Goal: Task Accomplishment & Management: Manage account settings

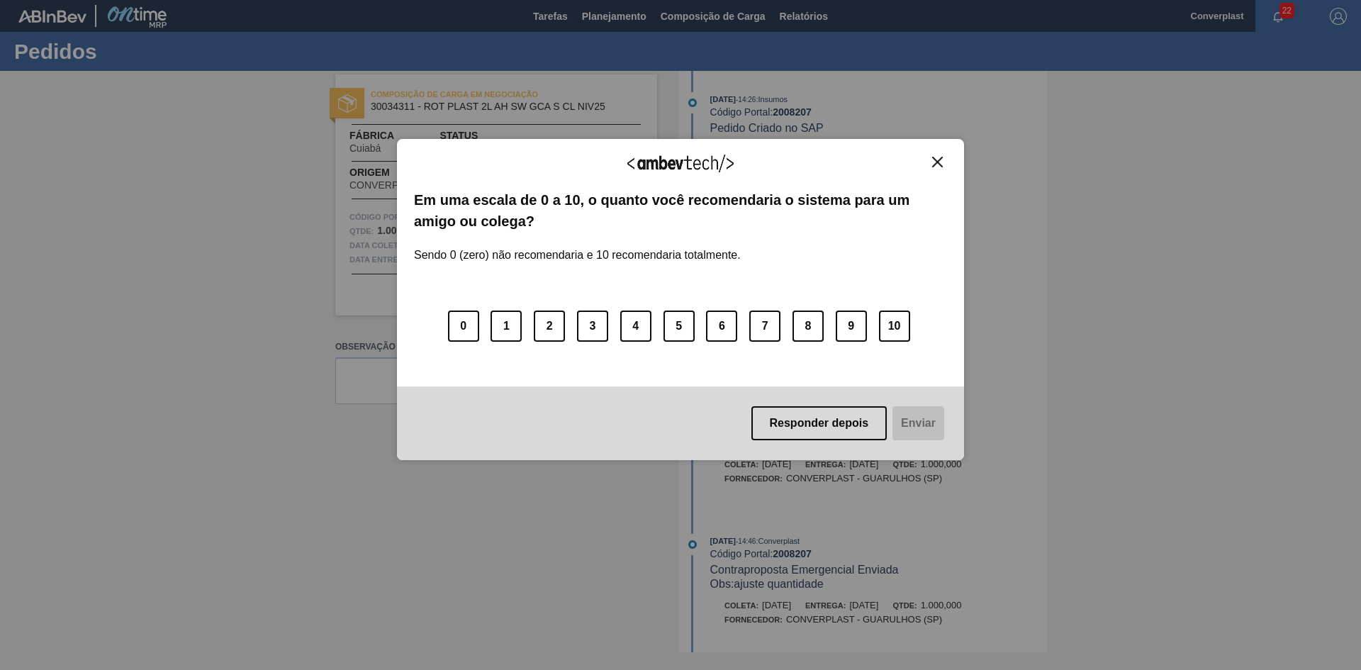
click at [935, 167] on img "Close" at bounding box center [937, 162] width 11 height 11
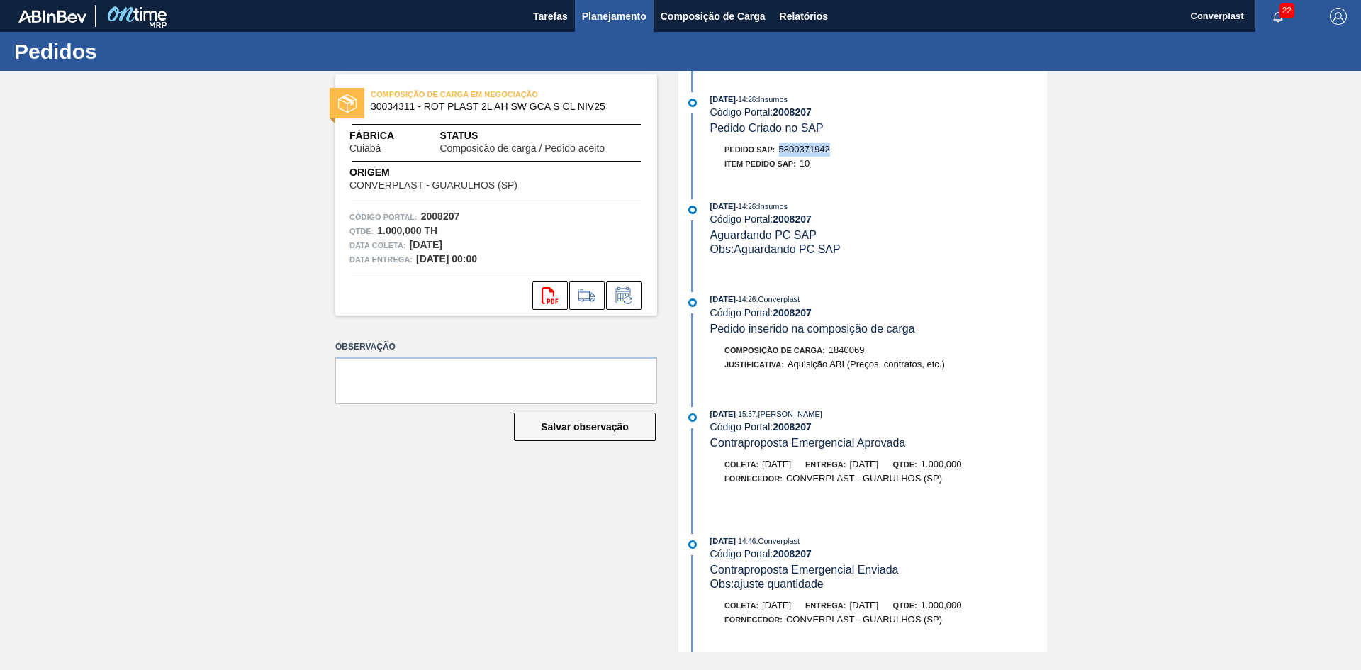
click at [598, 16] on span "Planejamento" at bounding box center [614, 16] width 65 height 17
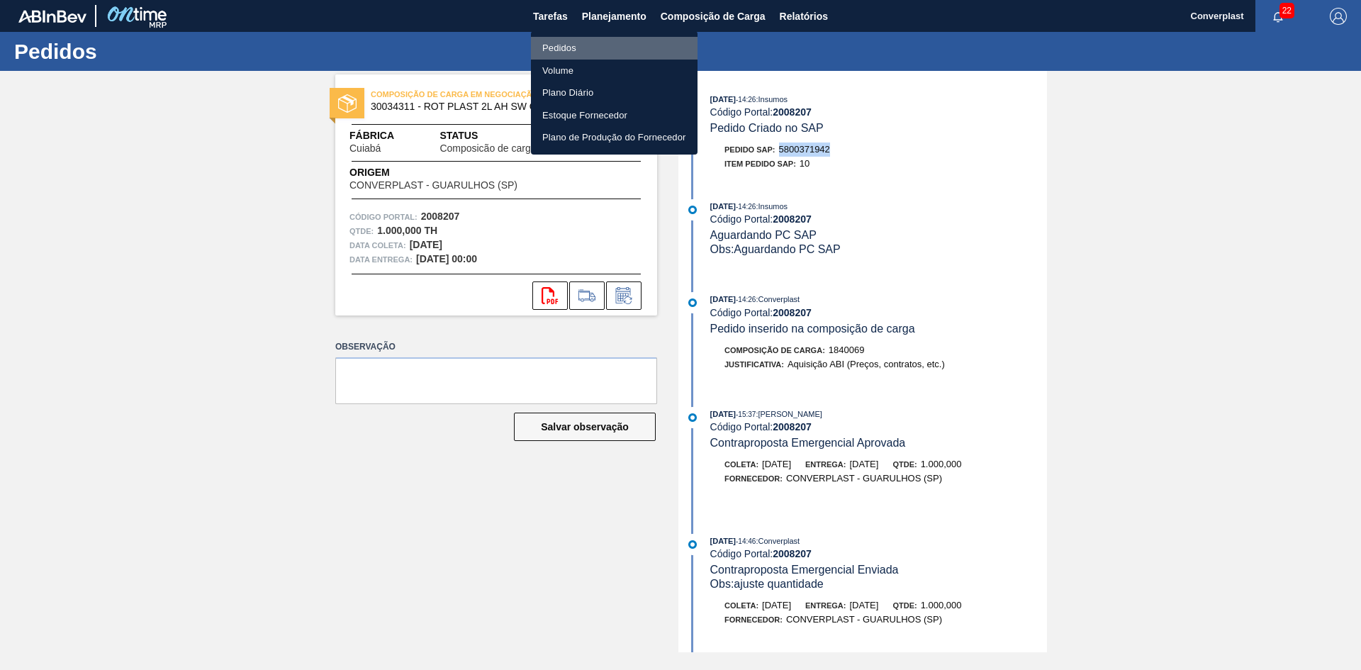
click at [590, 49] on li "Pedidos" at bounding box center [614, 48] width 167 height 23
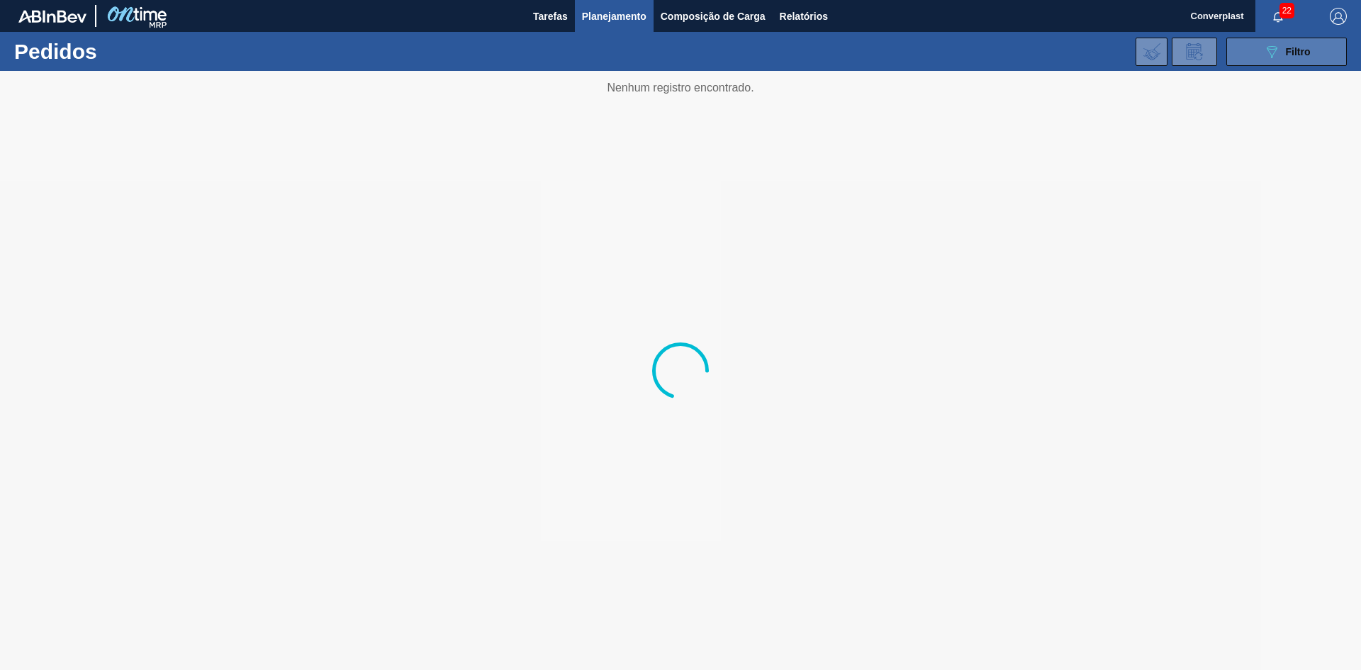
click at [1278, 58] on icon "089F7B8B-B2A5-4AFE-B5C0-19BA573D28AC" at bounding box center [1271, 51] width 17 height 17
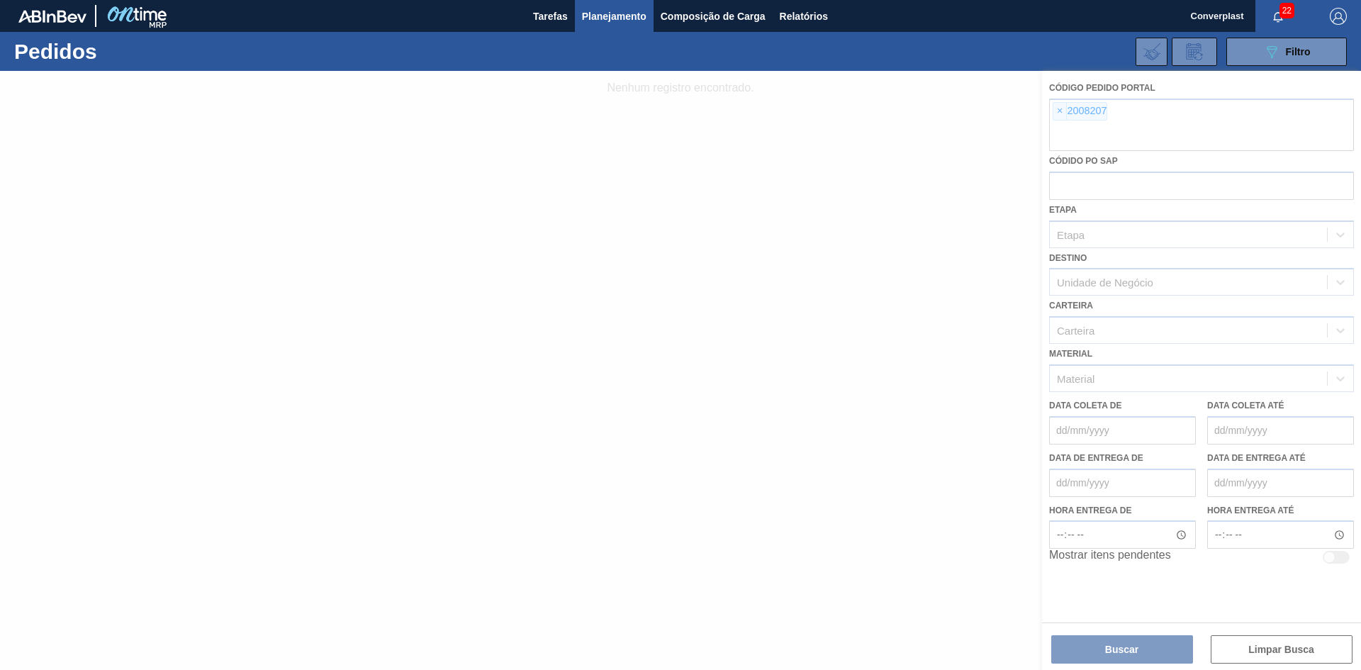
click at [1053, 113] on div at bounding box center [680, 370] width 1361 height 599
click at [1060, 113] on div at bounding box center [680, 370] width 1361 height 599
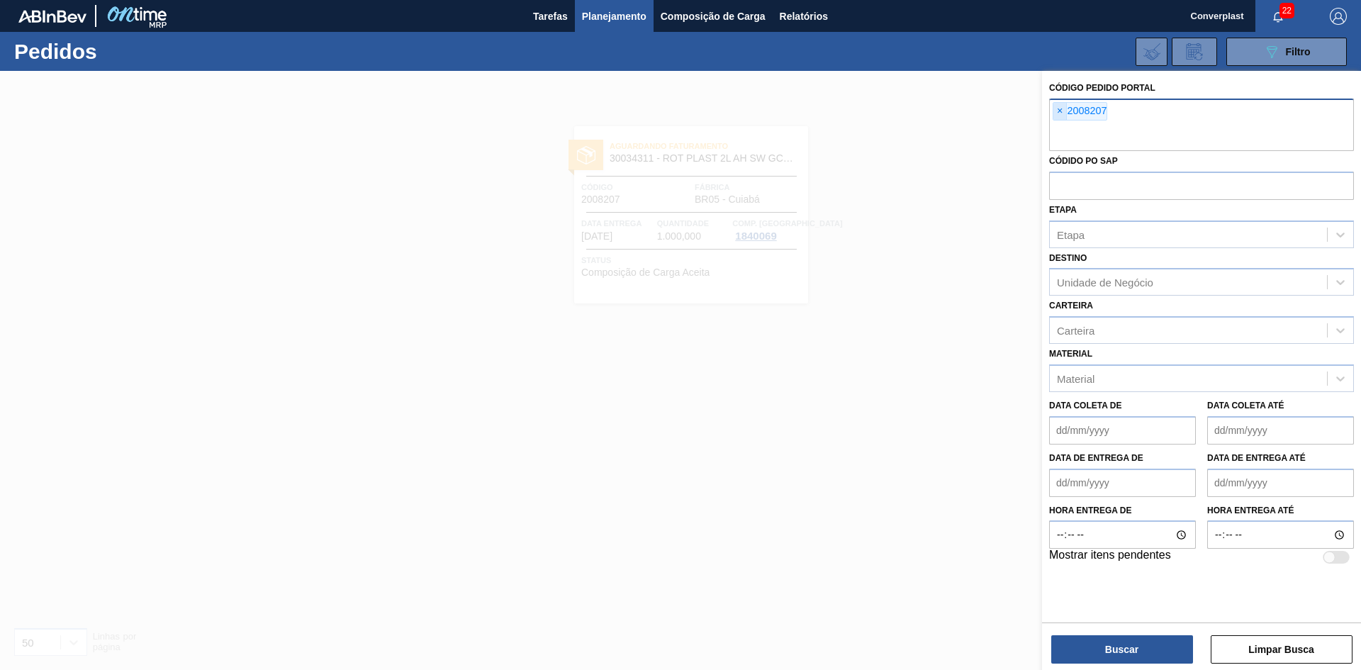
click at [1061, 114] on span "×" at bounding box center [1059, 111] width 13 height 17
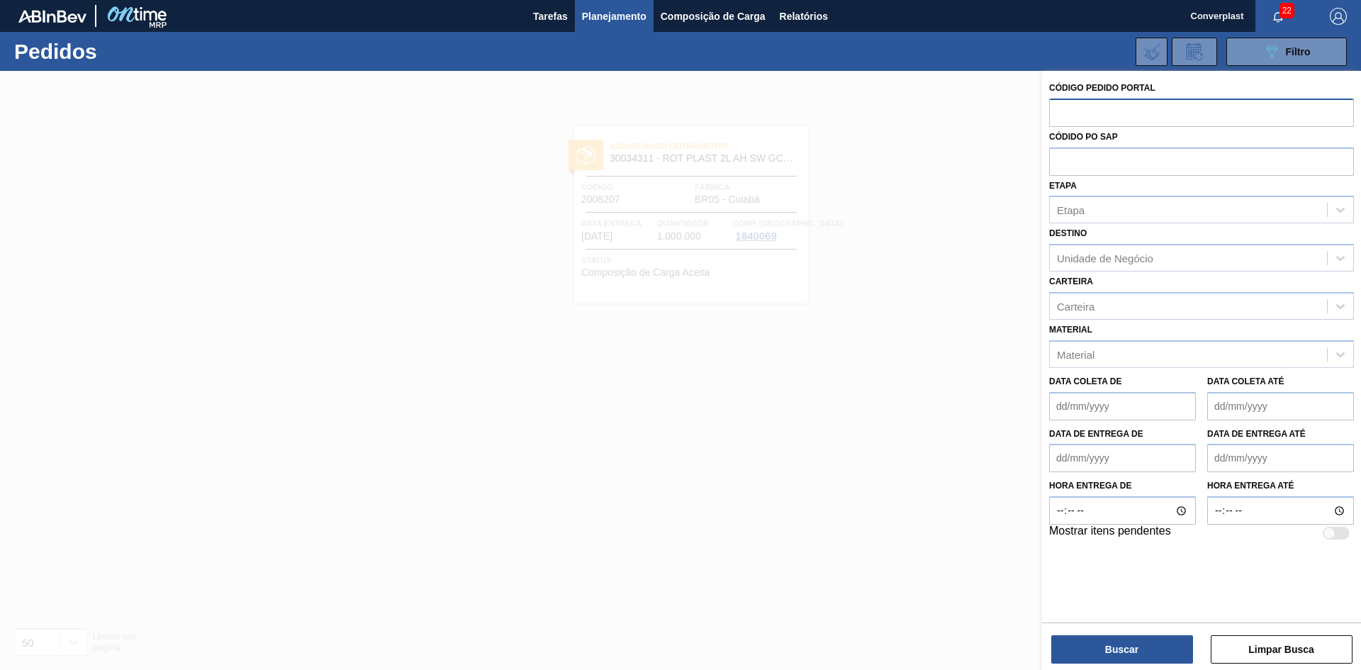
paste input "2027650"
type input "2027650"
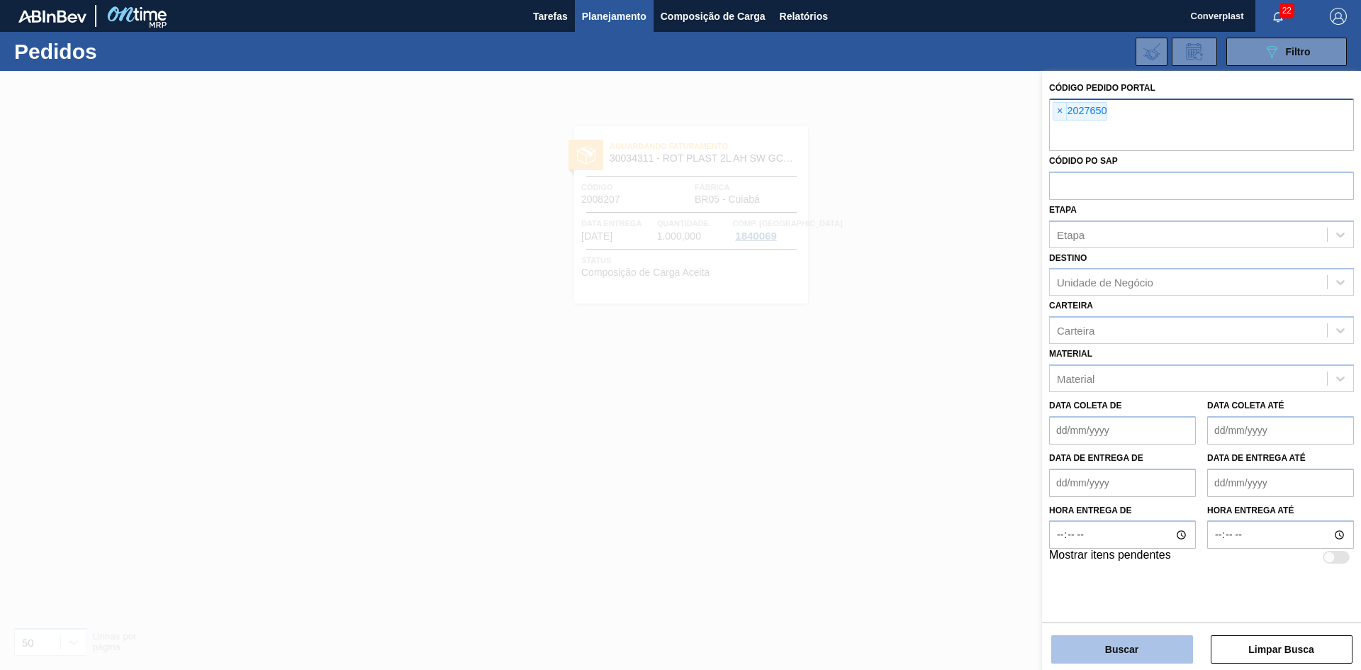
click at [1087, 653] on button "Buscar" at bounding box center [1122, 649] width 142 height 28
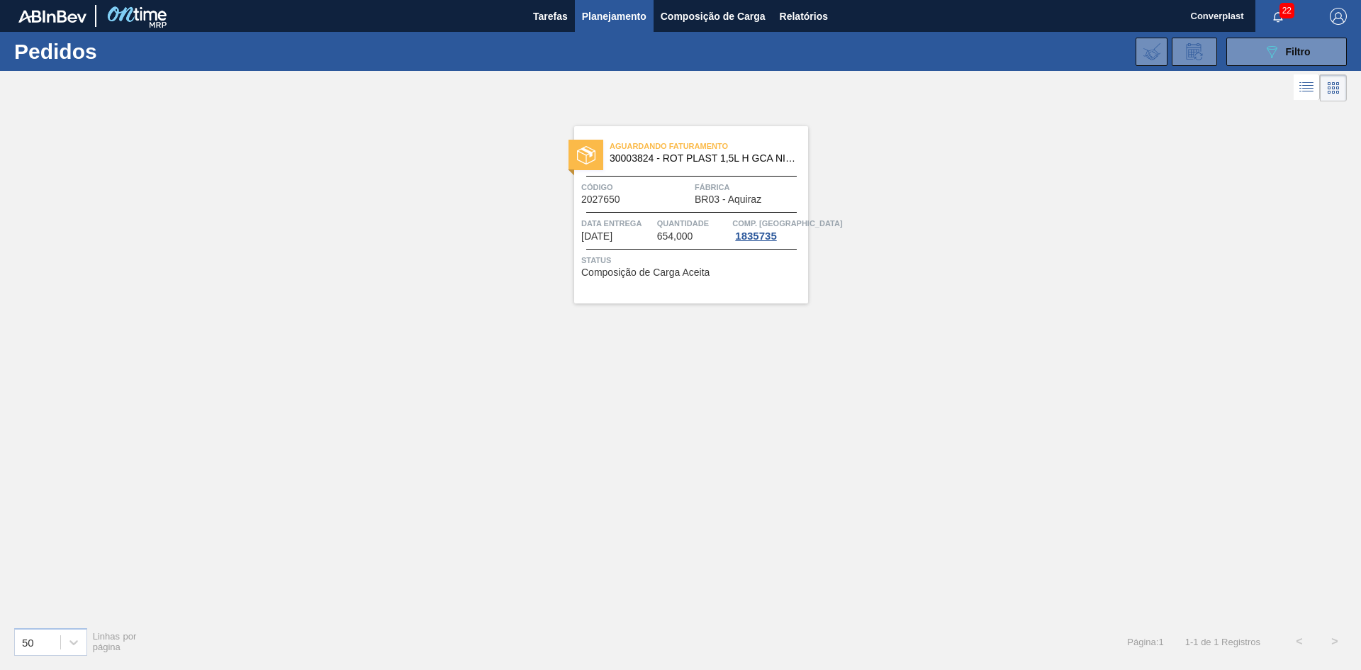
click at [751, 289] on div "Aguardando Faturamento 30003824 - ROT PLAST 1,5L H GCA NIV22 Código 2027650 Fáb…" at bounding box center [691, 214] width 234 height 177
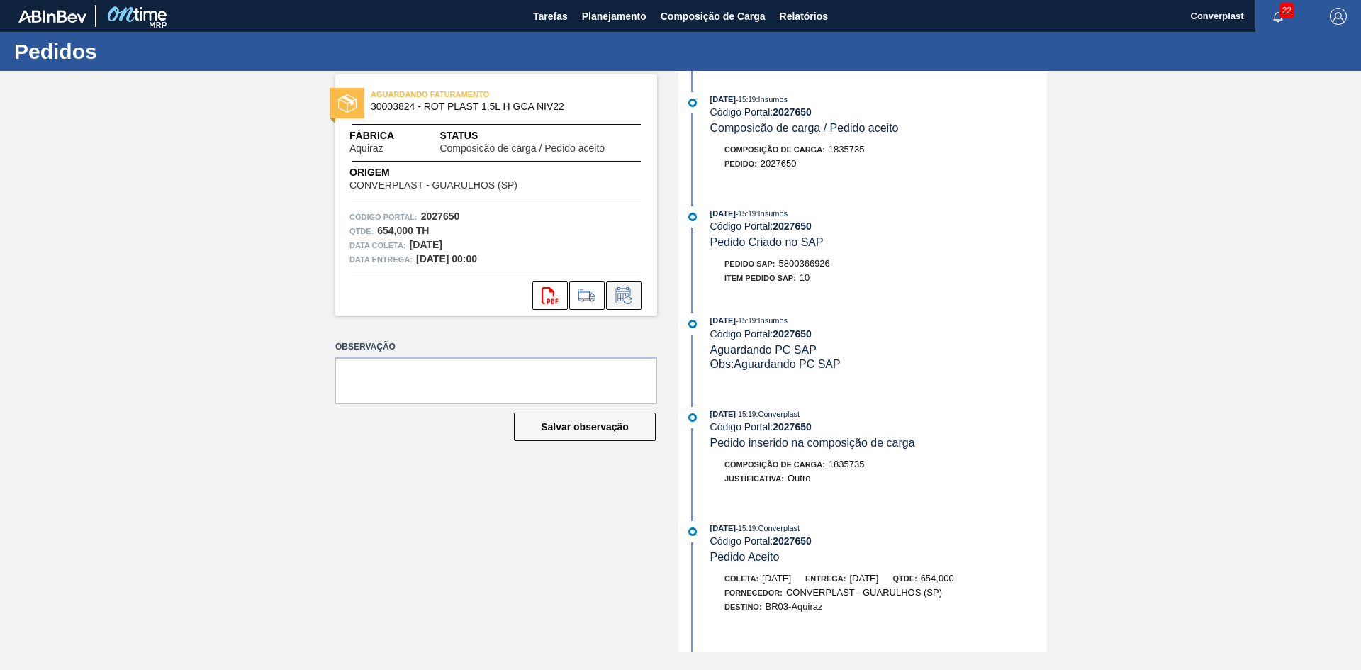
click at [631, 301] on icon at bounding box center [623, 295] width 23 height 17
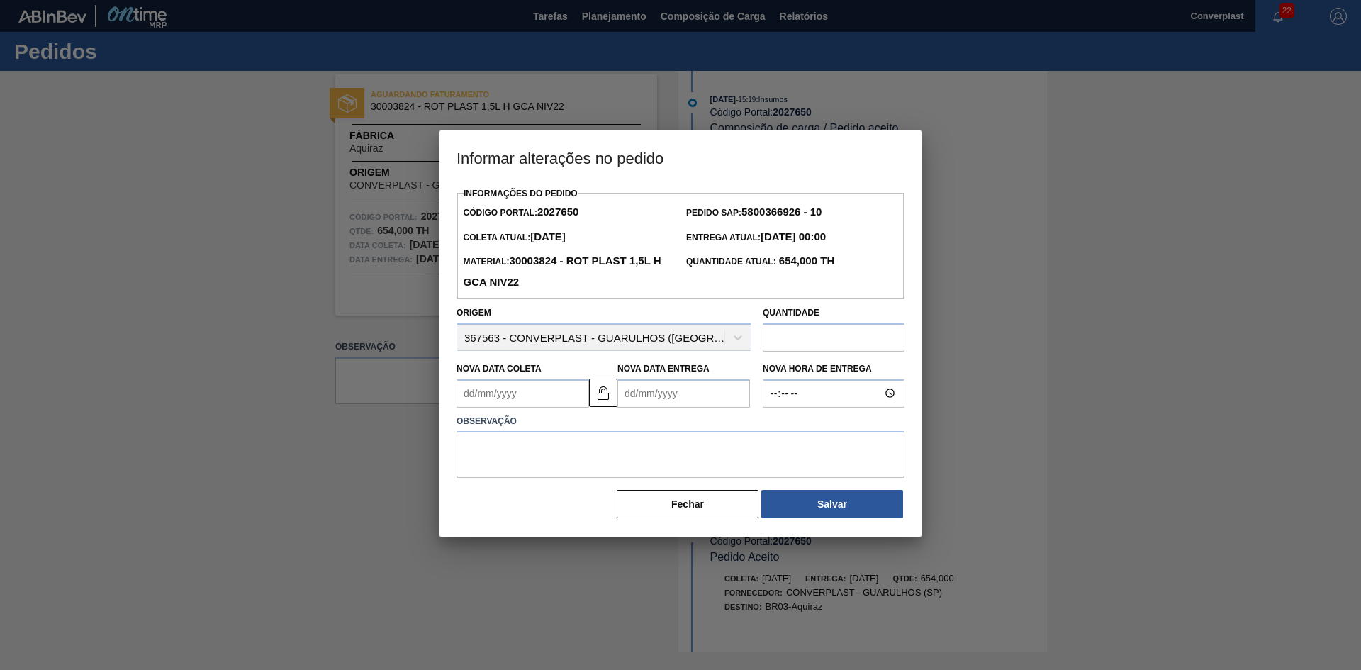
click at [519, 401] on Coleta2027650 "Nova Data Coleta" at bounding box center [523, 393] width 133 height 28
type Coleta2027650 "1"
type Entrega2027650 "[DATE]"
type Coleta2027650 "14"
type Entrega2027650 "24/09/2025"
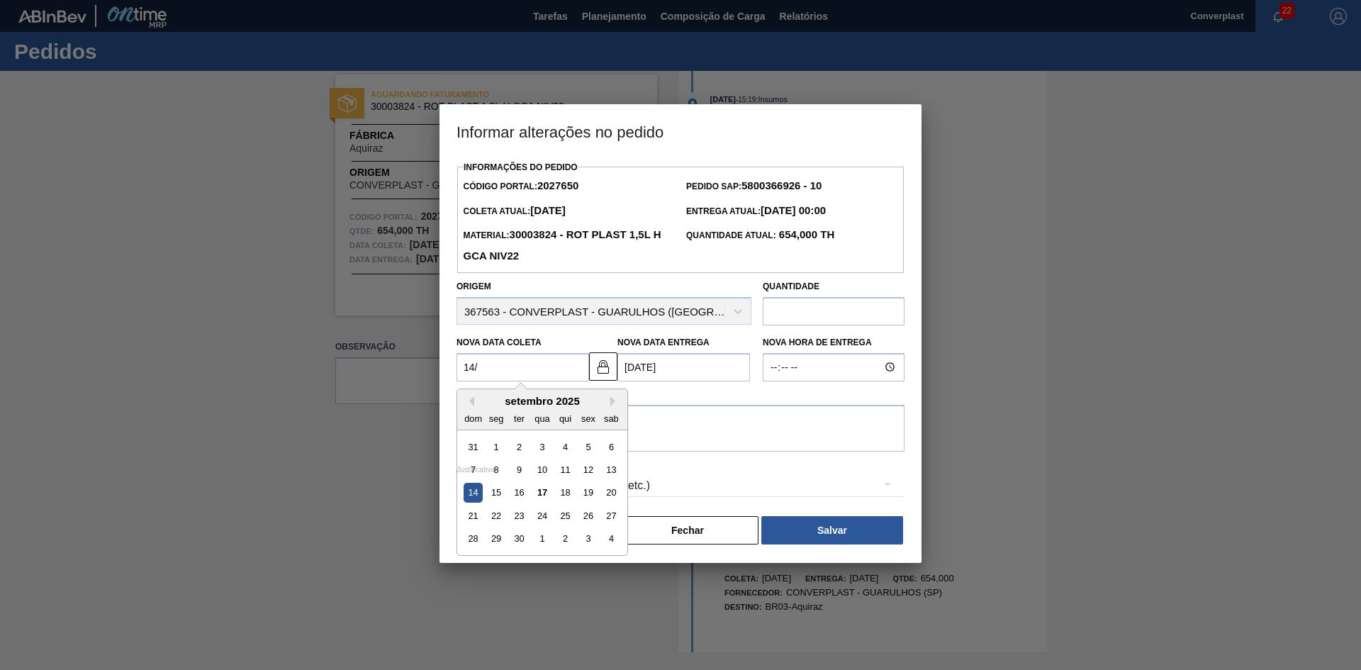
type Coleta2027650 "14/1"
type Entrega2027650 "24/01/2025"
type Coleta2027650 "14/10"
type Entrega2027650 "24/10/2025"
click at [515, 498] on div "14" at bounding box center [519, 492] width 19 height 19
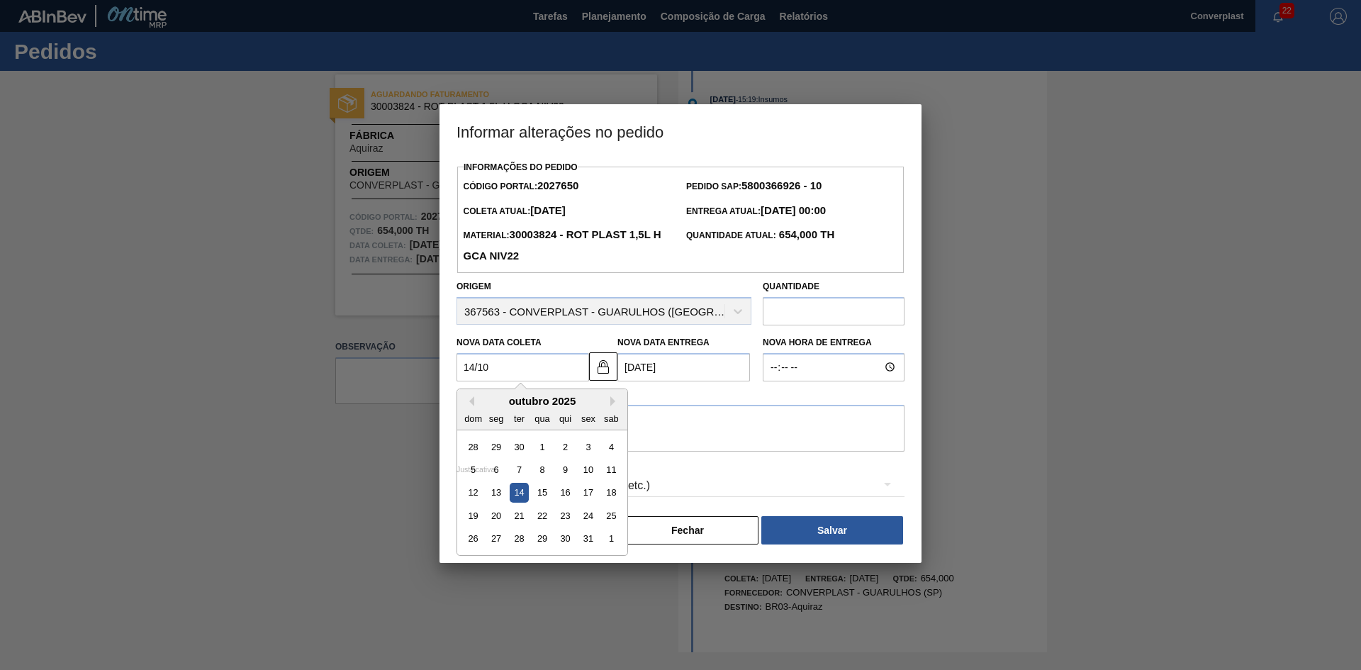
type Coleta2027650 "[DATE]"
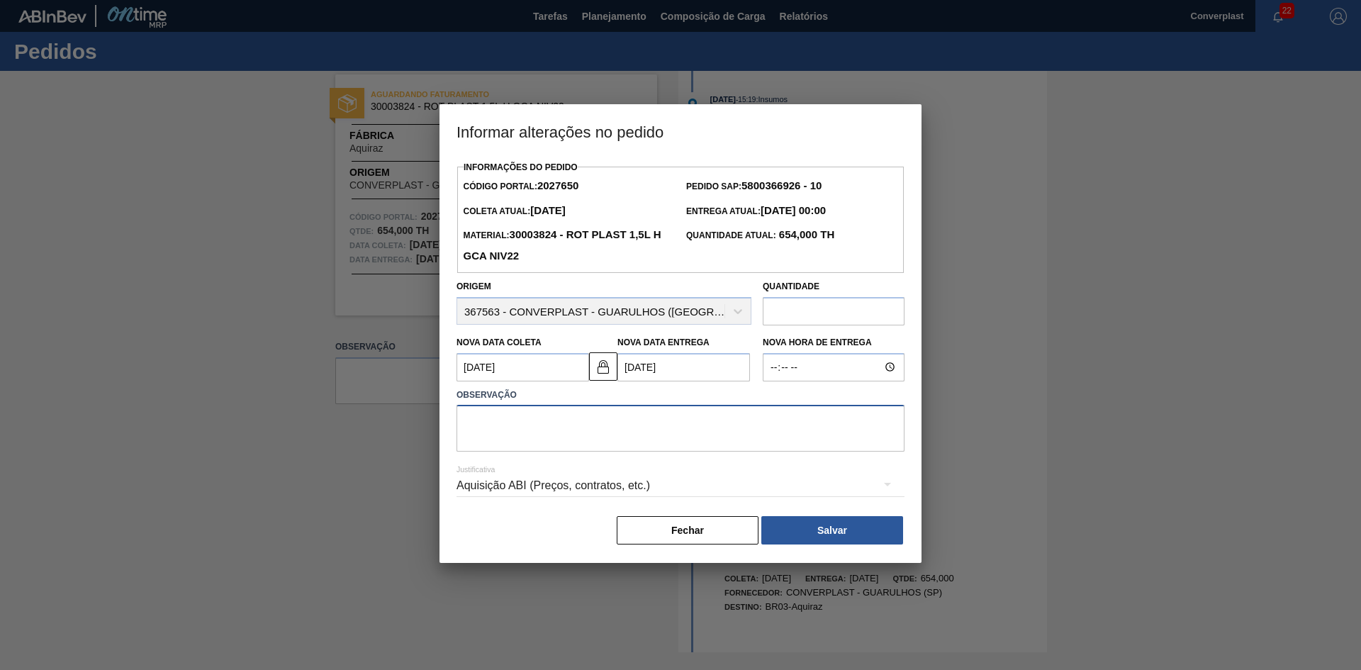
click at [589, 422] on textarea at bounding box center [681, 428] width 448 height 47
type textarea "ajuste data"
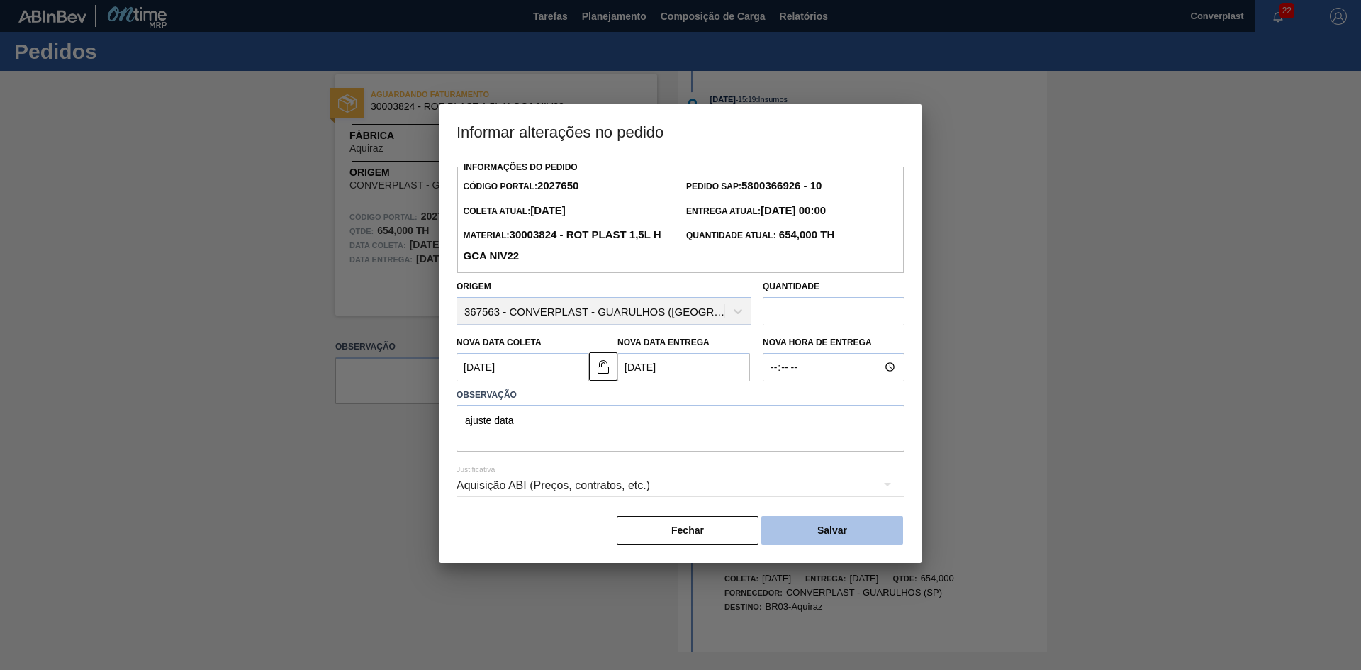
click at [842, 526] on button "Salvar" at bounding box center [832, 530] width 142 height 28
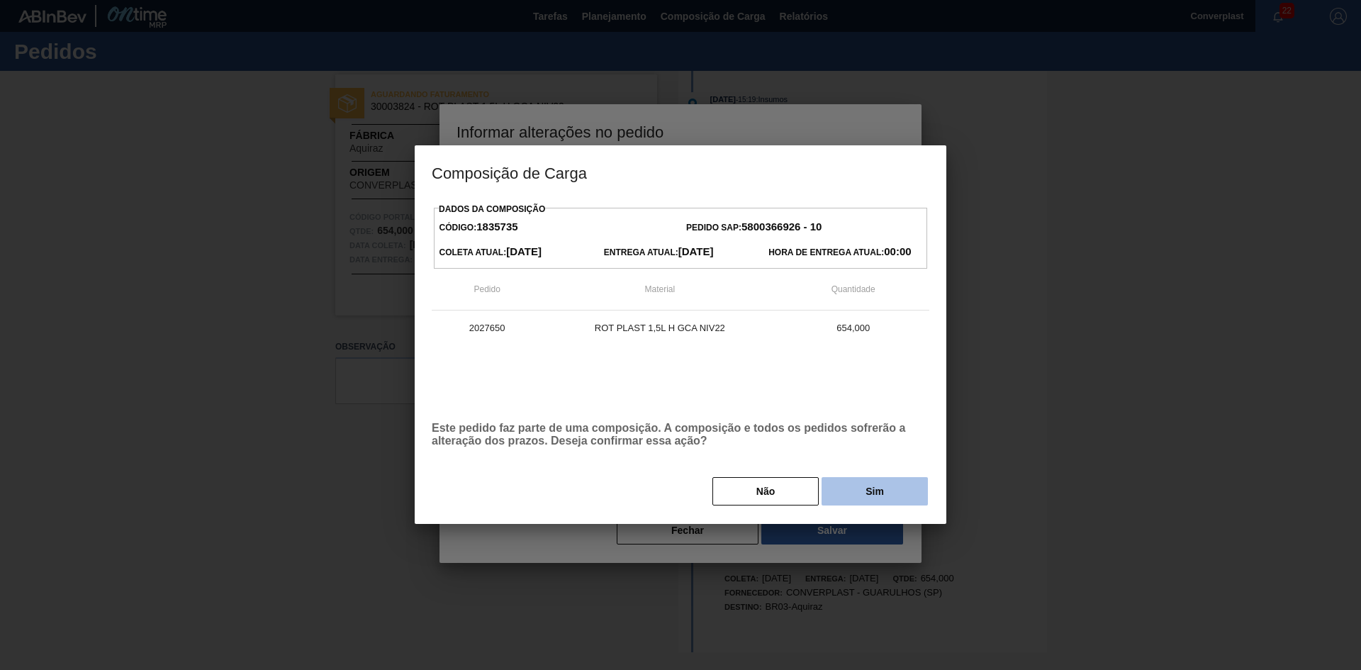
click at [849, 501] on button "Sim" at bounding box center [875, 491] width 106 height 28
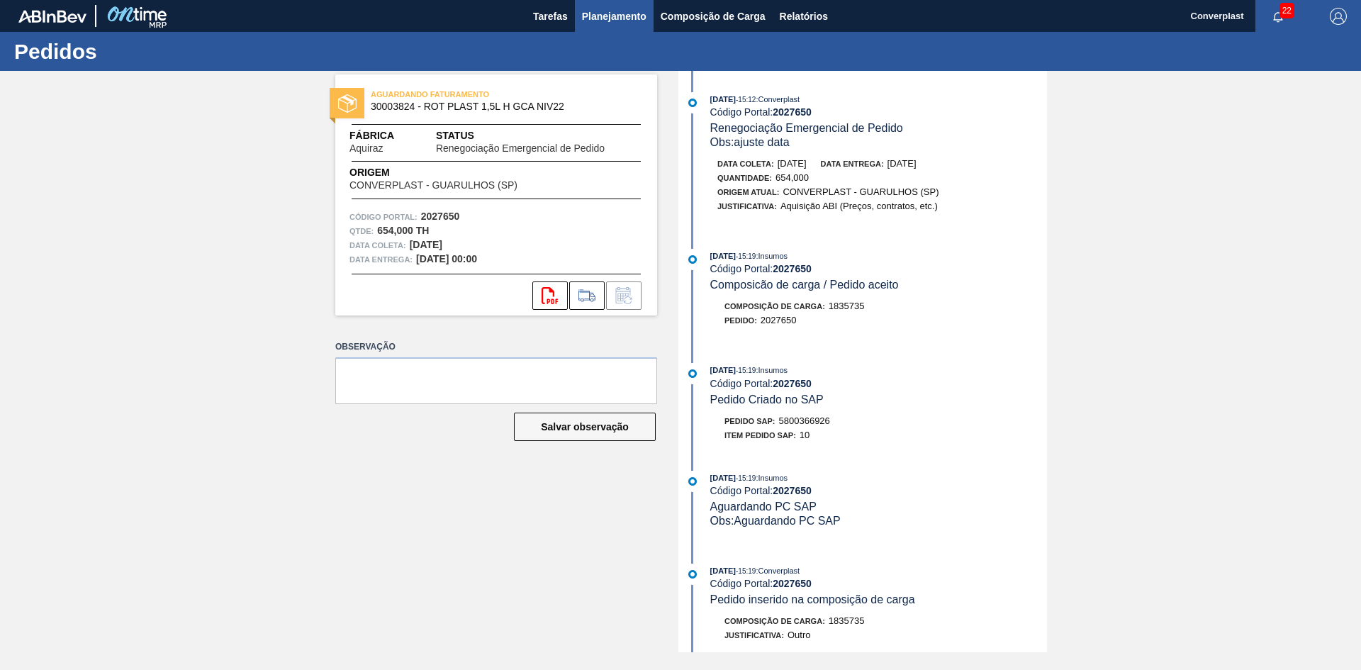
click at [610, 16] on span "Planejamento" at bounding box center [614, 16] width 65 height 17
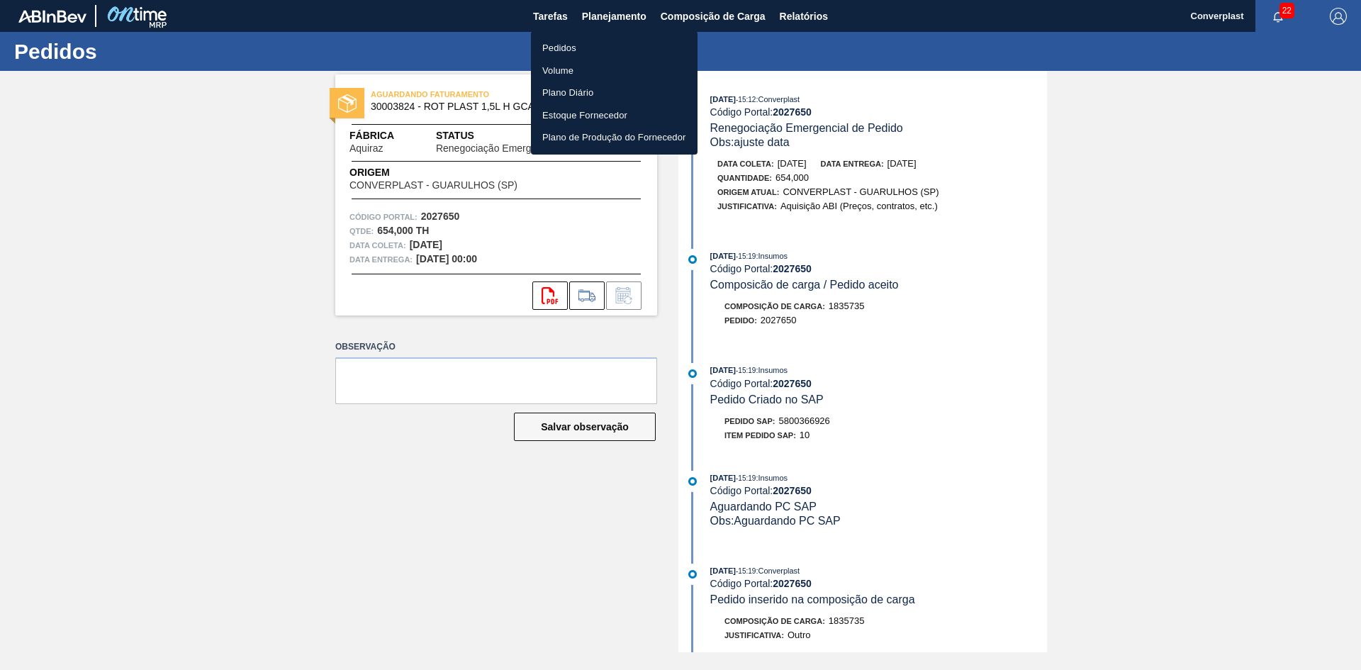
click at [586, 50] on li "Pedidos" at bounding box center [614, 48] width 167 height 23
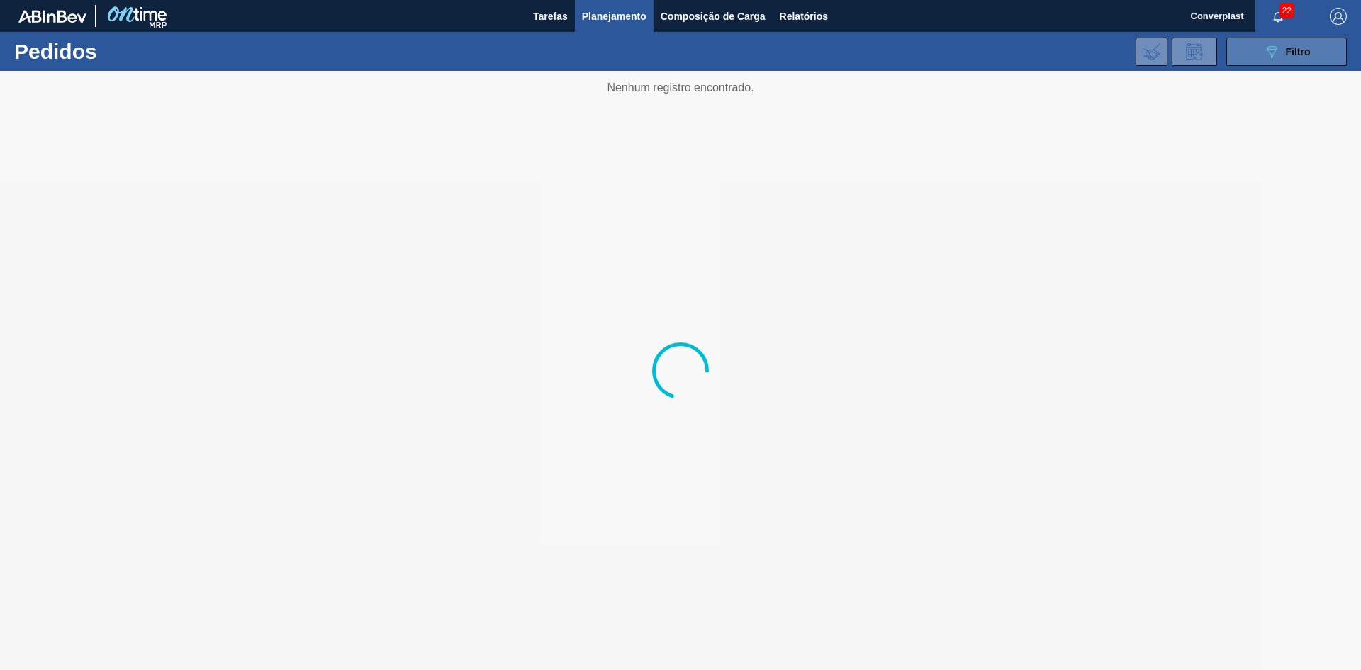
click at [1272, 40] on button "089F7B8B-B2A5-4AFE-B5C0-19BA573D28AC Filtro" at bounding box center [1286, 52] width 121 height 28
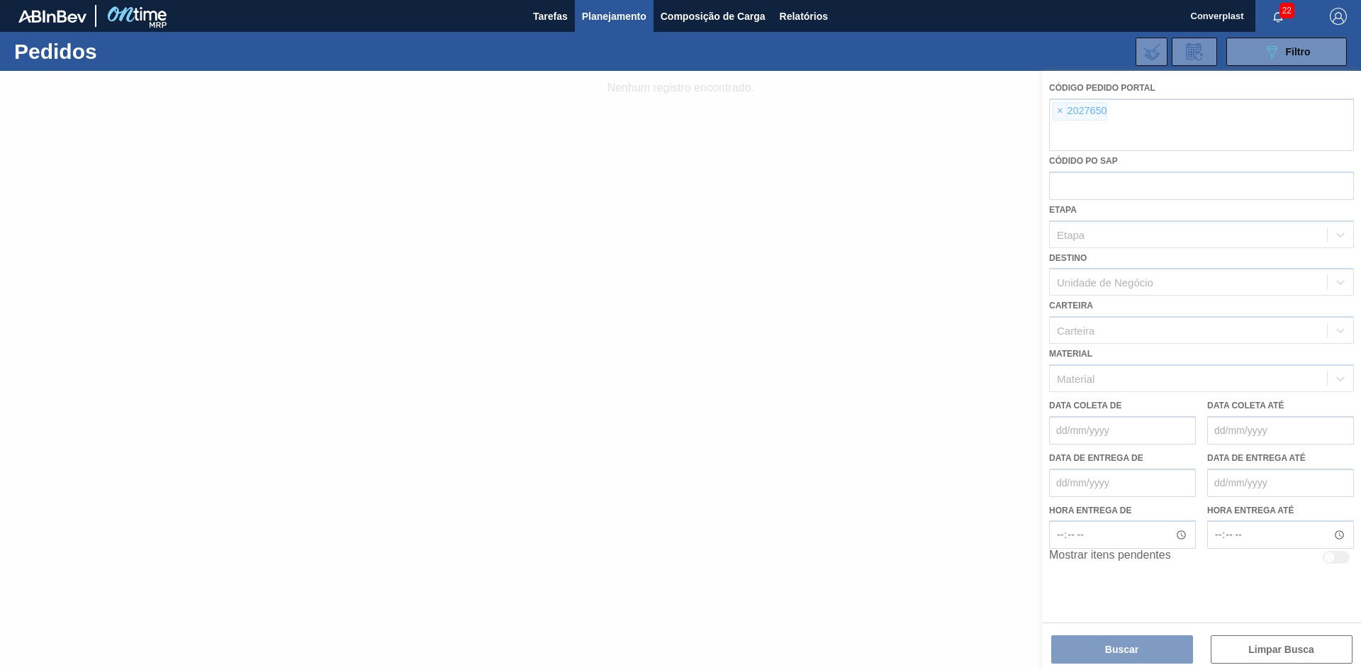
click at [1053, 118] on div at bounding box center [680, 370] width 1361 height 599
click at [1056, 112] on div at bounding box center [680, 370] width 1361 height 599
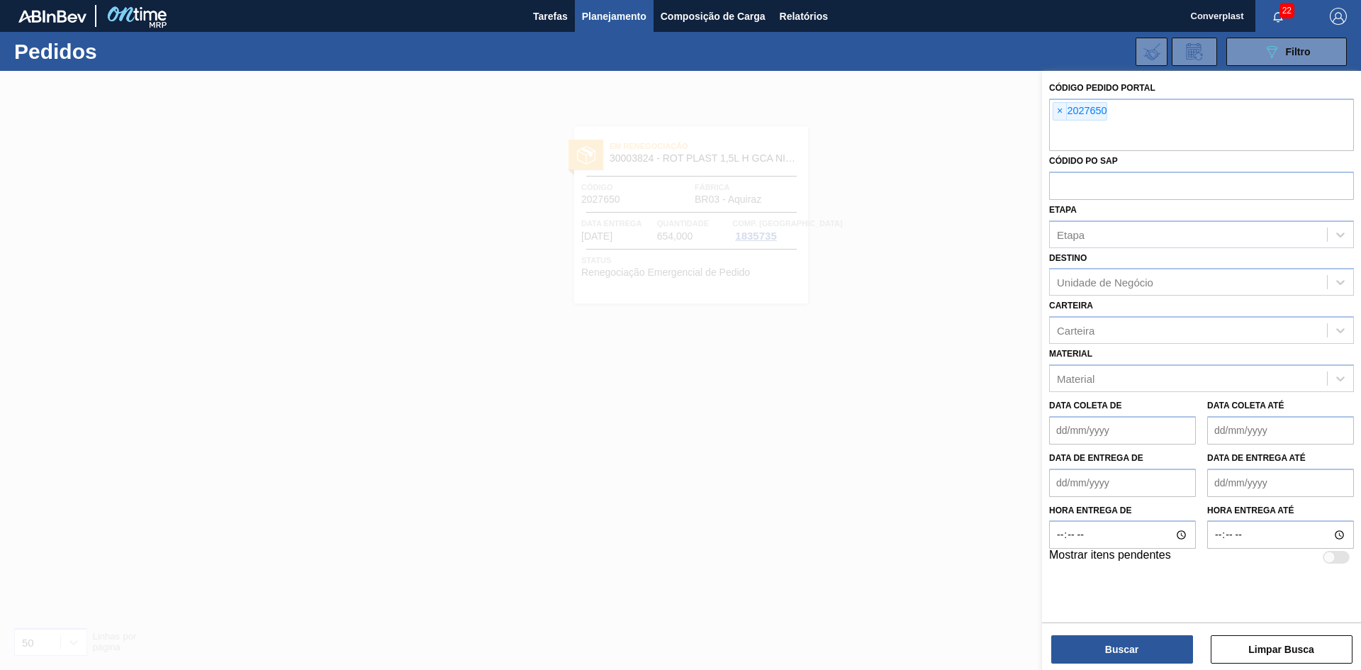
click at [1058, 113] on span "×" at bounding box center [1059, 111] width 13 height 17
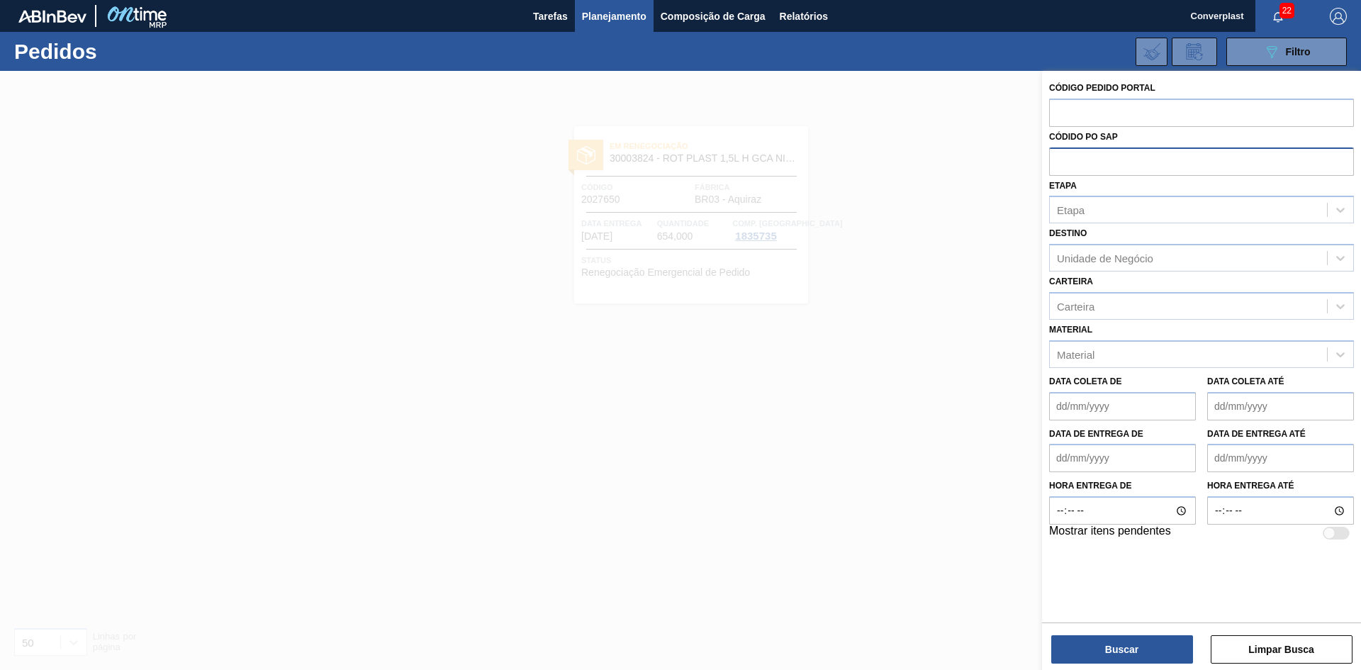
paste input "2027665"
type input "2027665"
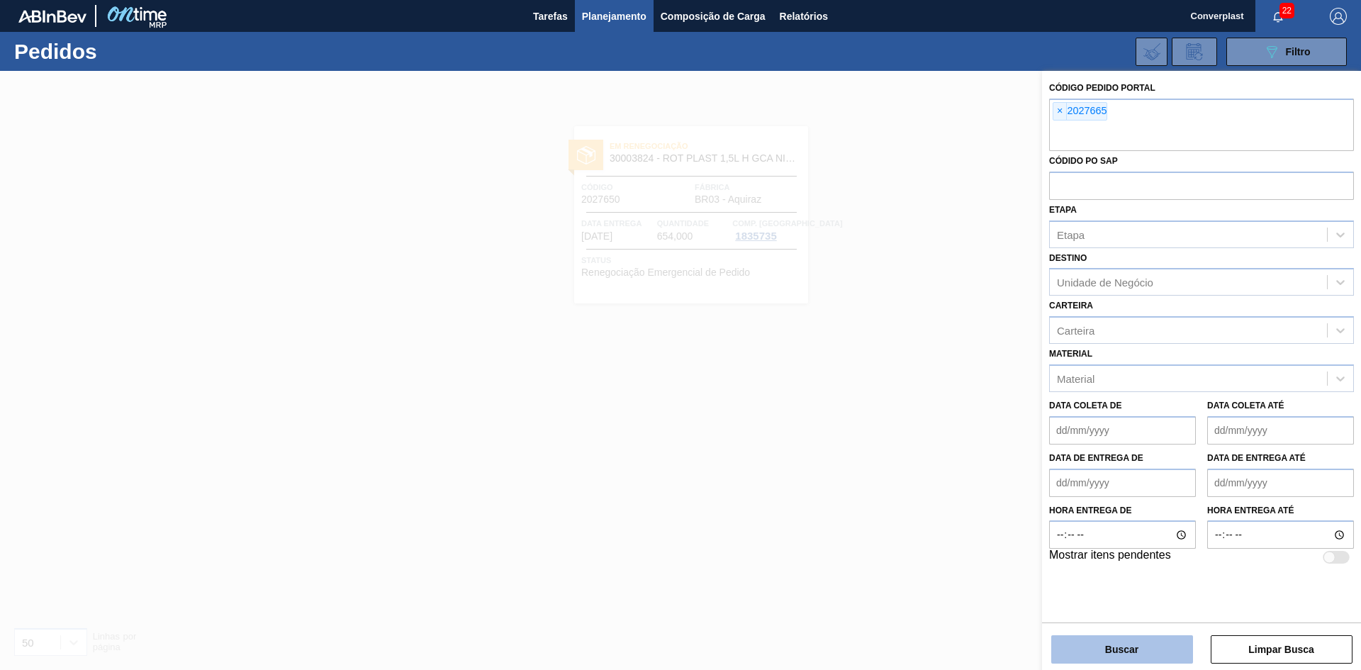
click at [1119, 660] on button "Buscar" at bounding box center [1122, 649] width 142 height 28
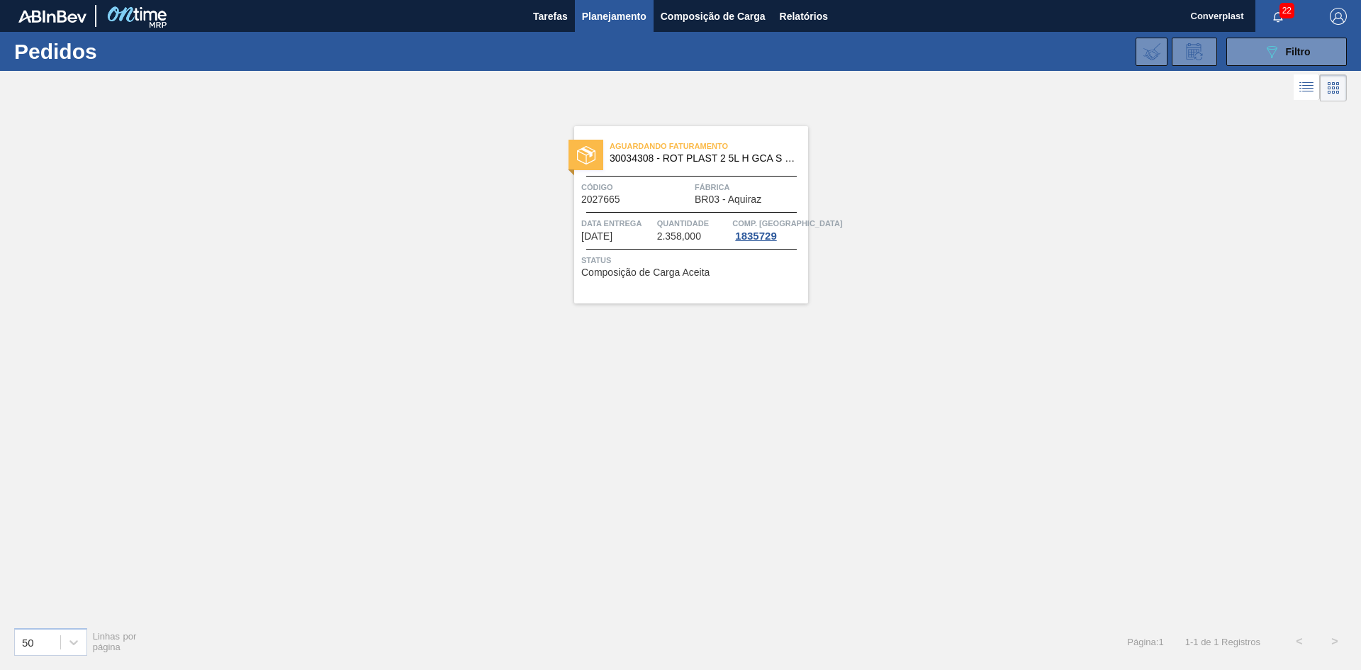
click at [674, 207] on div "Aguardando Faturamento 30034308 - ROT PLAST 2 5L H GCA S CL NIV25 Código 202766…" at bounding box center [691, 214] width 234 height 177
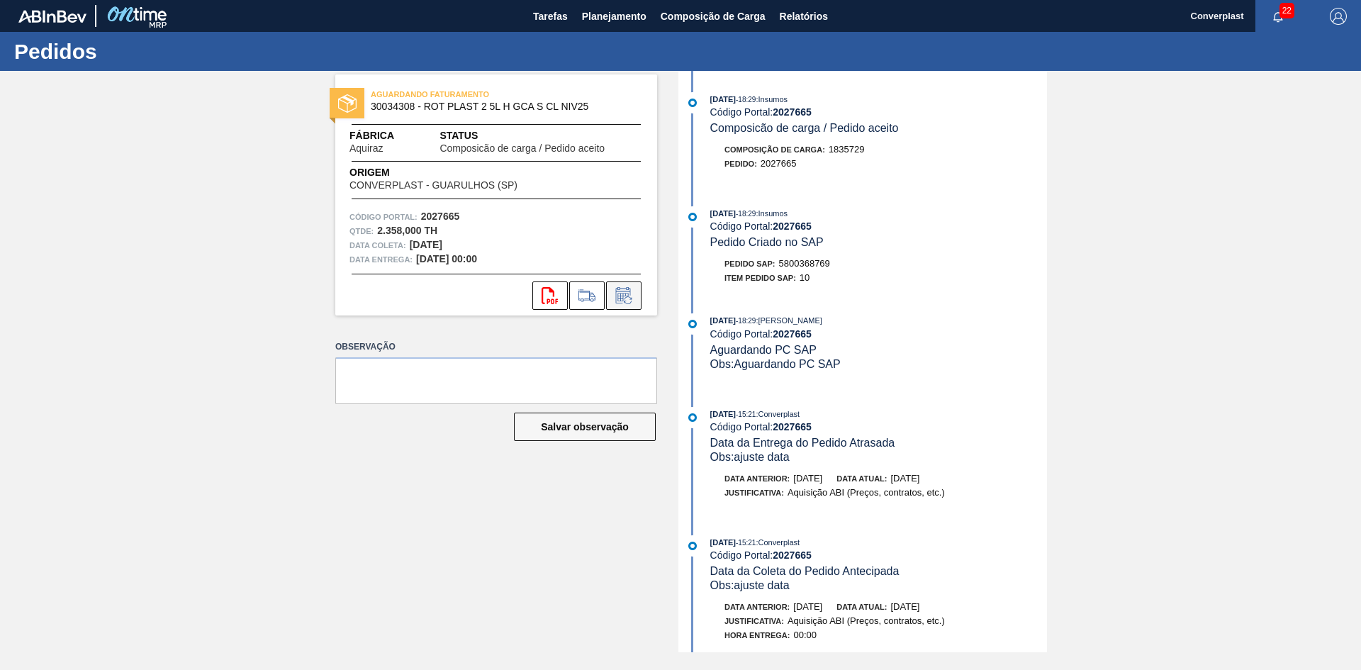
click at [635, 298] on button at bounding box center [623, 295] width 35 height 28
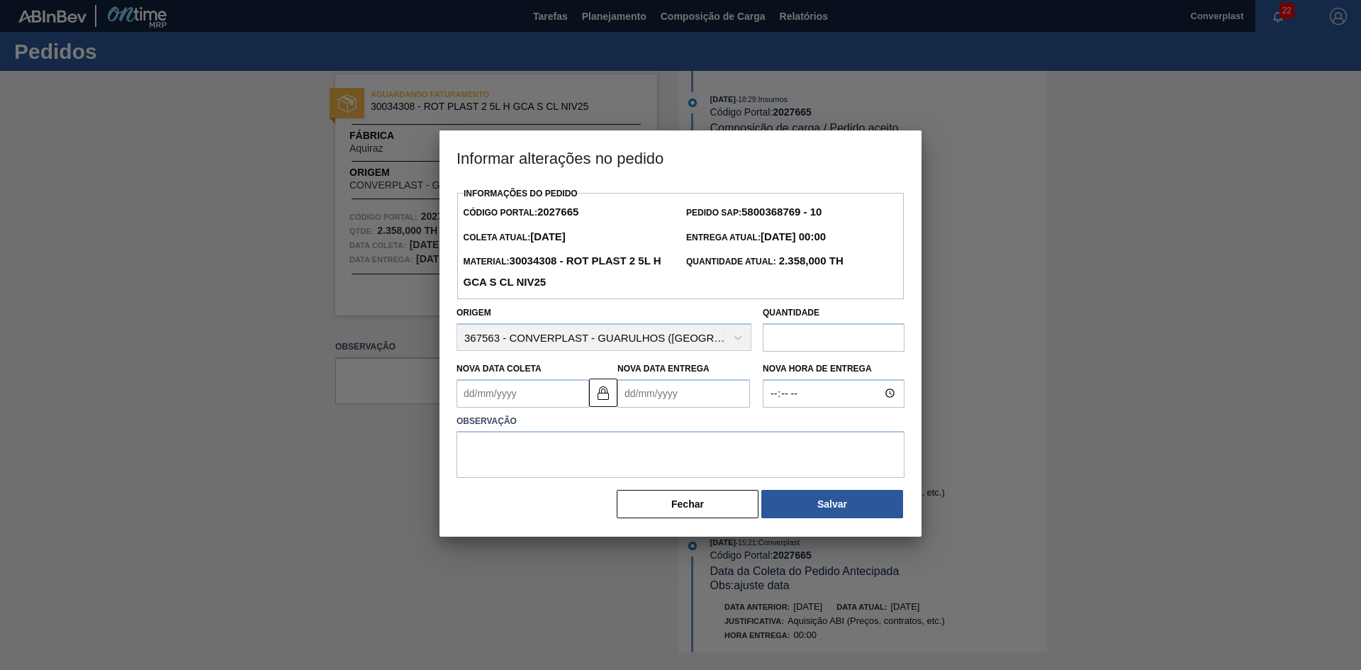
click at [499, 393] on Coleta2027665 "Nova Data Coleta" at bounding box center [523, 393] width 133 height 28
type Coleta2027665 "2"
type Entrega2027665 "12/09/2025"
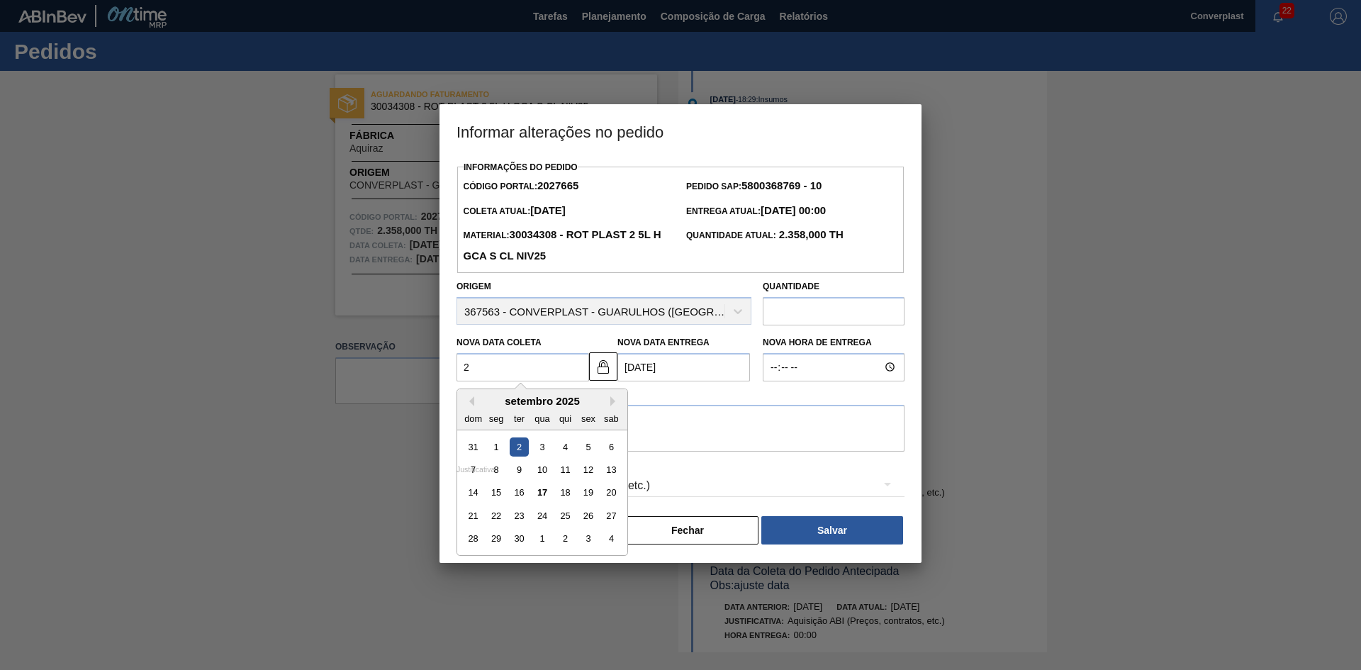
type Coleta2027665 "26"
type Entrega2027665 "[DATE]"
click at [585, 522] on div "26" at bounding box center [587, 515] width 19 height 19
type Coleta2027665 "[DATE]"
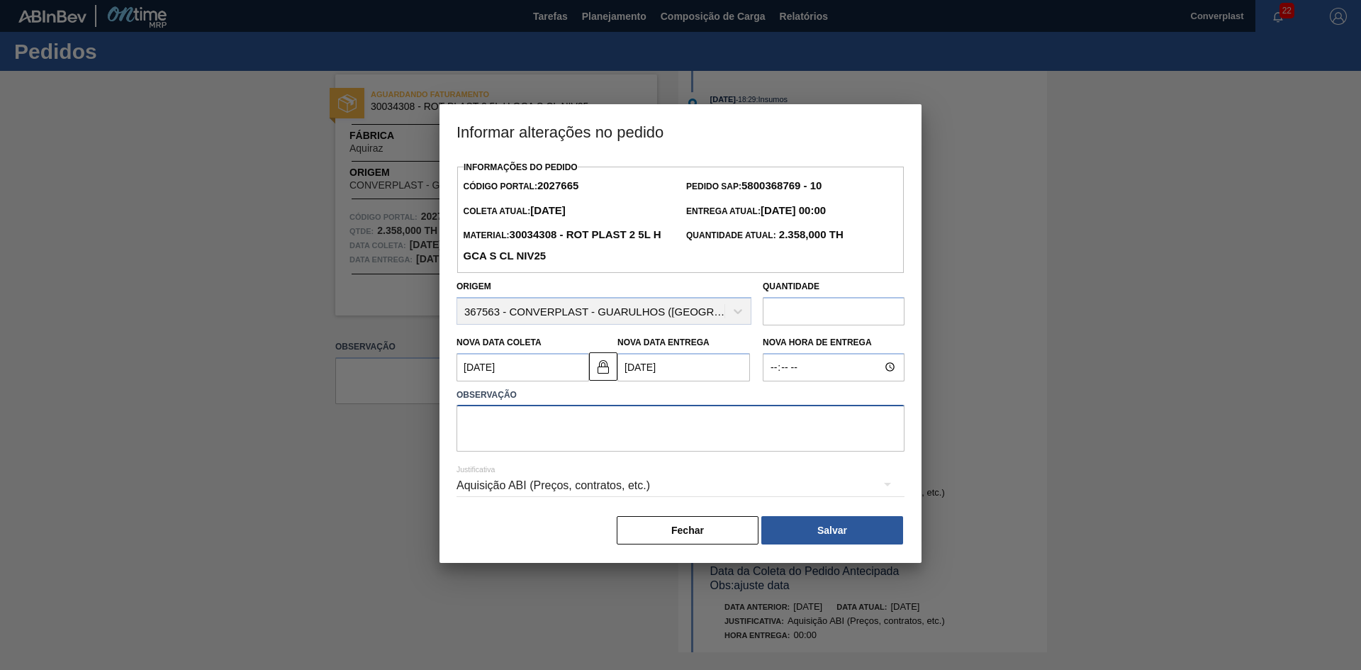
click at [603, 415] on textarea at bounding box center [681, 428] width 448 height 47
type textarea "ajute data"
click at [813, 539] on button "Salvar" at bounding box center [832, 530] width 142 height 28
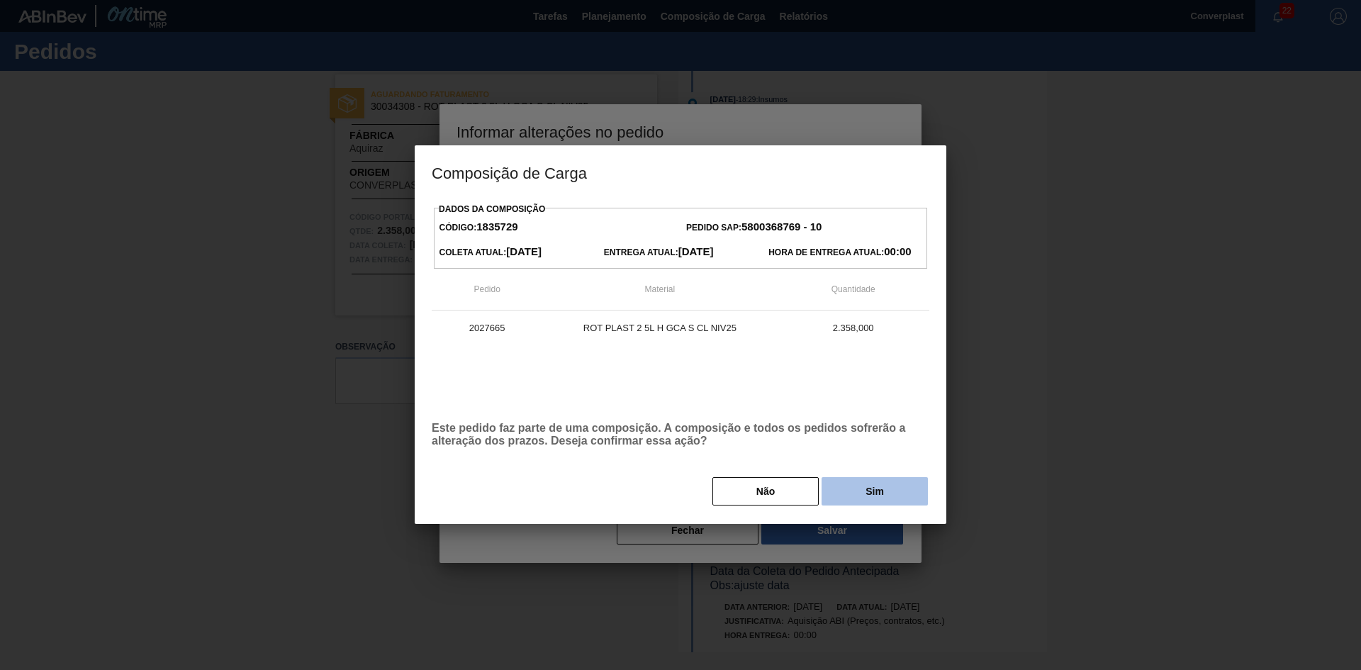
click at [850, 503] on button "Sim" at bounding box center [875, 491] width 106 height 28
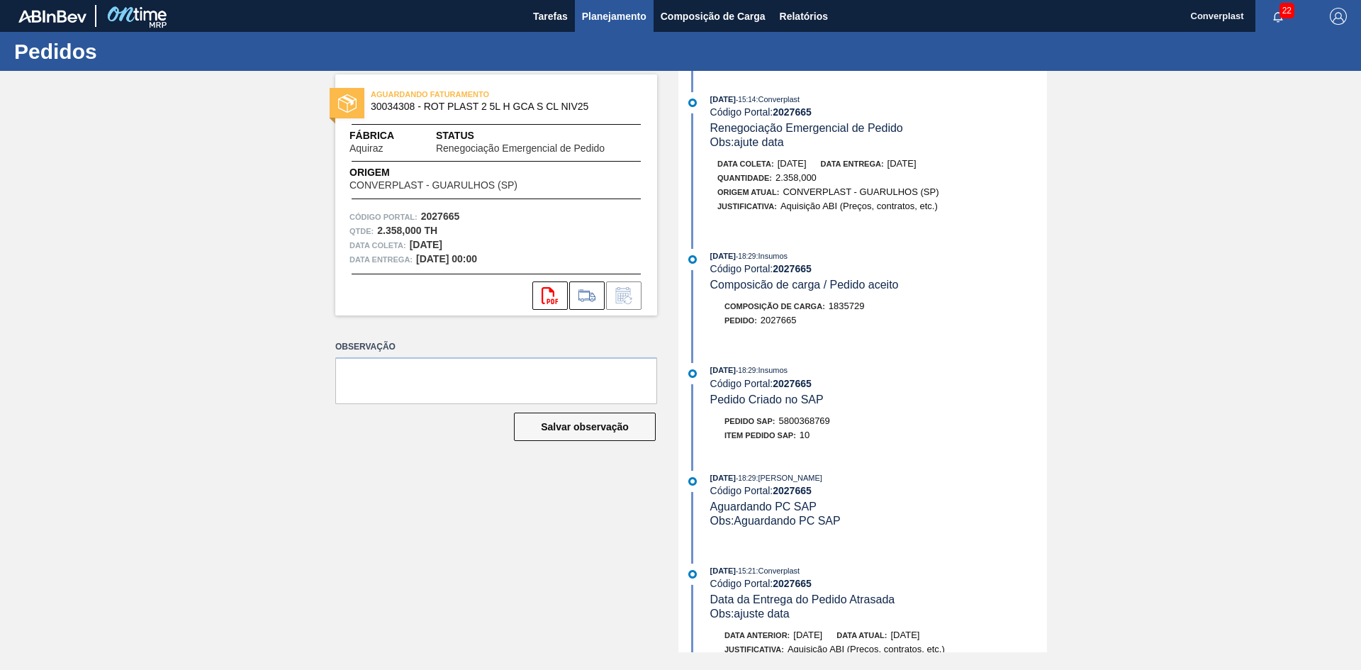
click at [617, 14] on span "Planejamento" at bounding box center [614, 16] width 65 height 17
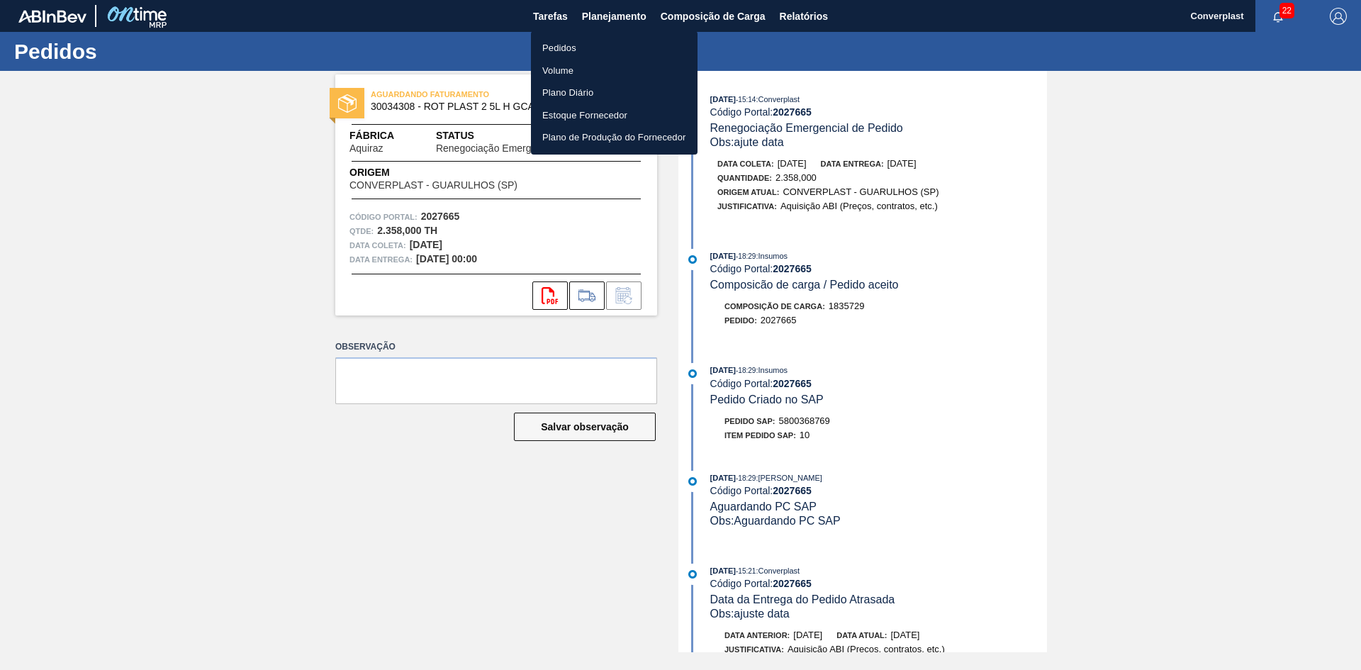
click at [581, 55] on li "Pedidos" at bounding box center [614, 48] width 167 height 23
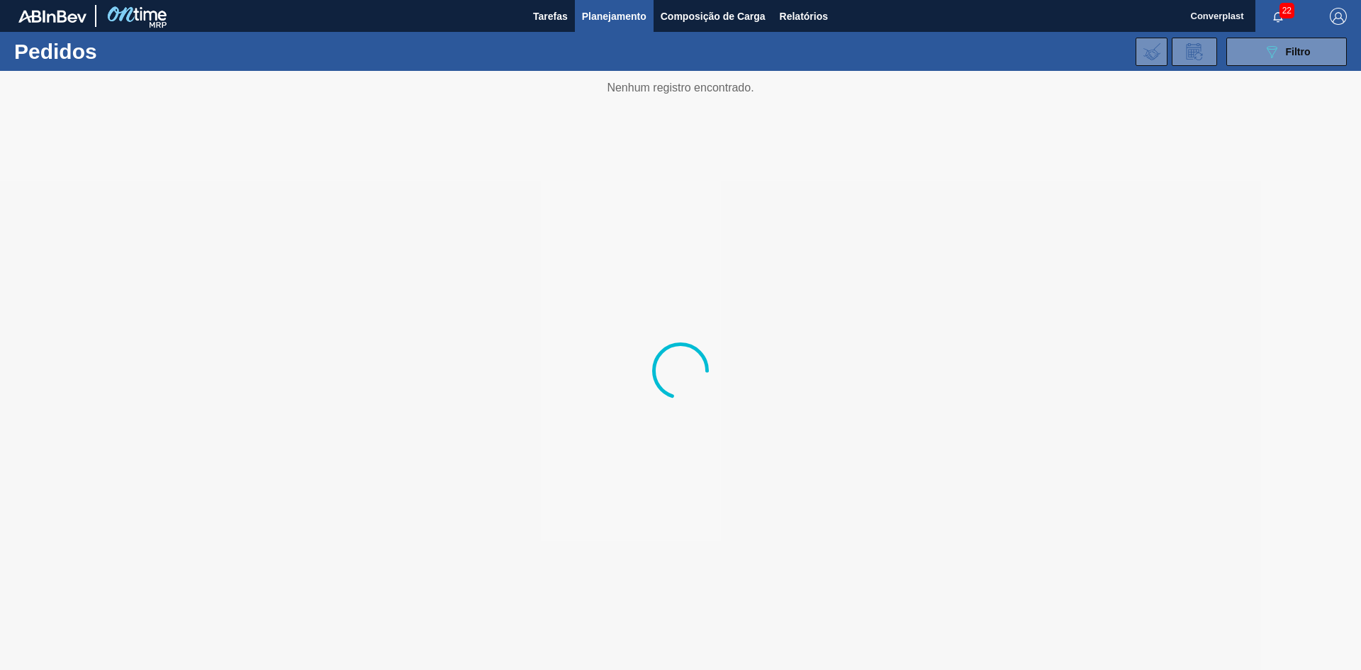
click at [1246, 67] on div "089F7B8B-B2A5-4AFE-B5C0-19BA573D28AC Filtro Código Pedido Portal × 2027665 Códi…" at bounding box center [790, 51] width 1128 height 43
click at [1255, 53] on button "089F7B8B-B2A5-4AFE-B5C0-19BA573D28AC Filtro" at bounding box center [1286, 52] width 121 height 28
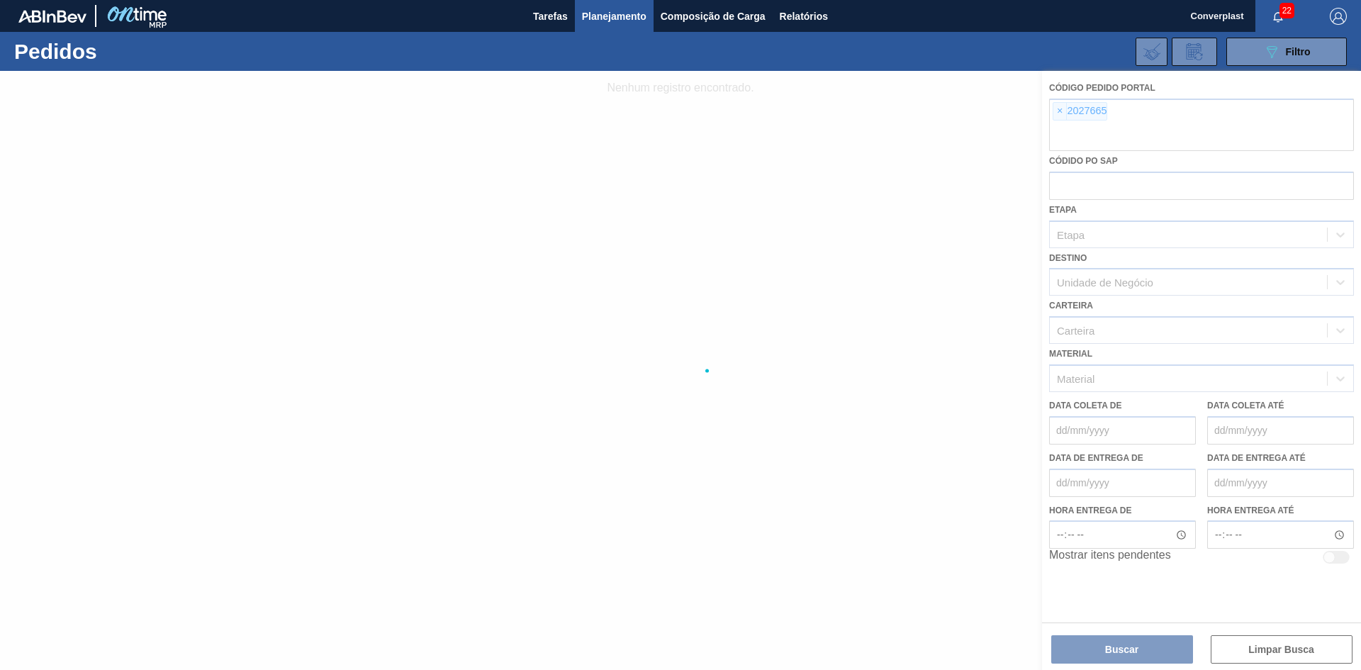
click at [1065, 108] on div at bounding box center [680, 370] width 1361 height 599
click at [1060, 112] on div at bounding box center [680, 370] width 1361 height 599
click at [1060, 114] on div at bounding box center [680, 370] width 1361 height 599
click at [1059, 113] on div at bounding box center [680, 370] width 1361 height 599
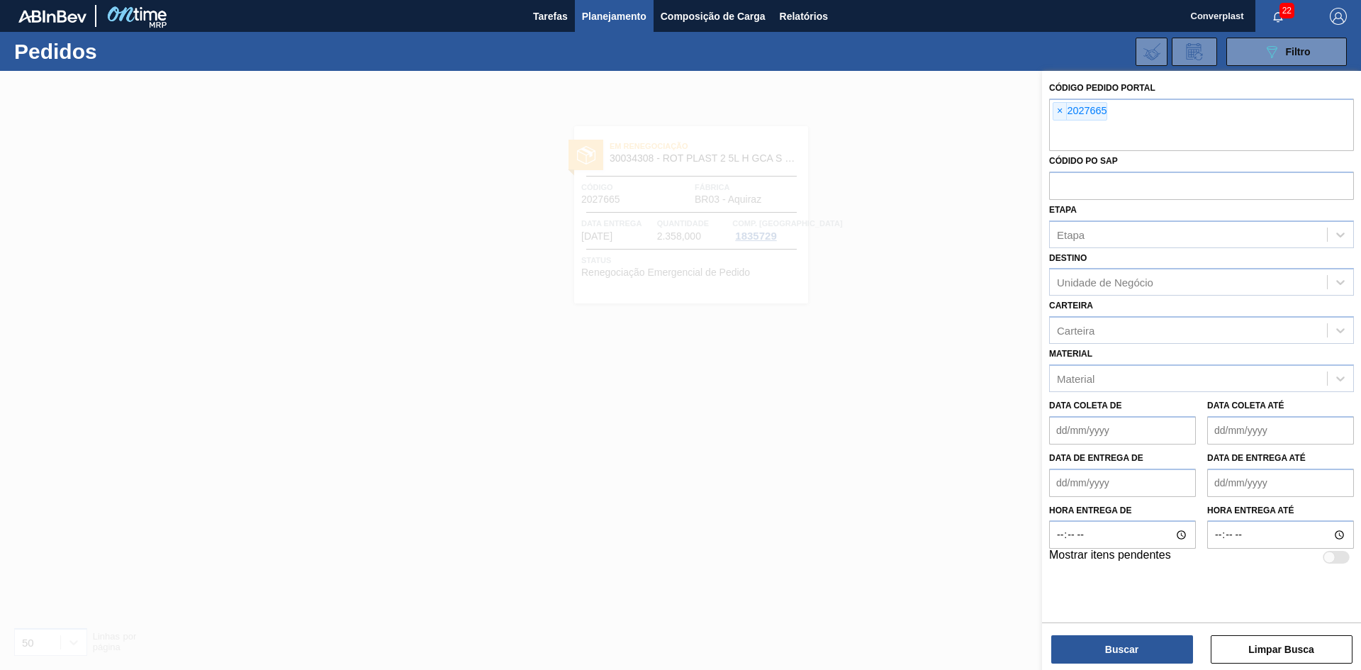
click at [1059, 113] on span "×" at bounding box center [1059, 111] width 13 height 17
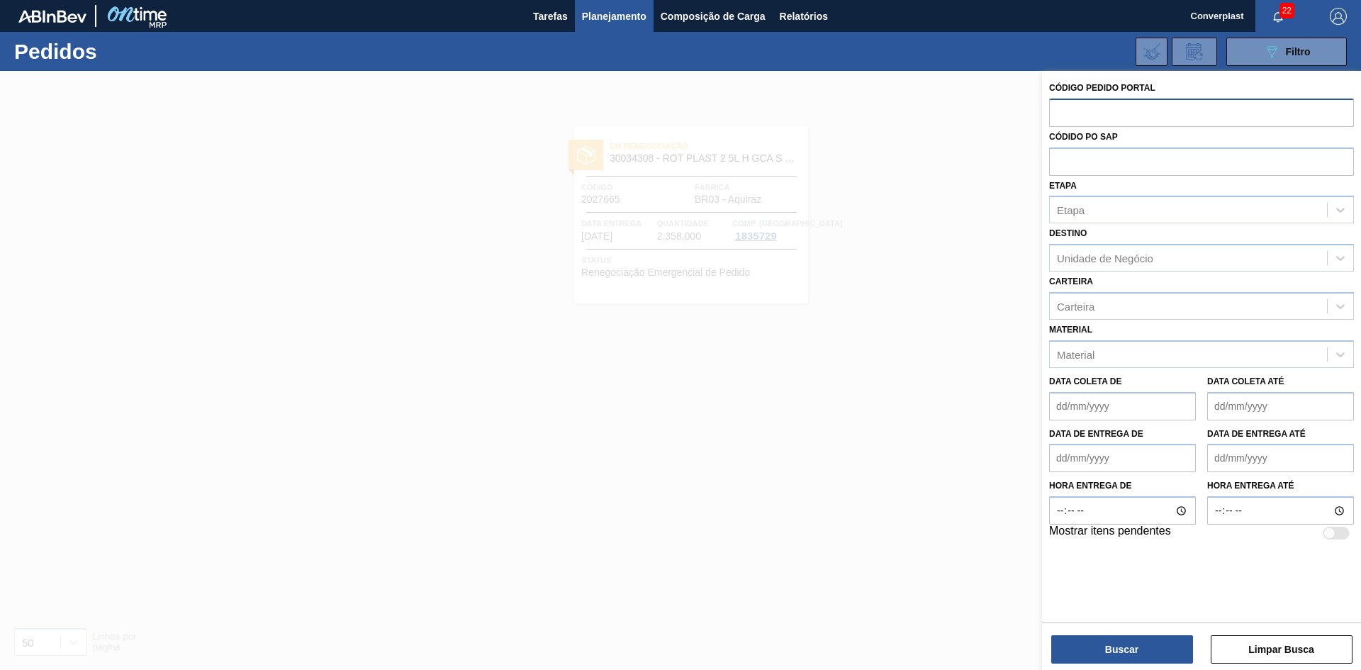
paste input "text"
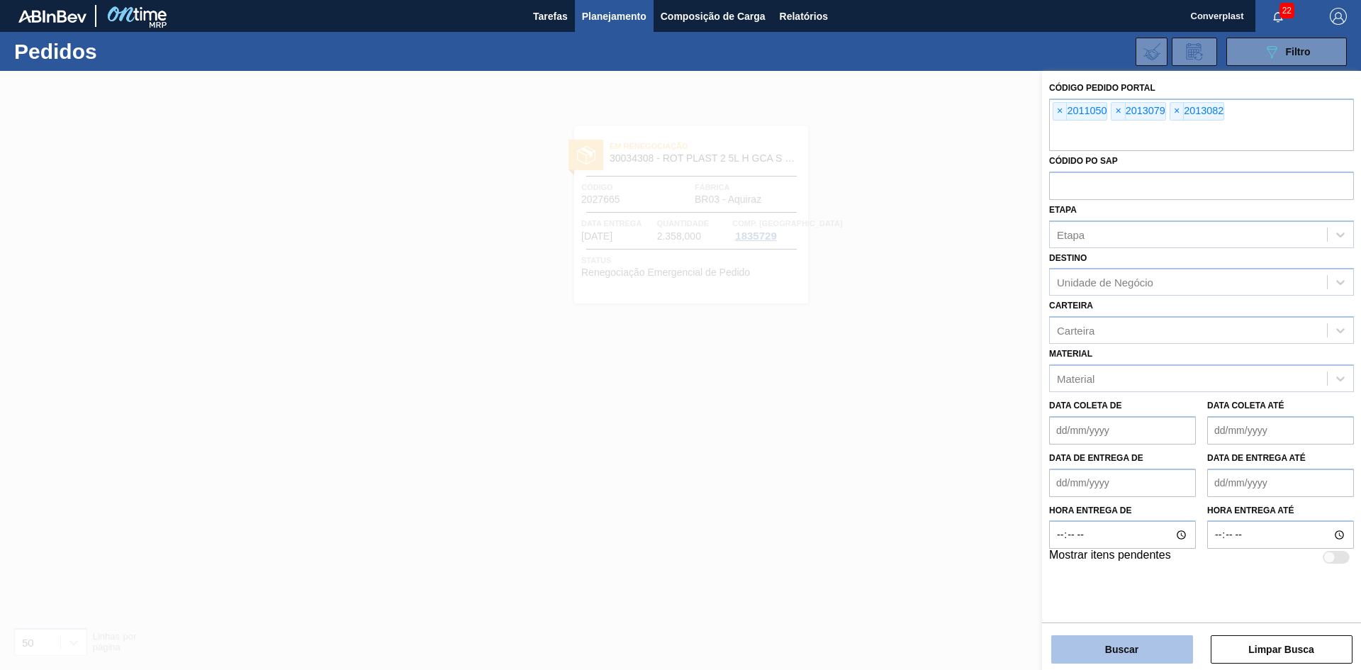
click at [1116, 654] on button "Buscar" at bounding box center [1122, 649] width 142 height 28
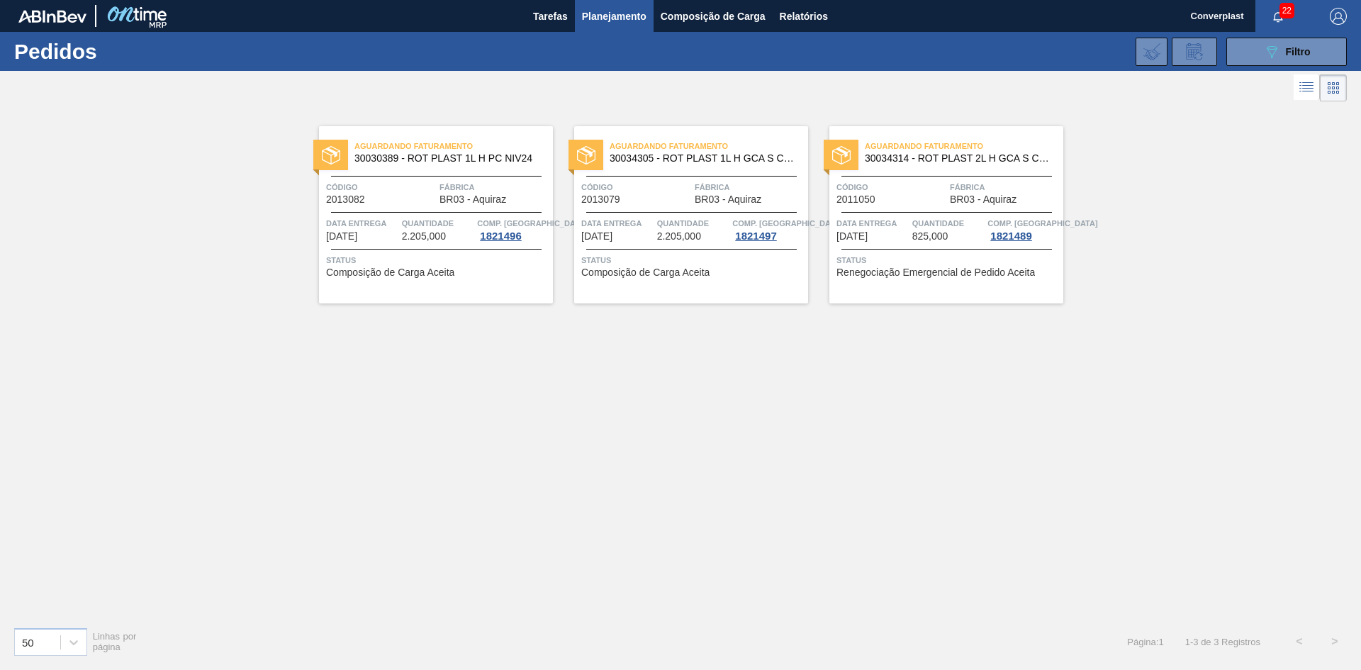
click at [744, 276] on div "Status Composição de Carga Aceita" at bounding box center [692, 264] width 223 height 23
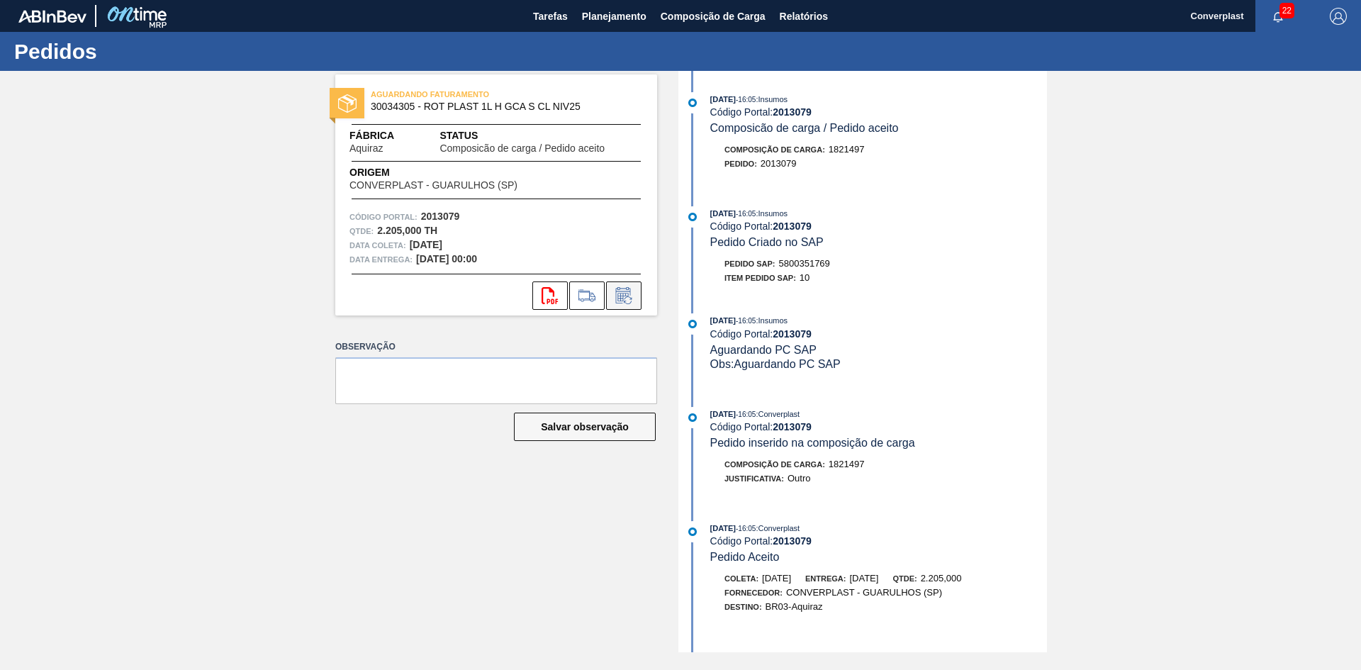
click at [629, 293] on icon at bounding box center [623, 295] width 23 height 17
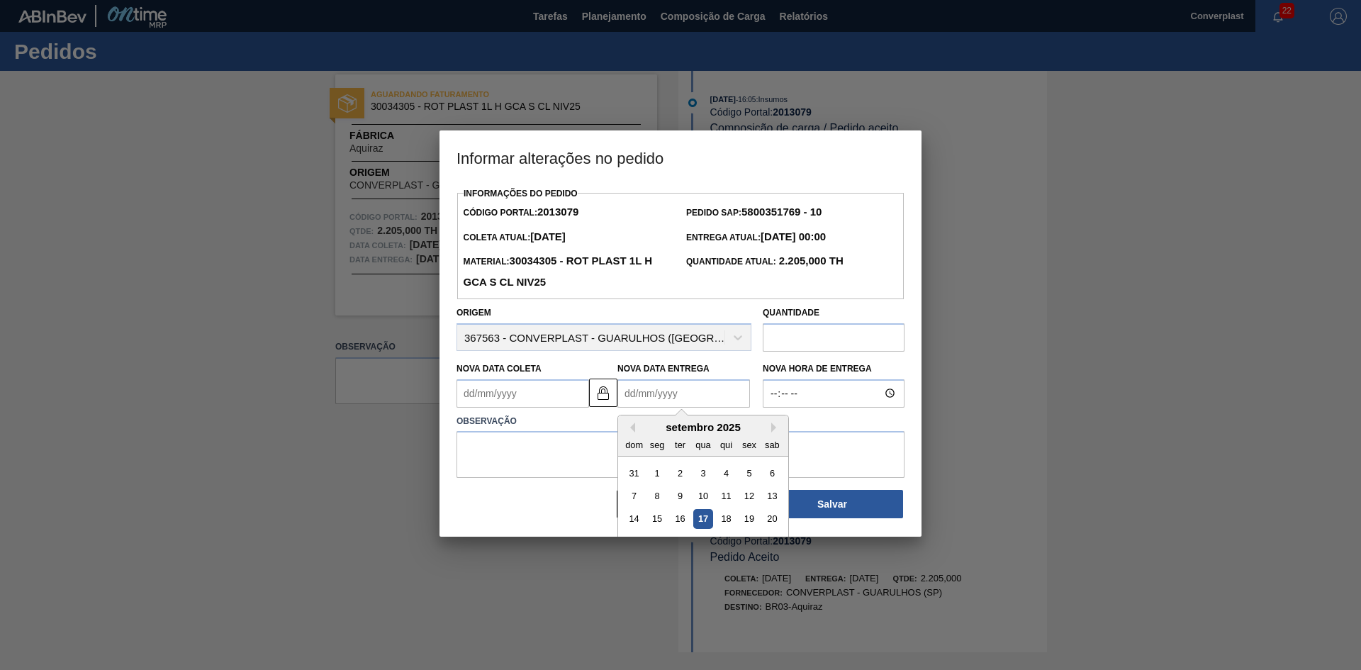
click at [646, 400] on Entrega2013079 "Nova Data Entrega" at bounding box center [683, 393] width 133 height 28
type Coleta2013079 "23/08/2025"
type Entrega2013079 "2"
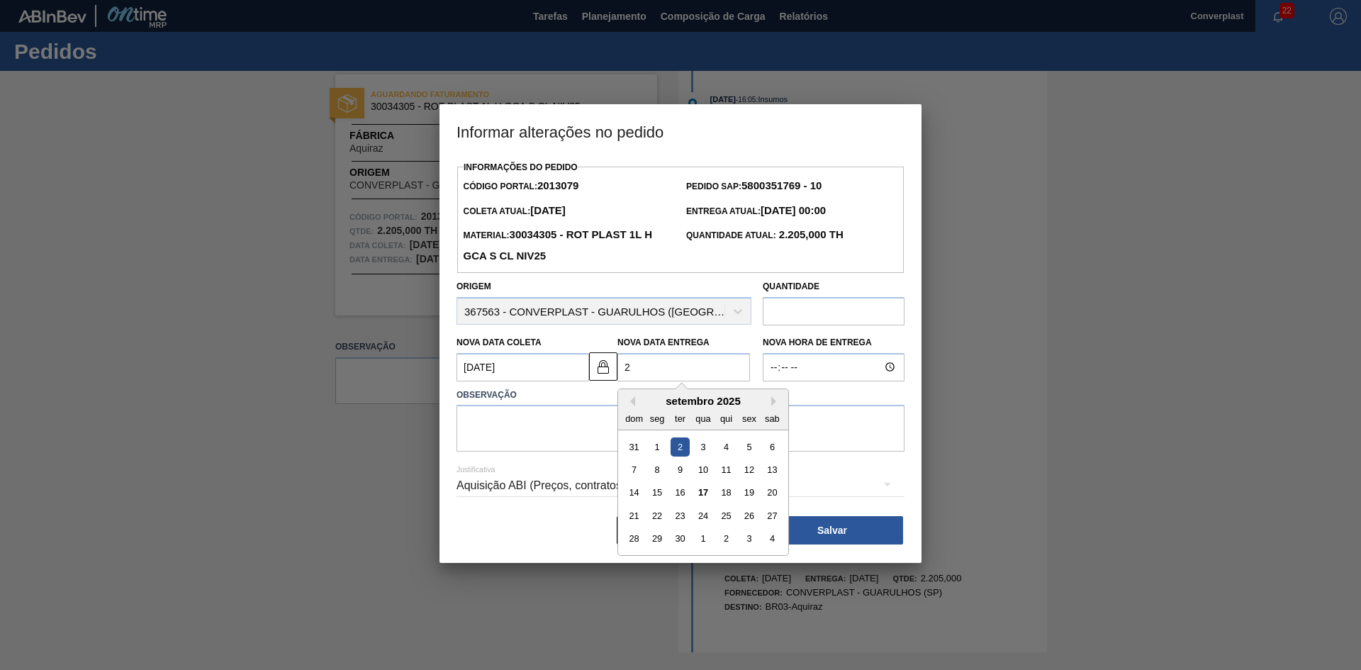
type Coleta2013079 "[DATE]"
click at [655, 542] on div "29" at bounding box center [657, 538] width 19 height 19
type Entrega2013079 "29/09/2025"
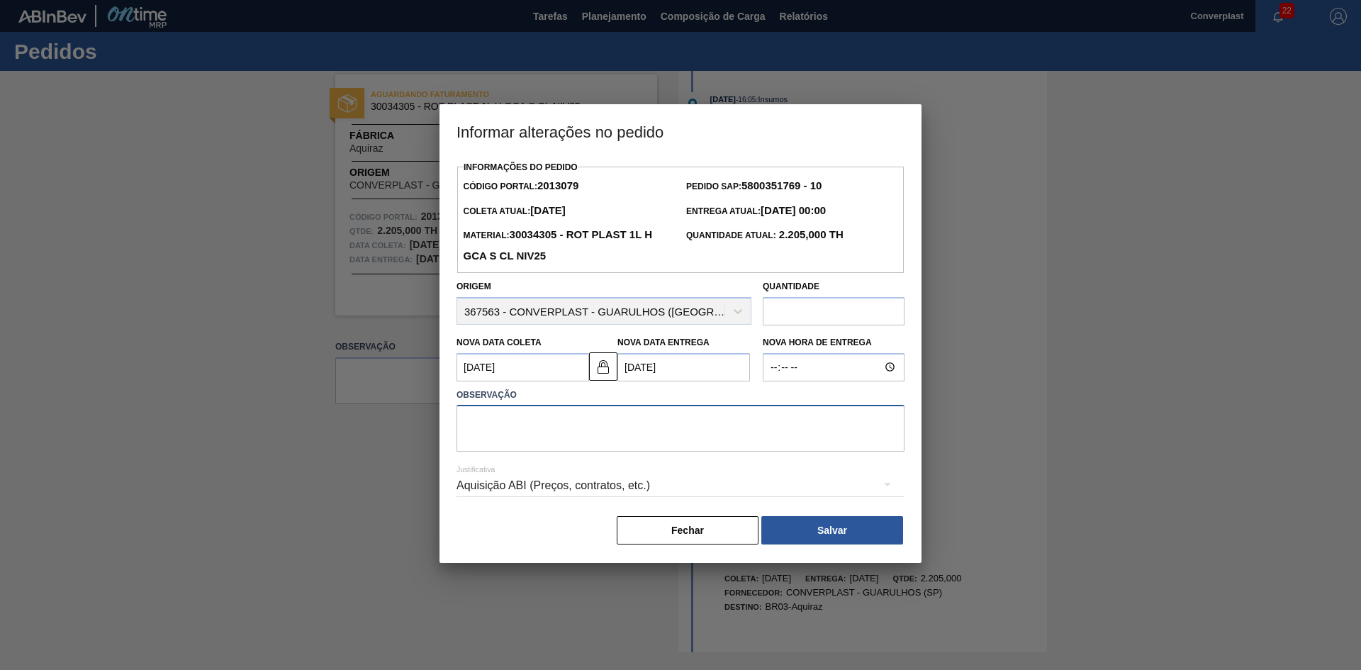
click at [601, 447] on textarea at bounding box center [681, 428] width 448 height 47
type textarea "ajuste data"
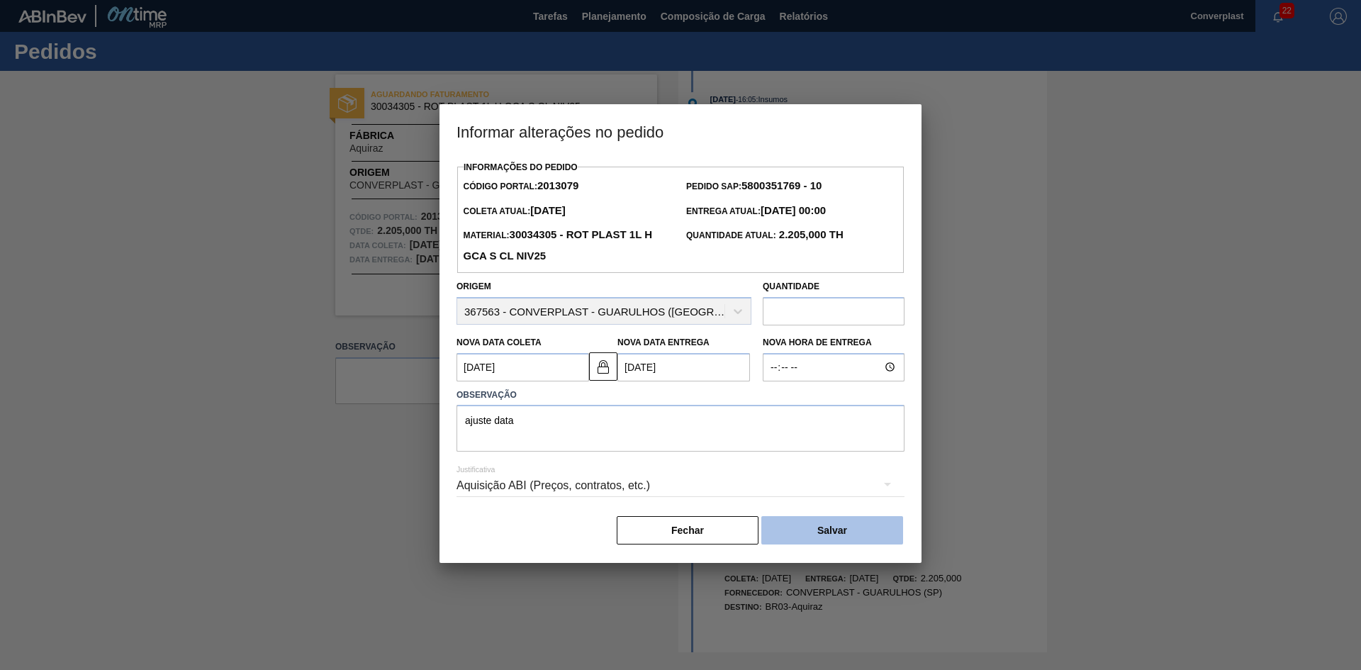
click at [827, 540] on button "Salvar" at bounding box center [832, 530] width 142 height 28
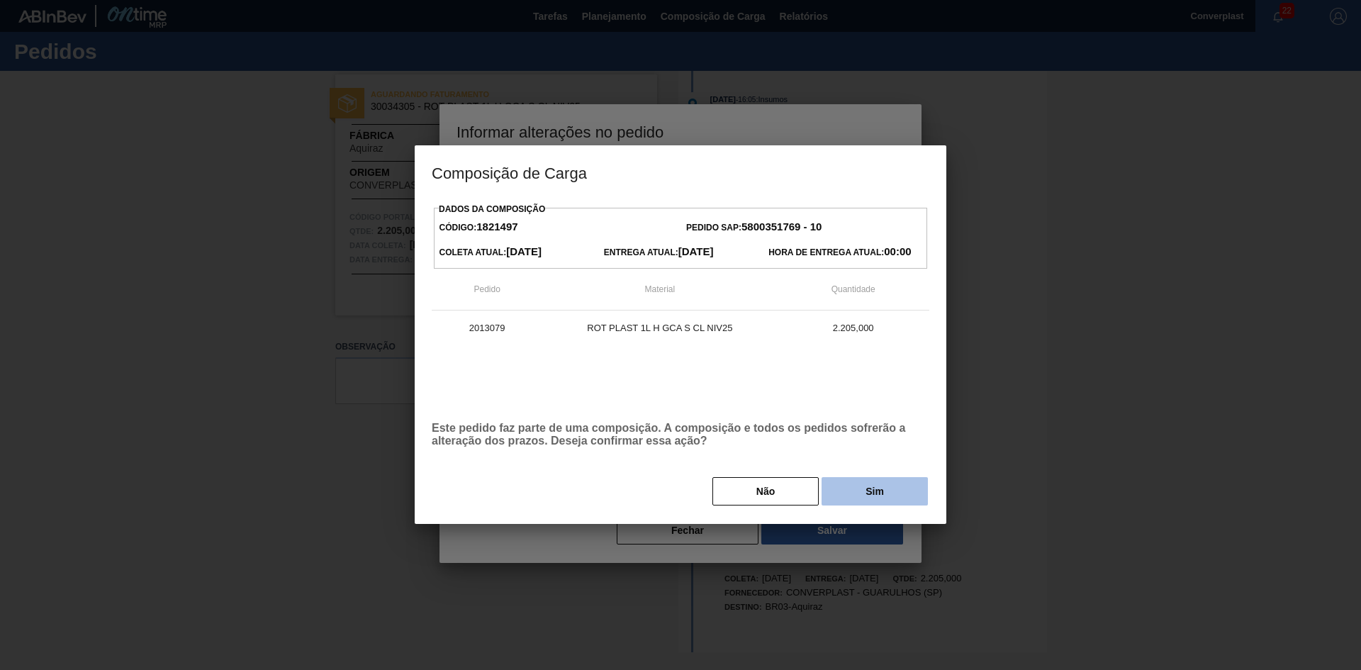
click at [883, 503] on button "Sim" at bounding box center [875, 491] width 106 height 28
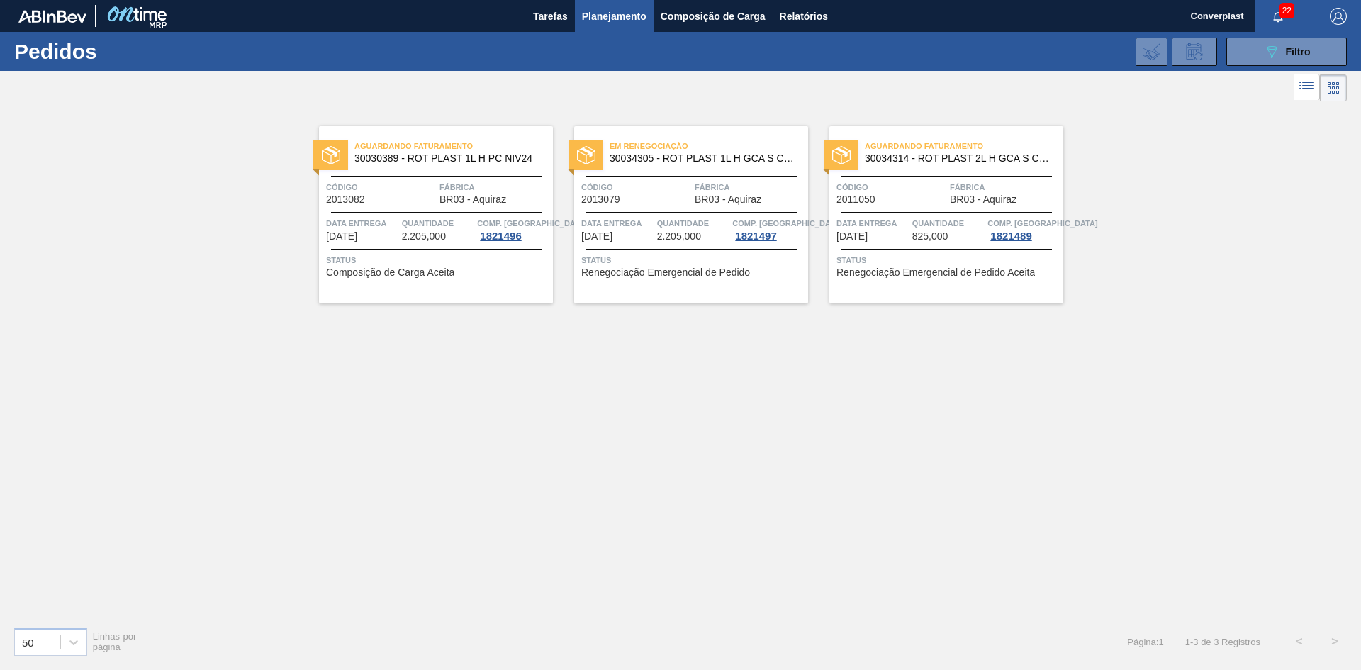
click at [501, 278] on div "Aguardando Faturamento 30030389 - ROT PLAST 1L H PC NIV24 Código 2013082 Fábric…" at bounding box center [436, 214] width 234 height 177
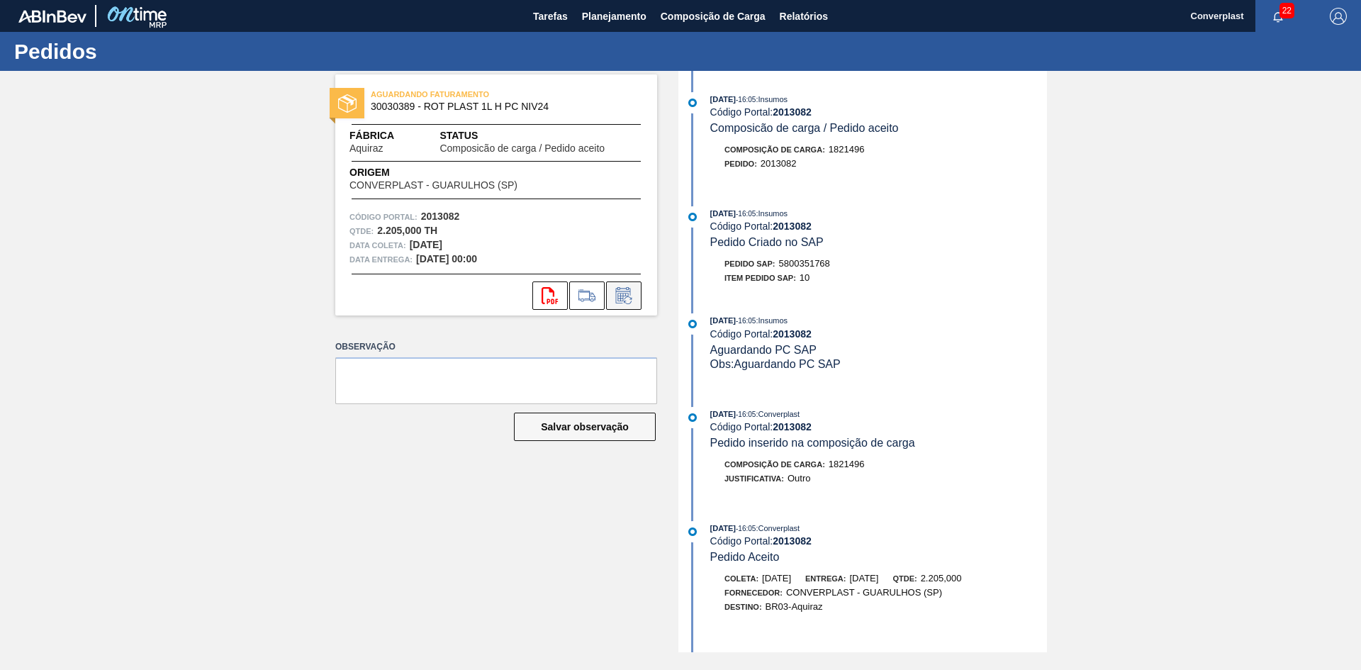
click at [640, 281] on button at bounding box center [623, 295] width 35 height 28
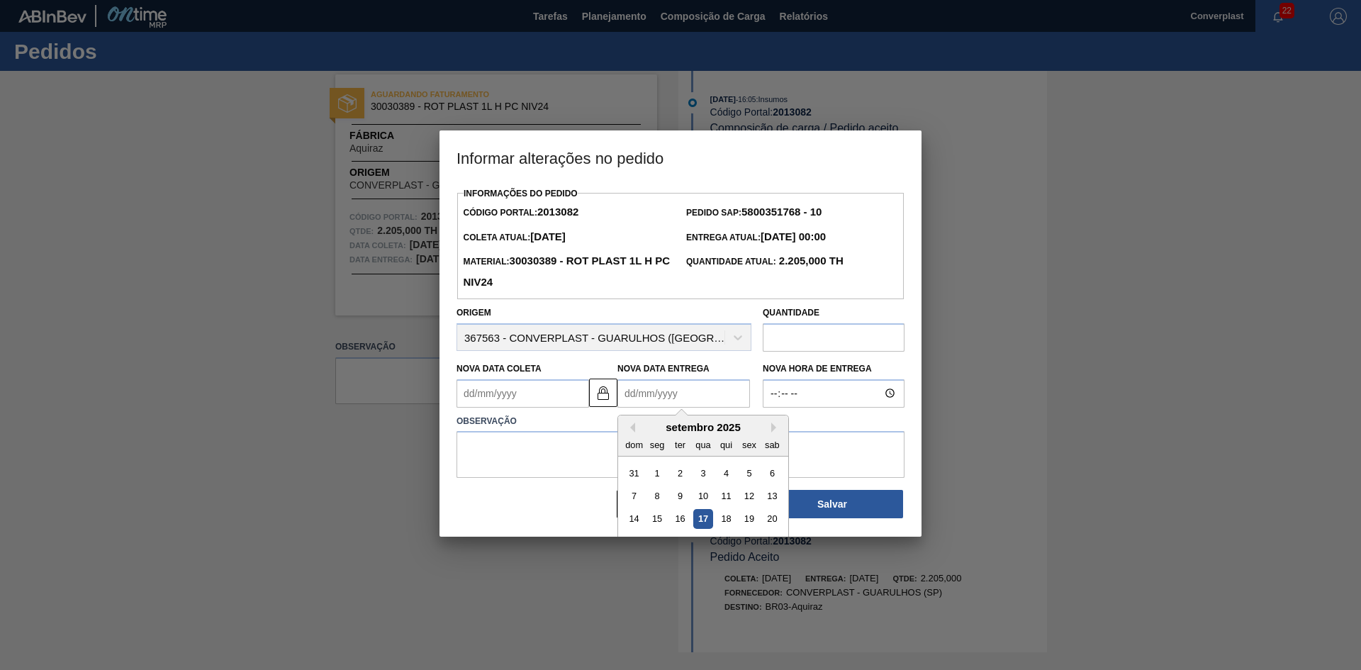
click at [682, 393] on Entrega2013082 "Nova Data Entrega" at bounding box center [683, 393] width 133 height 28
type Coleta2013082 "23/08/2025"
type Entrega2013082 "2"
type Coleta2013082 "[DATE]"
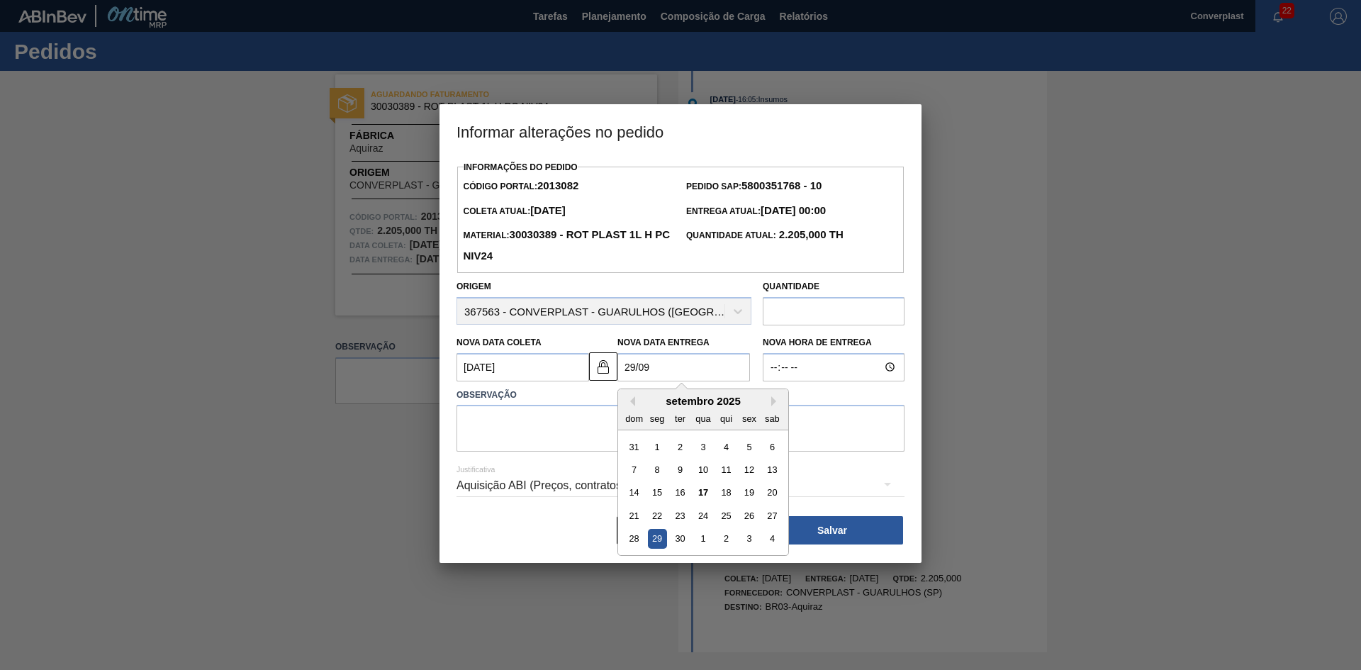
click at [654, 543] on div "29" at bounding box center [657, 538] width 19 height 19
type Entrega2013082 "29/09/2025"
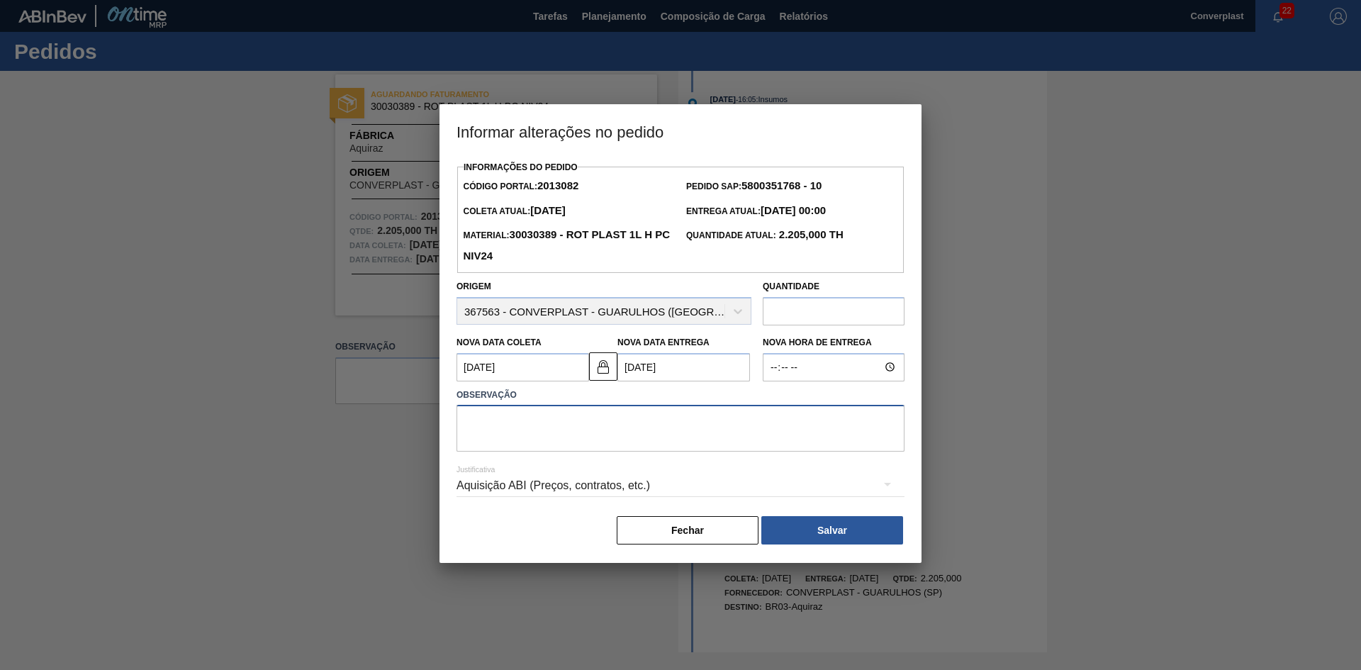
click at [556, 450] on textarea at bounding box center [681, 428] width 448 height 47
type textarea "ajuste data"
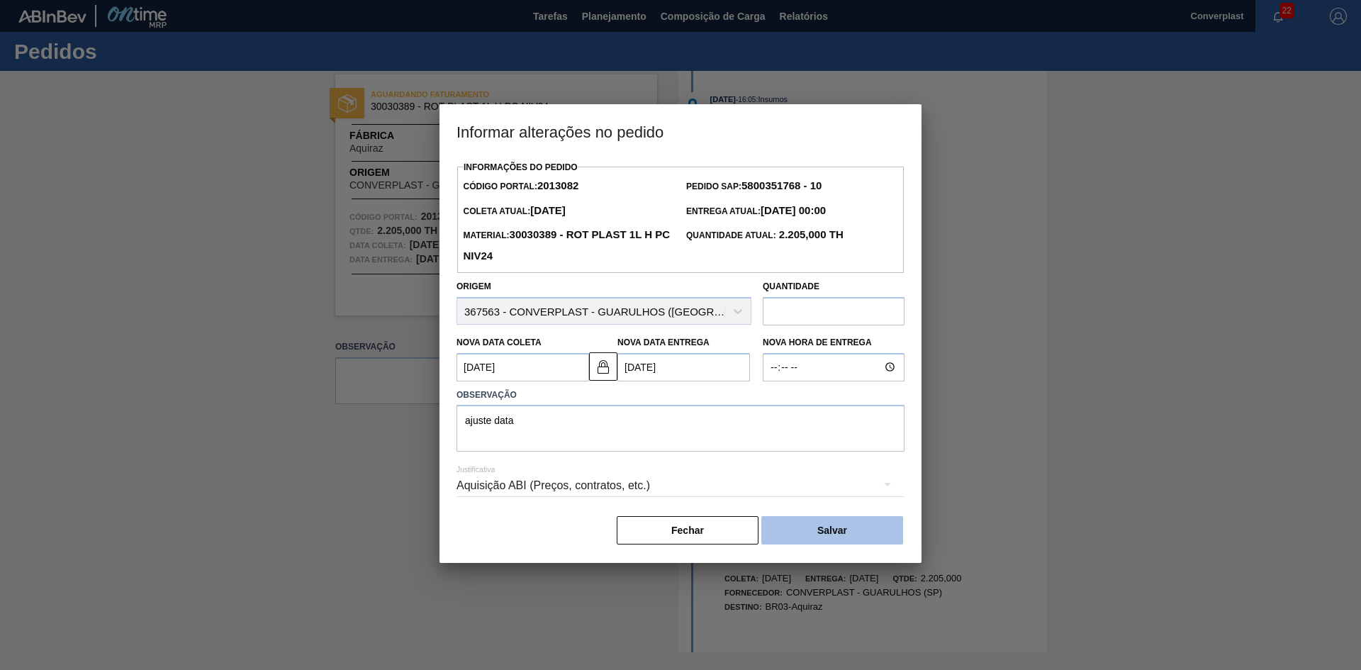
click at [798, 530] on button "Salvar" at bounding box center [832, 530] width 142 height 28
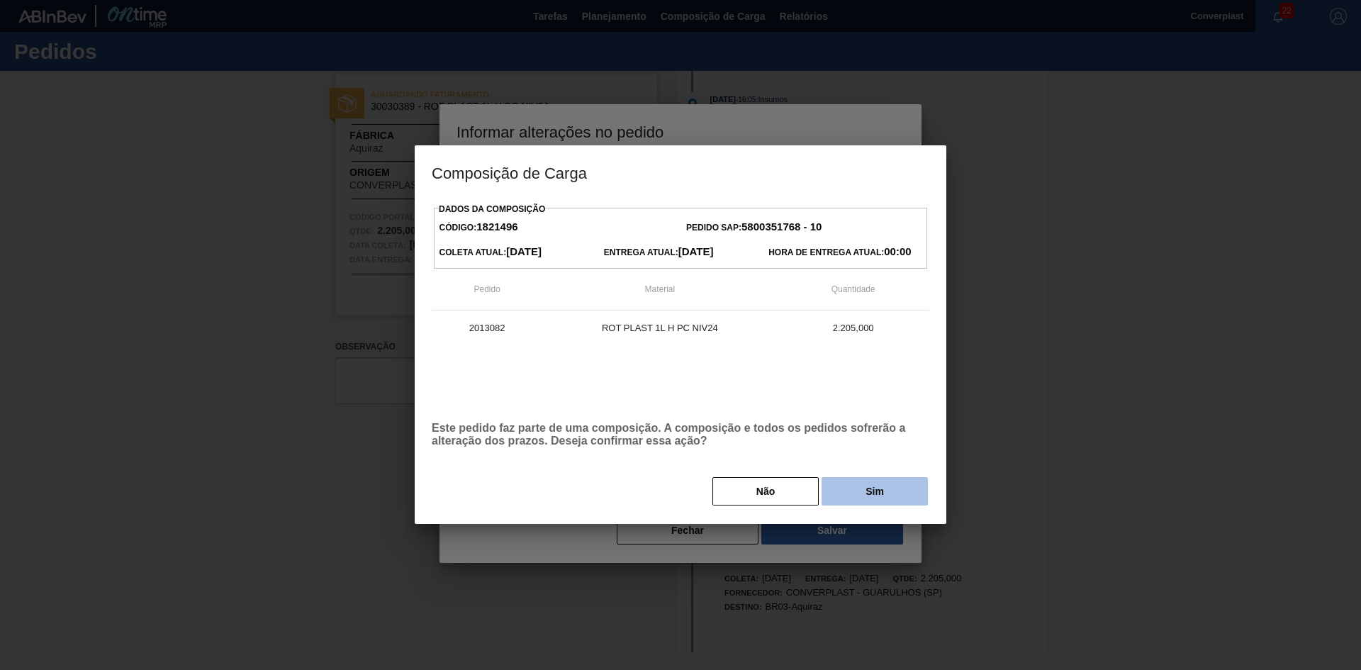
click at [886, 493] on button "Sim" at bounding box center [875, 491] width 106 height 28
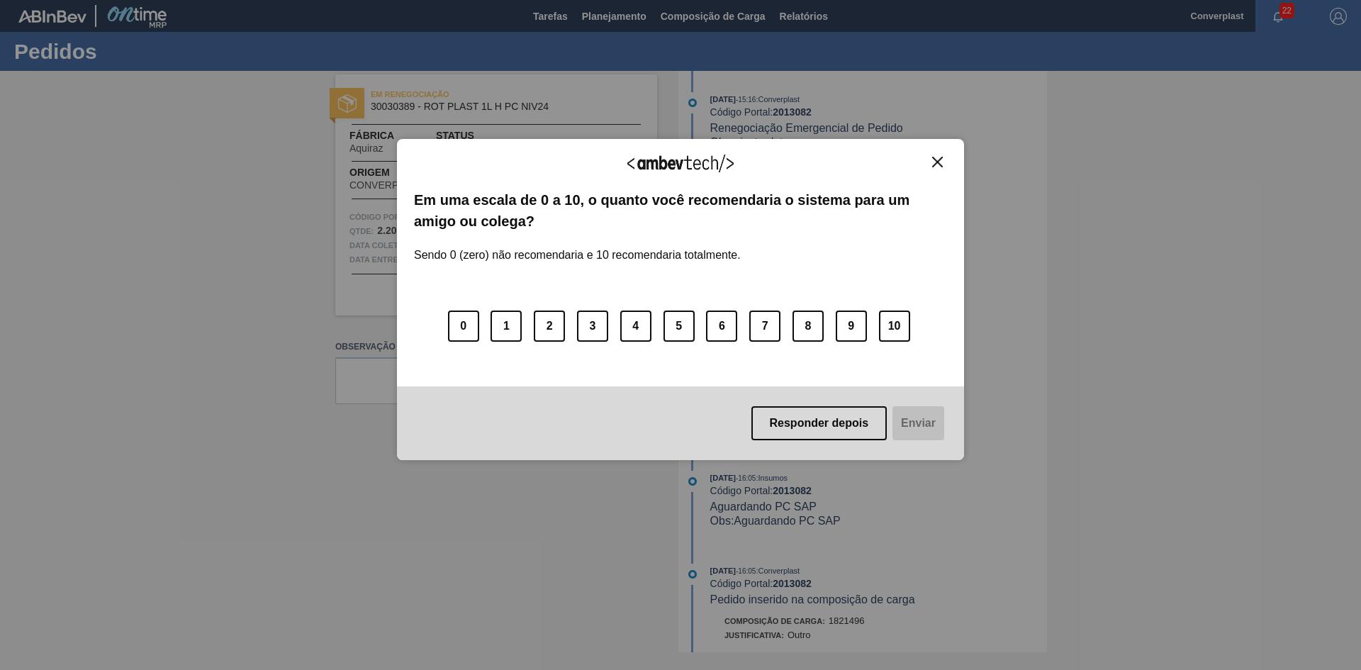
click at [946, 165] on button "Close" at bounding box center [937, 162] width 19 height 12
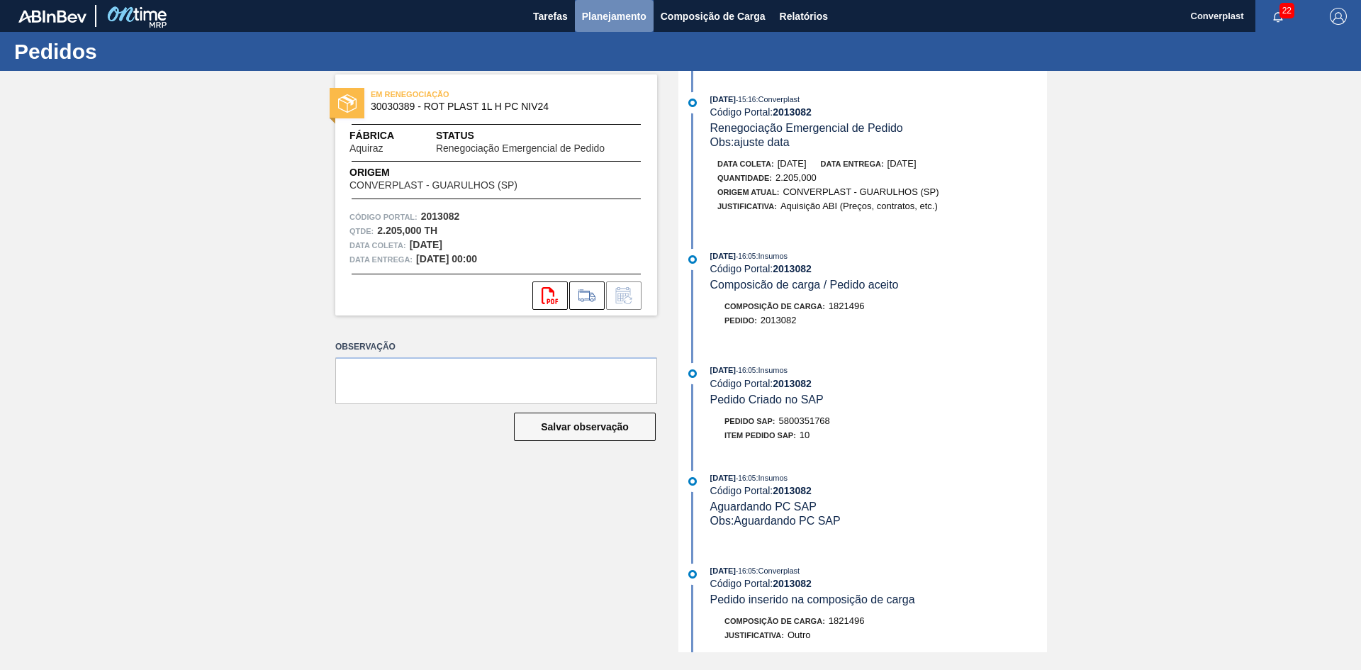
click at [620, 16] on span "Planejamento" at bounding box center [614, 16] width 65 height 17
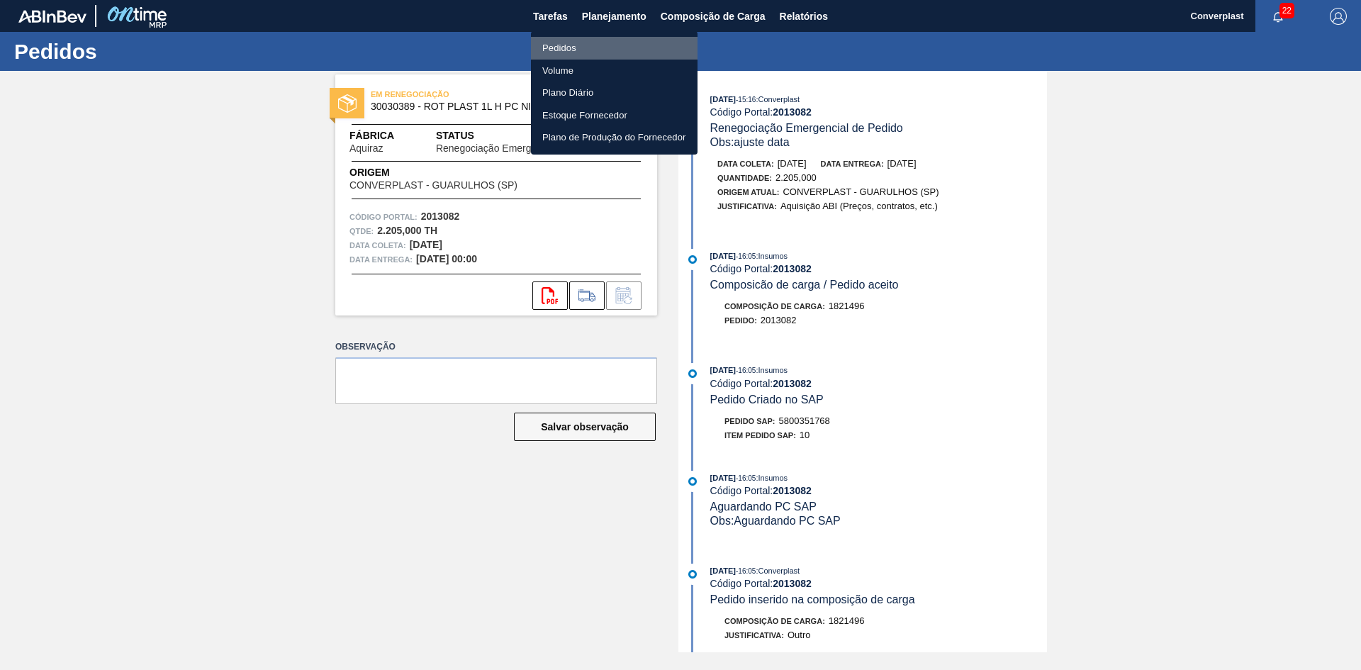
click at [559, 47] on li "Pedidos" at bounding box center [614, 48] width 167 height 23
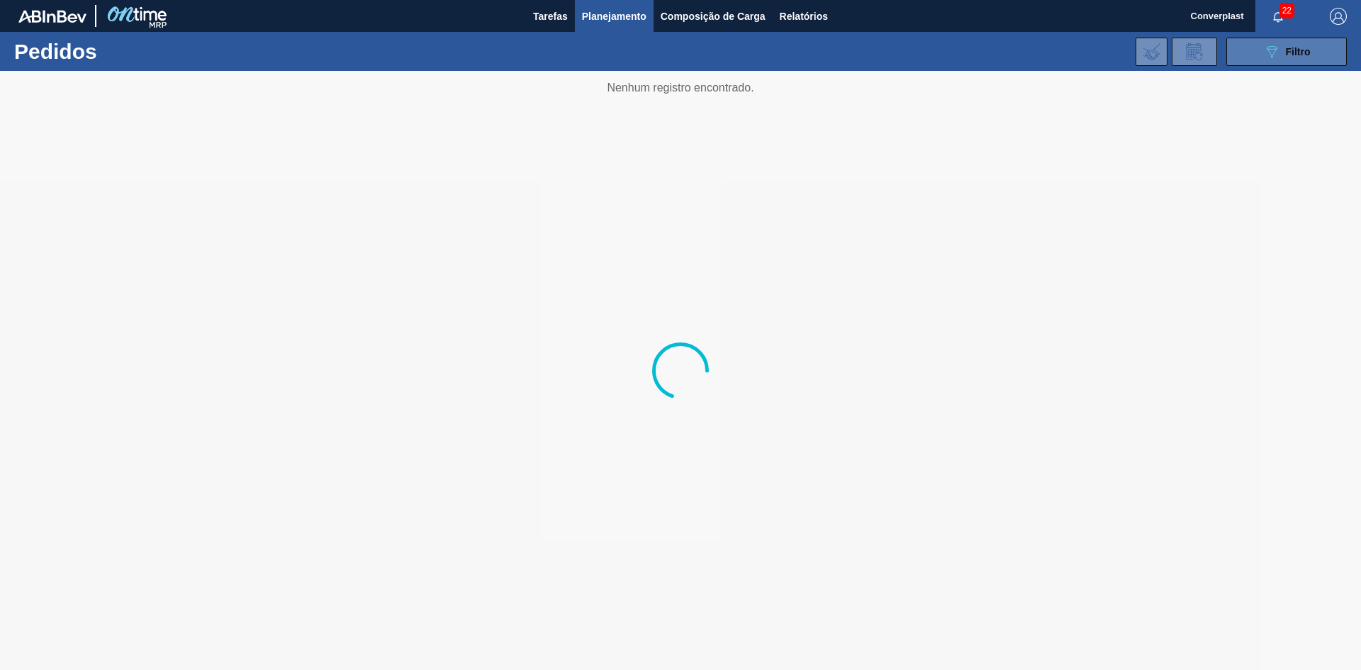
click at [1283, 48] on div "089F7B8B-B2A5-4AFE-B5C0-19BA573D28AC Filtro" at bounding box center [1286, 51] width 47 height 17
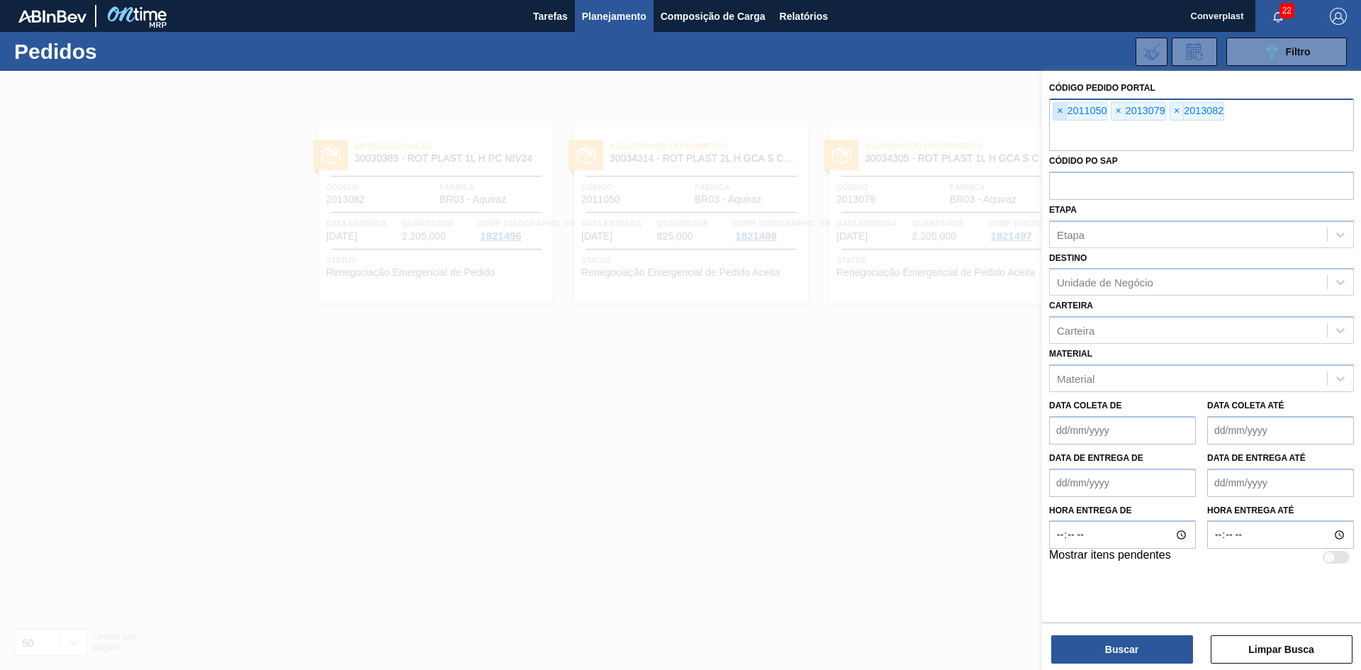
click at [1057, 115] on span "×" at bounding box center [1059, 111] width 13 height 17
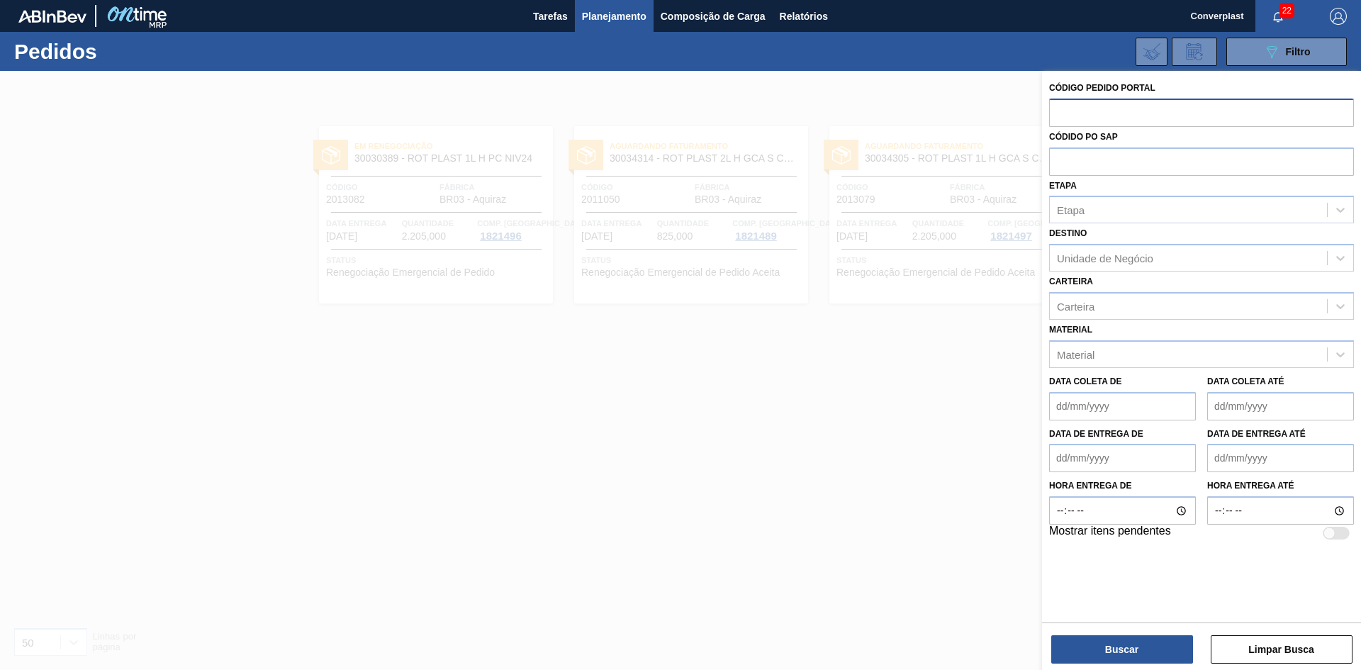
paste input "2013079"
type input "2013079"
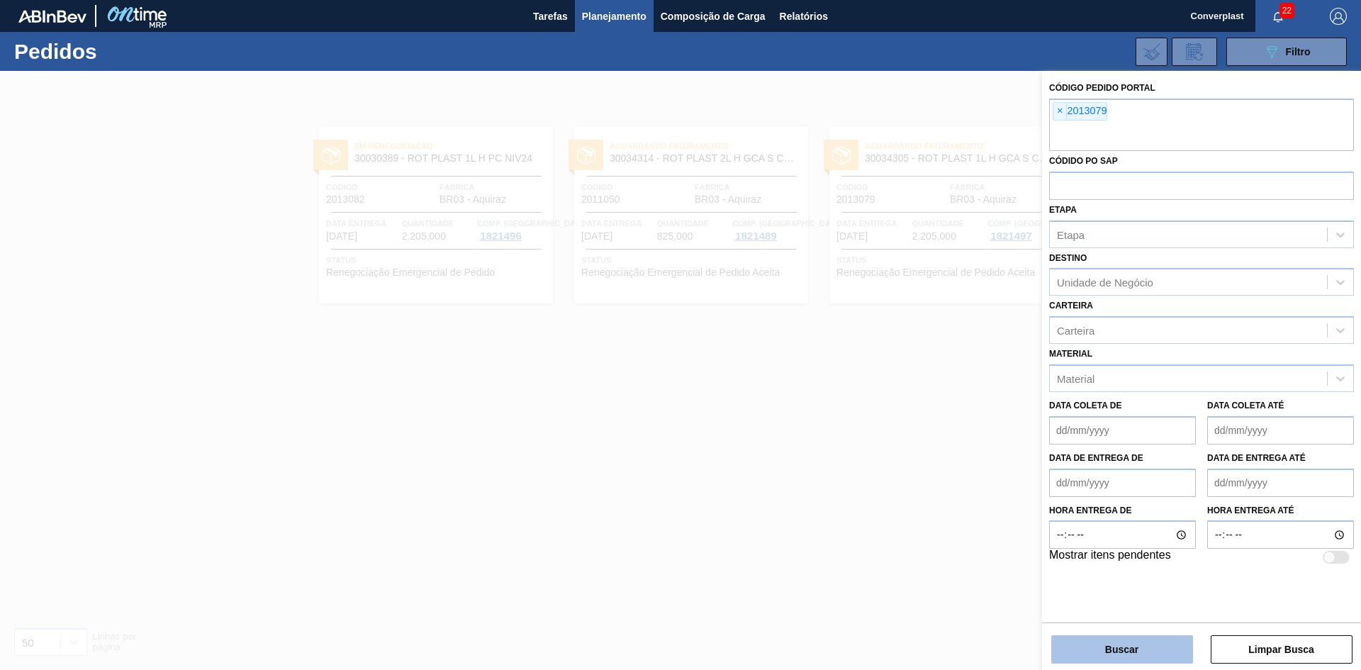
click at [1124, 656] on button "Buscar" at bounding box center [1122, 649] width 142 height 28
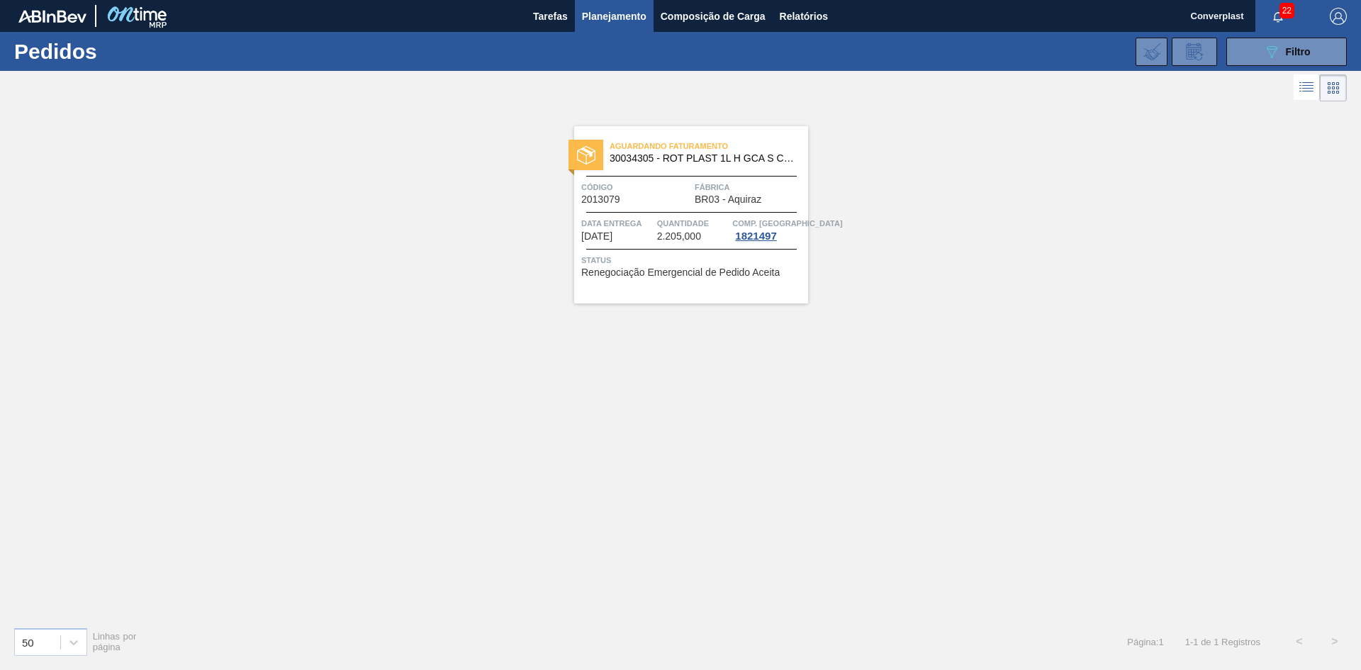
click at [722, 290] on div "Aguardando Faturamento 30034305 - ROT PLAST 1L H GCA S CL NIV25 Código 2013079 …" at bounding box center [691, 214] width 234 height 177
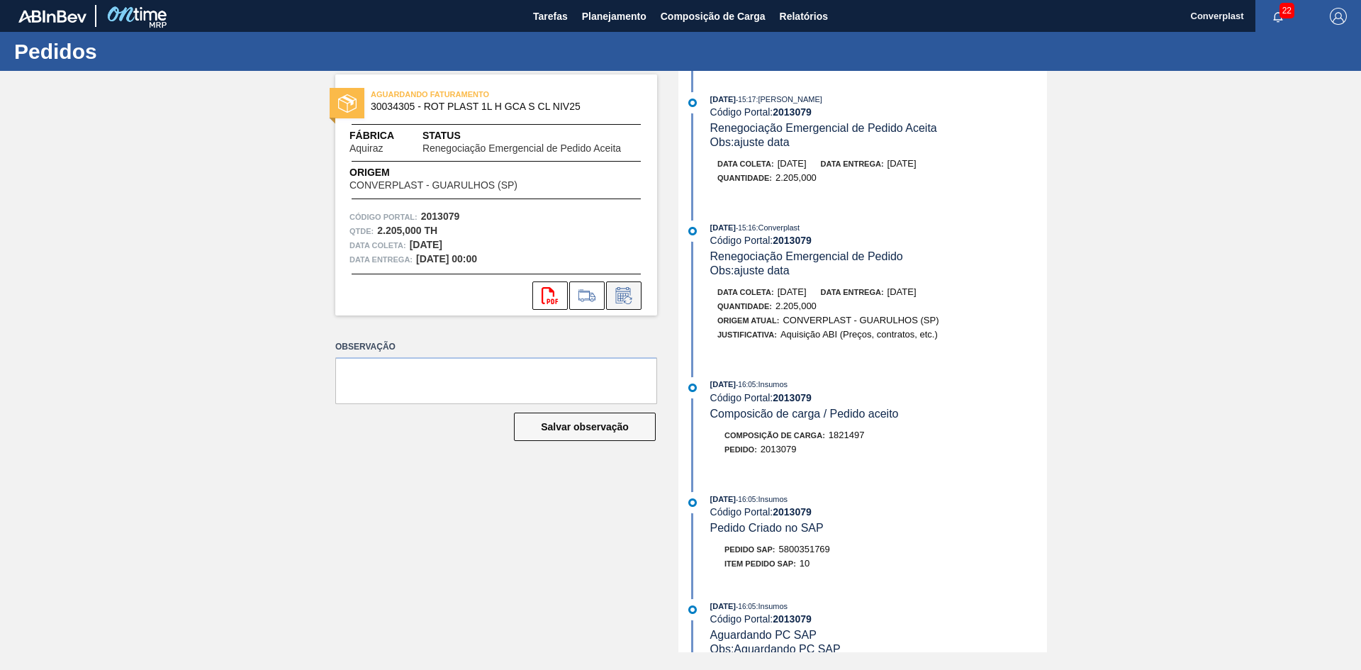
click at [615, 304] on button at bounding box center [623, 295] width 35 height 28
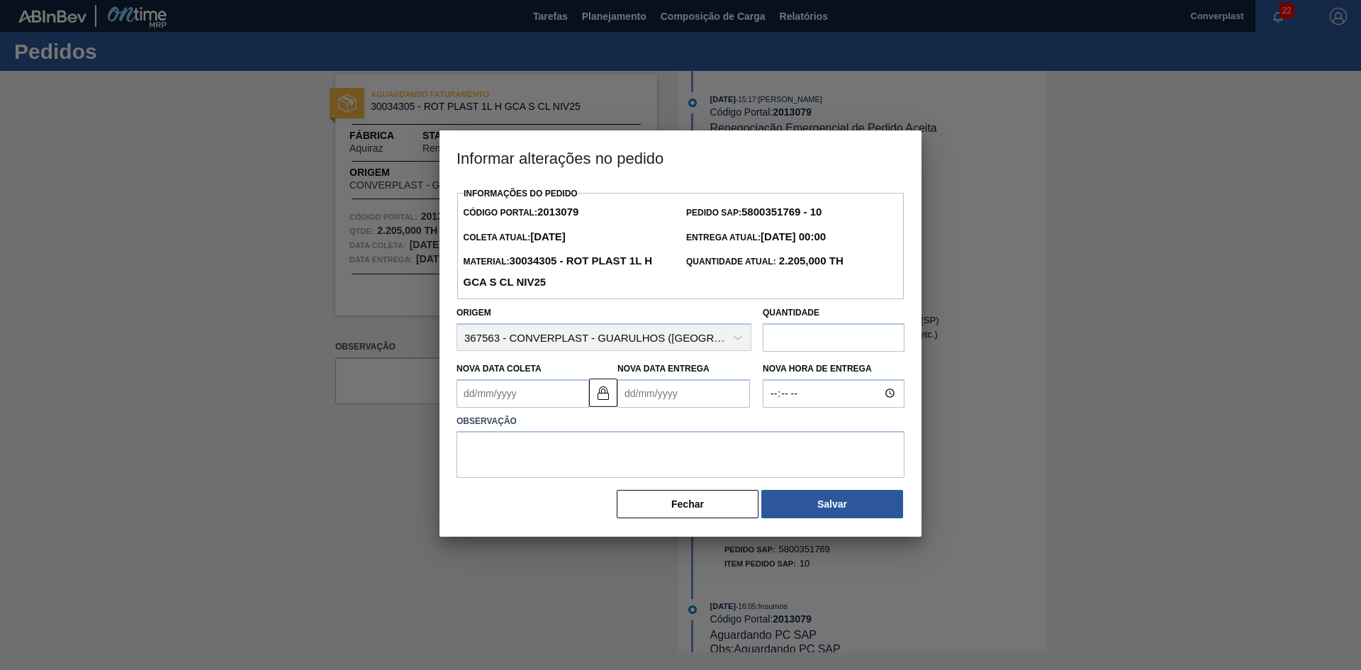
click at [694, 401] on Entrega2013079 "Nova Data Entrega" at bounding box center [683, 393] width 133 height 28
type Coleta2013079 "23/08/2025"
type Entrega2013079 "2"
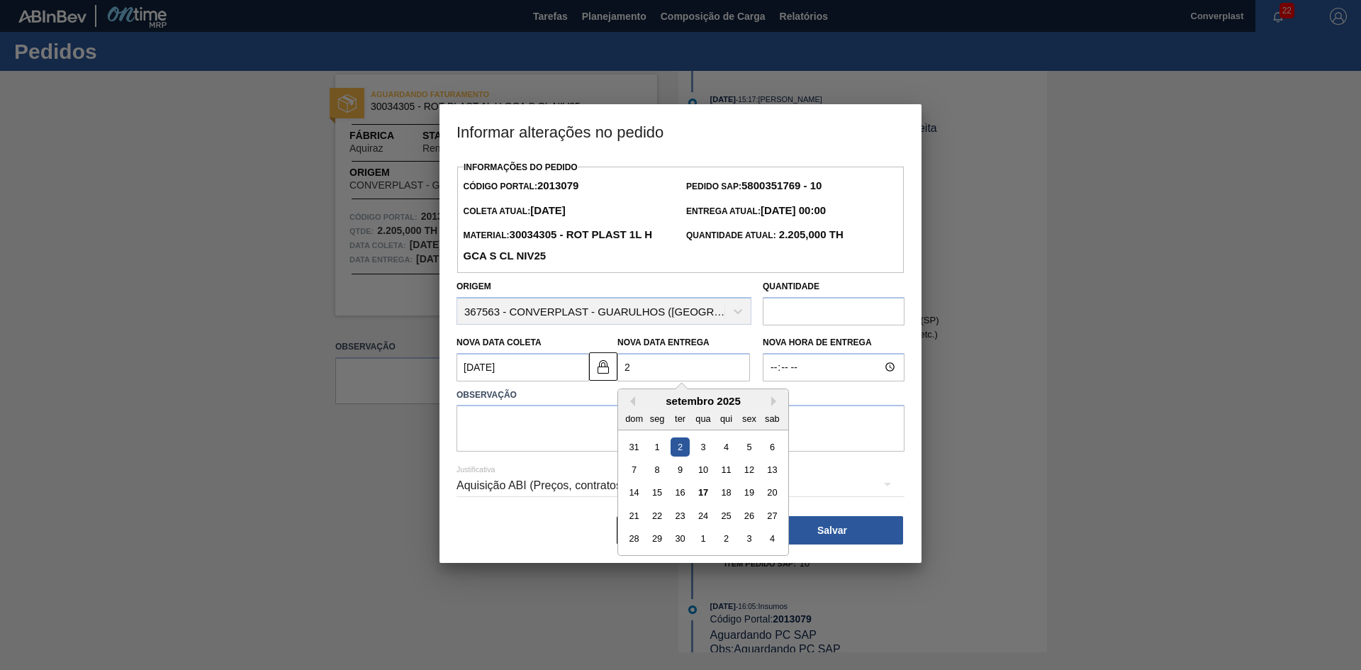
type Coleta2013079 "[DATE]"
click at [751, 520] on div "26" at bounding box center [748, 515] width 19 height 19
type Entrega2013079 "[DATE]"
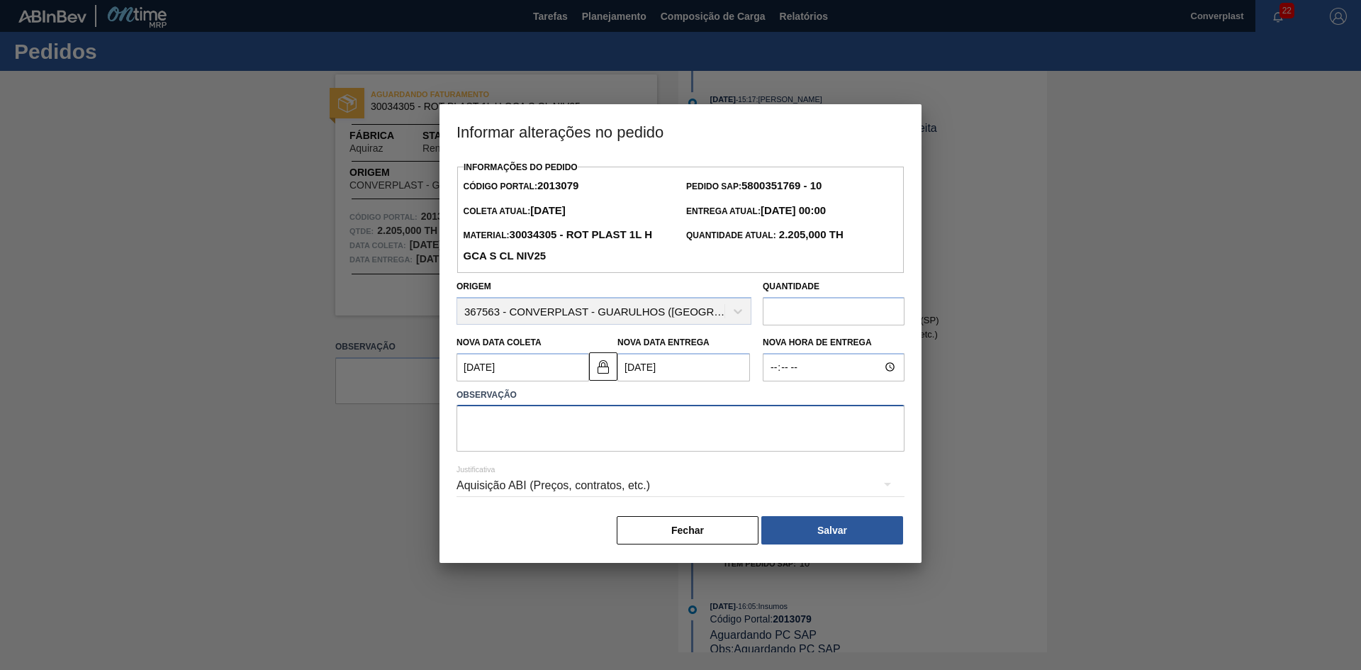
click at [624, 447] on textarea at bounding box center [681, 428] width 448 height 47
type textarea "ajuste data"
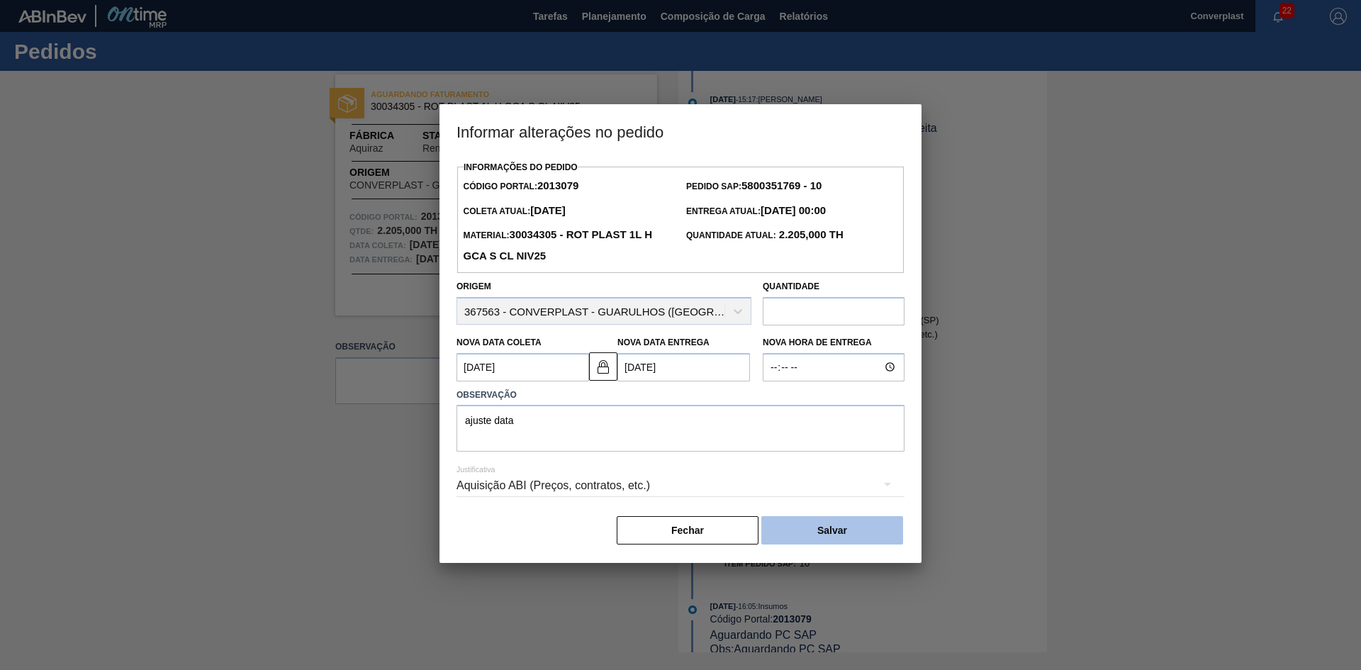
click at [857, 532] on button "Salvar" at bounding box center [832, 530] width 142 height 28
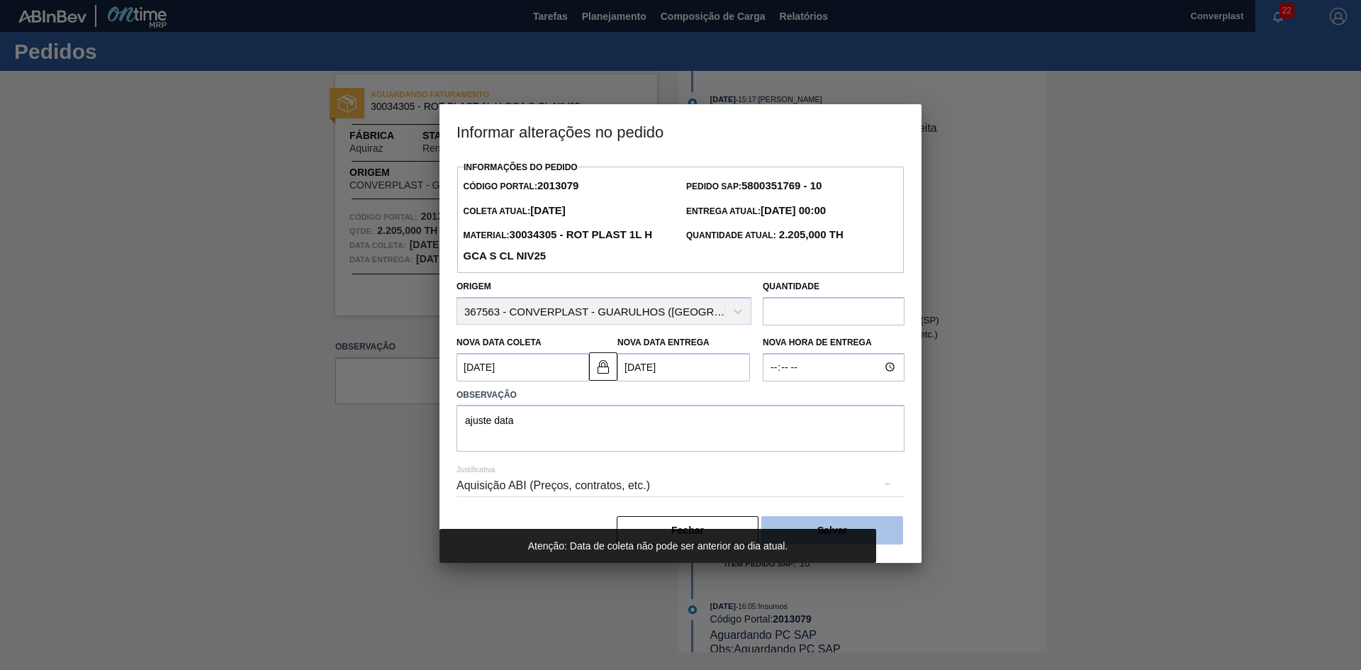
click at [861, 531] on button "Salvar" at bounding box center [832, 530] width 142 height 28
click at [879, 531] on button "Salvar" at bounding box center [832, 530] width 142 height 28
click at [597, 369] on img at bounding box center [603, 366] width 17 height 17
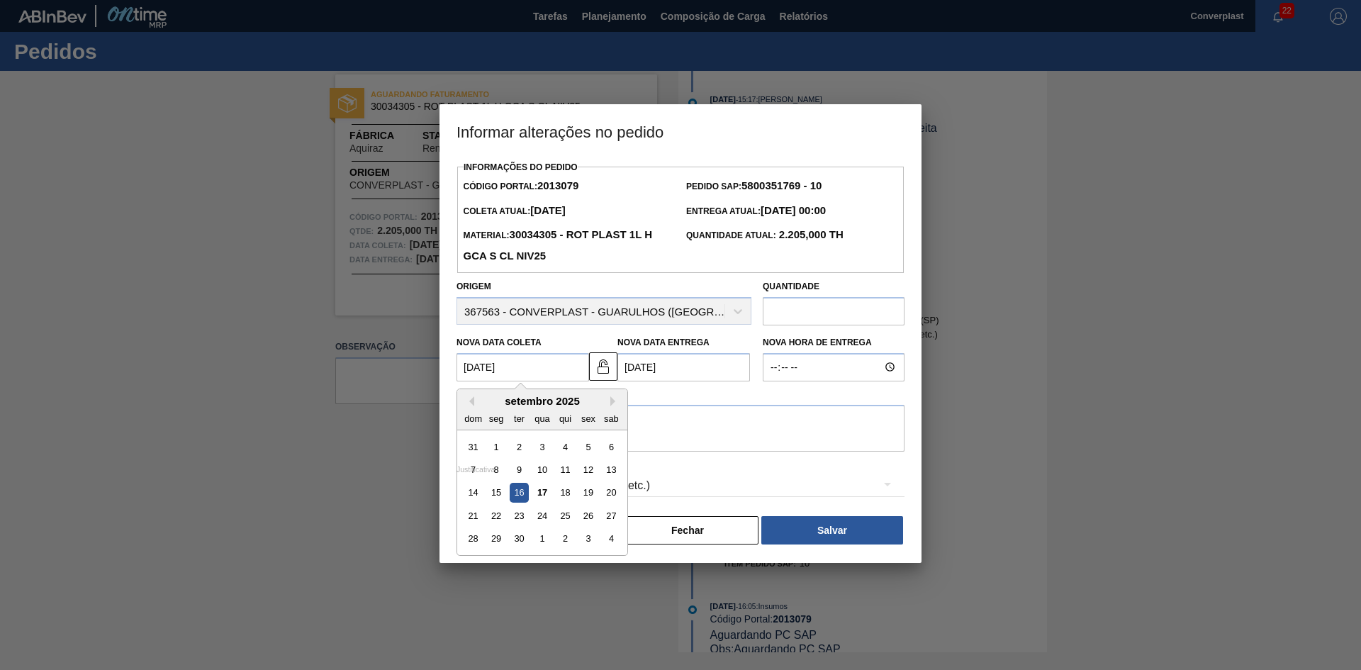
drag, startPoint x: 475, startPoint y: 373, endPoint x: 408, endPoint y: 369, distance: 67.5
click at [408, 369] on div "Informar alterações no pedido Informações do Pedido Código Portal: 2013079 Pedi…" at bounding box center [680, 335] width 1361 height 670
type Coleta2013079 "[DATE]"
click at [865, 534] on button "Salvar" at bounding box center [832, 530] width 142 height 28
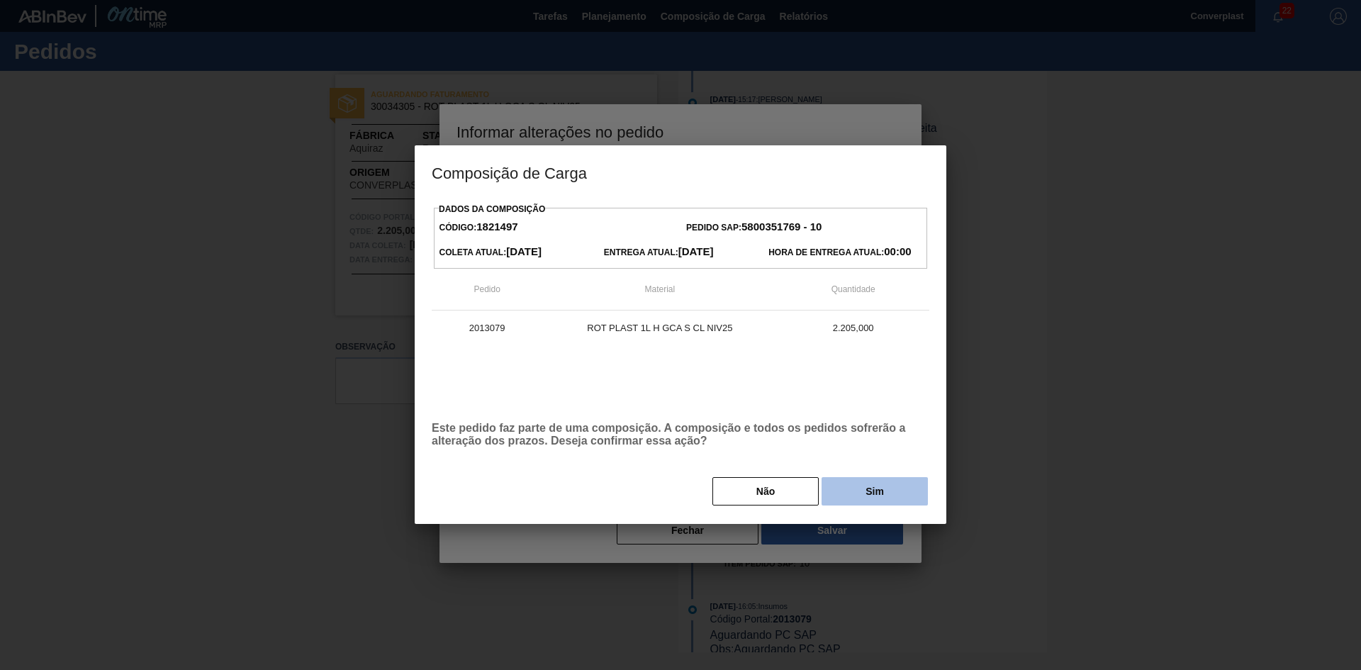
click at [871, 495] on button "Sim" at bounding box center [875, 491] width 106 height 28
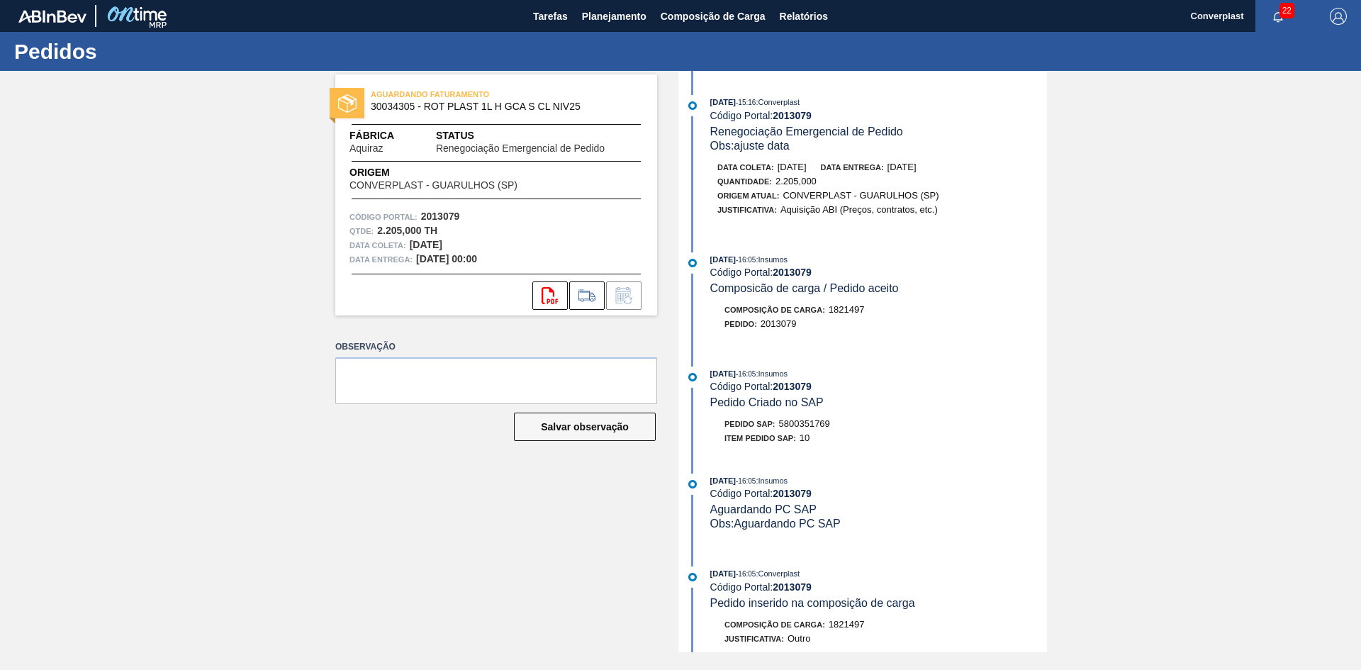
scroll to position [284, 0]
click at [608, 12] on span "Planejamento" at bounding box center [614, 16] width 65 height 17
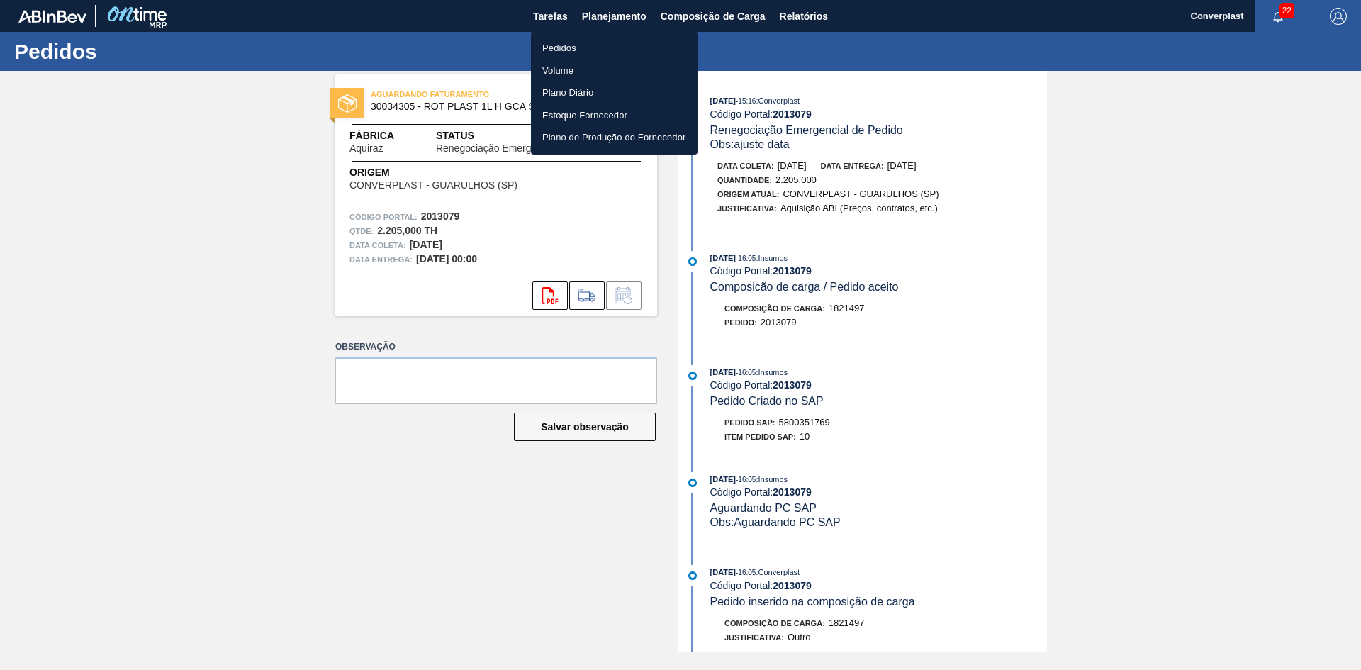
click at [587, 52] on li "Pedidos" at bounding box center [614, 48] width 167 height 23
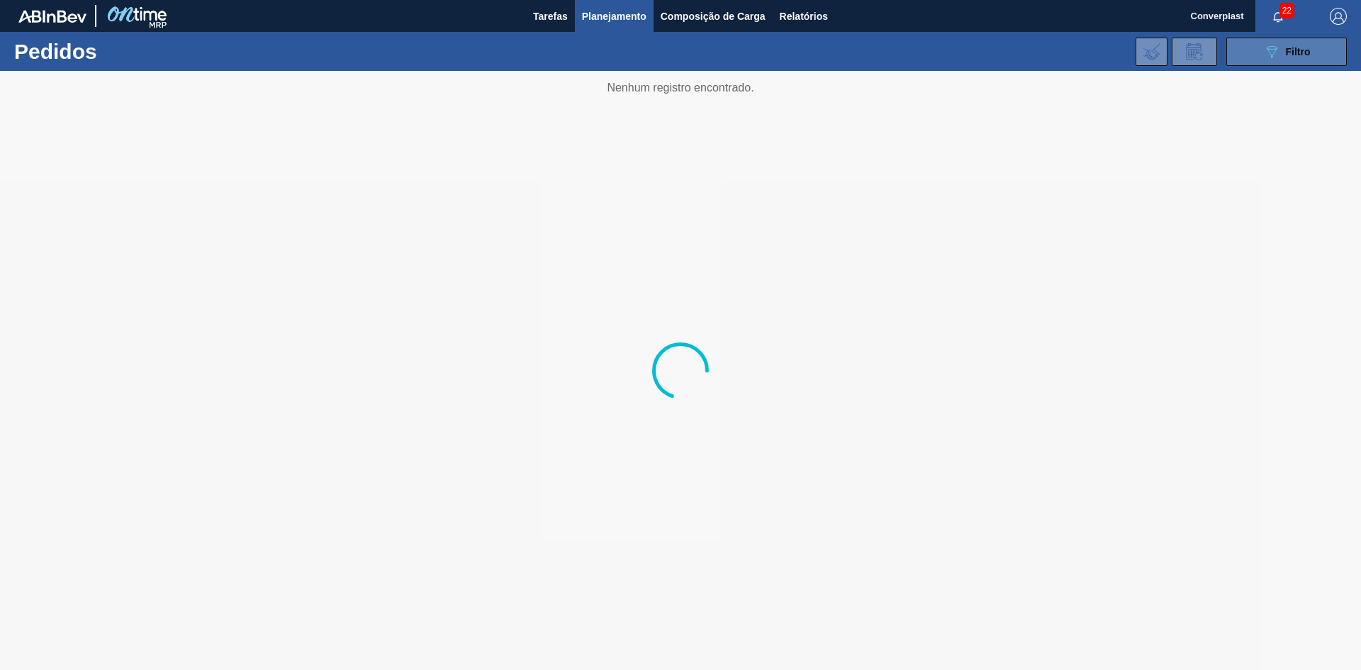
click at [1253, 49] on button "089F7B8B-B2A5-4AFE-B5C0-19BA573D28AC Filtro" at bounding box center [1286, 52] width 121 height 28
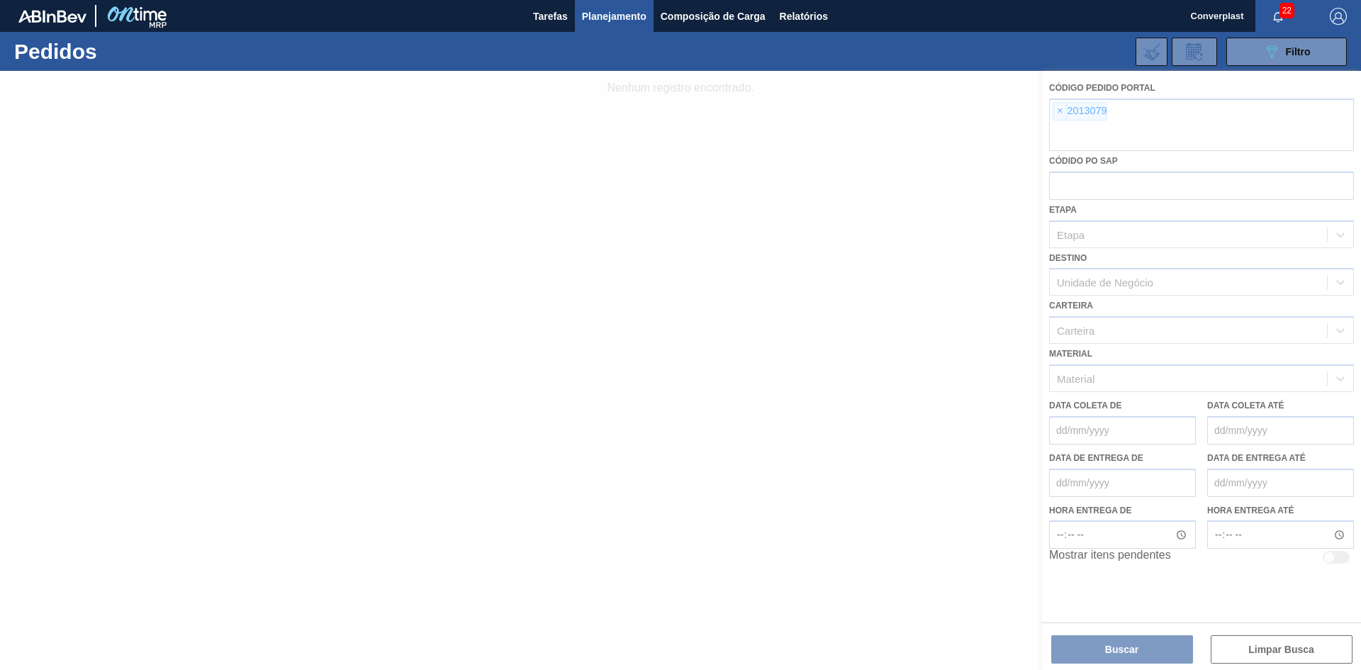
click at [1058, 108] on div at bounding box center [680, 370] width 1361 height 599
click at [1058, 111] on div at bounding box center [680, 370] width 1361 height 599
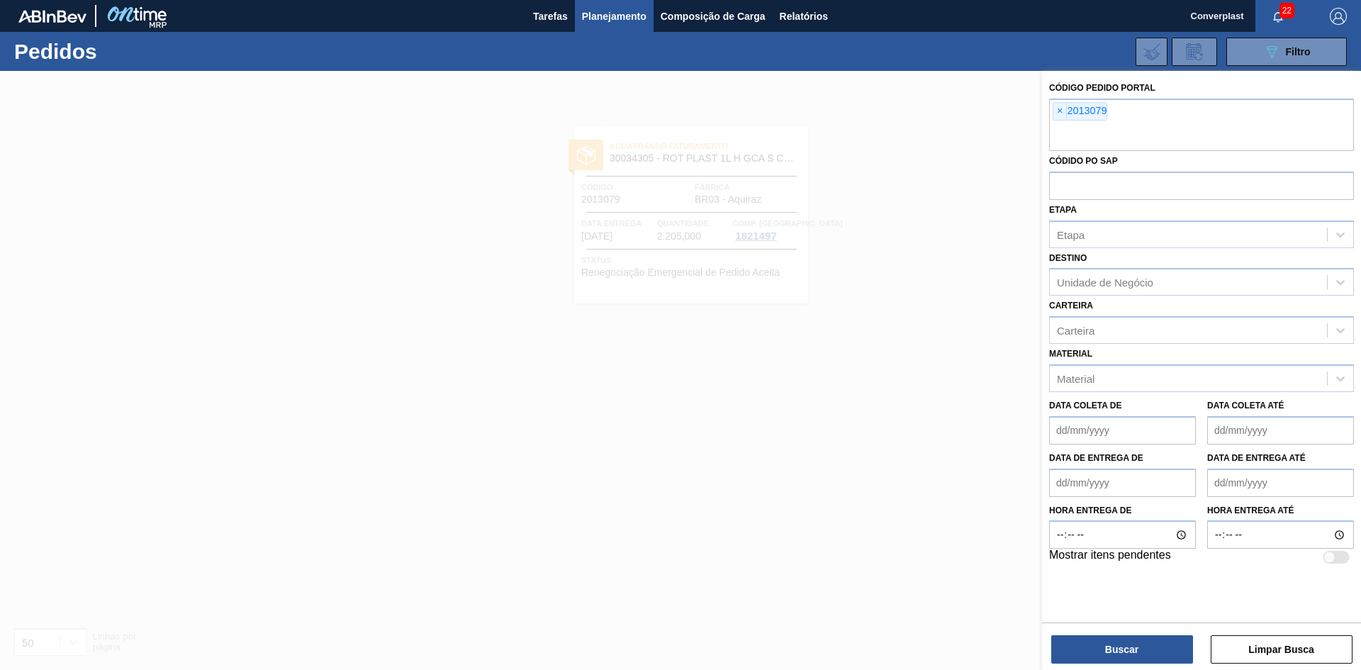
click at [1059, 112] on span "×" at bounding box center [1059, 111] width 13 height 17
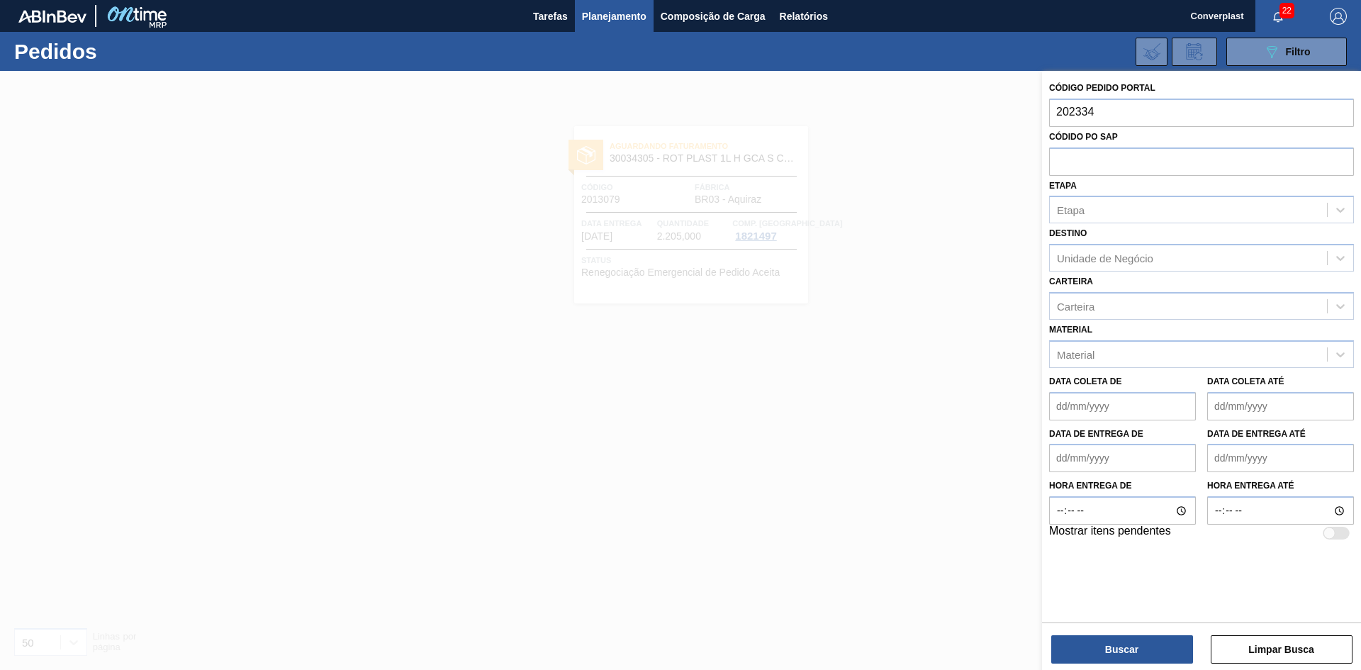
type input "2023348"
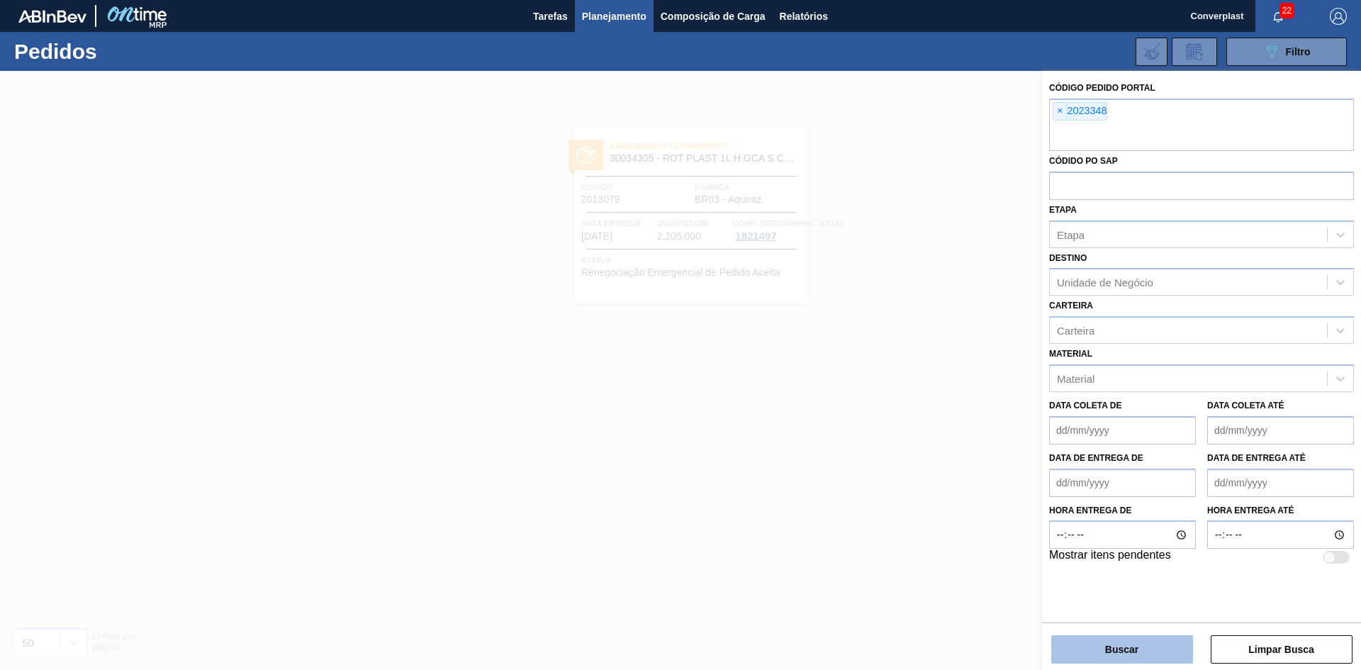
click at [1138, 644] on button "Buscar" at bounding box center [1122, 649] width 142 height 28
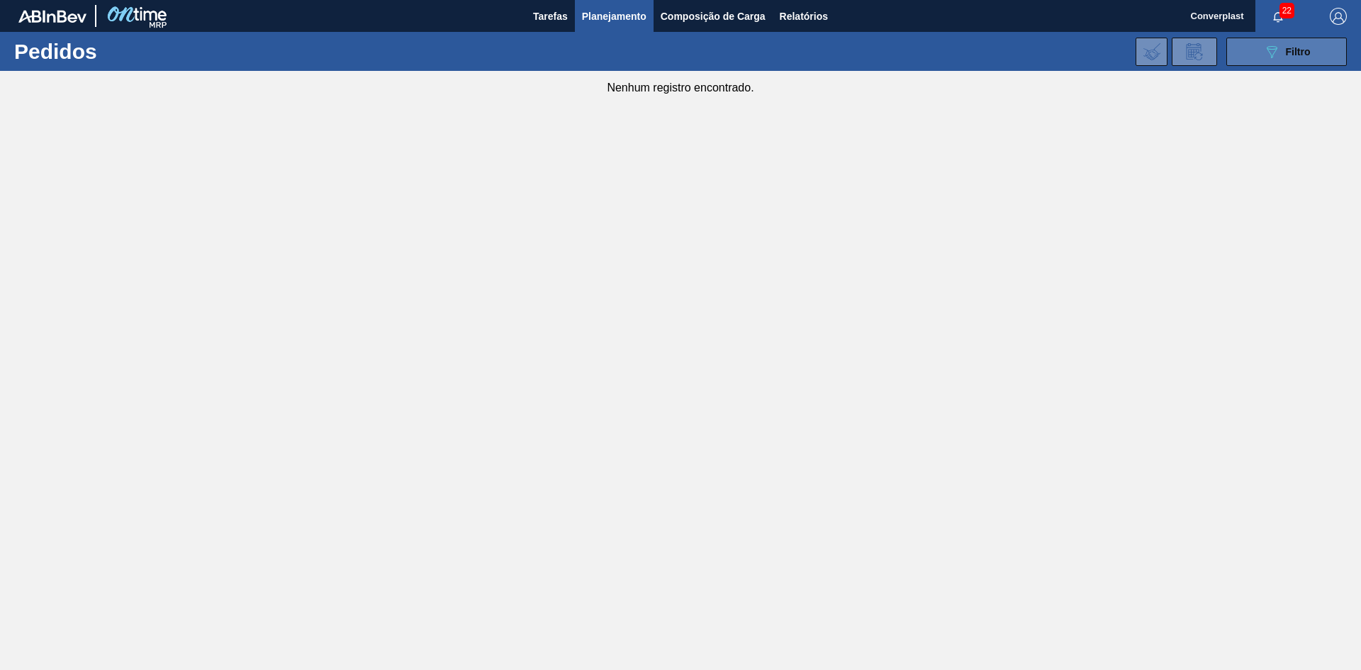
click at [1295, 59] on div "089F7B8B-B2A5-4AFE-B5C0-19BA573D28AC Filtro" at bounding box center [1286, 51] width 47 height 17
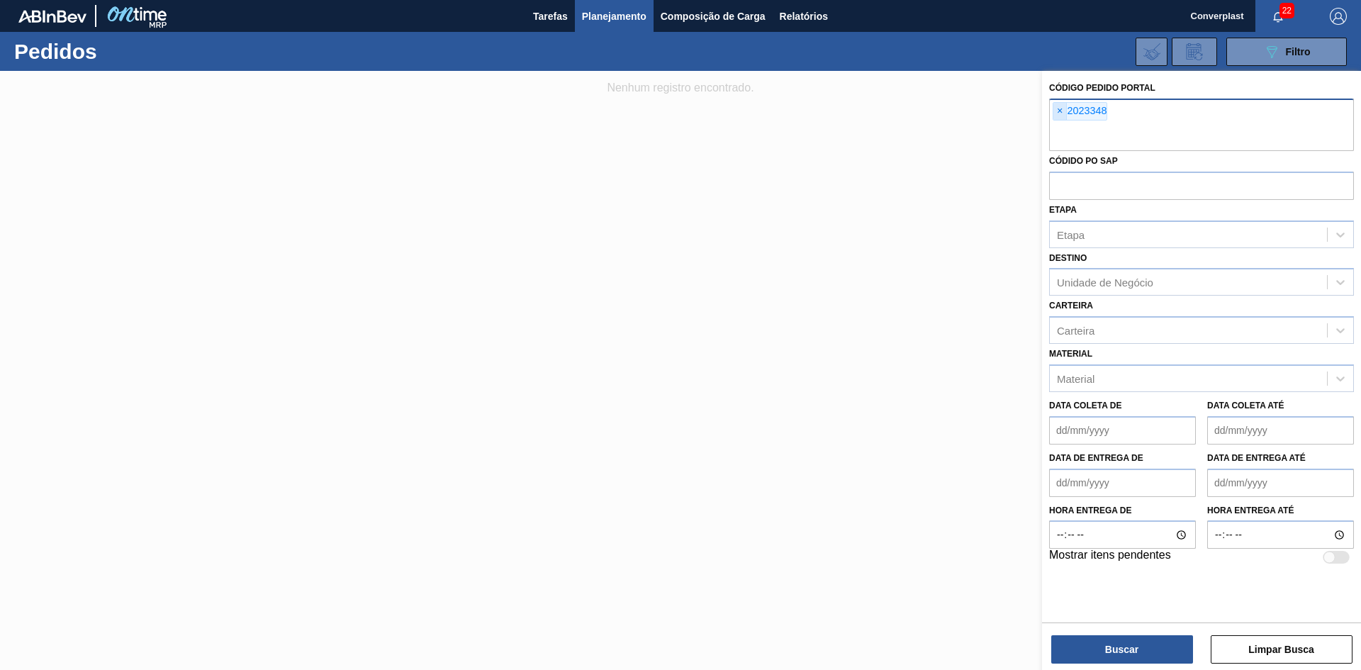
click at [1059, 110] on span "×" at bounding box center [1059, 111] width 13 height 17
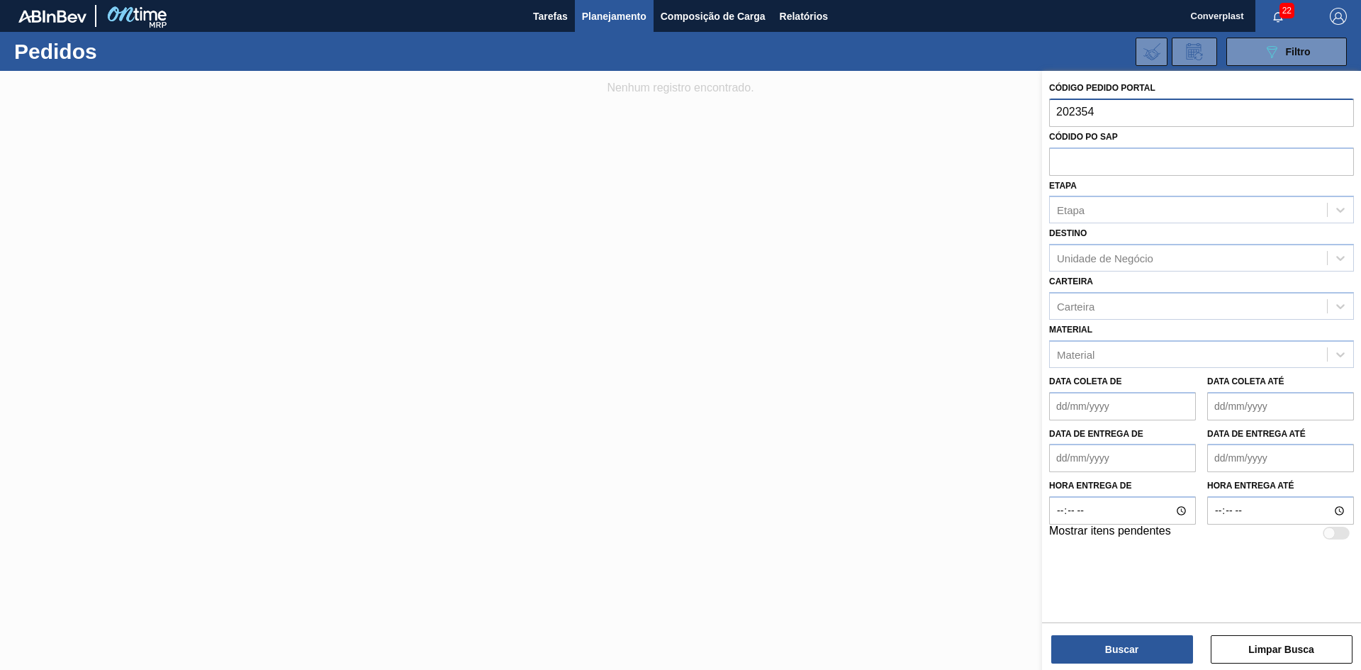
type input "2023548"
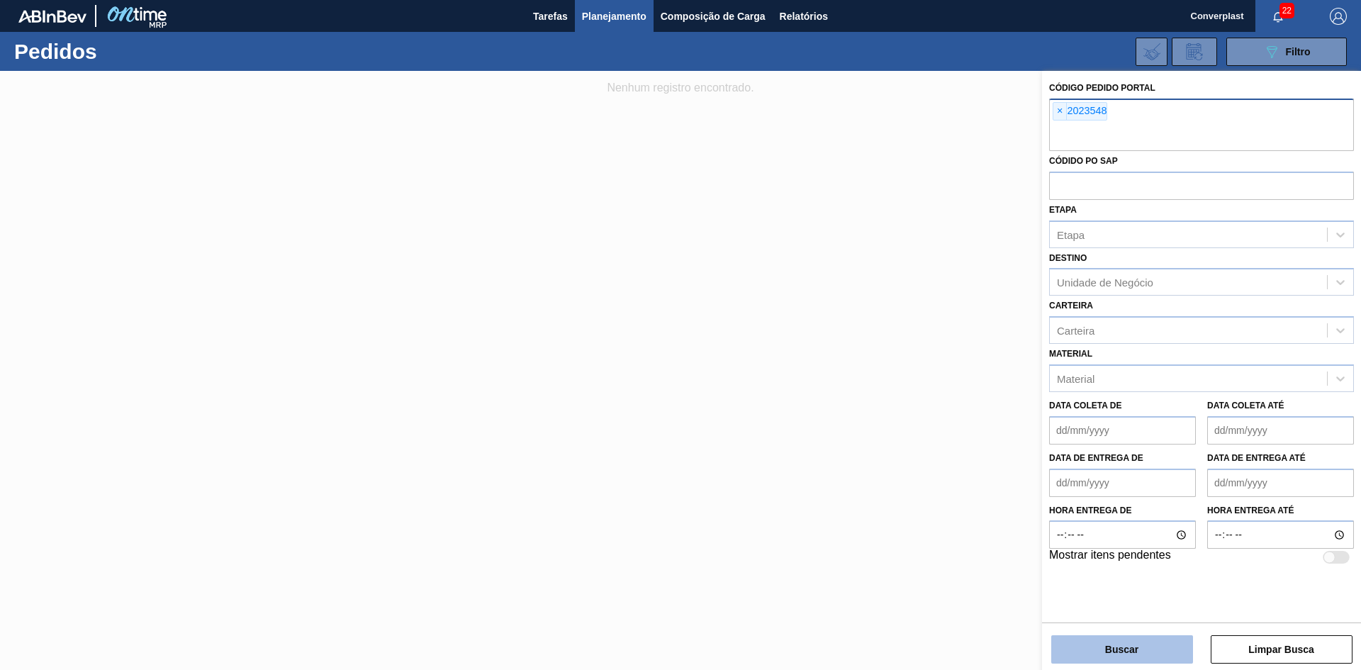
click at [1143, 652] on button "Buscar" at bounding box center [1122, 649] width 142 height 28
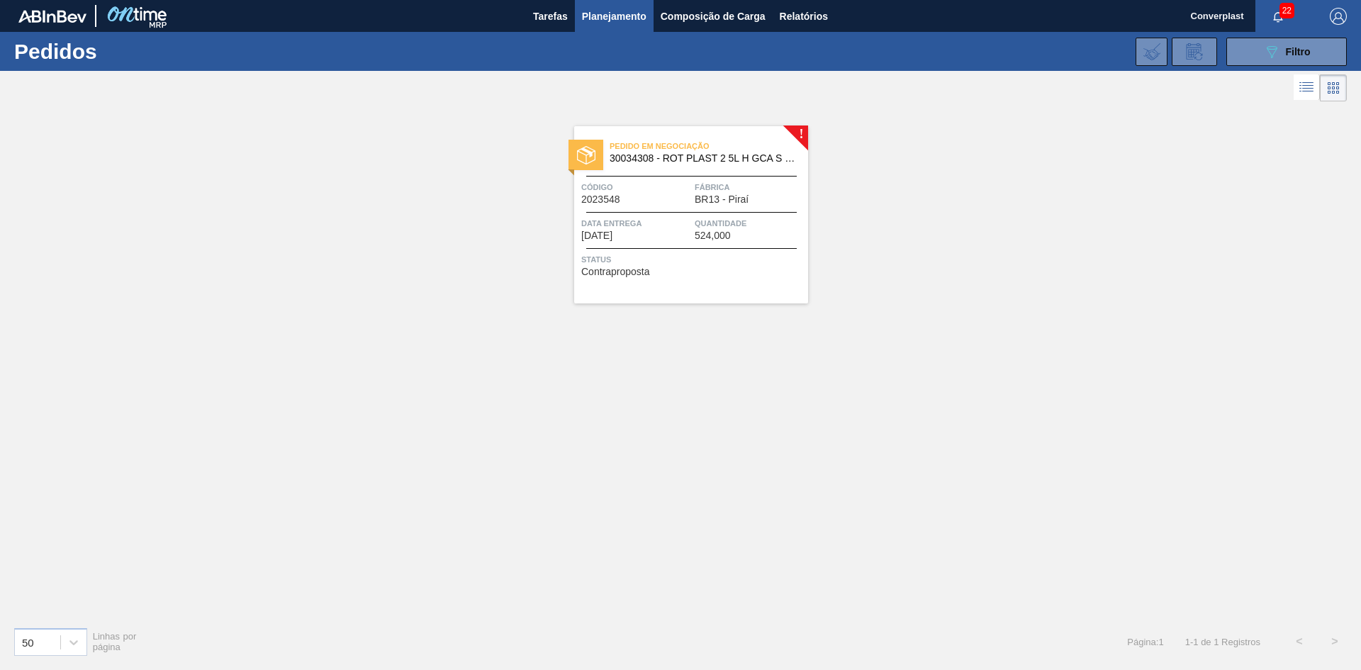
click at [637, 147] on span "Pedido em Negociação" at bounding box center [709, 146] width 198 height 14
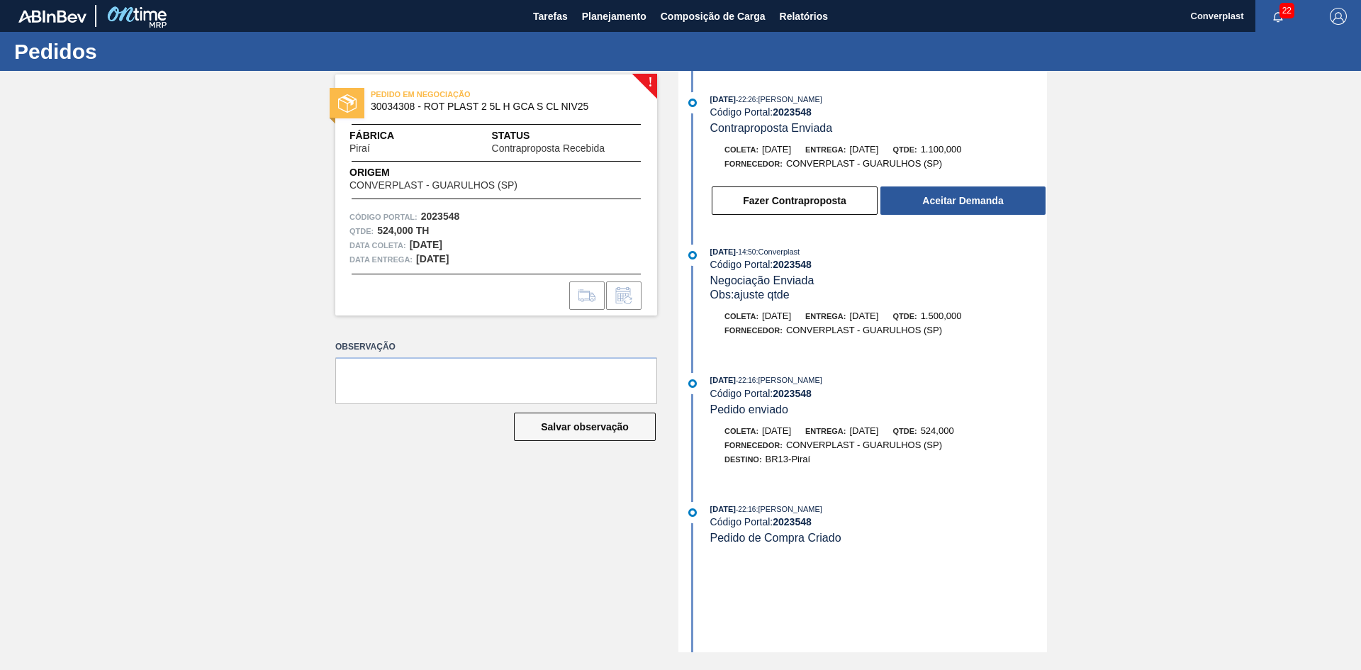
click at [806, 113] on strong "2023548" at bounding box center [792, 111] width 39 height 11
copy strong "2023548"
click at [764, 198] on button "Fazer Contraproposta" at bounding box center [795, 200] width 166 height 28
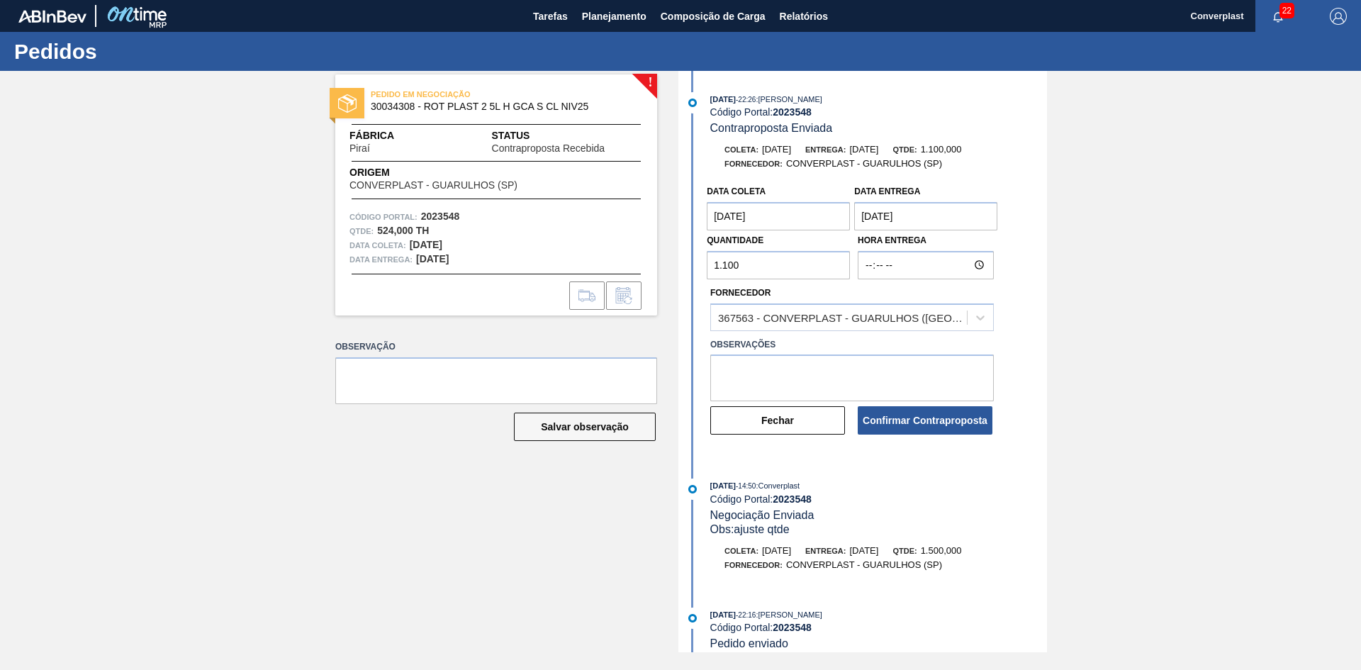
drag, startPoint x: 749, startPoint y: 263, endPoint x: 656, endPoint y: 264, distance: 92.2
click at [656, 264] on div "! PEDIDO EM NEGOCIAÇÃO 30034308 - ROT PLAST 2 5L H GCA S CL NIV25 Fábrica Piraí…" at bounding box center [680, 361] width 1361 height 581
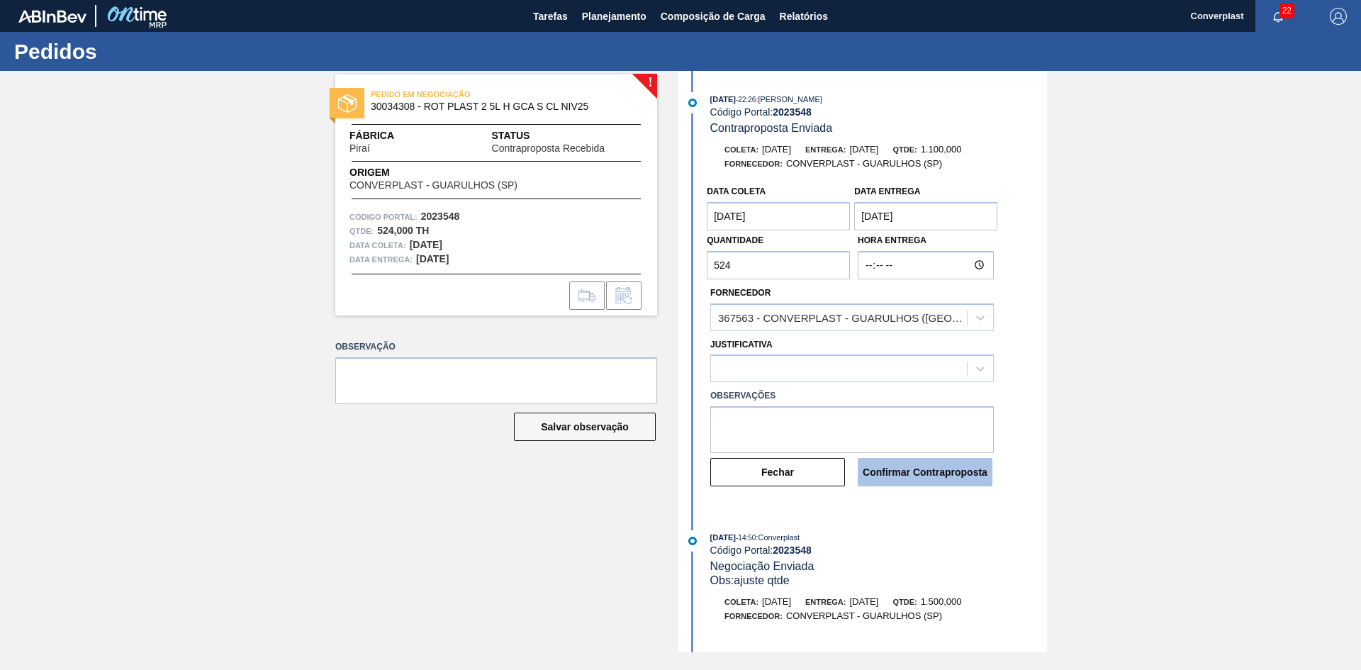
type input "524"
click at [880, 468] on button "Confirmar Contraproposta" at bounding box center [925, 472] width 135 height 28
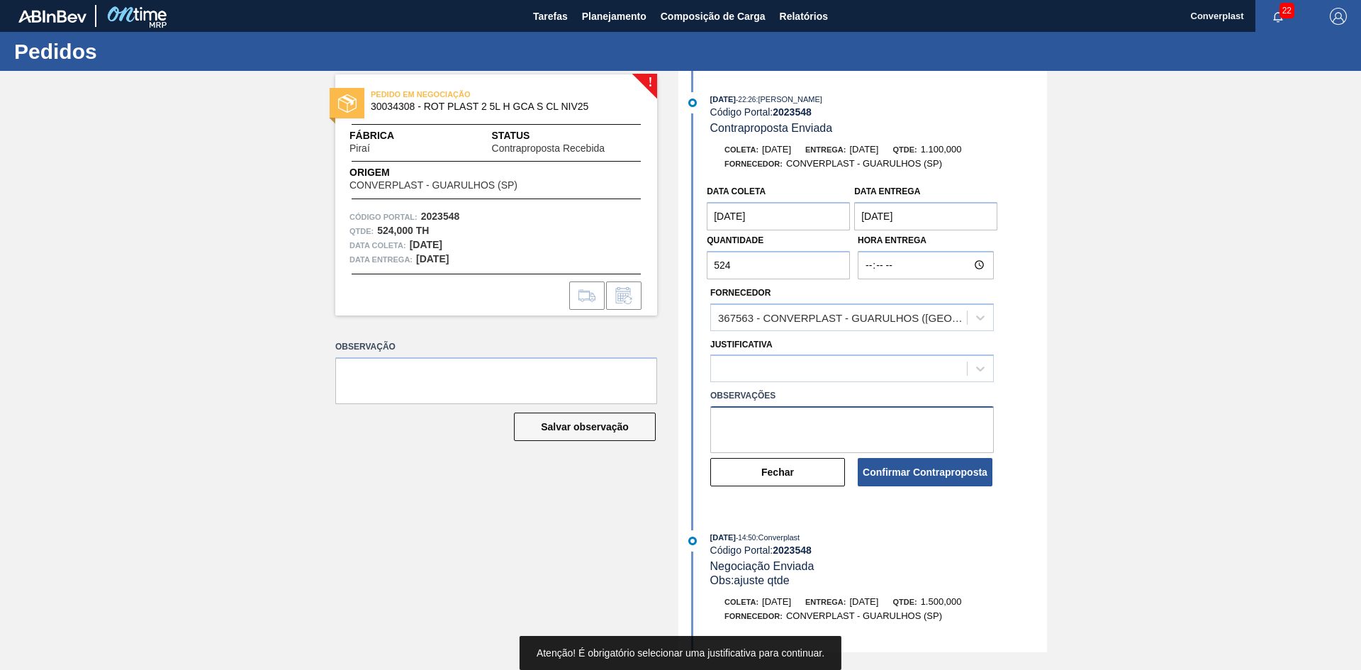
click at [868, 438] on textarea at bounding box center [852, 429] width 284 height 47
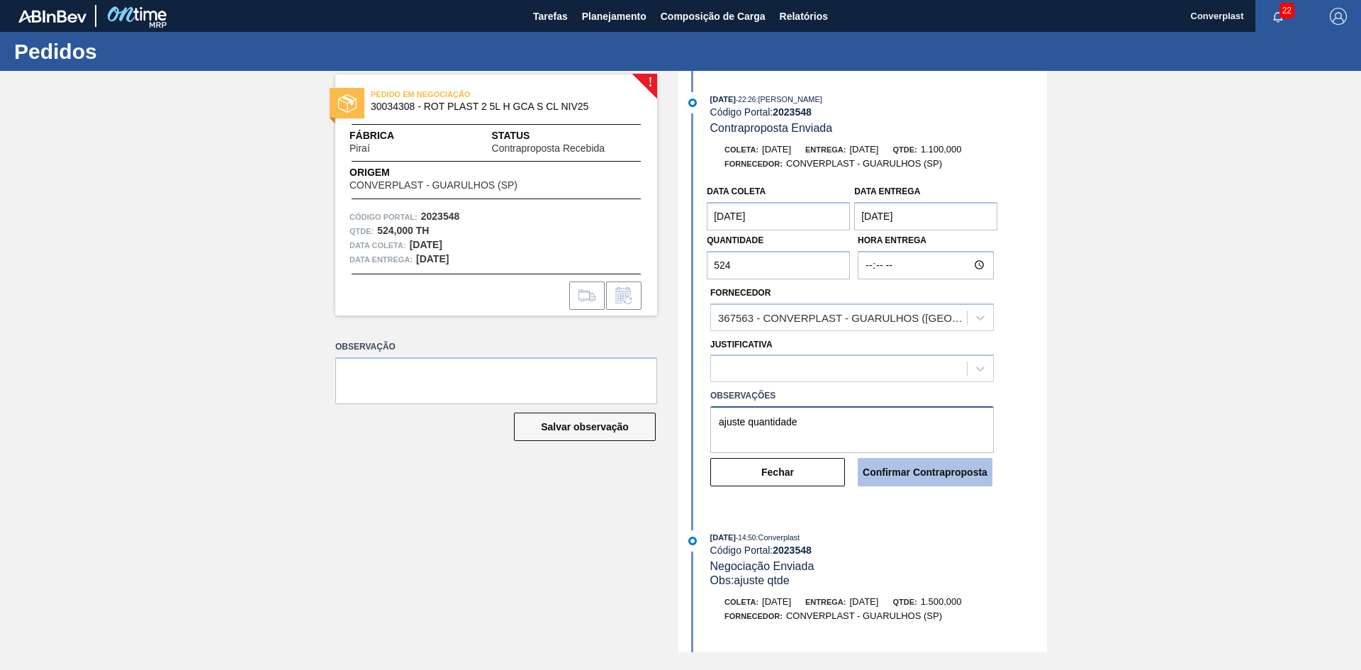
type textarea "ajuste quantidade"
click at [939, 483] on button "Confirmar Contraproposta" at bounding box center [925, 472] width 135 height 28
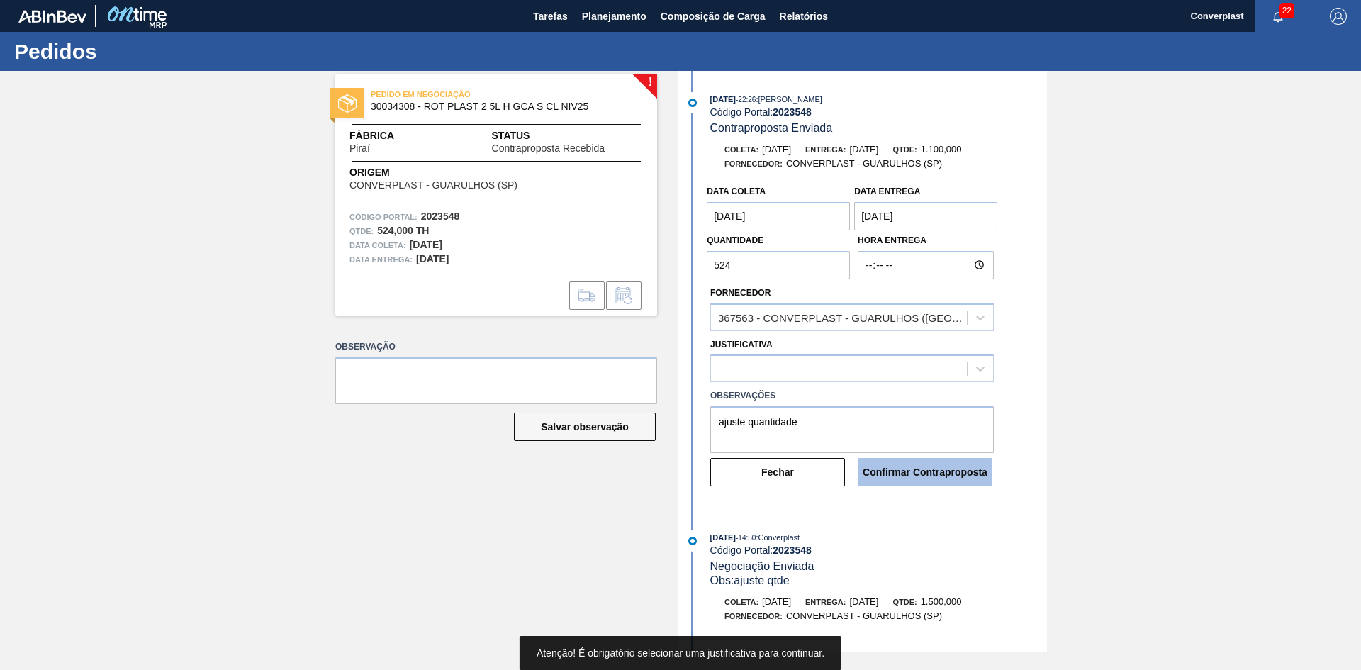
click at [936, 477] on button "Confirmar Contraproposta" at bounding box center [925, 472] width 135 height 28
click at [934, 473] on button "Confirmar Contraproposta" at bounding box center [925, 472] width 135 height 28
click at [871, 361] on div at bounding box center [839, 369] width 256 height 21
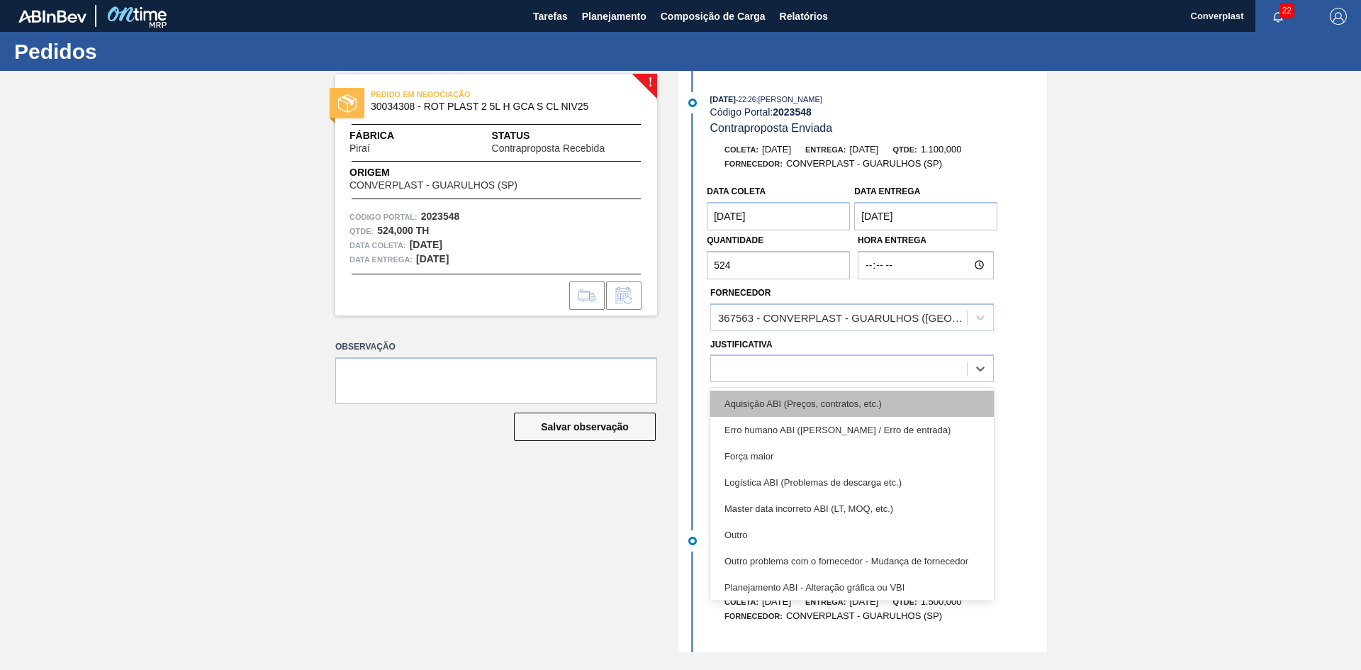
click at [834, 399] on div "Aquisição ABI (Preços, contratos, etc.)" at bounding box center [852, 404] width 284 height 26
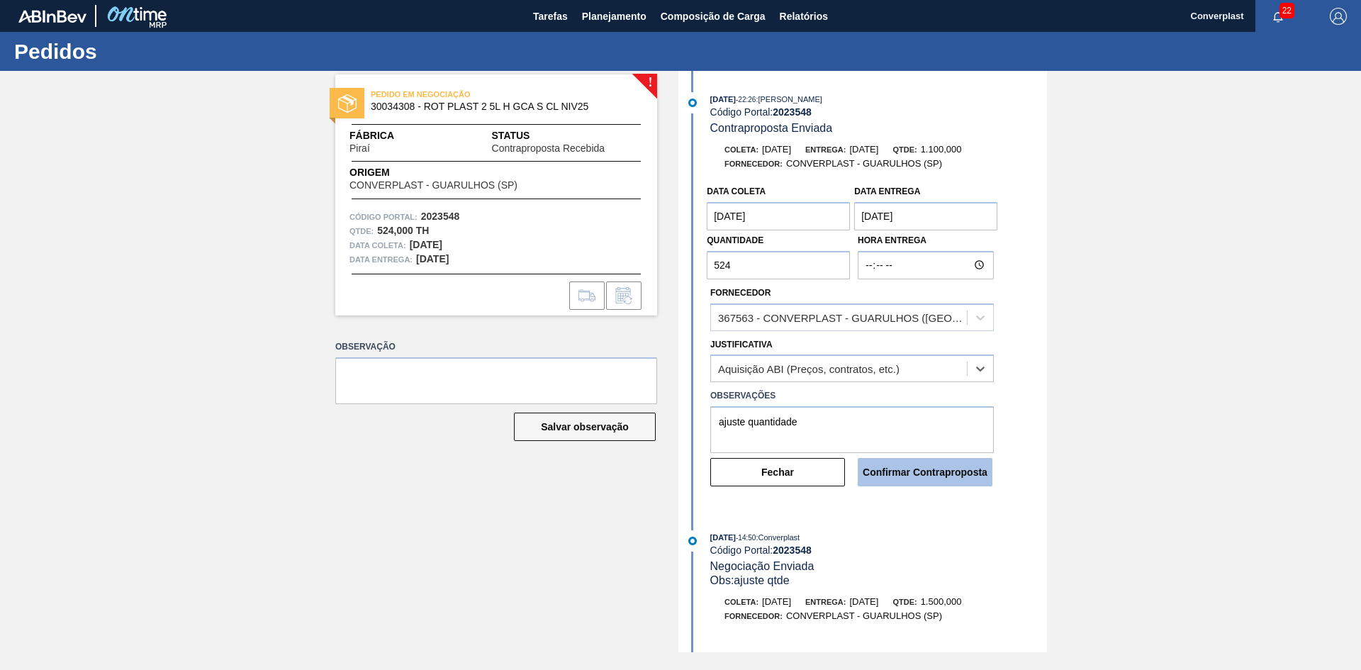
click at [912, 467] on button "Confirmar Contraproposta" at bounding box center [925, 472] width 135 height 28
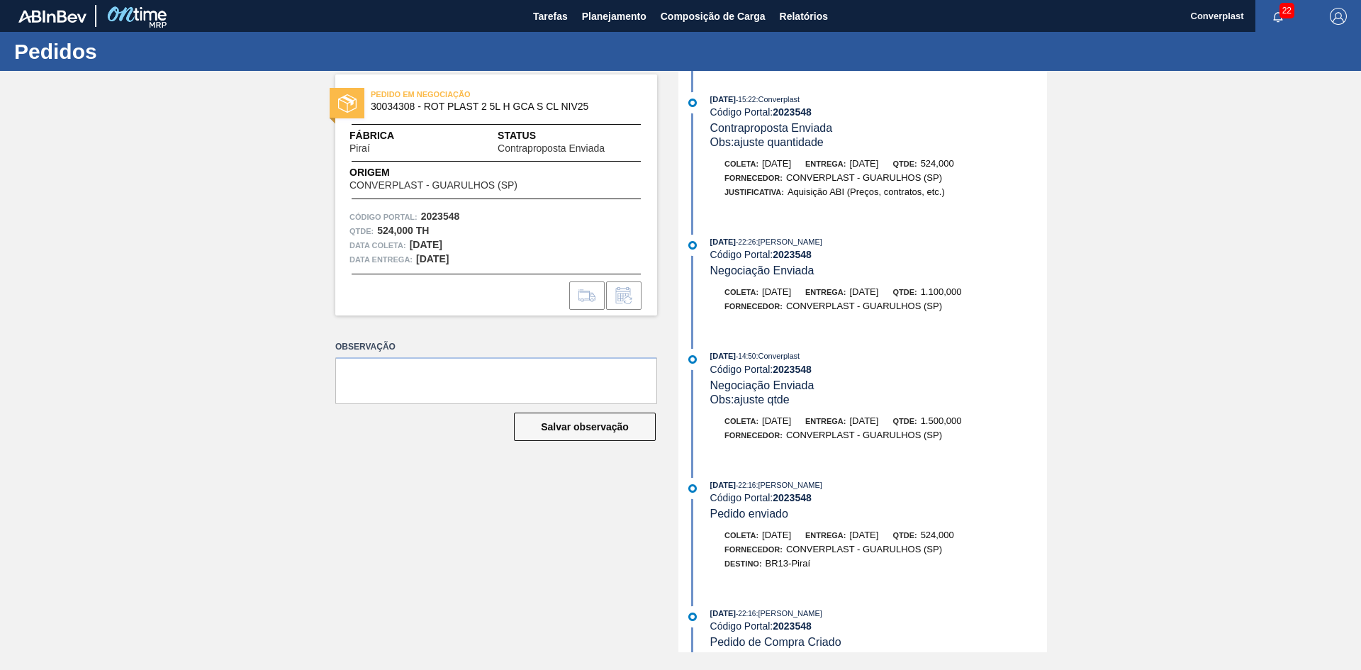
scroll to position [11, 0]
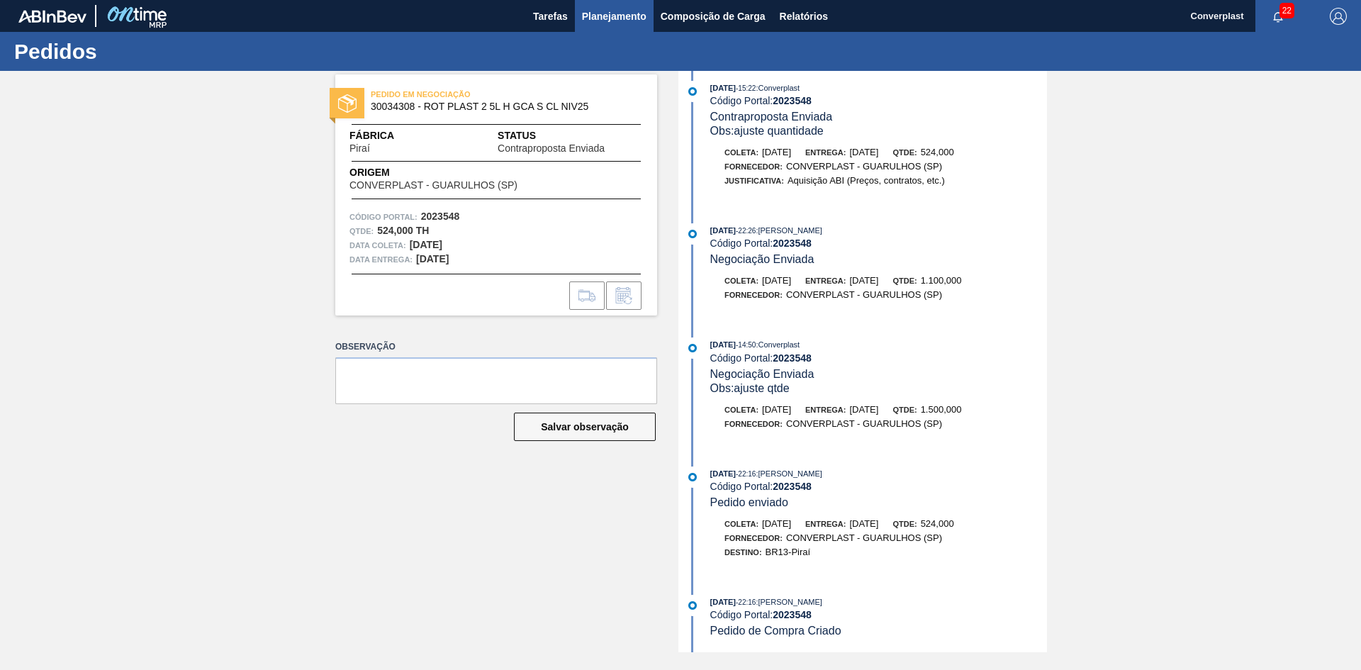
click at [593, 11] on span "Planejamento" at bounding box center [614, 16] width 65 height 17
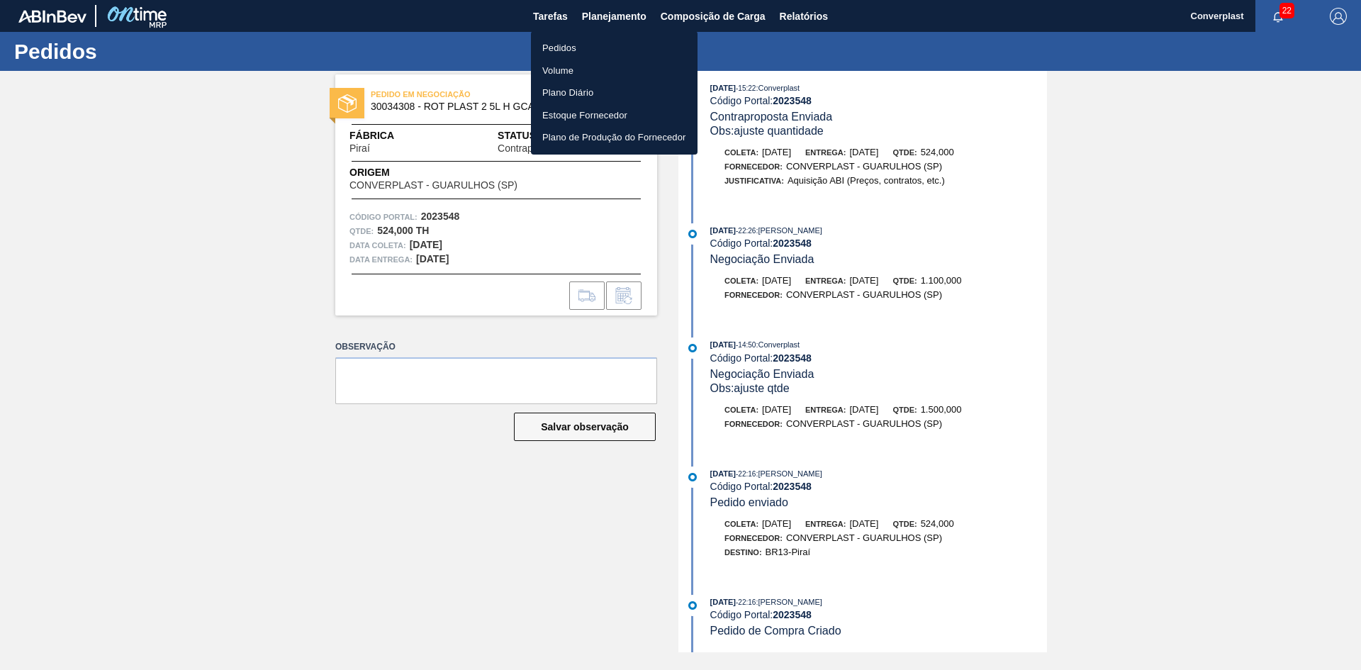
click at [583, 51] on li "Pedidos" at bounding box center [614, 48] width 167 height 23
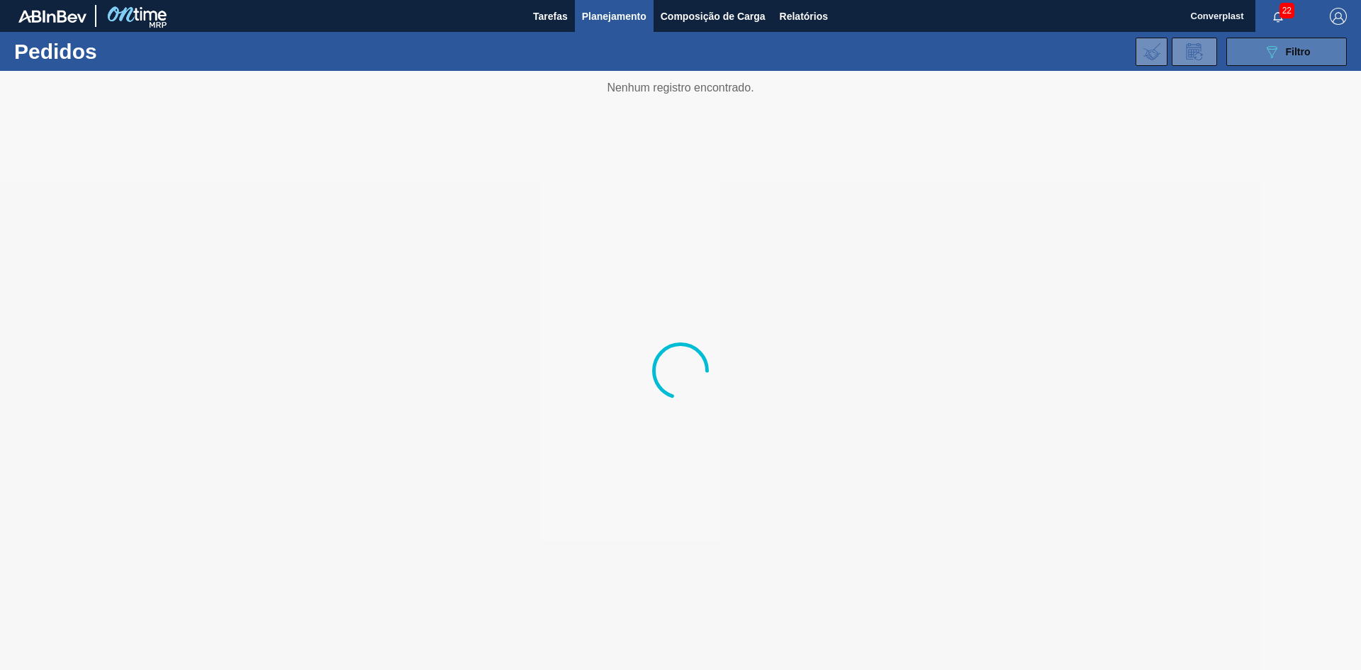
click at [1310, 58] on div "089F7B8B-B2A5-4AFE-B5C0-19BA573D28AC Filtro" at bounding box center [1286, 51] width 47 height 17
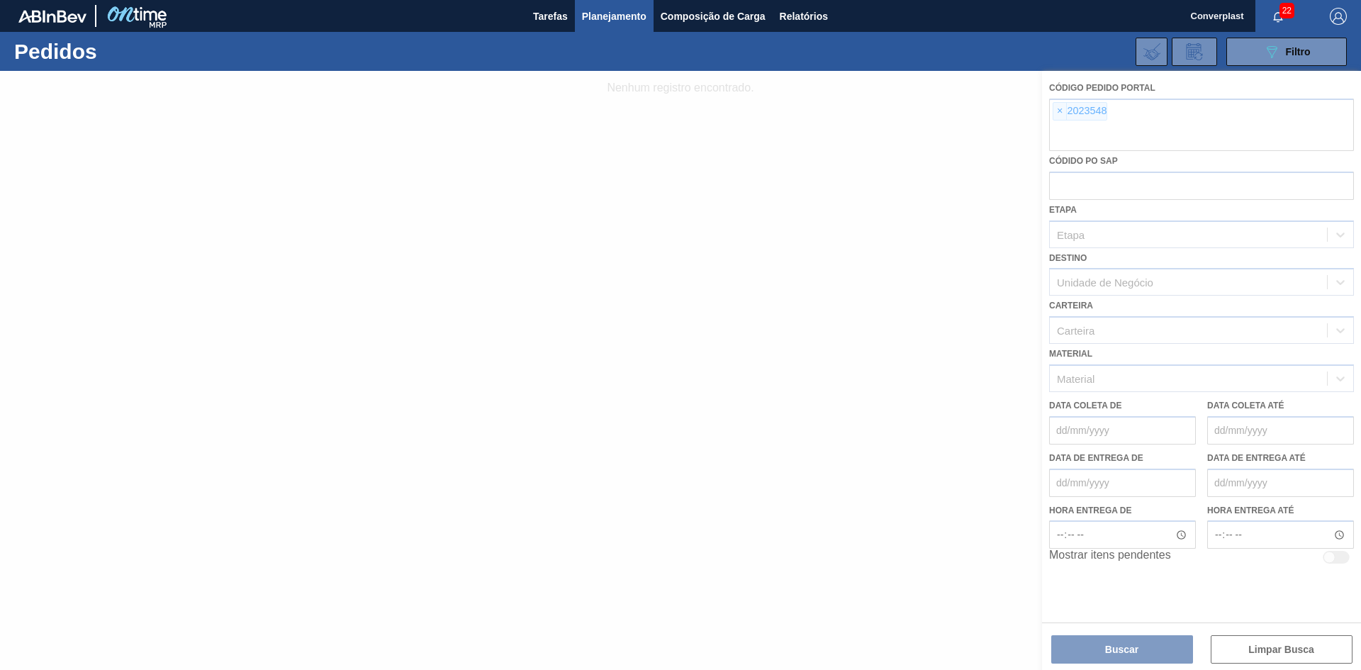
click at [1060, 109] on div at bounding box center [680, 370] width 1361 height 599
click at [1058, 114] on span "×" at bounding box center [1059, 111] width 13 height 17
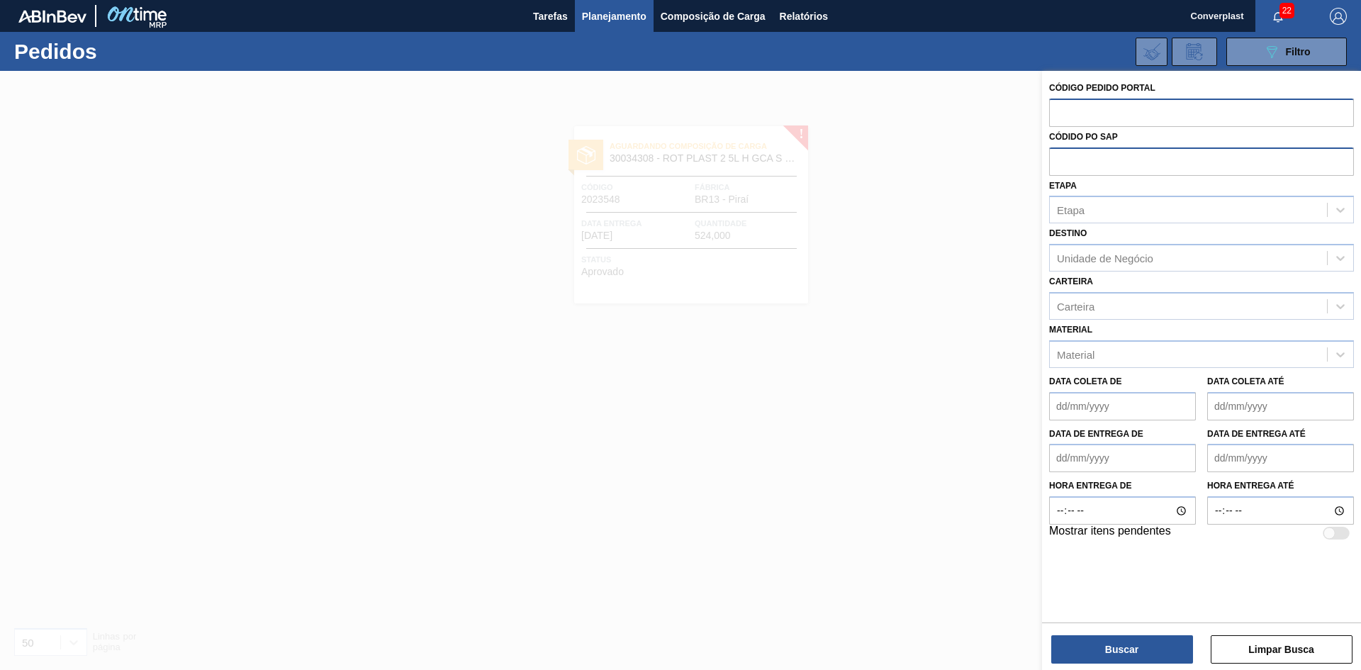
paste input "2027657"
type input "2027657"
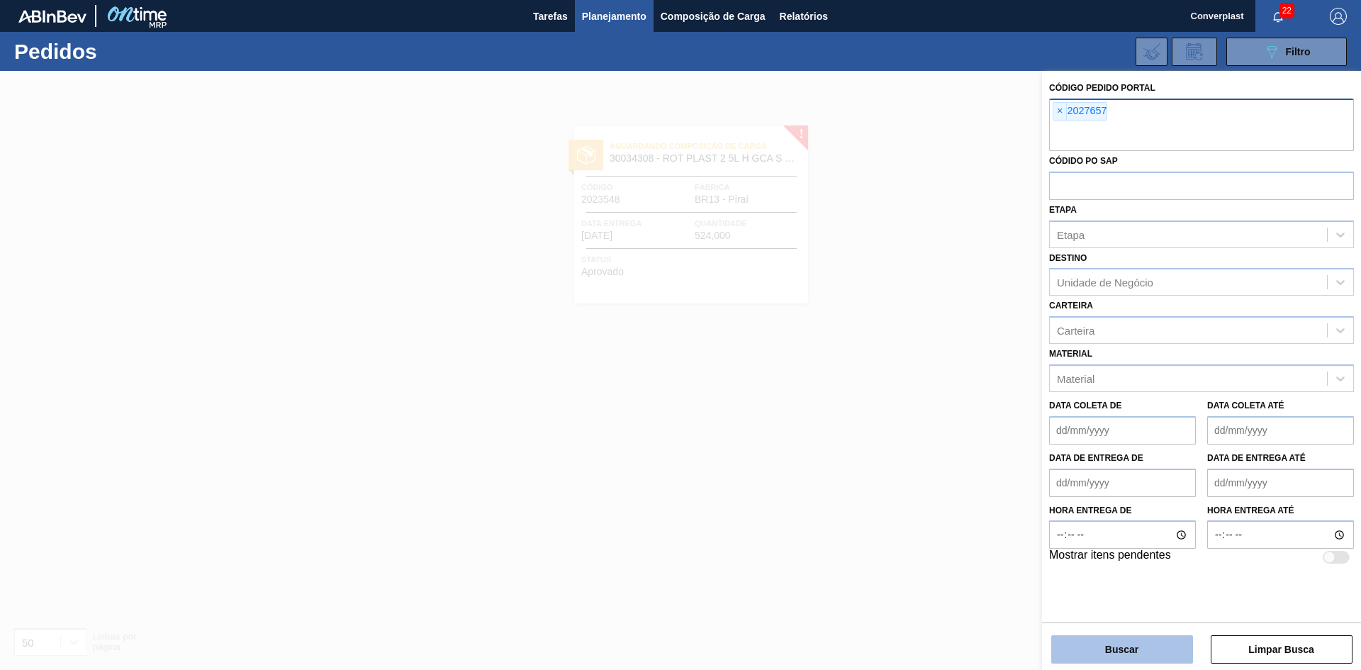
click at [1109, 646] on button "Buscar" at bounding box center [1122, 649] width 142 height 28
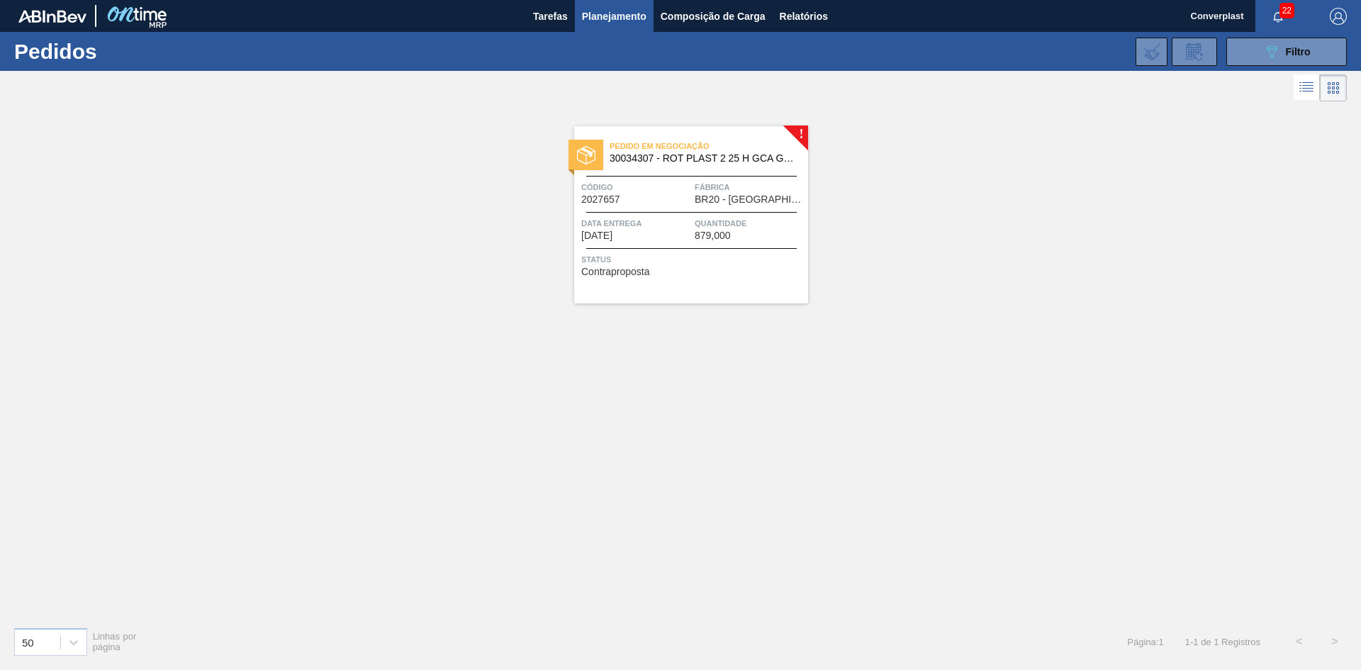
click at [690, 272] on div "Status Contraproposta" at bounding box center [692, 263] width 223 height 23
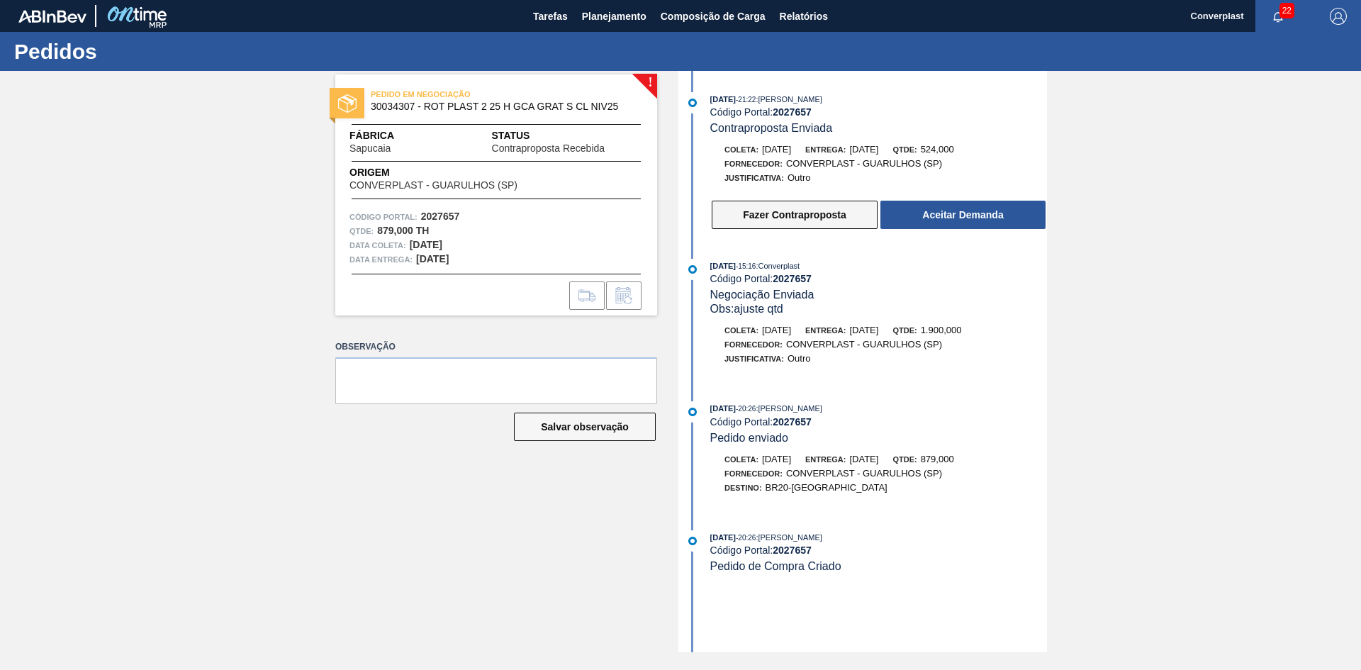
click at [807, 213] on button "Fazer Contraproposta" at bounding box center [795, 215] width 166 height 28
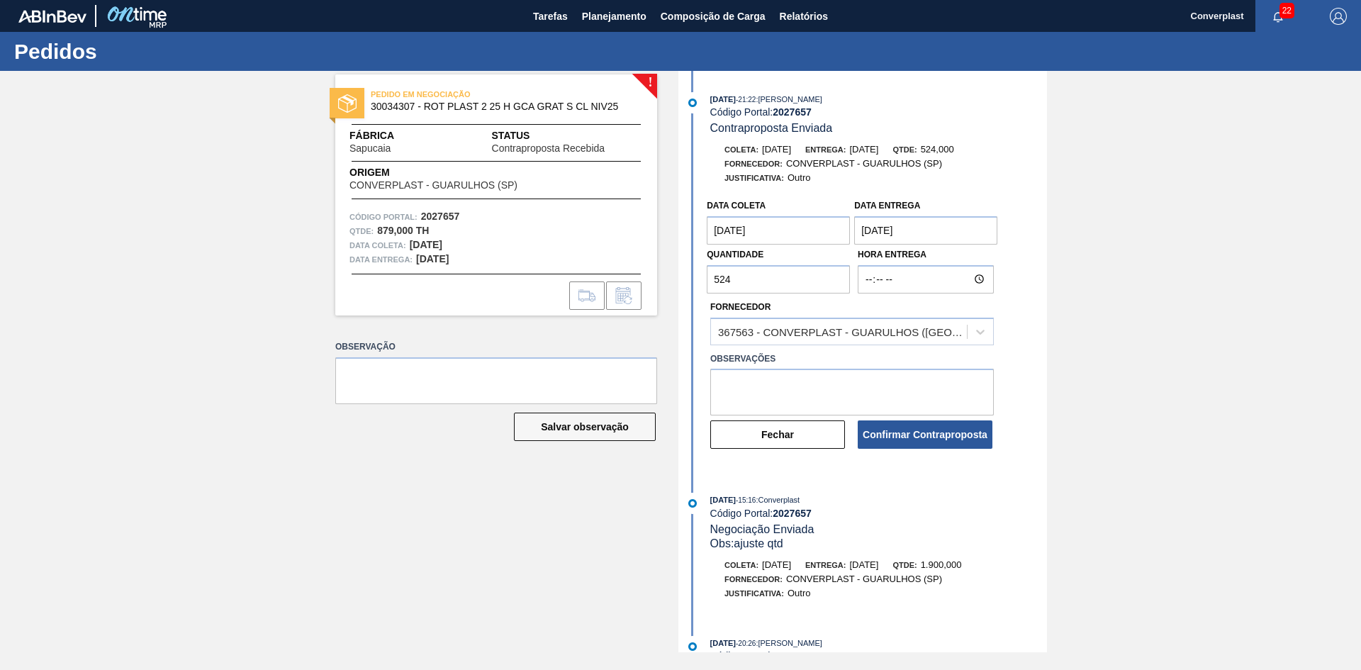
drag, startPoint x: 775, startPoint y: 273, endPoint x: 560, endPoint y: 274, distance: 214.8
click at [560, 274] on div "! PEDIDO EM NEGOCIAÇÃO 30034307 - ROT PLAST 2 25 H GCA GRAT S CL NIV25 Fábrica …" at bounding box center [680, 361] width 1361 height 581
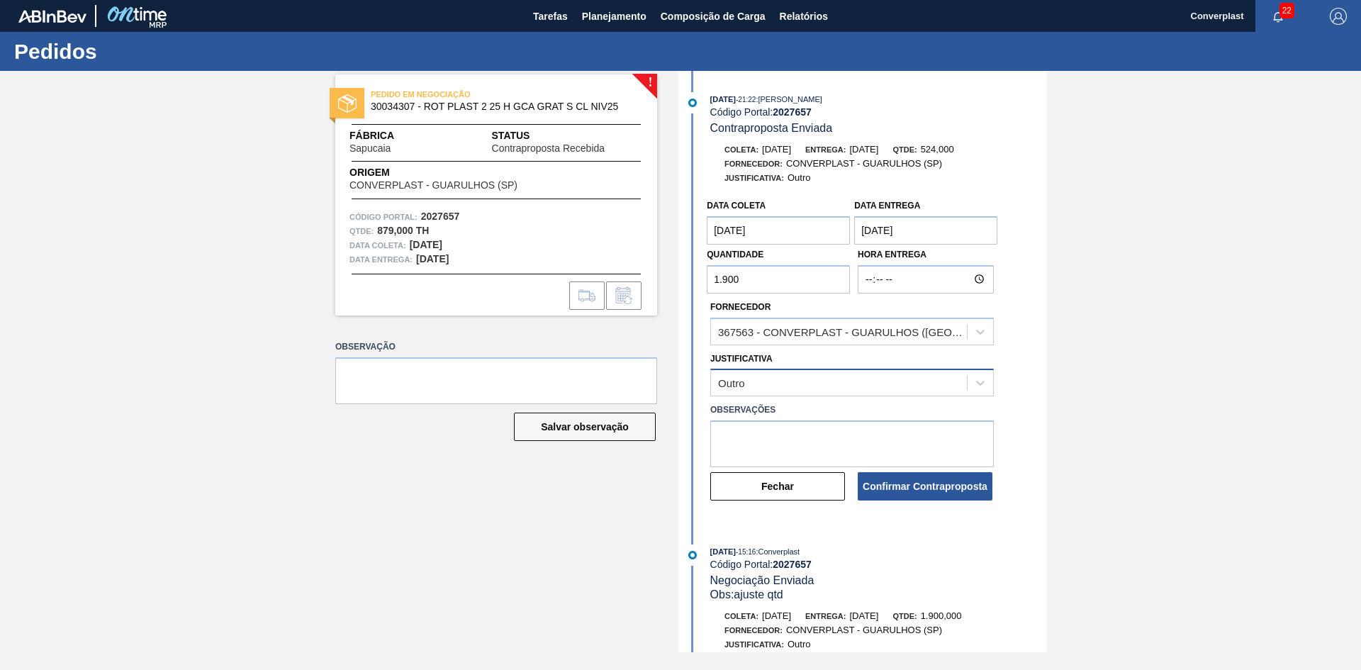
type input "1.900"
click at [883, 444] on textarea at bounding box center [852, 443] width 284 height 47
type textarea "ajuste quantidade"
click at [926, 493] on button "Confirmar Contraproposta" at bounding box center [925, 486] width 135 height 28
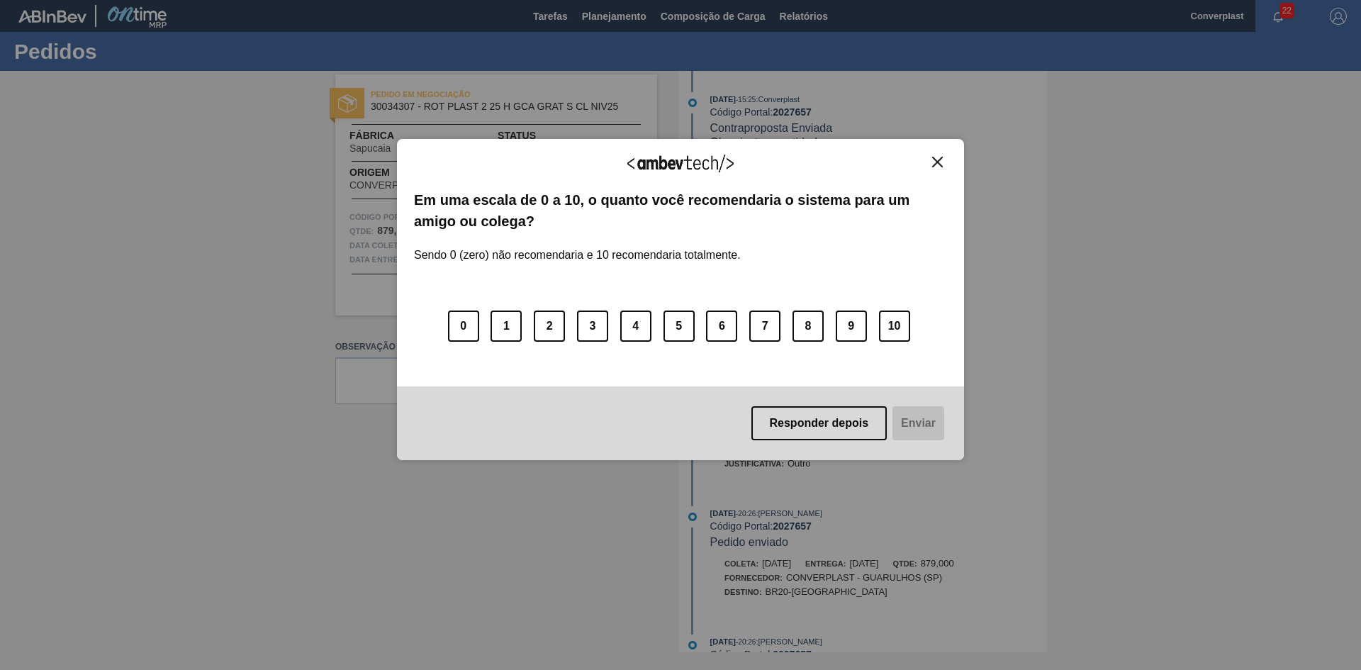
click at [946, 159] on button "Close" at bounding box center [937, 162] width 19 height 12
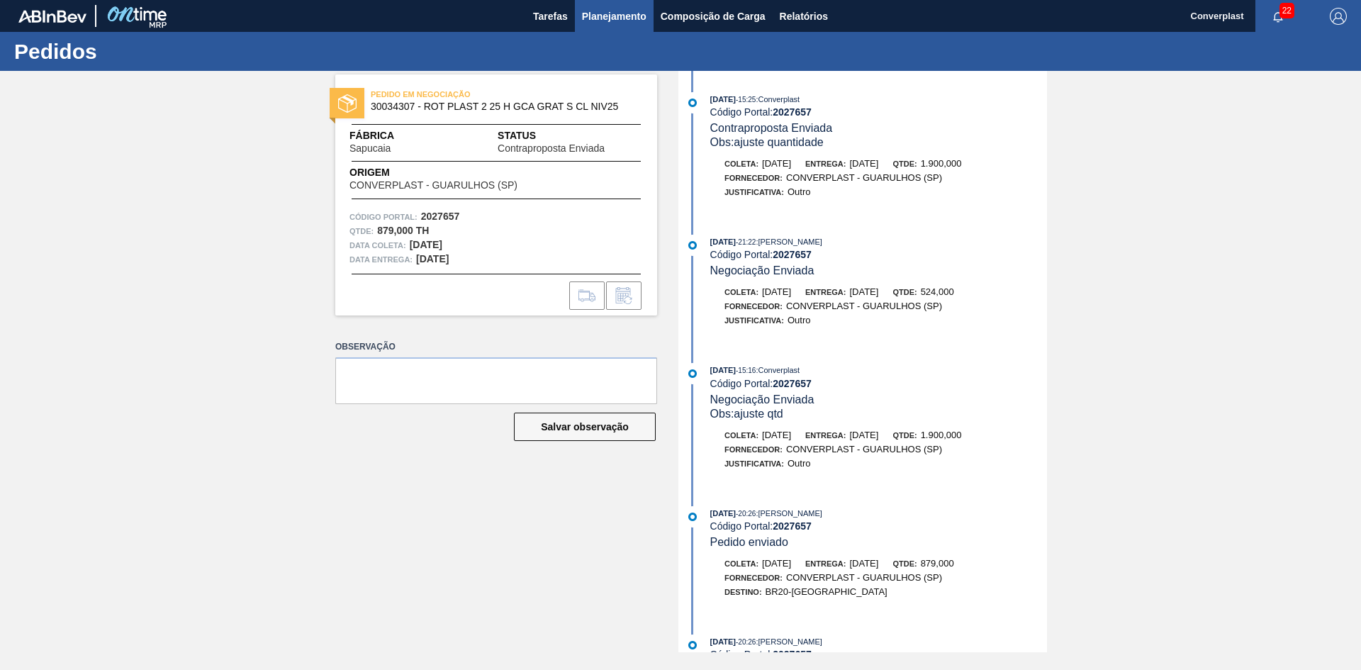
click at [632, 21] on span "Planejamento" at bounding box center [614, 16] width 65 height 17
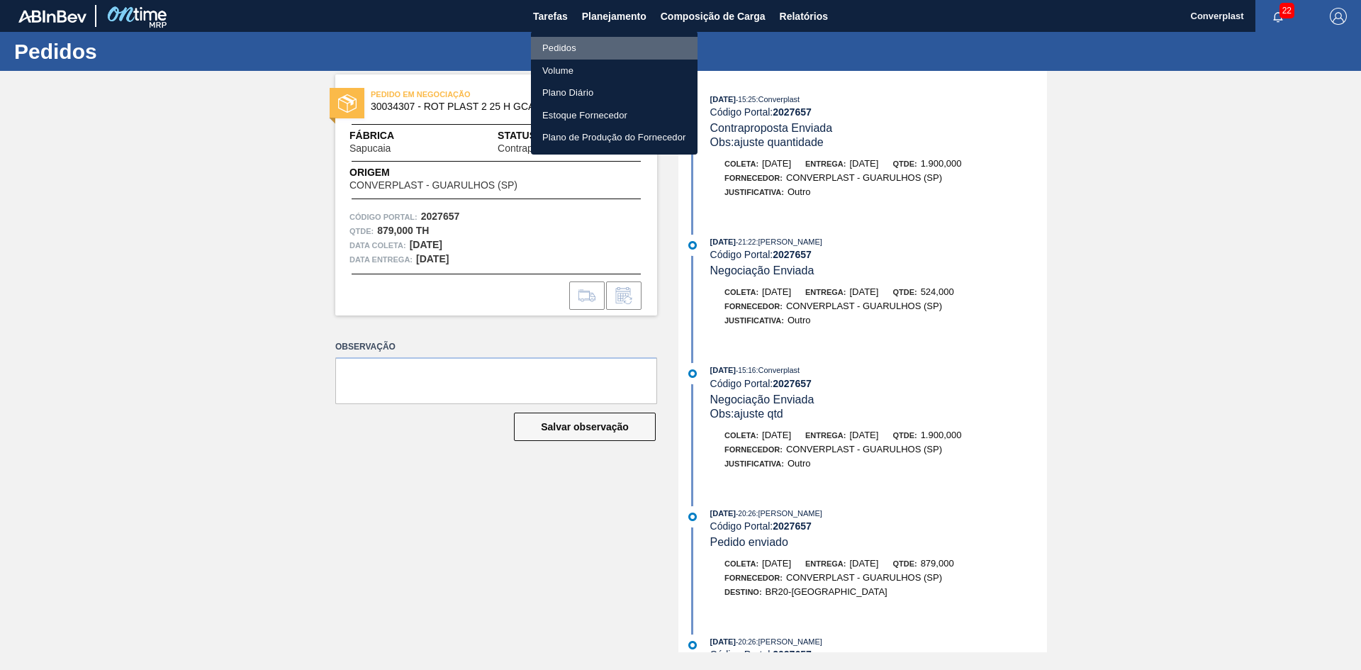
click at [608, 50] on li "Pedidos" at bounding box center [614, 48] width 167 height 23
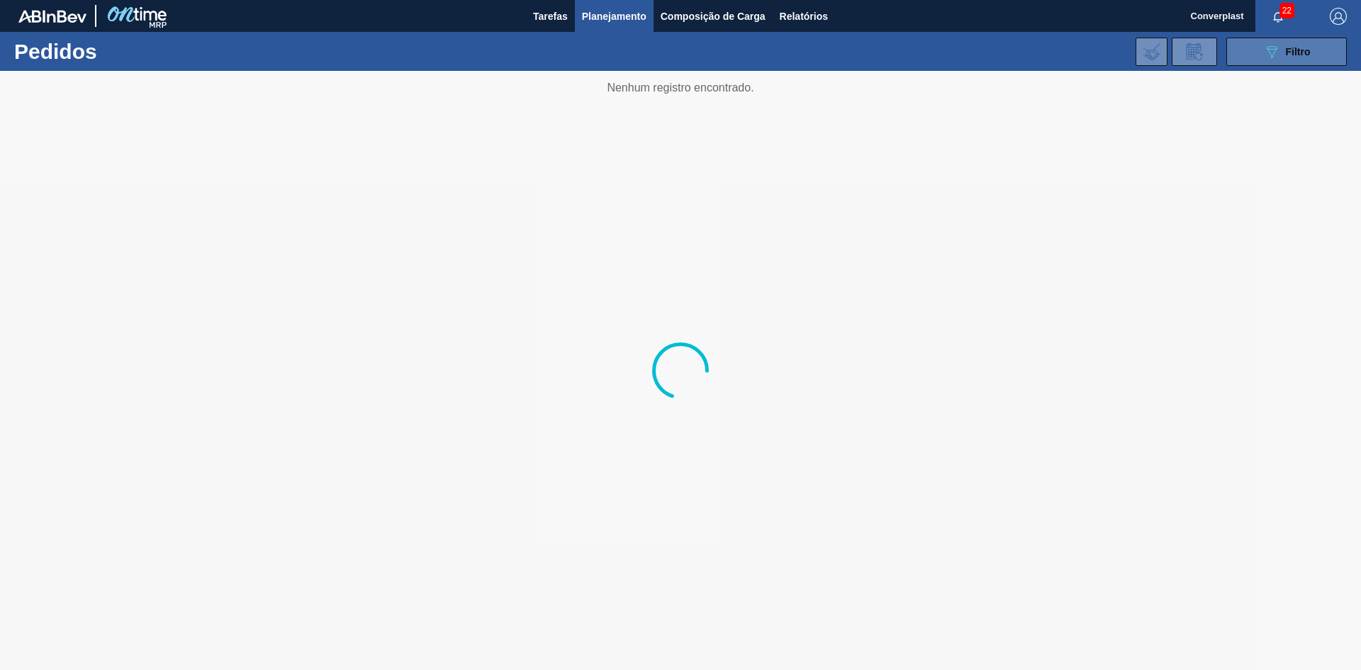
click at [1309, 46] on span "Filtro" at bounding box center [1298, 51] width 25 height 11
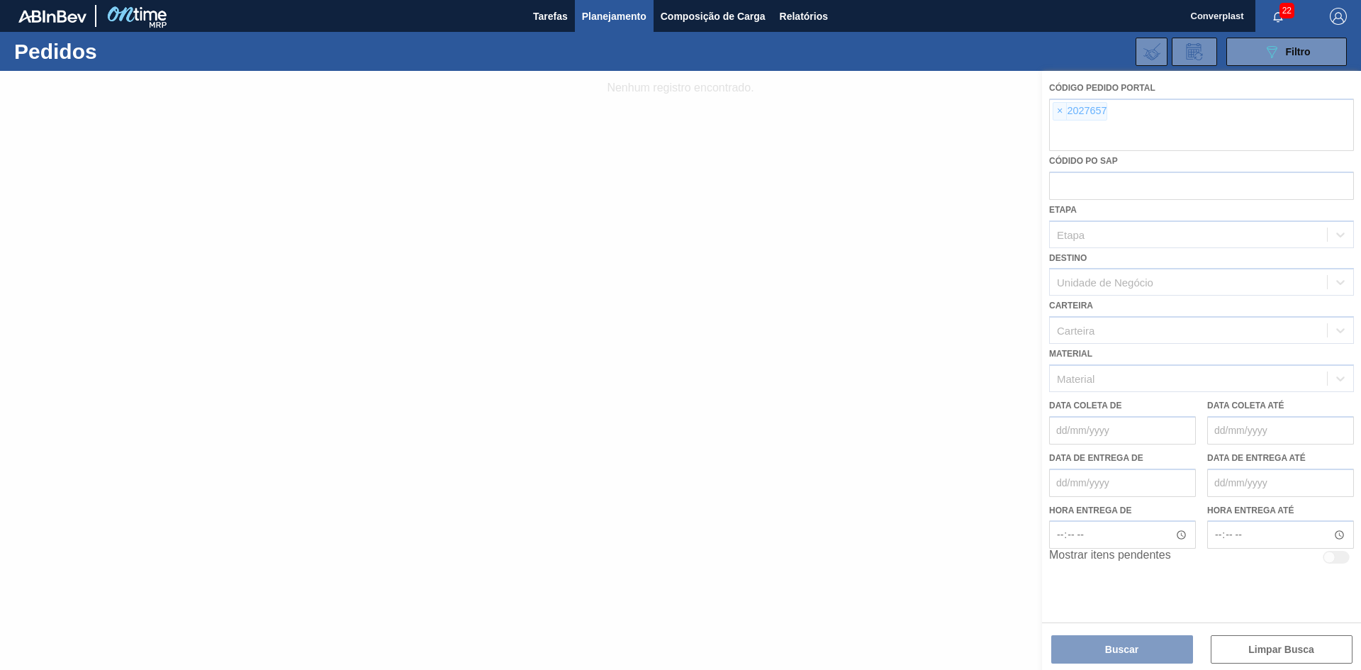
click at [1045, 116] on div at bounding box center [680, 370] width 1361 height 599
click at [1063, 115] on div at bounding box center [680, 370] width 1361 height 599
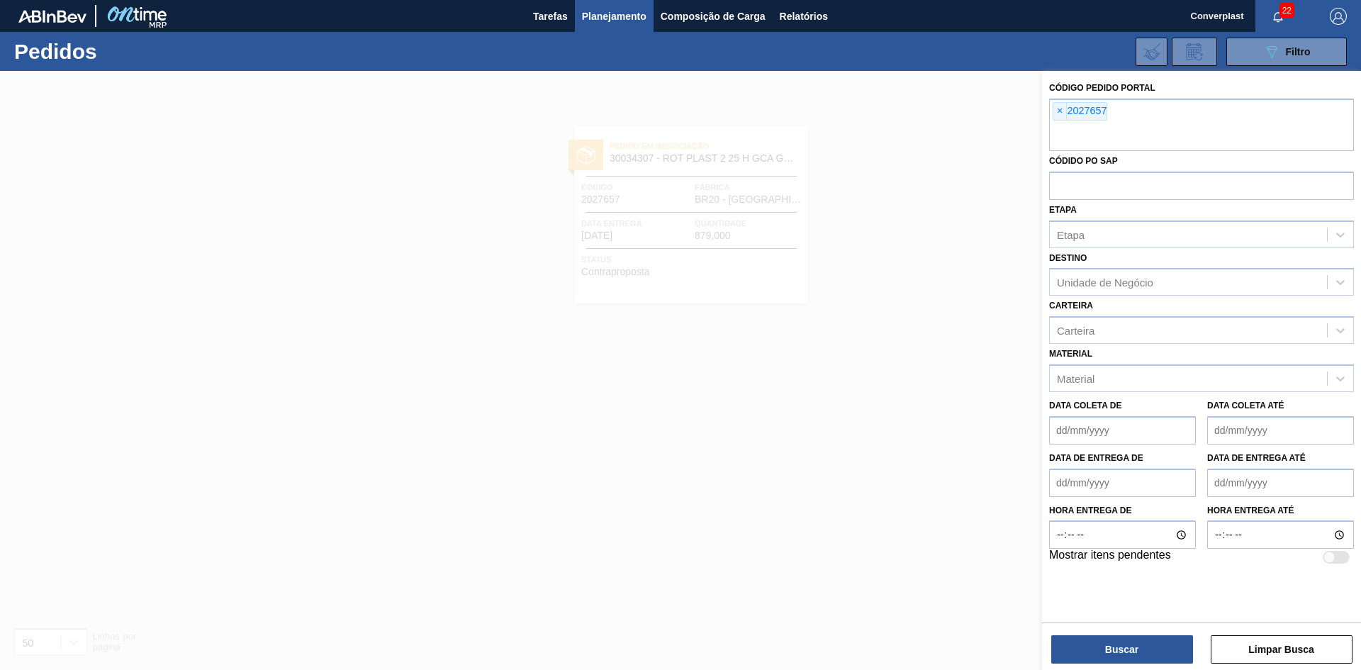
click at [1058, 113] on span "×" at bounding box center [1059, 111] width 13 height 17
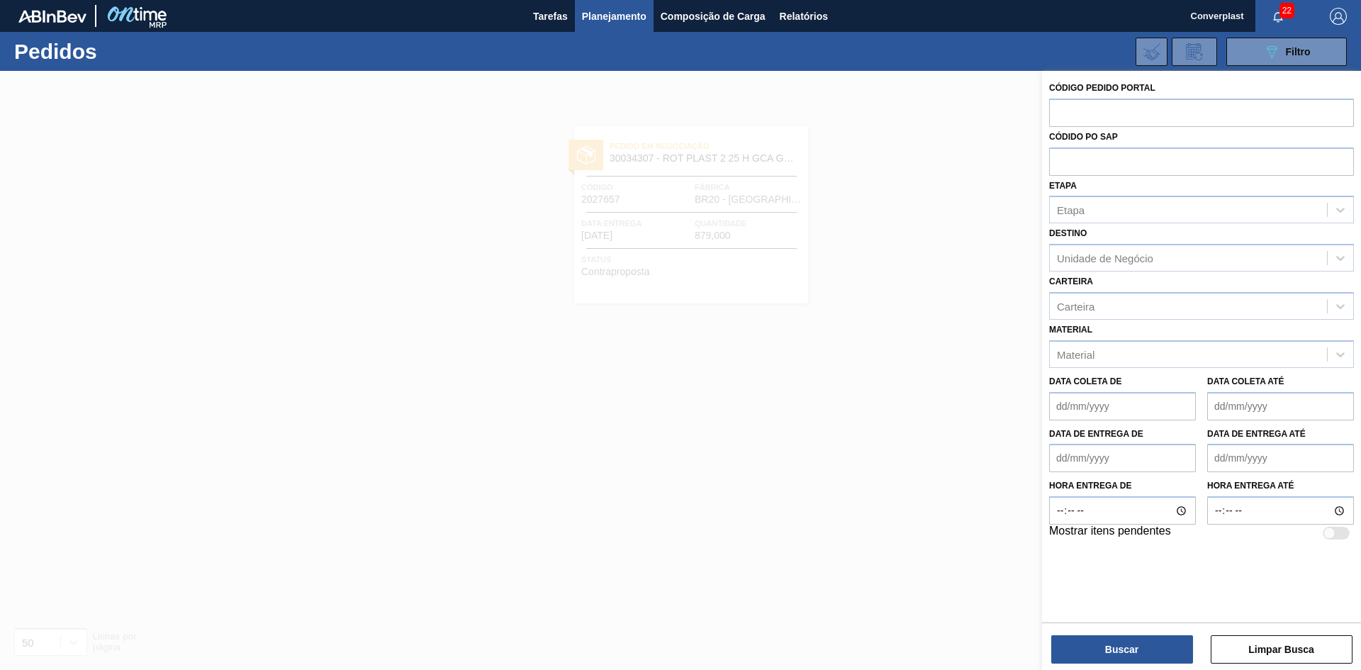
paste input "2028073"
type input "2028073"
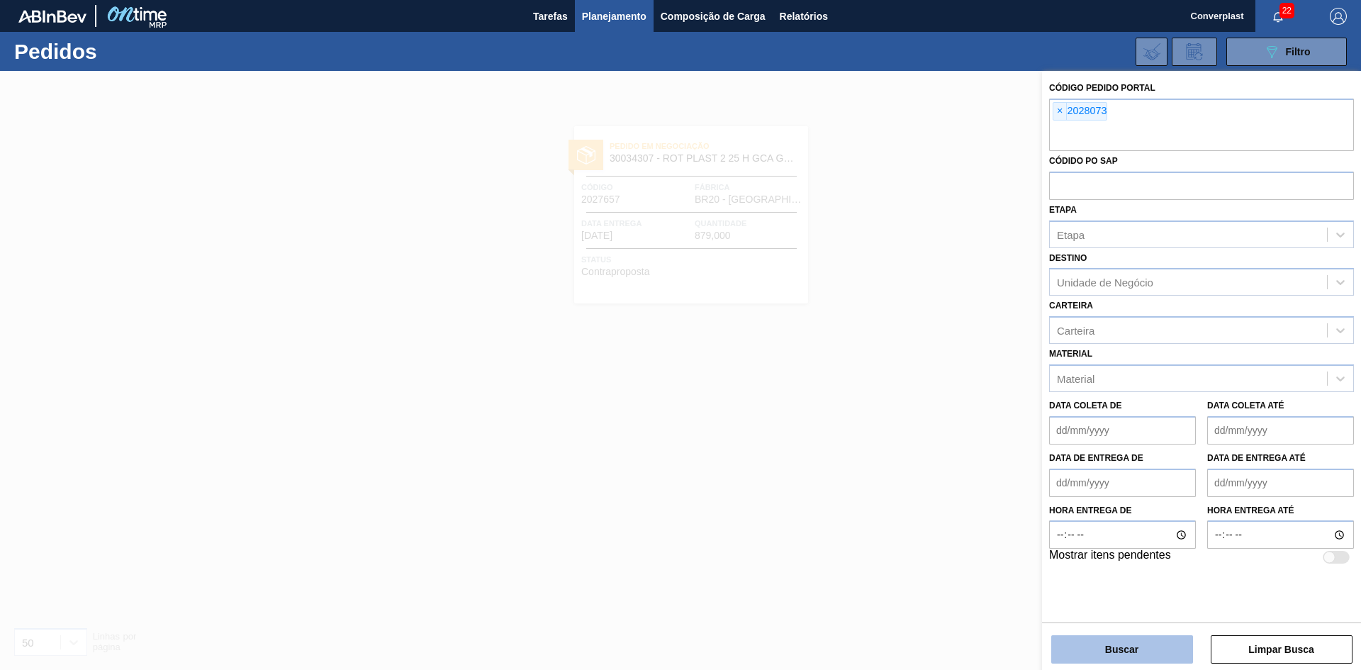
click at [1136, 642] on button "Buscar" at bounding box center [1122, 649] width 142 height 28
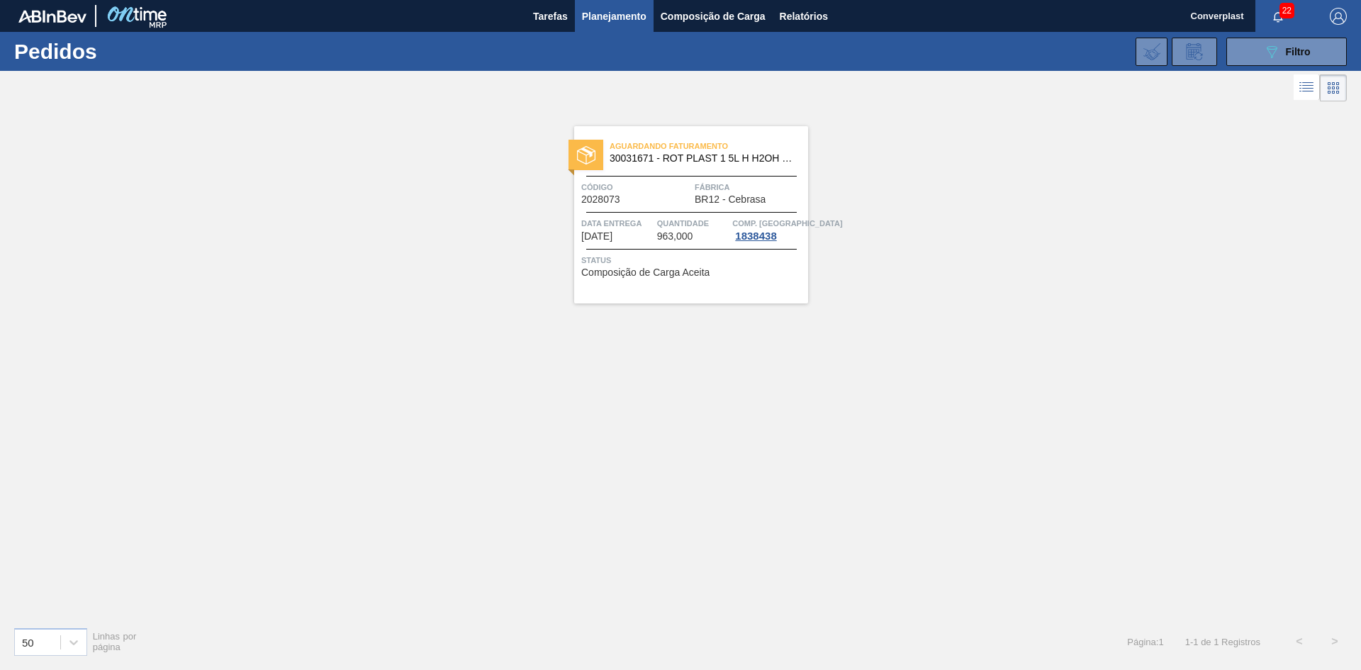
click at [710, 289] on div "Aguardando Faturamento 30031671 - ROT PLAST 1 5L H H2OH LIMONETO IN211 Código 2…" at bounding box center [691, 214] width 234 height 177
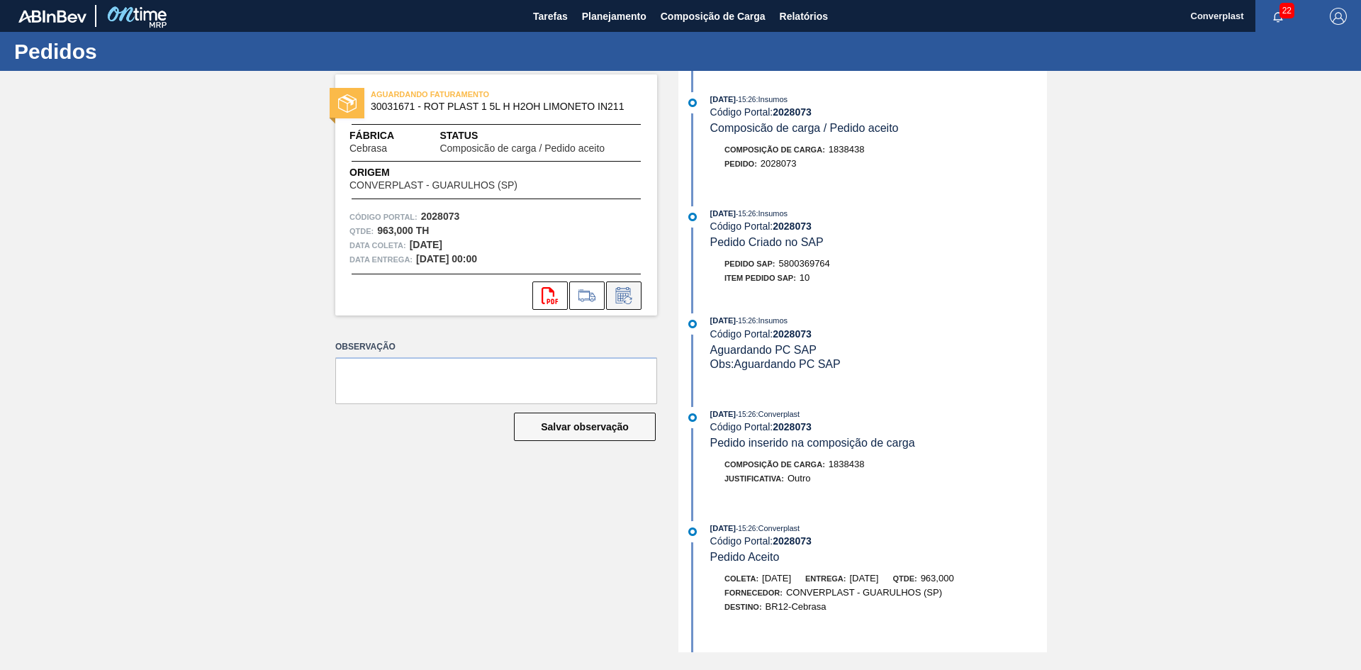
click at [634, 299] on icon at bounding box center [623, 295] width 23 height 17
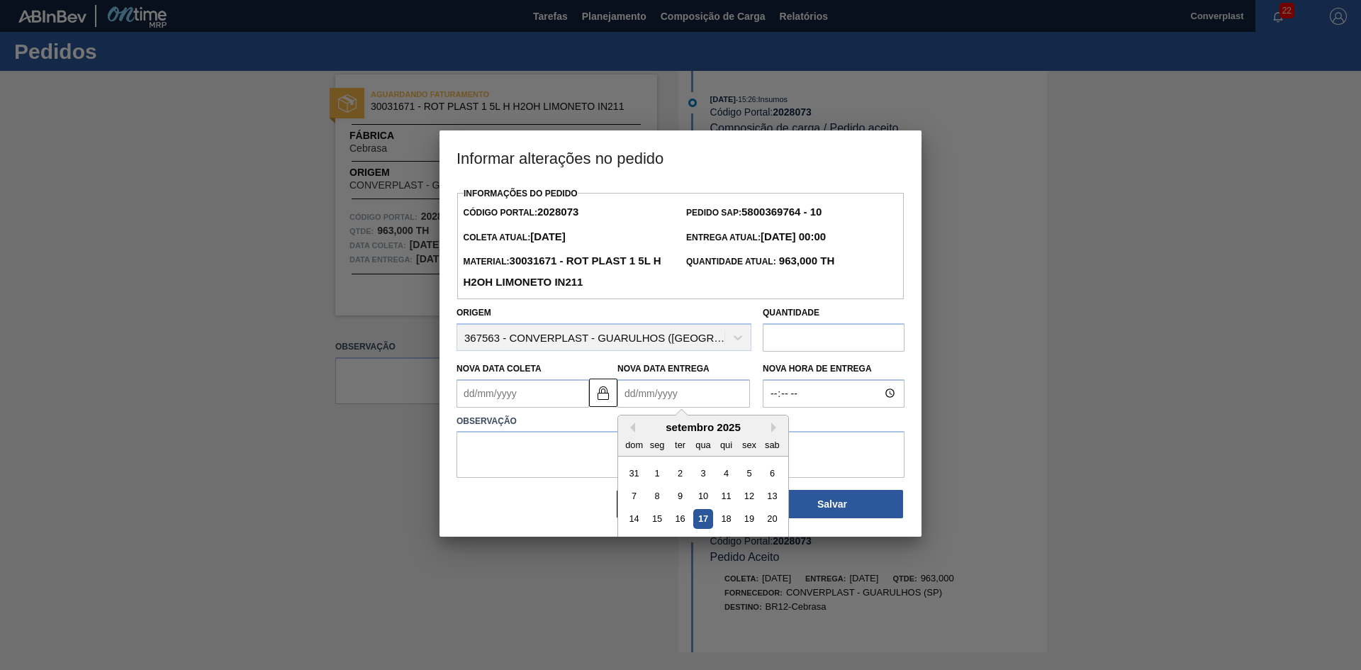
click at [669, 398] on Entrega2028073 "Nova Data Entrega" at bounding box center [683, 393] width 133 height 28
click at [807, 344] on input "text" at bounding box center [834, 337] width 142 height 28
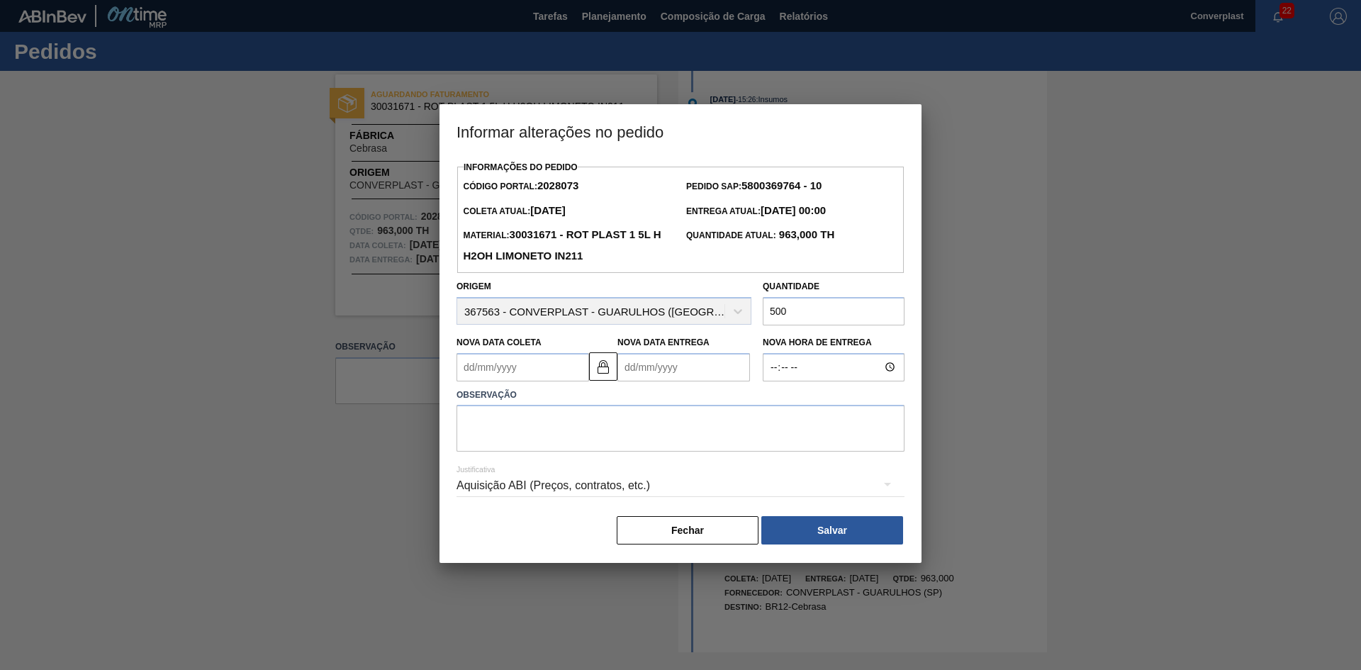
type input "500"
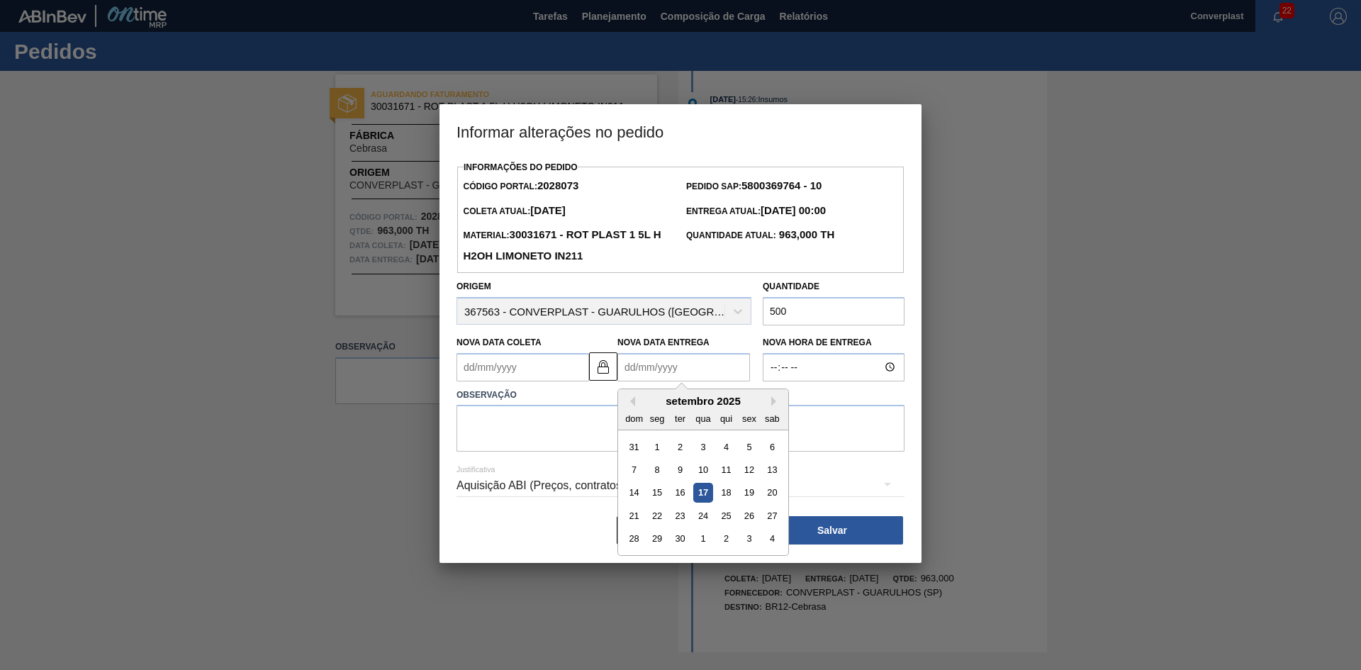
click at [622, 371] on Entrega2028073 "Nova Data Entrega" at bounding box center [683, 367] width 133 height 28
type Coleta2028073 "[DATE]"
type Entrega2028073 "0"
type Coleta2028073 "[DATE]"
type Entrega2028073 "01/"
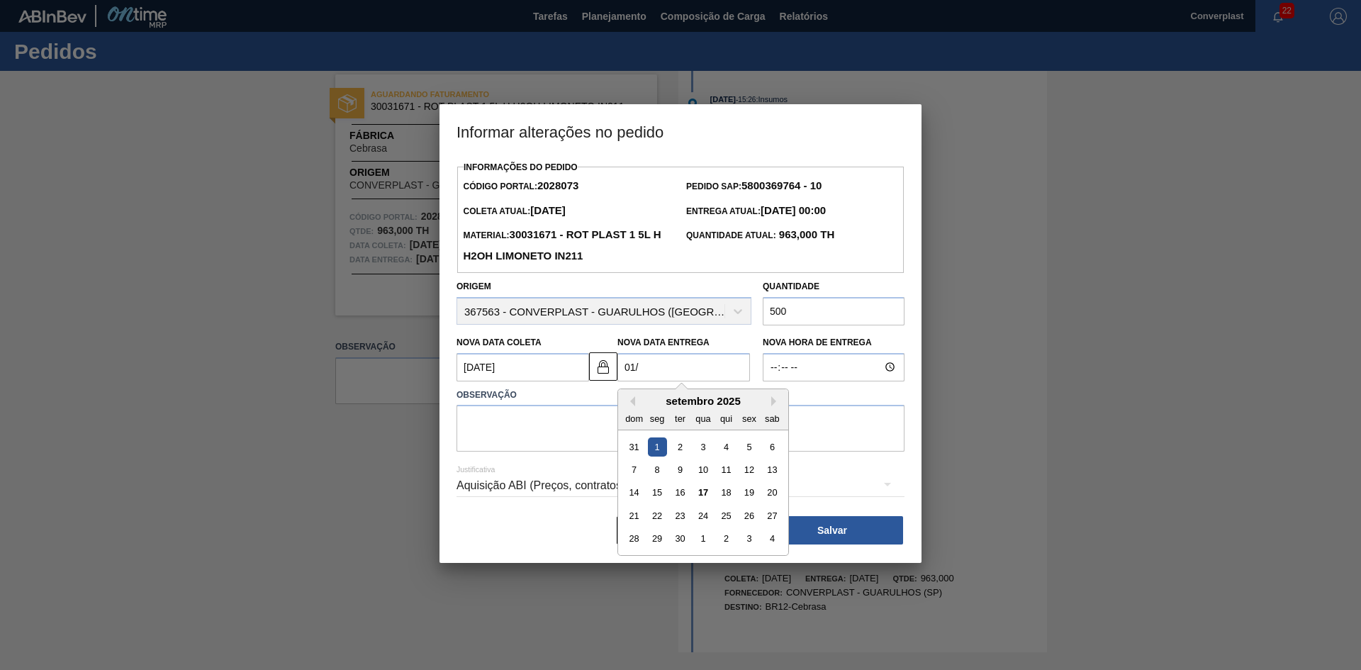
type Coleta2028073 "[DATE]"
type Entrega2028073 "01/1"
type Coleta2028073 "[DATE]"
click at [702, 447] on div "1" at bounding box center [702, 446] width 19 height 19
type Entrega2028073 "[DATE]"
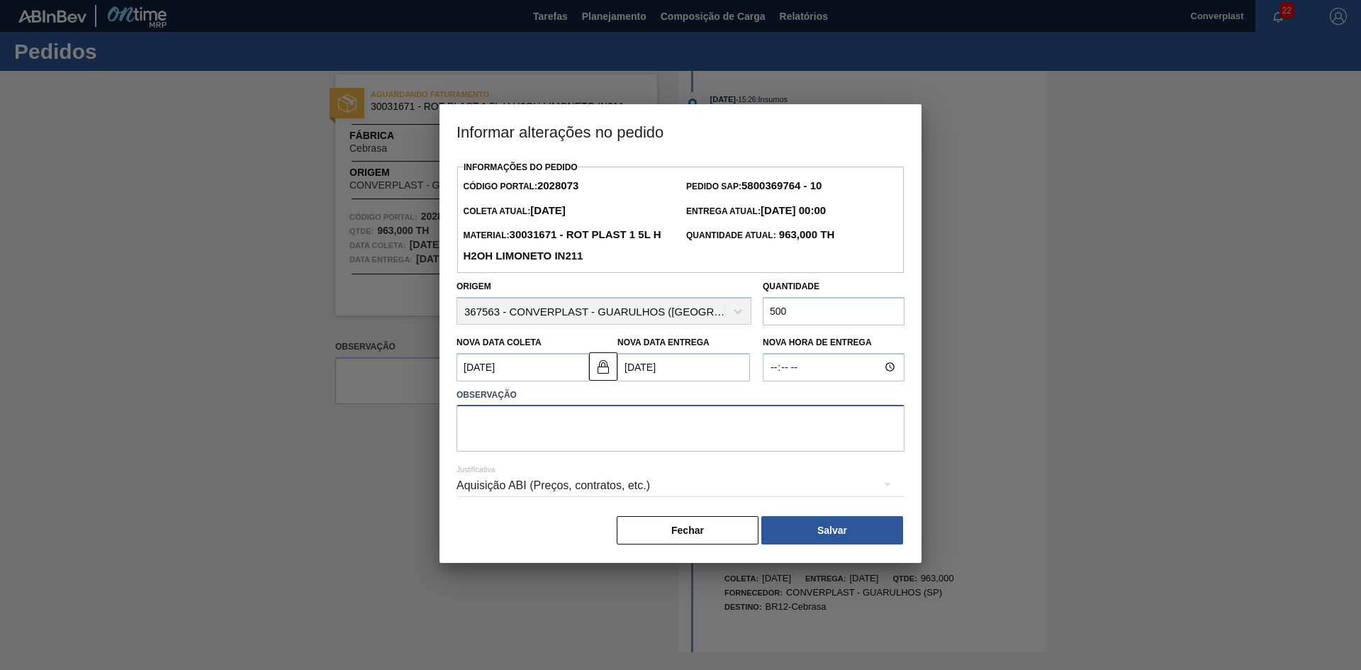
click at [597, 445] on textarea at bounding box center [681, 428] width 448 height 47
type textarea "AJUSTE DATA E QUANTIDADE"
click at [801, 533] on button "Salvar" at bounding box center [832, 530] width 142 height 28
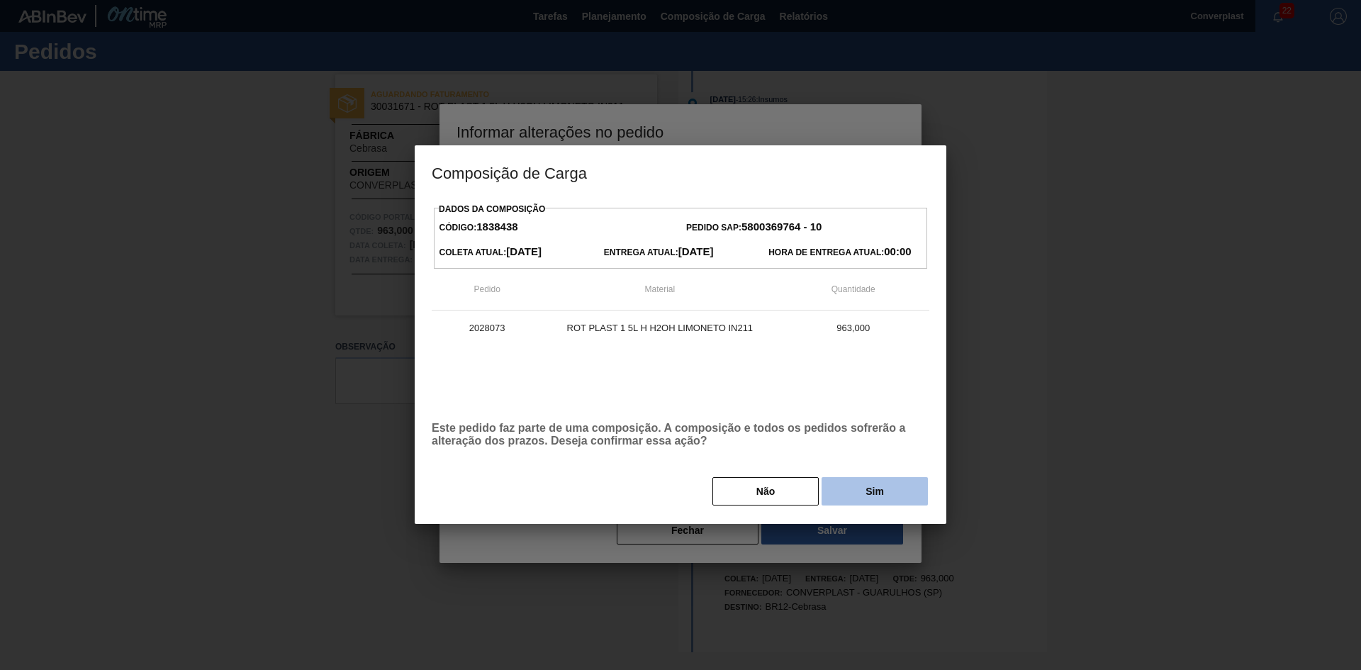
click at [857, 496] on button "Sim" at bounding box center [875, 491] width 106 height 28
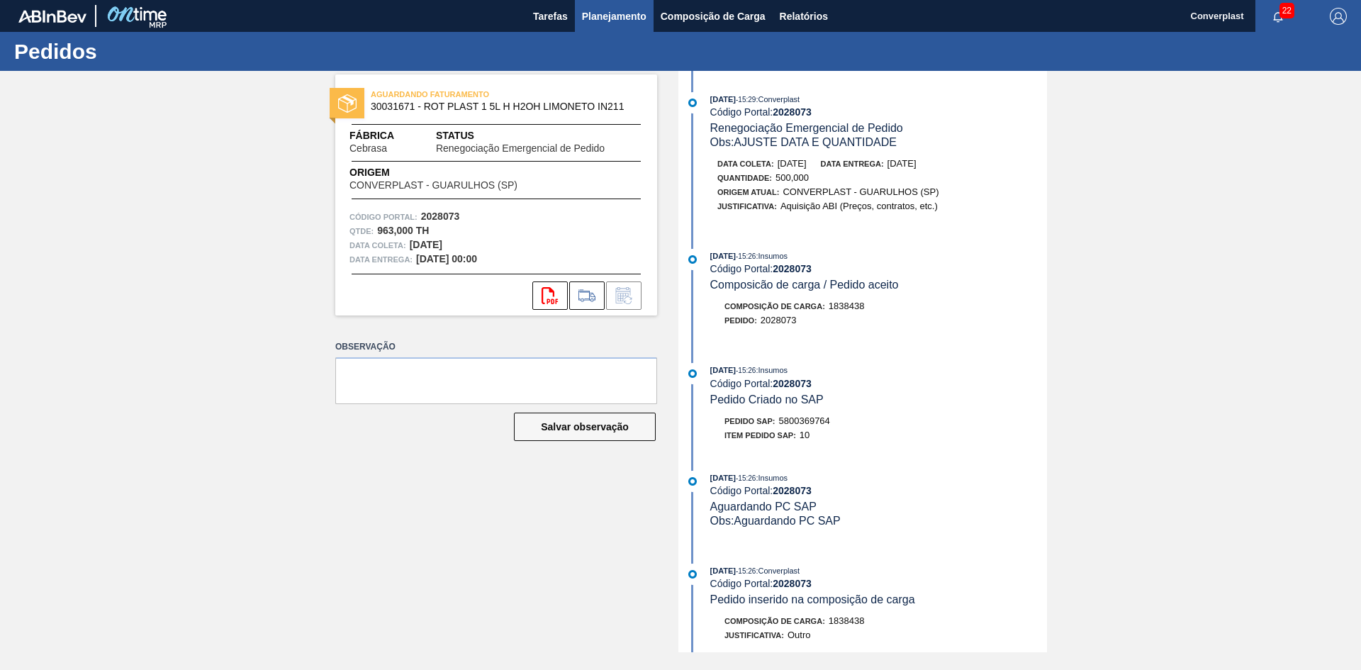
click at [598, 17] on span "Planejamento" at bounding box center [614, 16] width 65 height 17
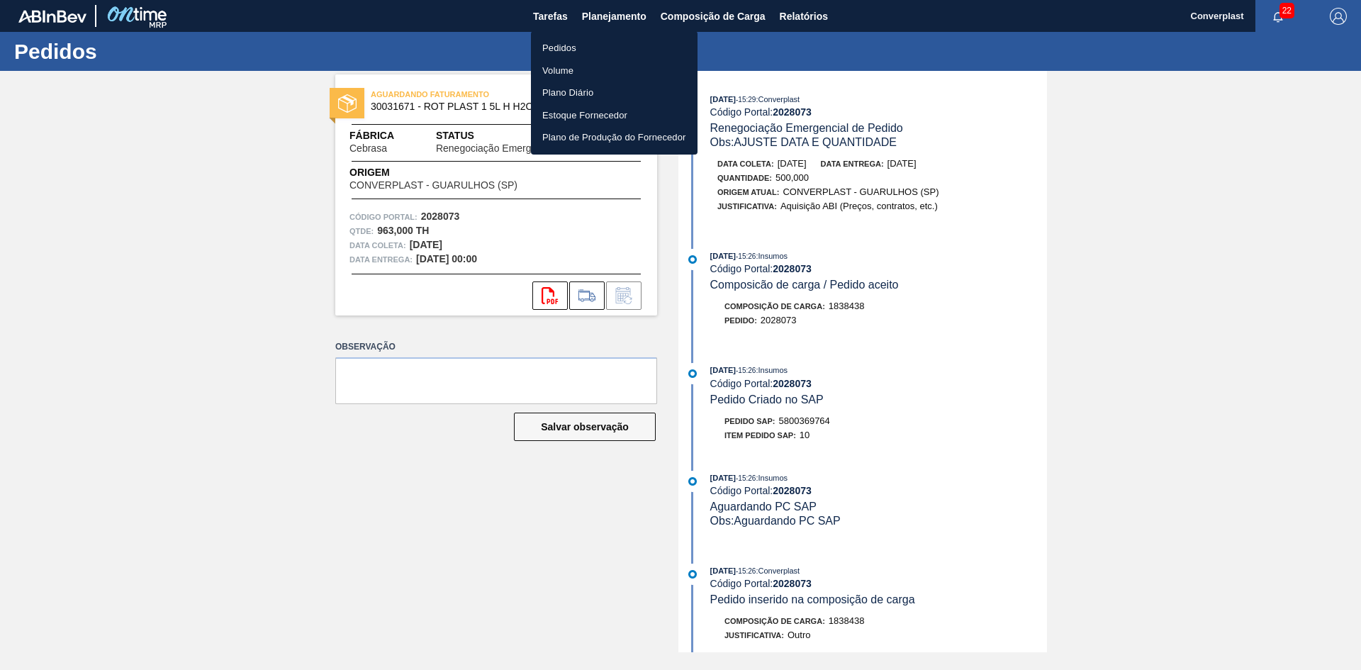
click at [1043, 225] on div at bounding box center [680, 335] width 1361 height 670
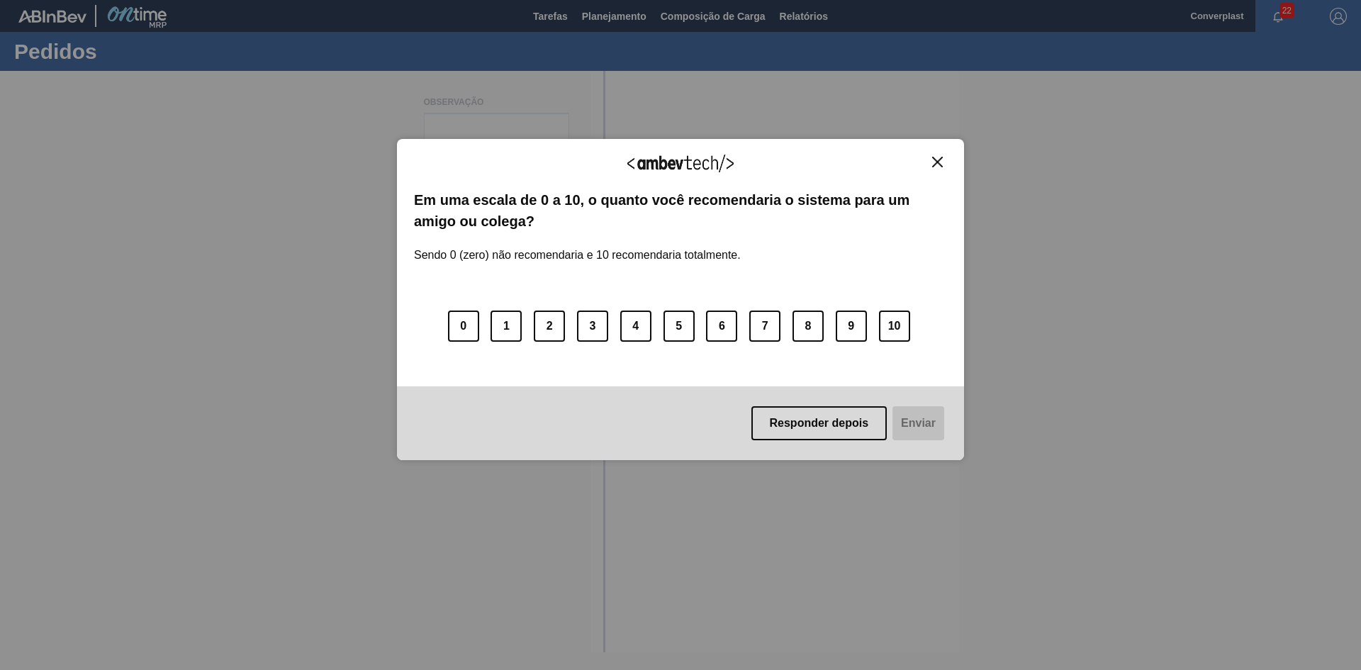
click at [933, 166] on img "Close" at bounding box center [937, 162] width 11 height 11
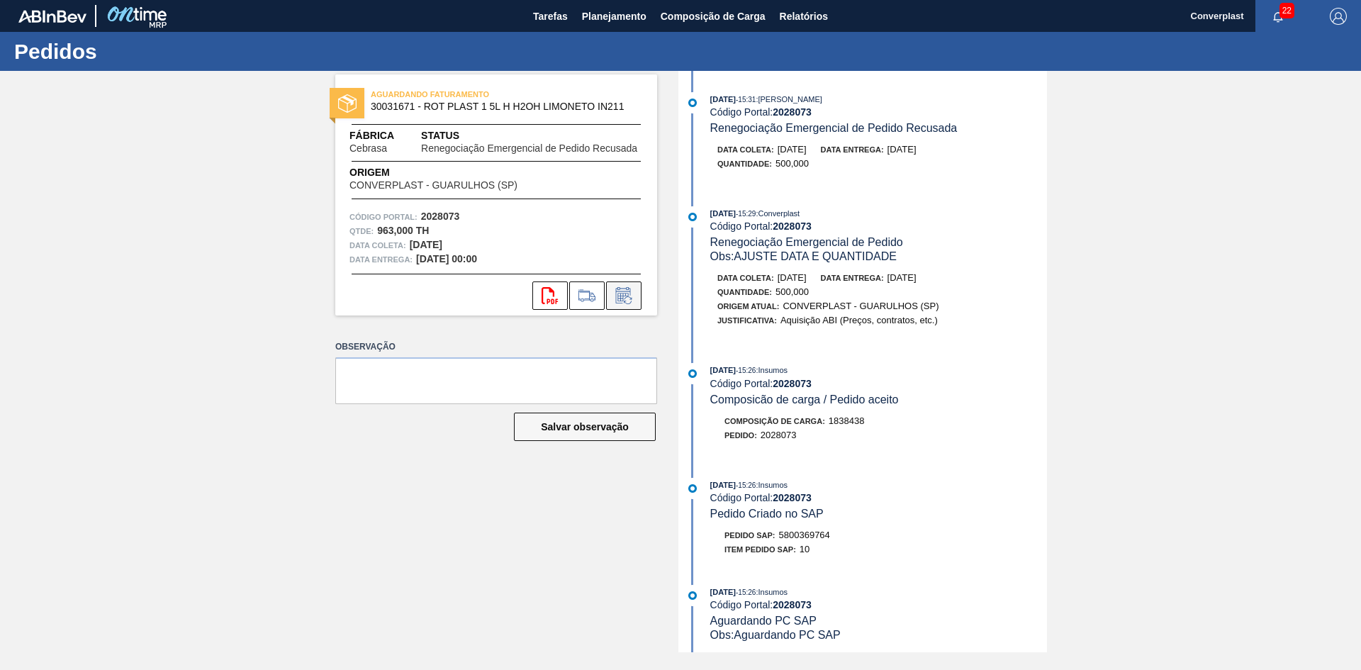
click at [632, 306] on button at bounding box center [623, 295] width 35 height 28
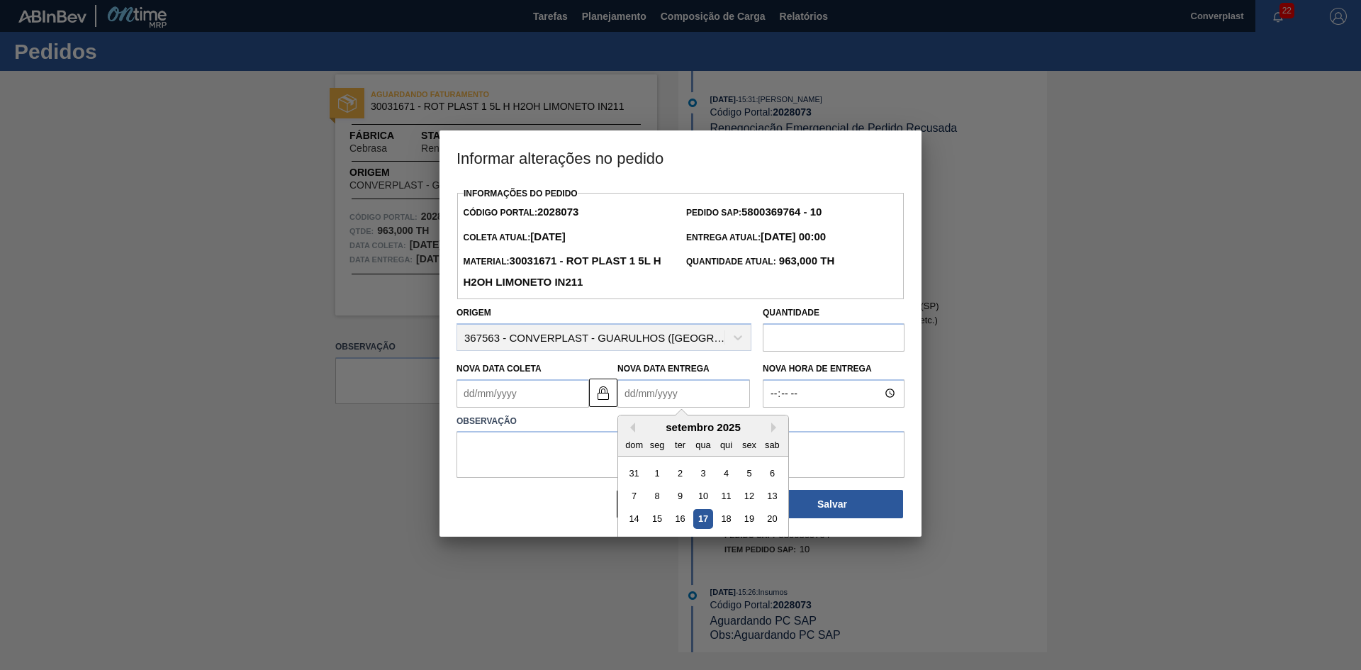
click at [641, 394] on Entrega2028073 "Nova Data Entrega" at bounding box center [683, 393] width 133 height 28
type Coleta2028073 "[DATE]"
type Entrega2028073 "0"
type Coleta2028073 "[DATE]"
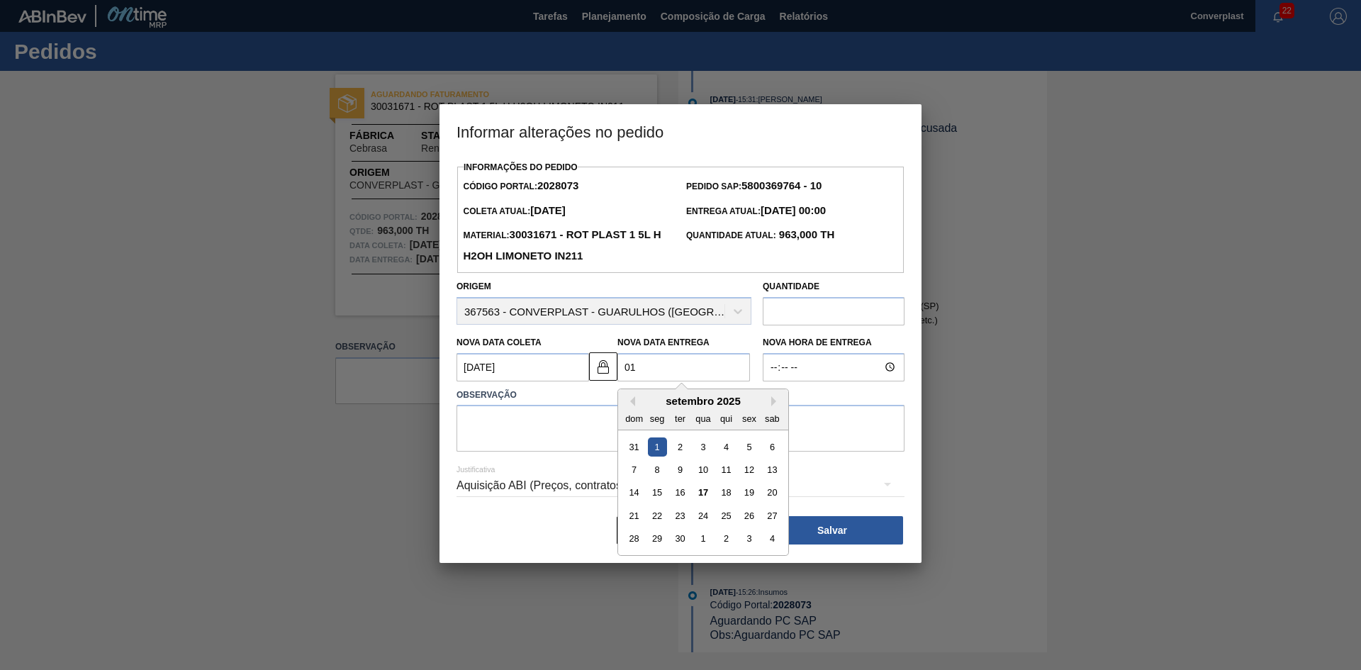
type Entrega2028073 "01/"
type Coleta2028073 "[DATE]"
type Entrega2028073 "01/1"
type Coleta2028073 "[DATE]"
click at [705, 455] on div "1" at bounding box center [702, 446] width 19 height 19
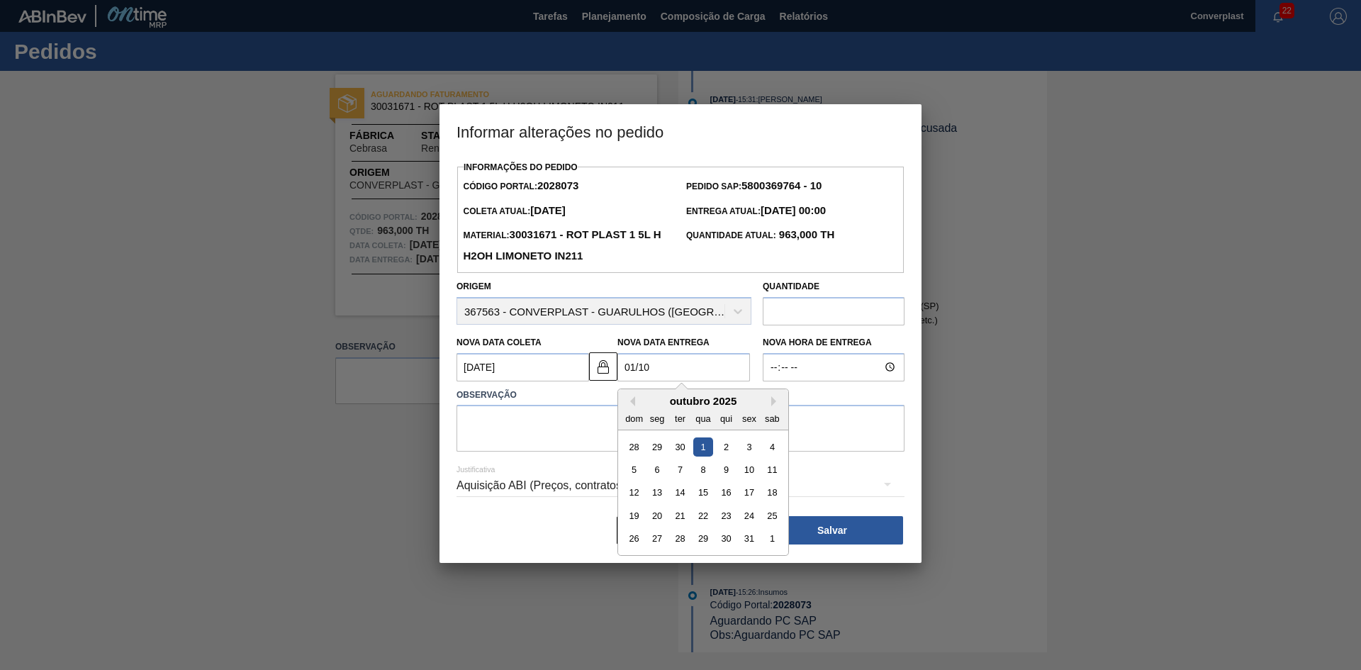
type Entrega2028073 "[DATE]"
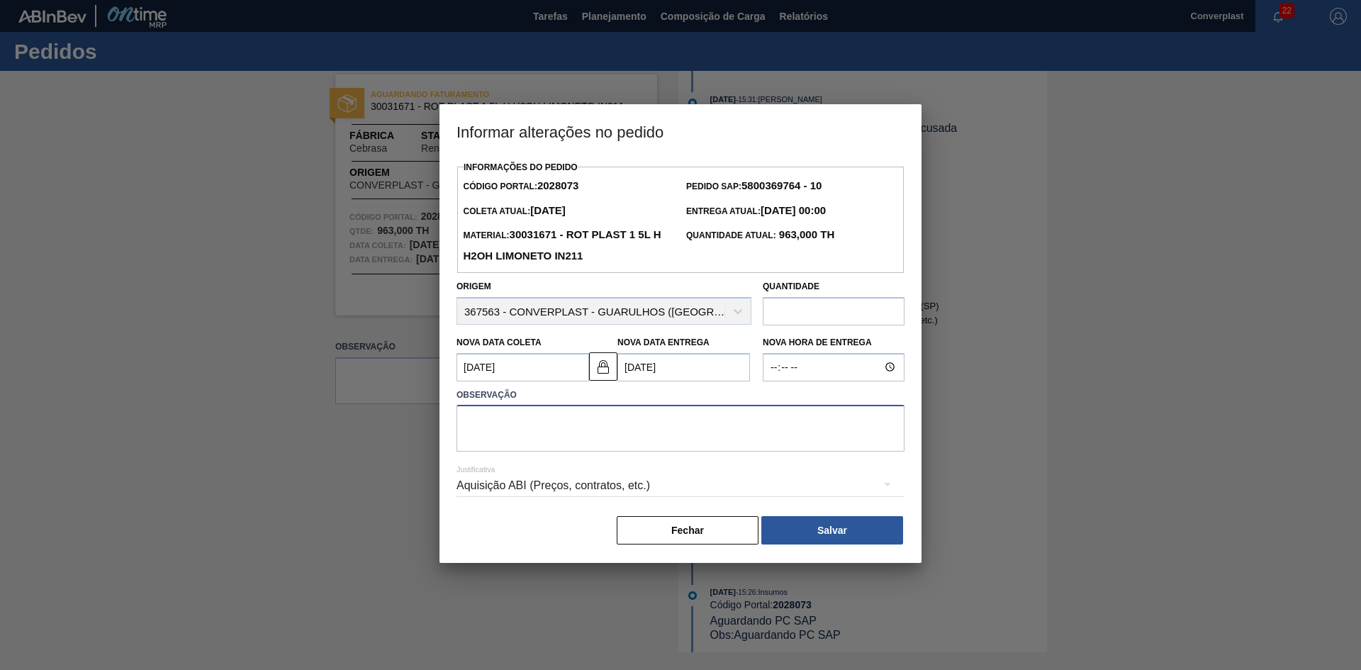
click at [572, 432] on textarea at bounding box center [681, 428] width 448 height 47
type textarea "AJUSTE DATA"
click at [904, 317] on div "Quantidade" at bounding box center [833, 300] width 153 height 49
click at [865, 313] on input "text" at bounding box center [834, 311] width 142 height 28
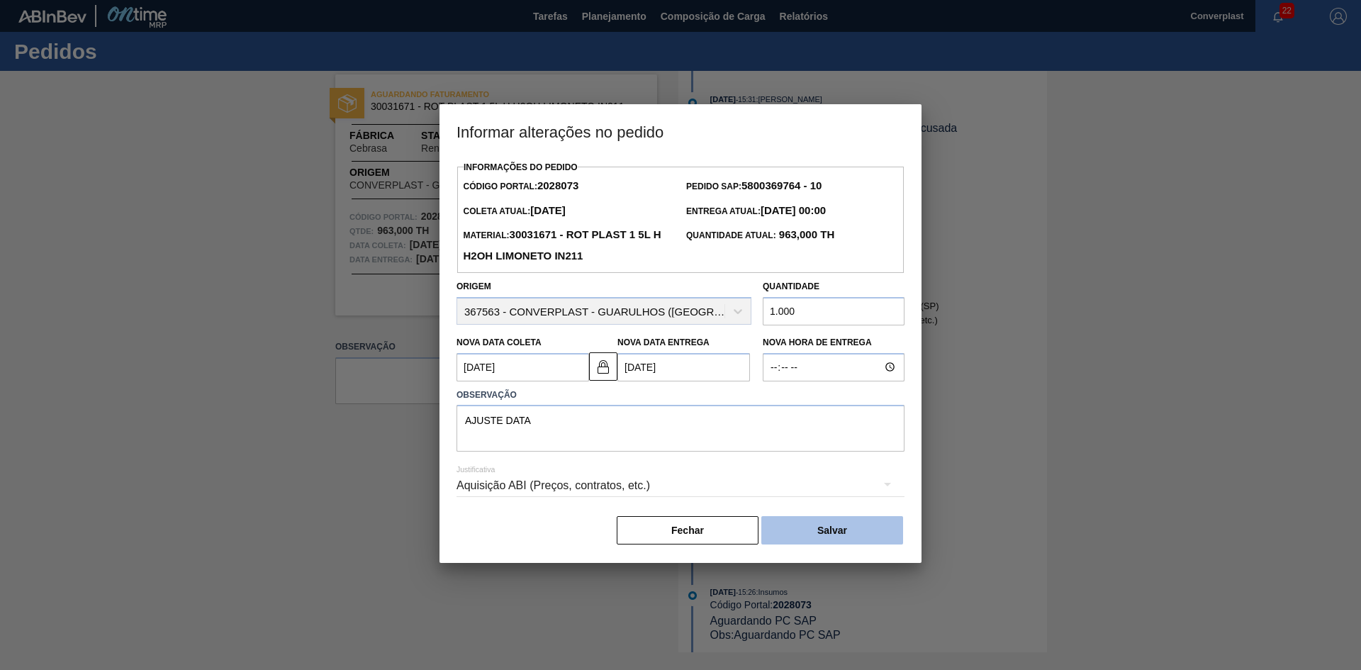
type input "1.000"
click at [836, 541] on button "Salvar" at bounding box center [832, 530] width 142 height 28
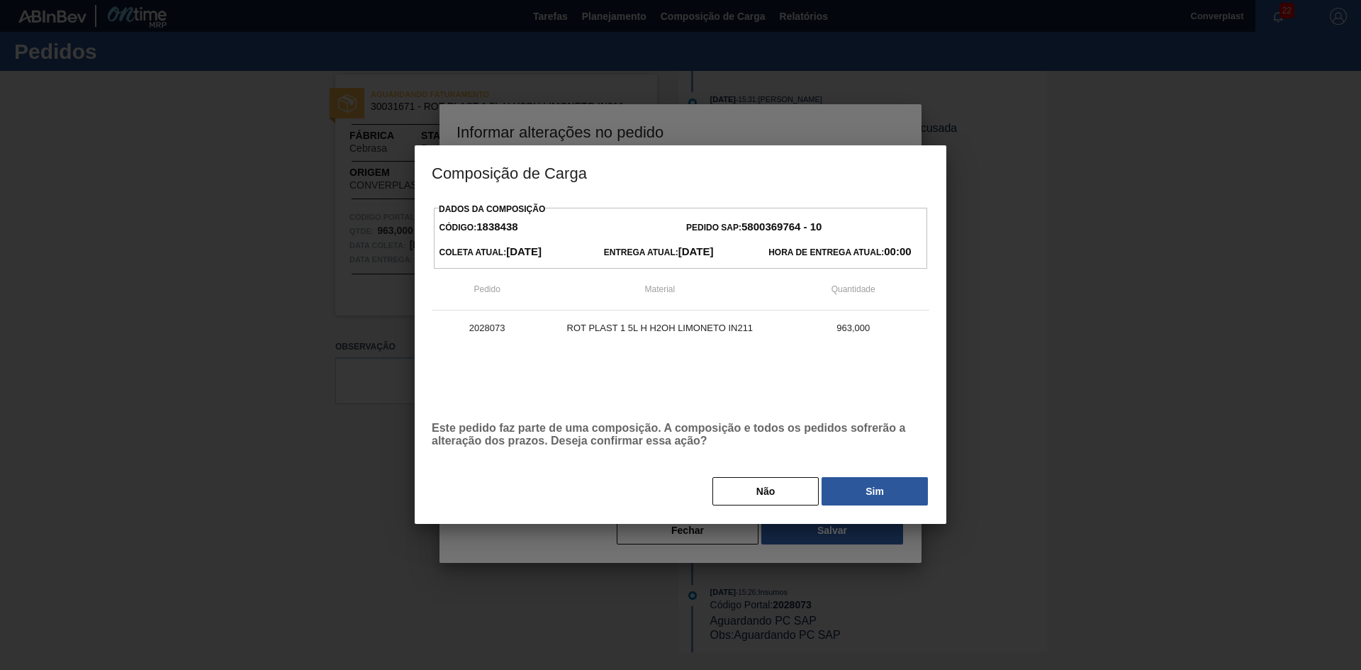
click at [865, 507] on div "Não Sim" at bounding box center [681, 491] width 498 height 31
click at [867, 498] on button "Sim" at bounding box center [875, 491] width 106 height 28
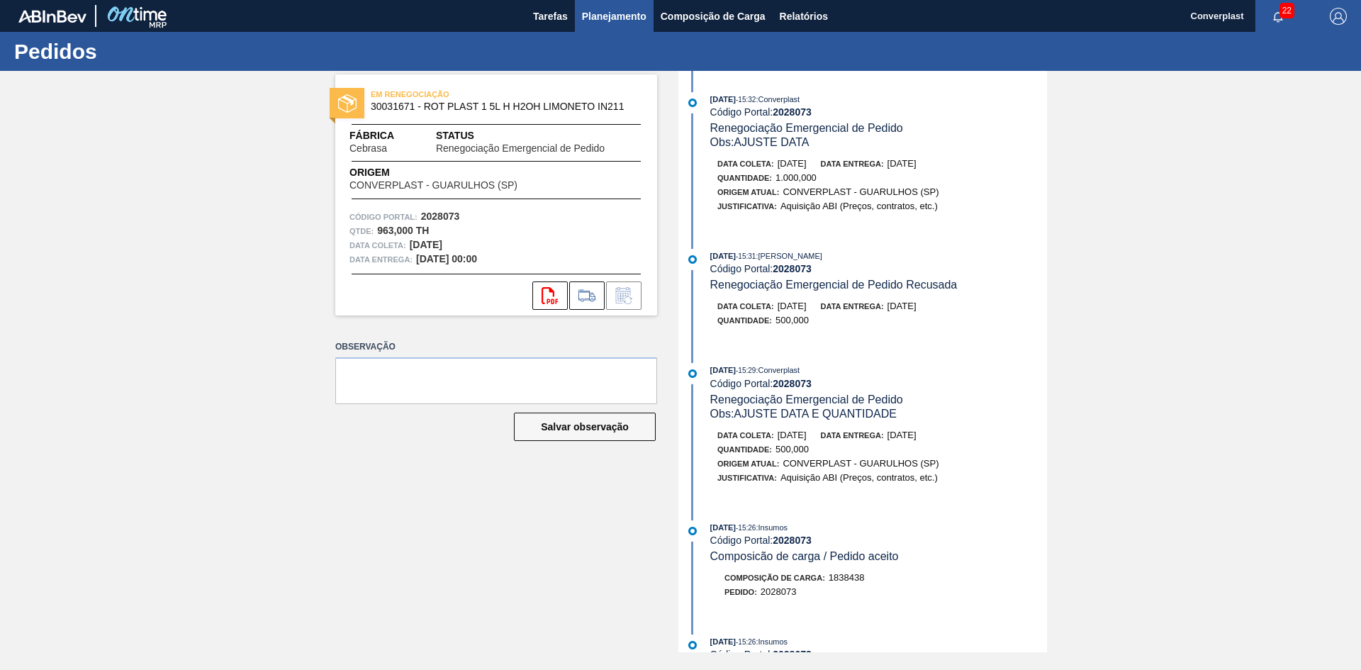
click at [593, 18] on span "Planejamento" at bounding box center [614, 16] width 65 height 17
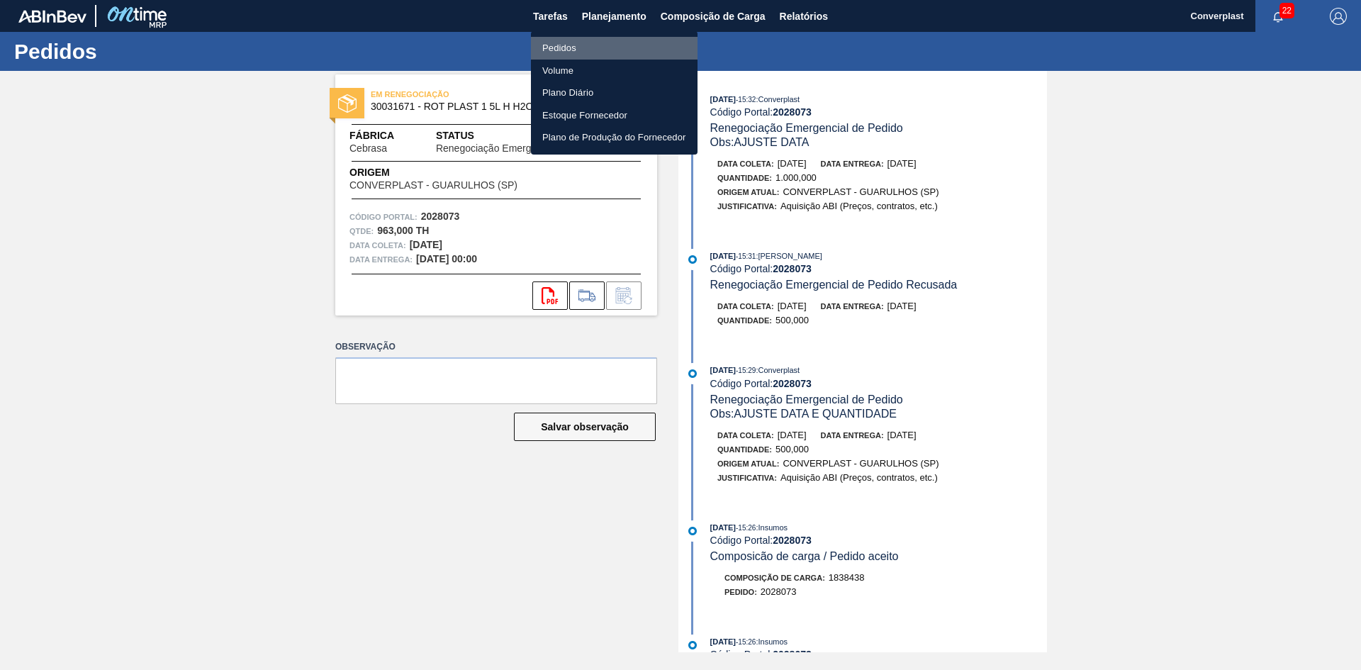
click at [588, 43] on li "Pedidos" at bounding box center [614, 48] width 167 height 23
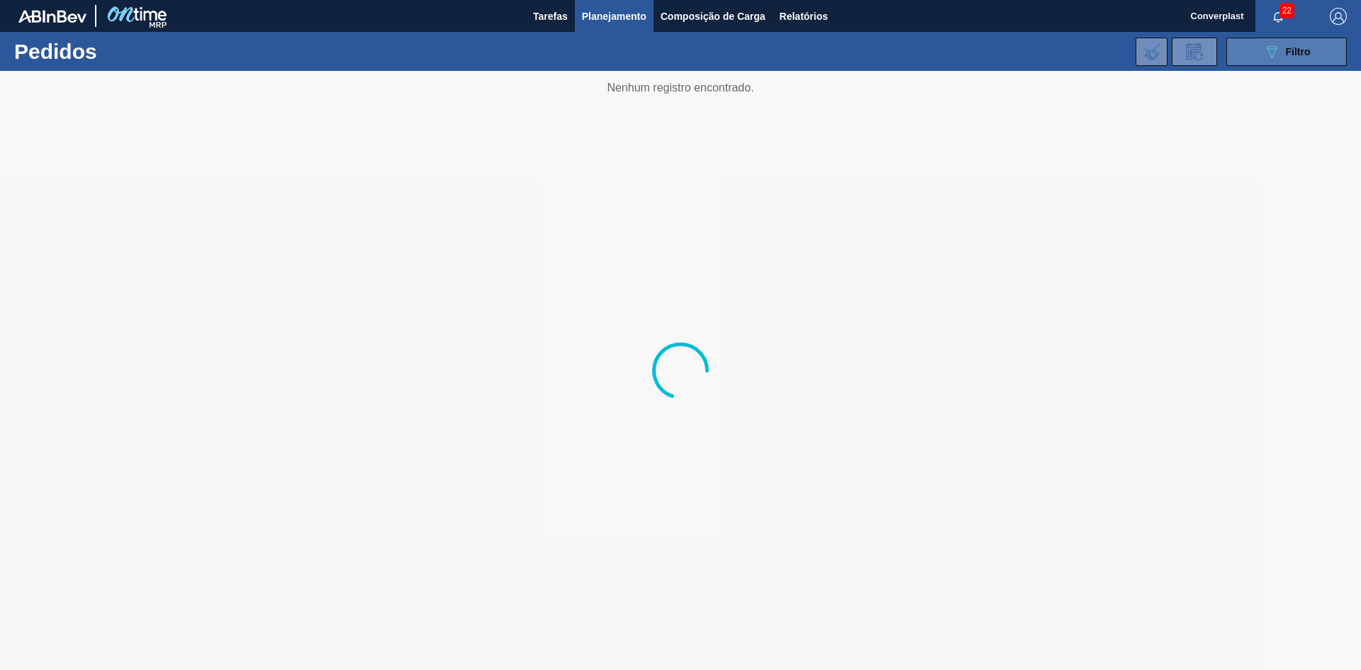
click at [1311, 42] on button "089F7B8B-B2A5-4AFE-B5C0-19BA573D28AC Filtro" at bounding box center [1286, 52] width 121 height 28
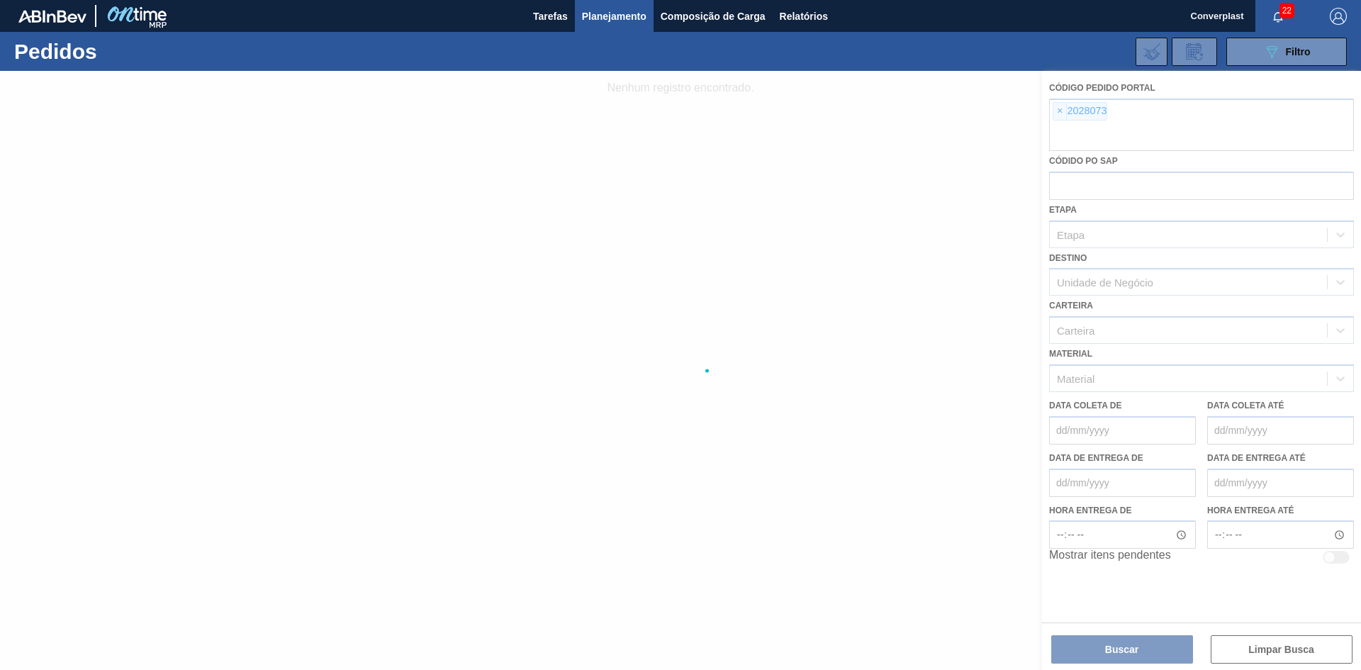
click at [1058, 113] on div at bounding box center [680, 370] width 1361 height 599
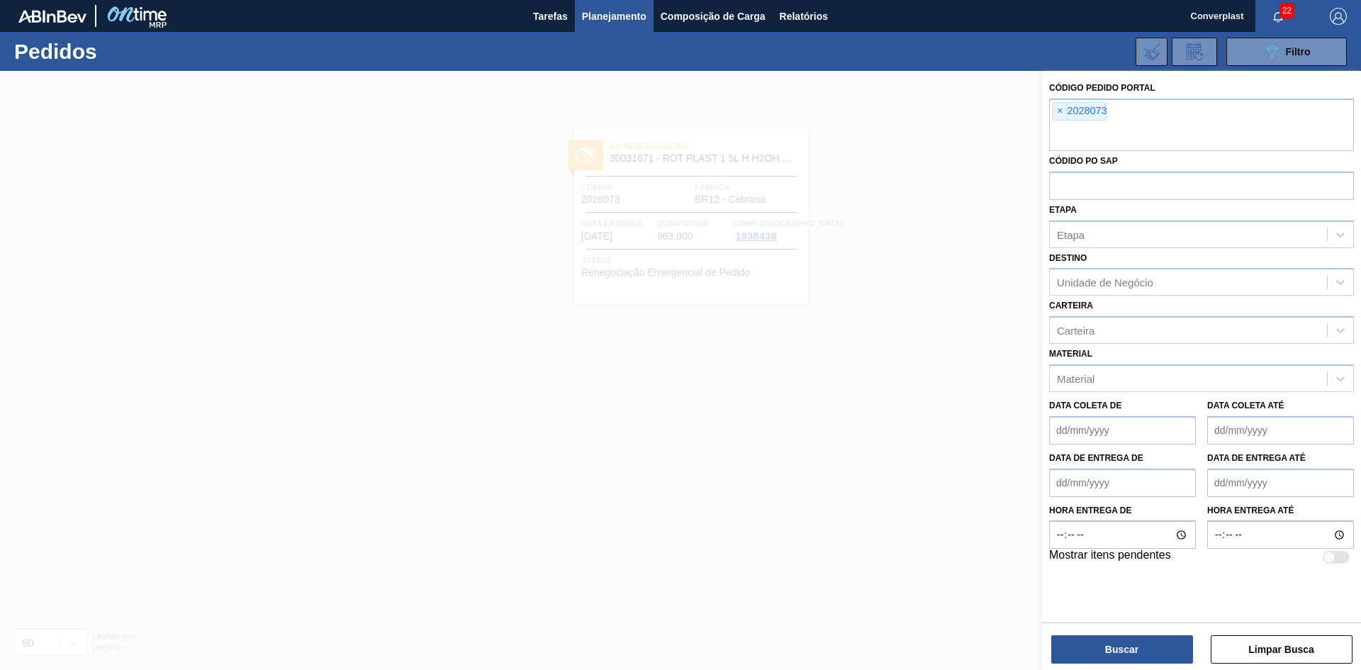
click at [1058, 113] on span "×" at bounding box center [1059, 111] width 13 height 17
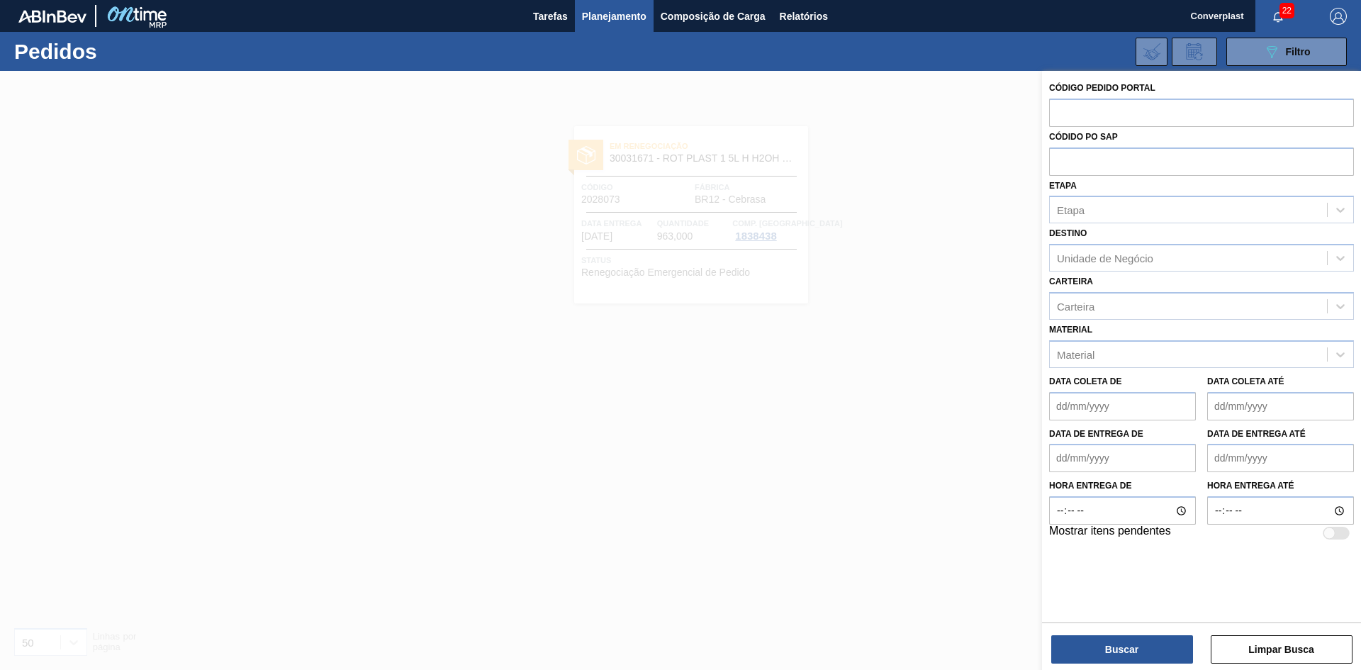
paste input "2007582"
type input "2007582"
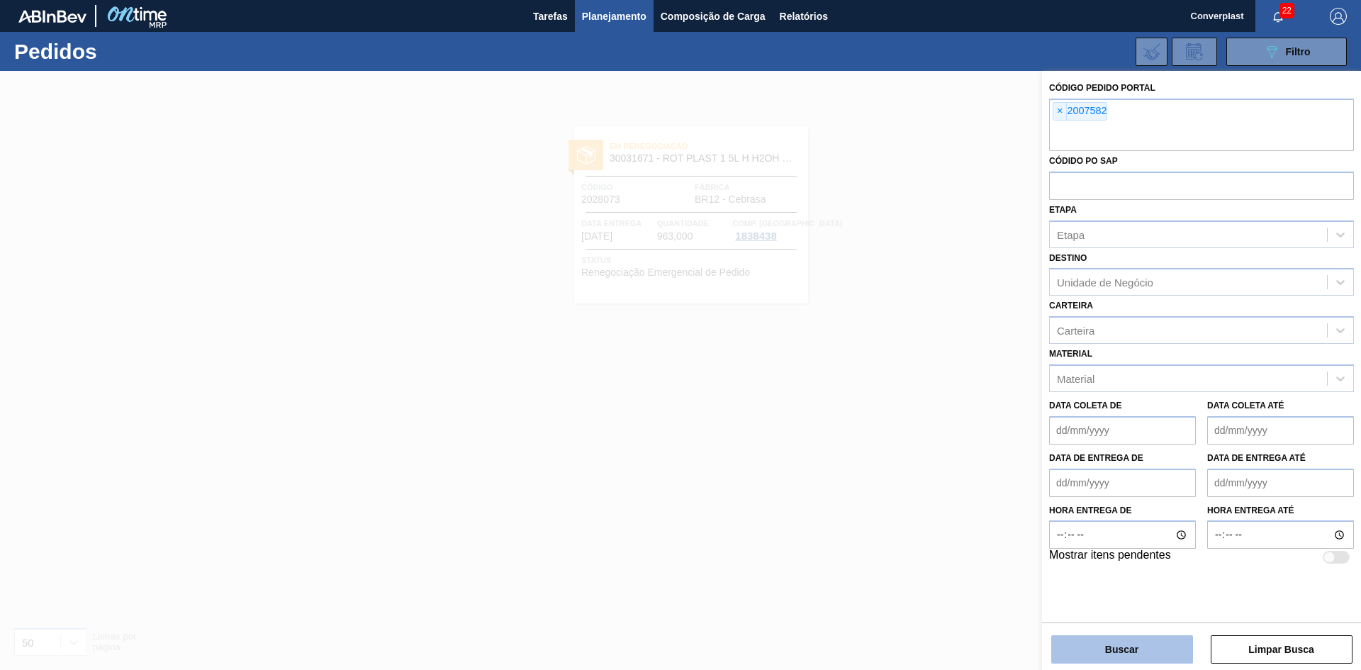
click at [1102, 656] on button "Buscar" at bounding box center [1122, 649] width 142 height 28
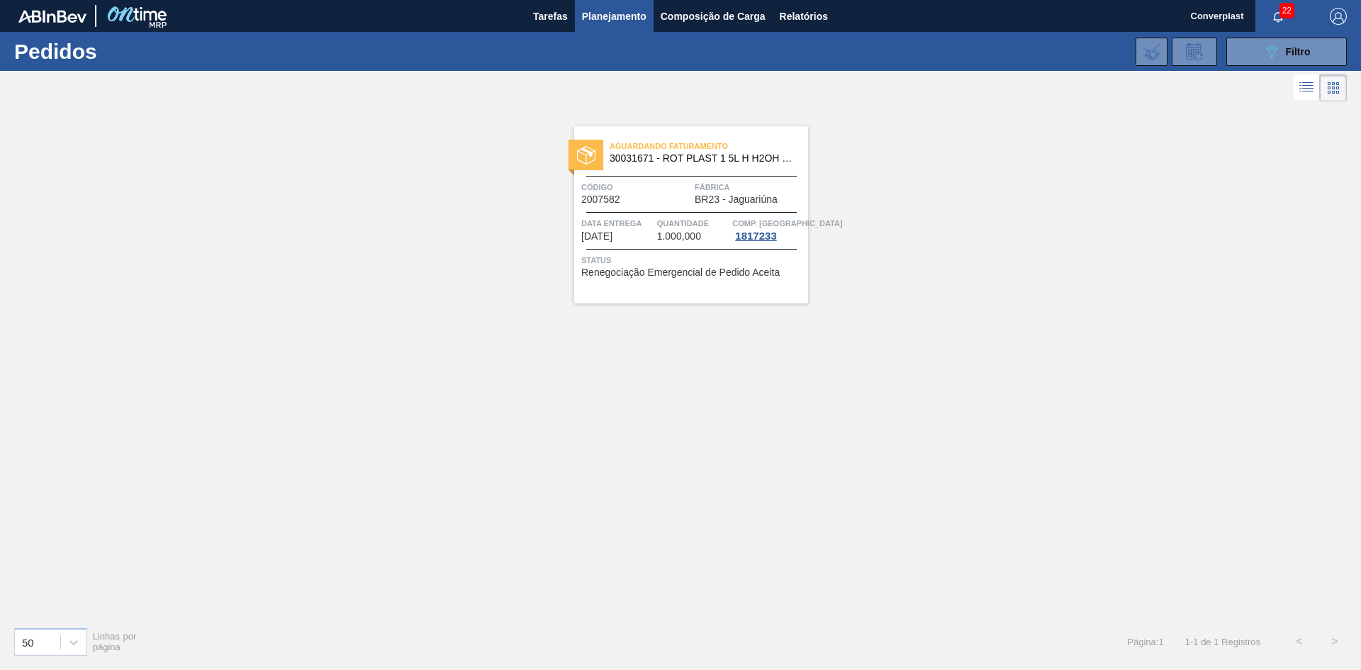
click at [712, 216] on span "Quantidade" at bounding box center [693, 223] width 72 height 14
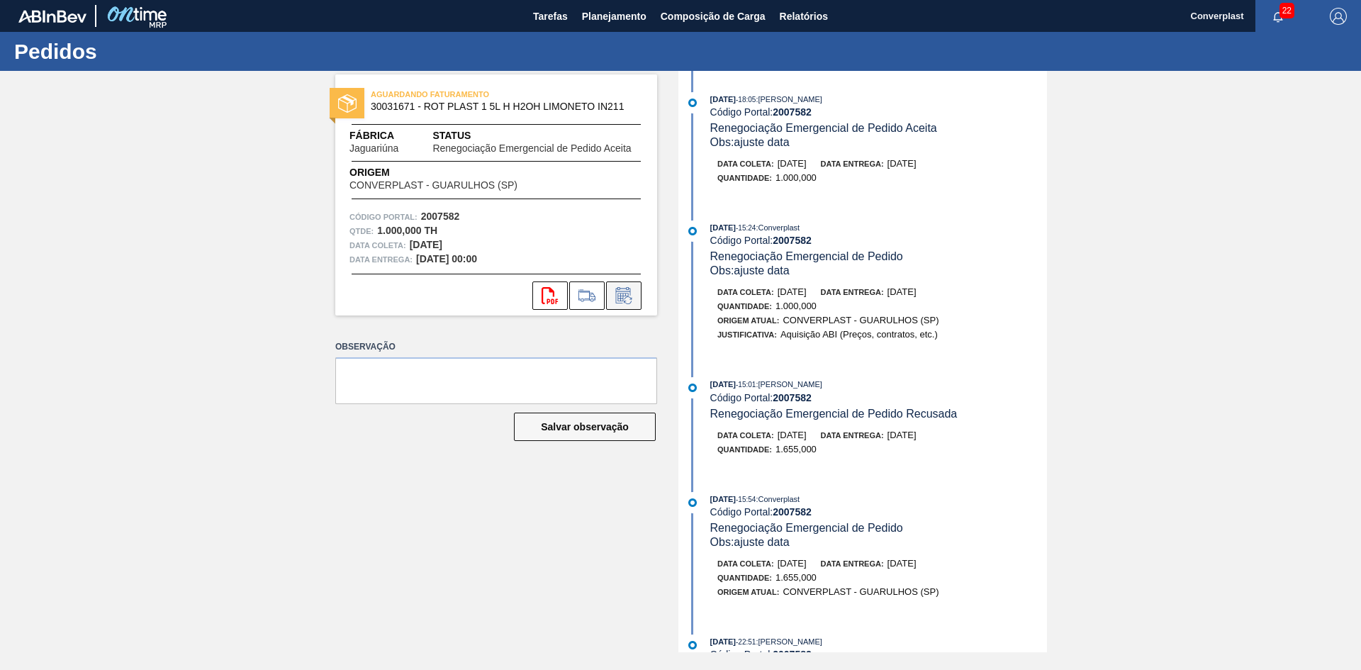
click at [637, 297] on button at bounding box center [623, 295] width 35 height 28
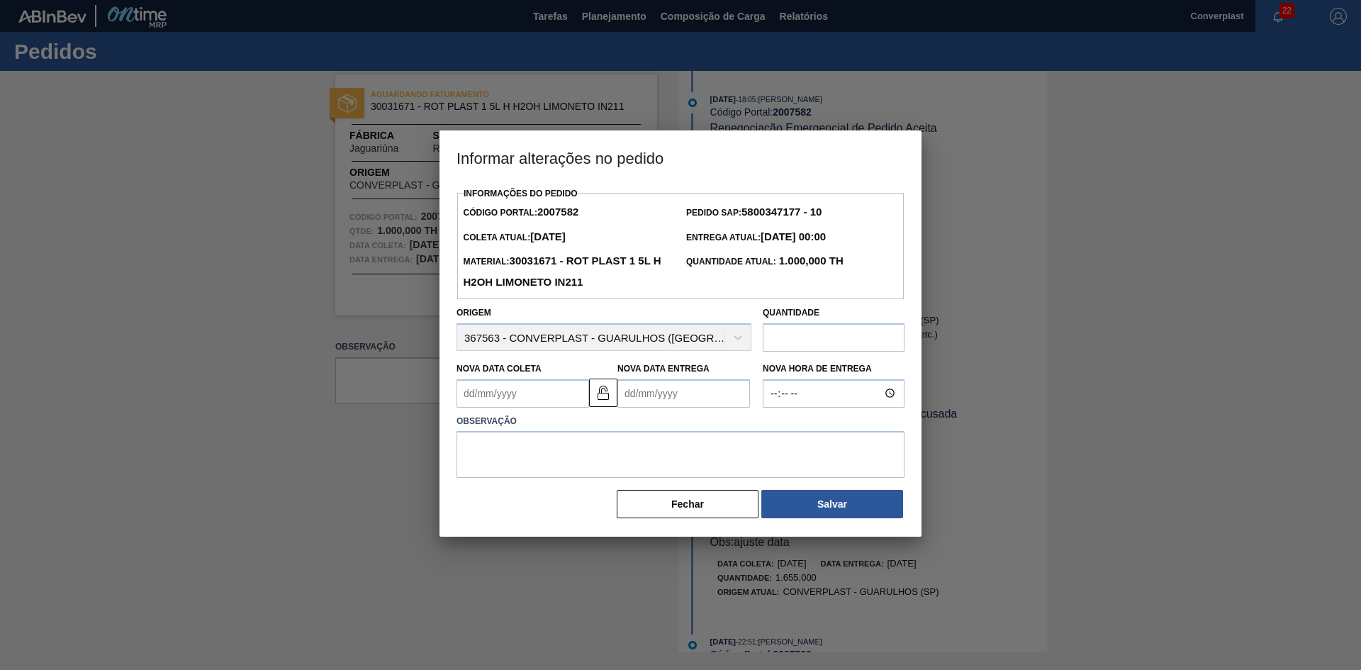
click at [789, 345] on input "text" at bounding box center [834, 337] width 142 height 28
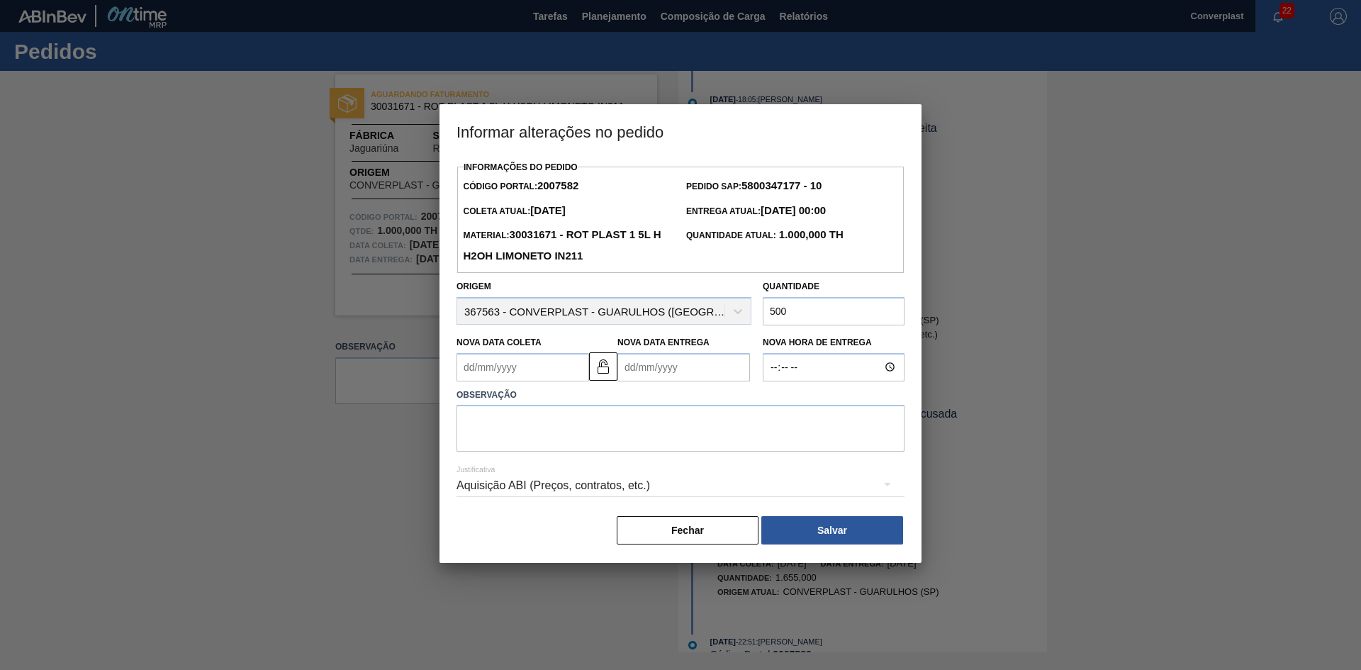
type input "500"
click at [742, 425] on textarea at bounding box center [681, 428] width 448 height 47
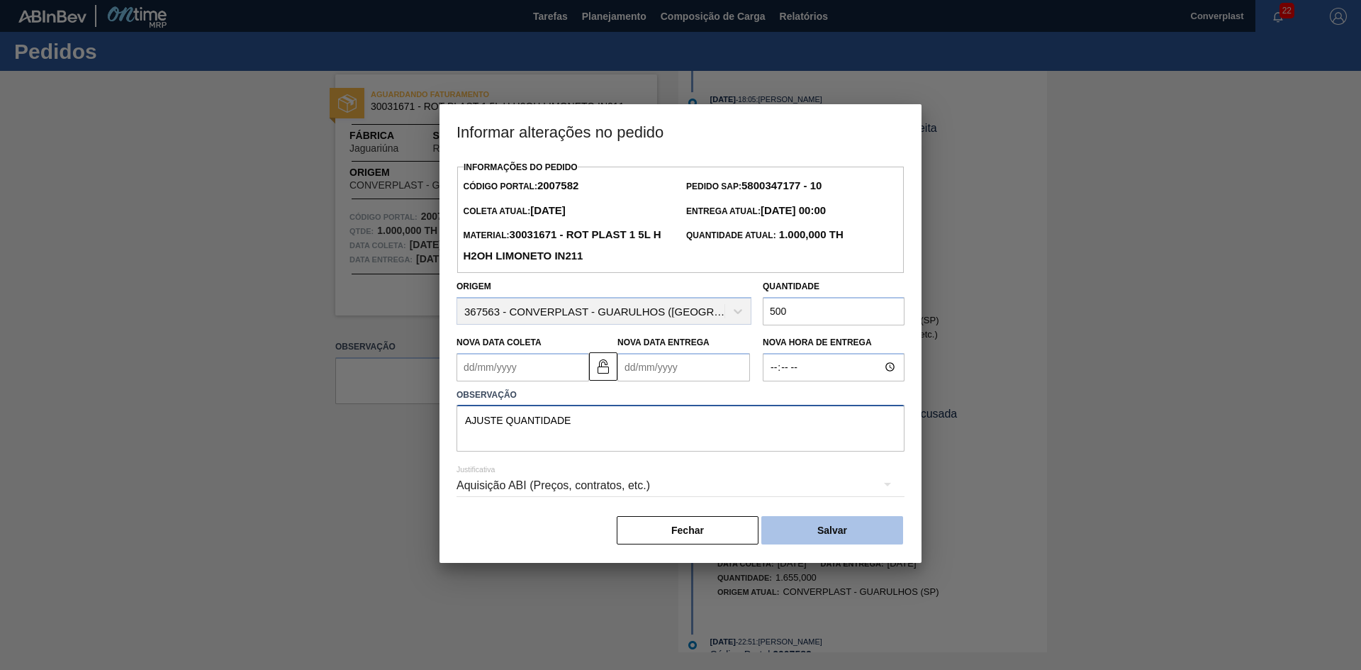
type textarea "AJUSTE QUANTIDADE"
click at [818, 535] on button "Salvar" at bounding box center [832, 530] width 142 height 28
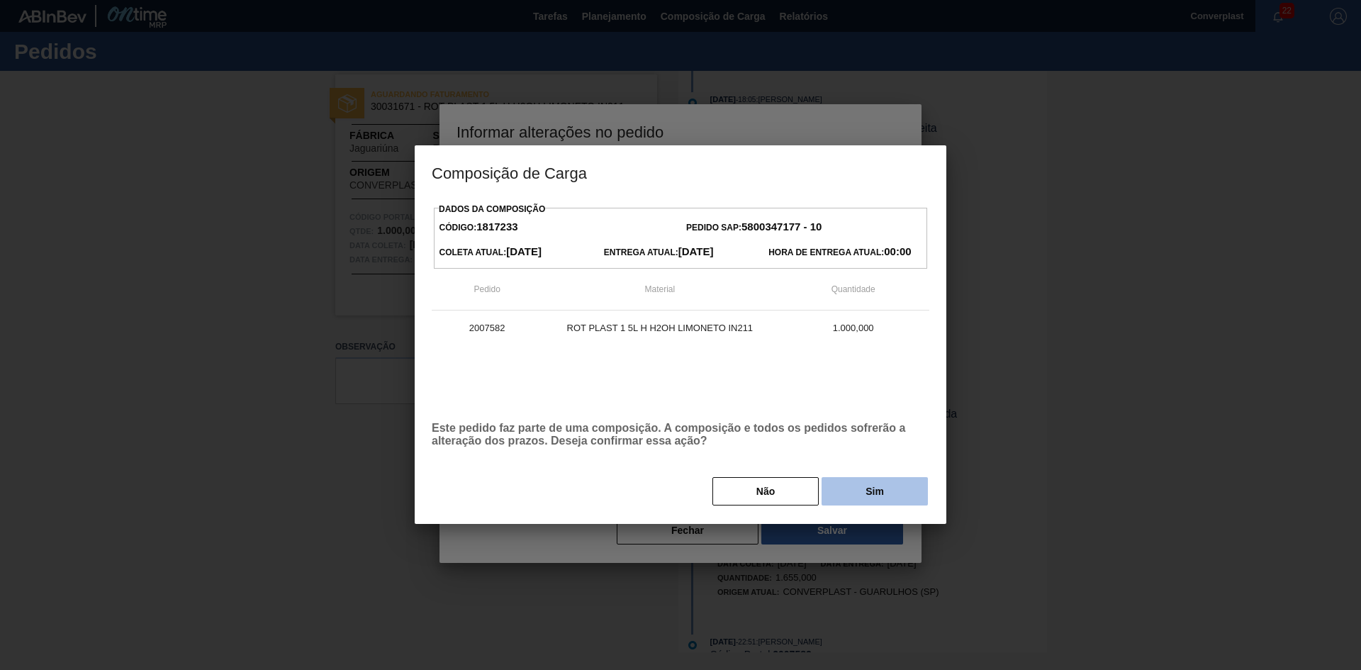
click at [871, 500] on button "Sim" at bounding box center [875, 491] width 106 height 28
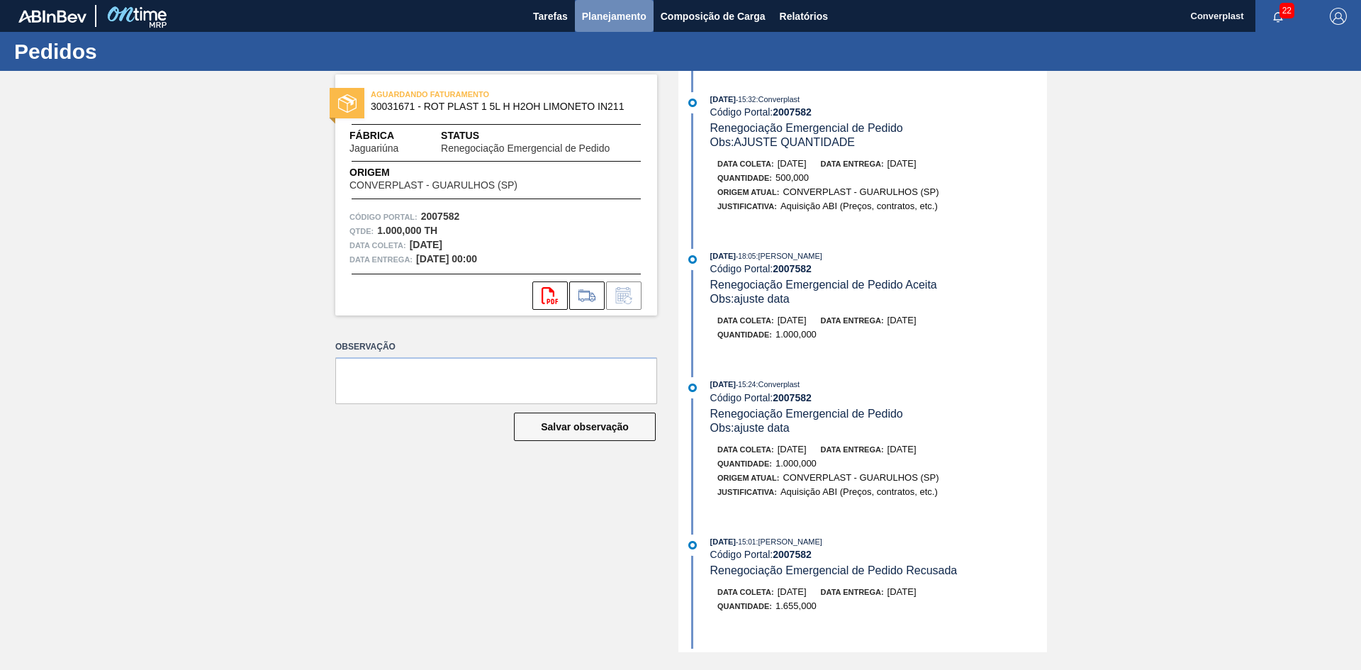
click at [604, 12] on span "Planejamento" at bounding box center [614, 16] width 65 height 17
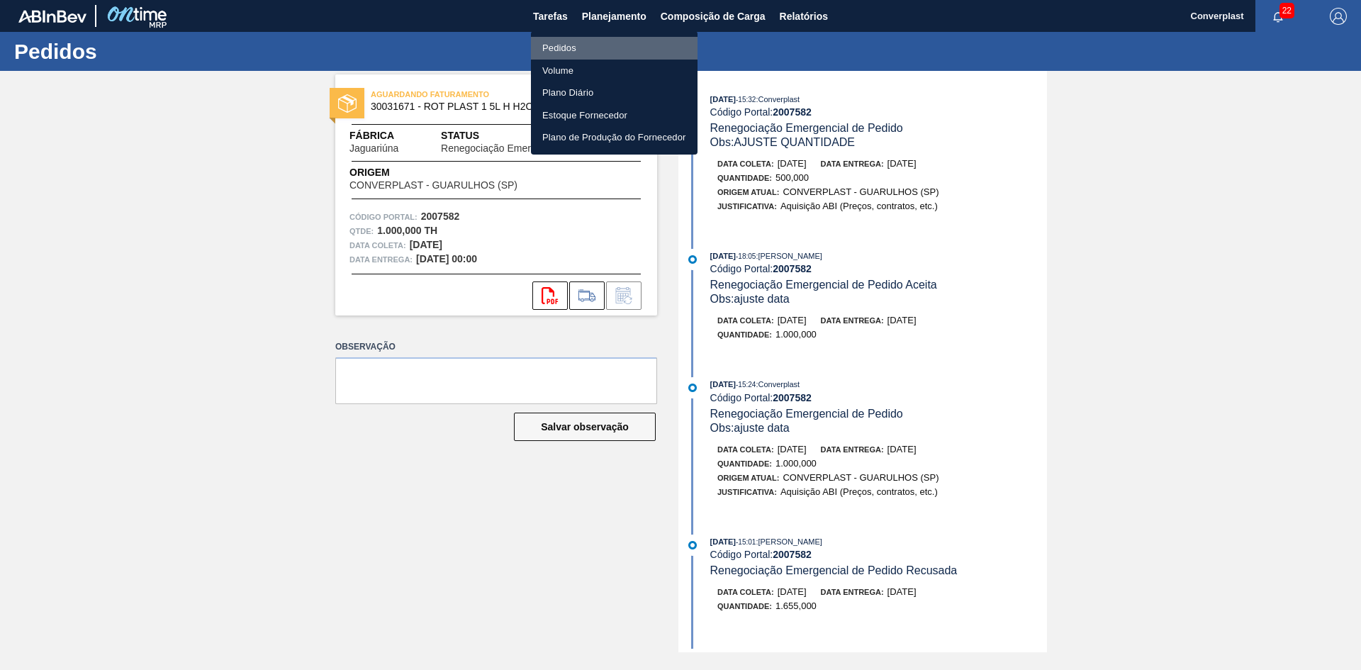
click at [584, 48] on li "Pedidos" at bounding box center [614, 48] width 167 height 23
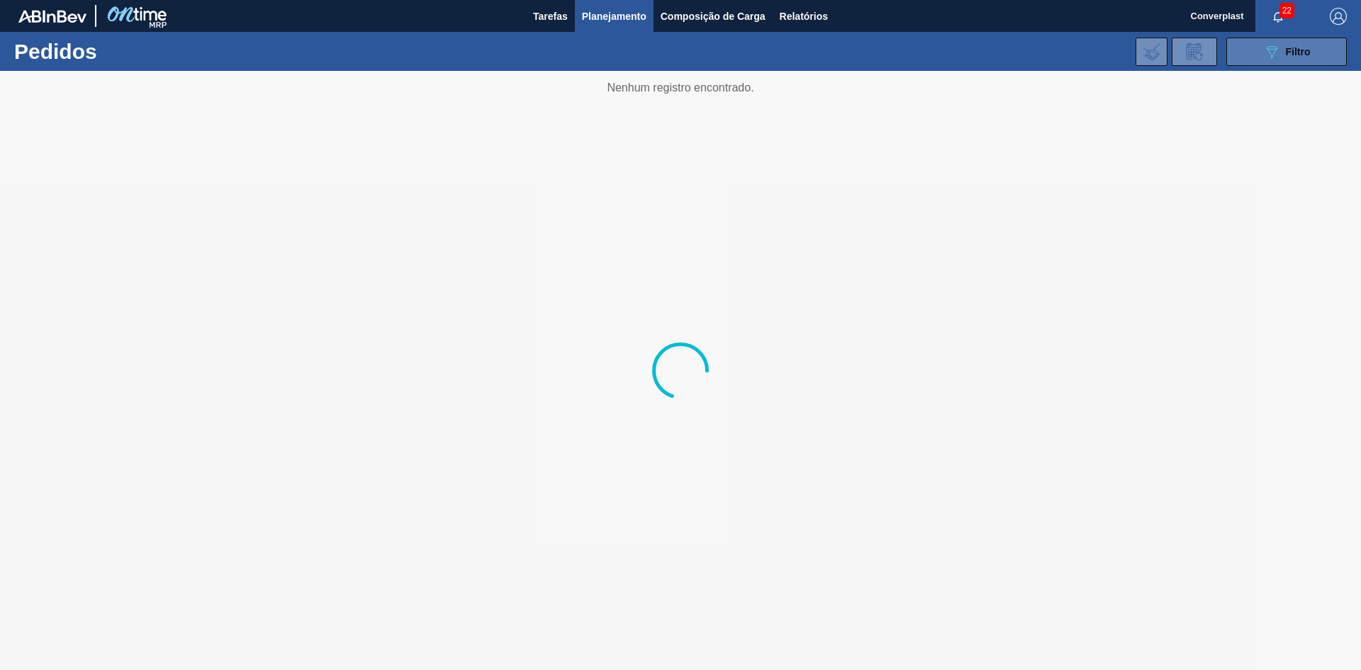
click at [1281, 58] on div "089F7B8B-B2A5-4AFE-B5C0-19BA573D28AC Filtro" at bounding box center [1286, 51] width 47 height 17
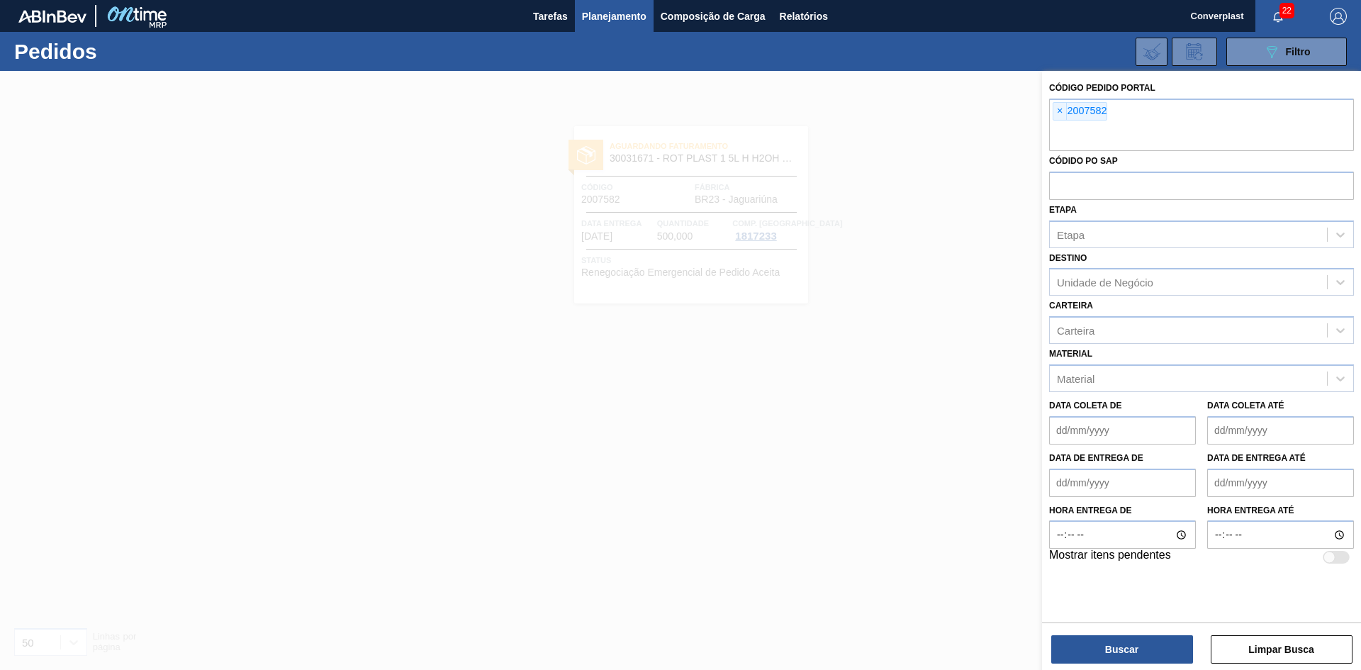
click at [1058, 112] on span "×" at bounding box center [1059, 111] width 13 height 17
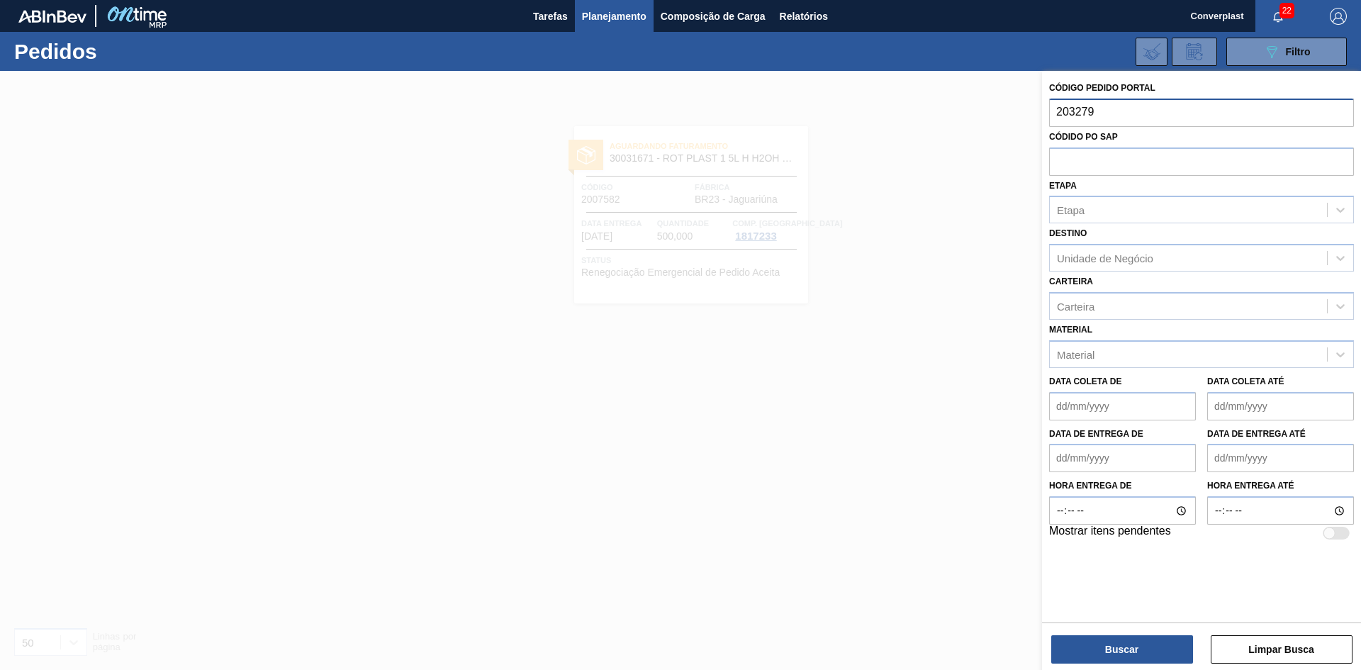
type input "2032791"
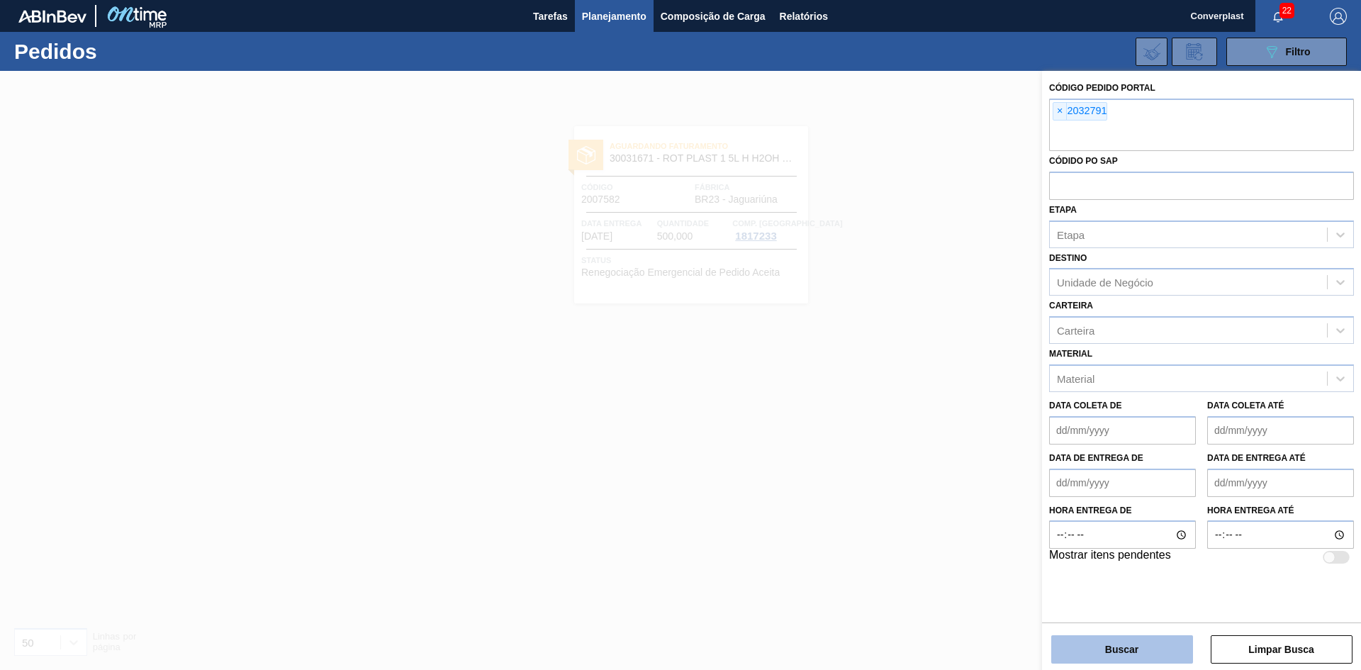
click at [1136, 648] on button "Buscar" at bounding box center [1122, 649] width 142 height 28
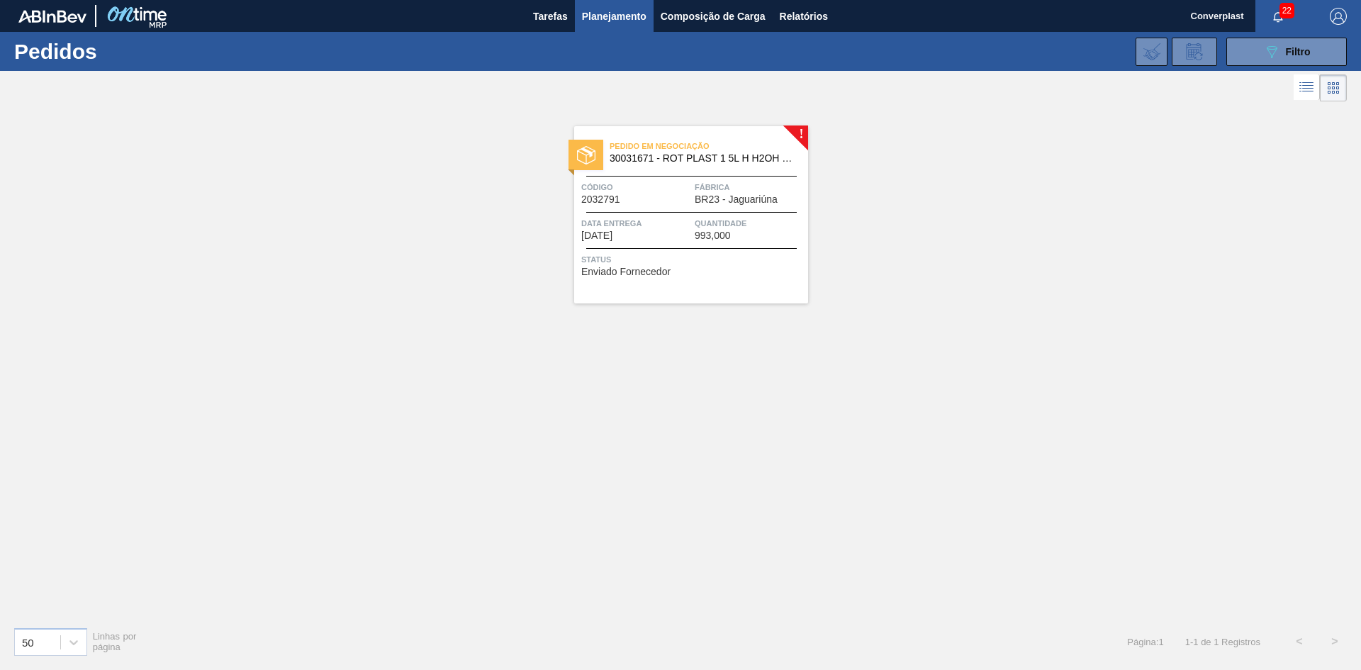
click at [693, 177] on div "Pedido em Negociação 30031671 - ROT PLAST 1 5L H H2OH LIMONETO IN211 Código 203…" at bounding box center [691, 214] width 234 height 177
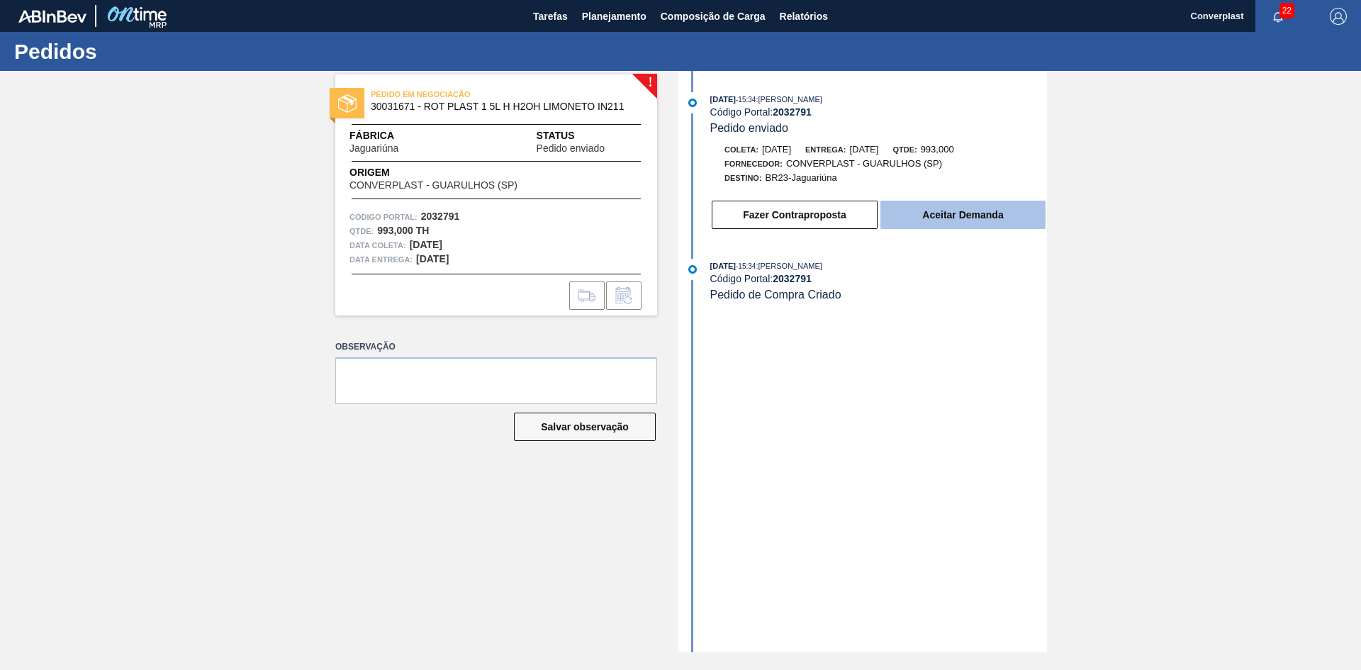
click at [903, 216] on button "Aceitar Demanda" at bounding box center [962, 215] width 165 height 28
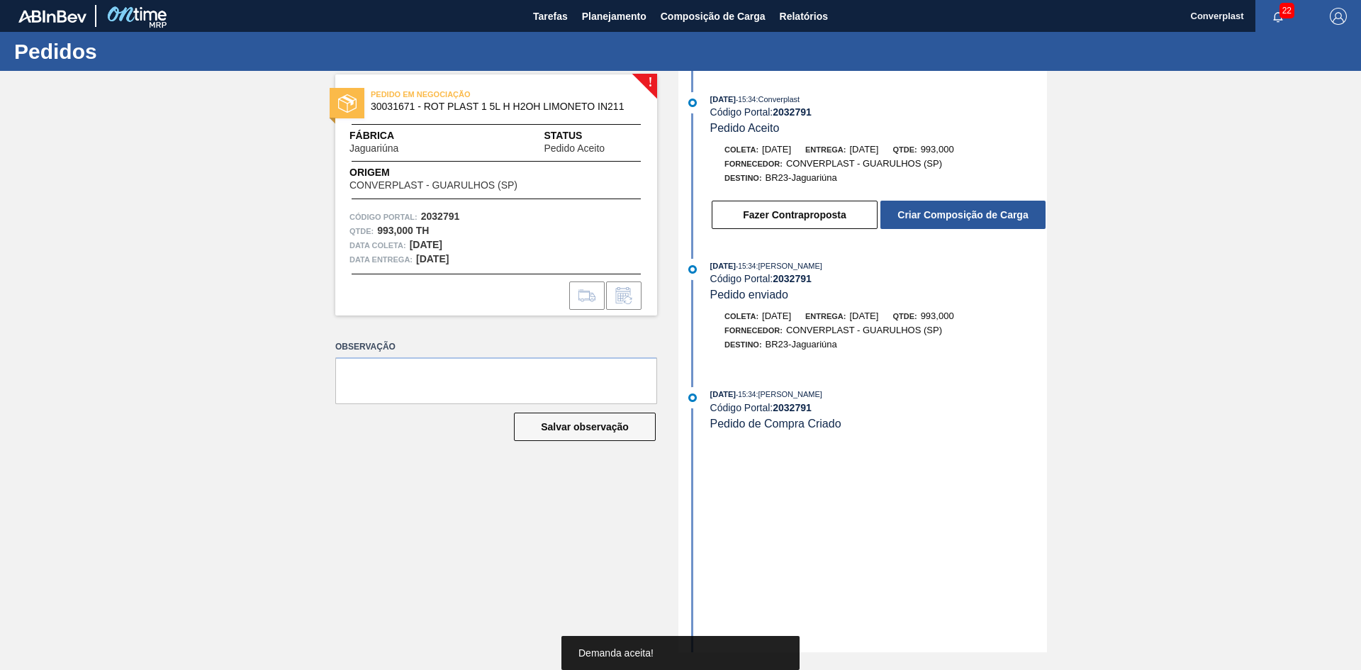
click at [903, 216] on button "Criar Composição de Carga" at bounding box center [962, 215] width 165 height 28
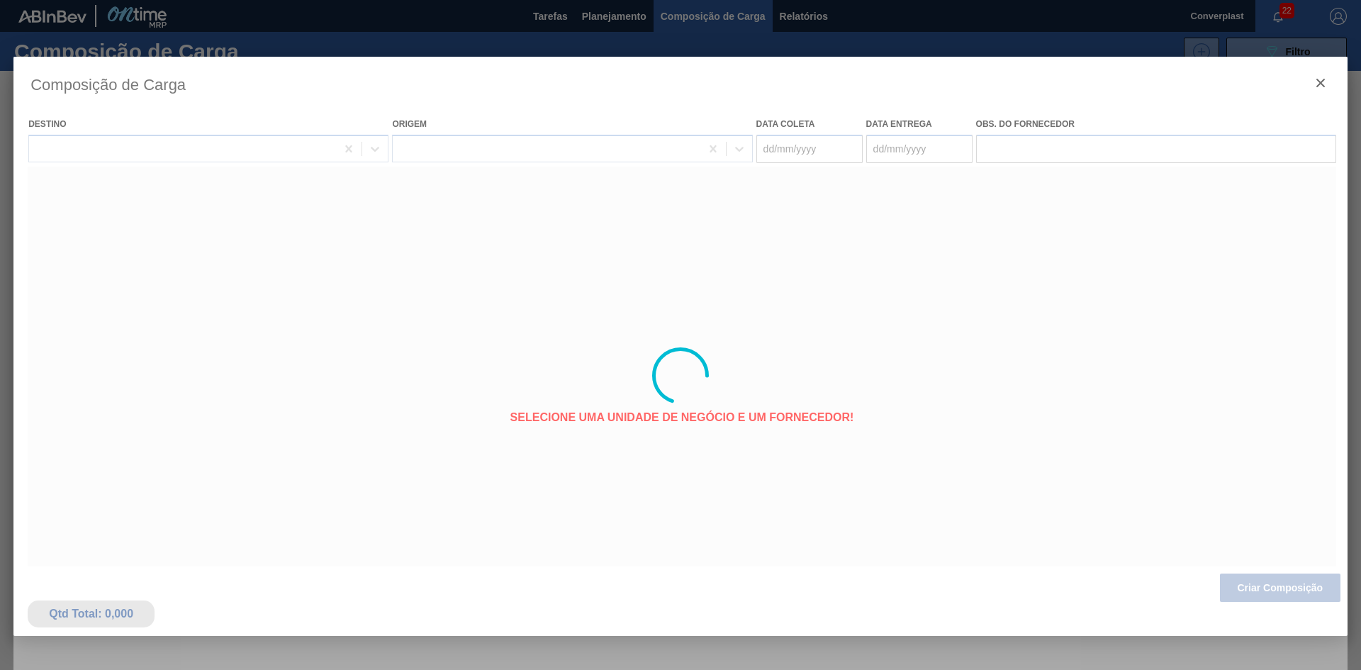
type coleta "[DATE]"
type entrega "[DATE]"
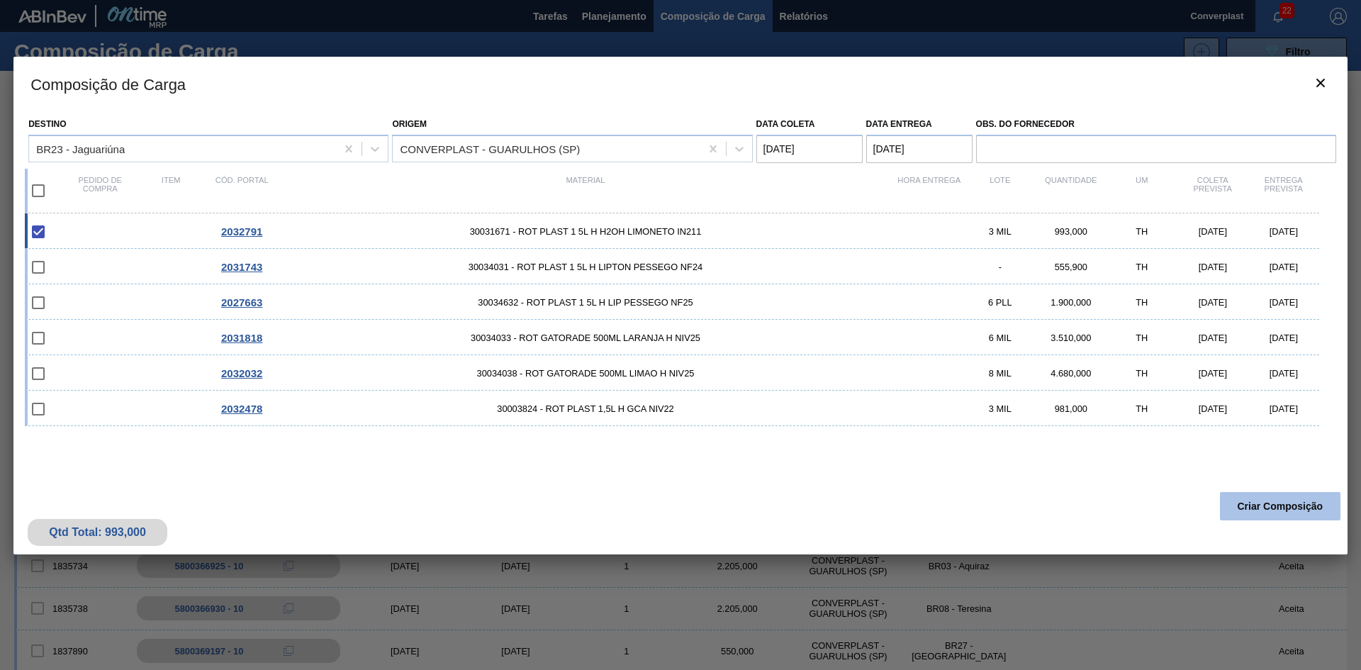
click at [1275, 509] on button "Criar Composição" at bounding box center [1280, 506] width 121 height 28
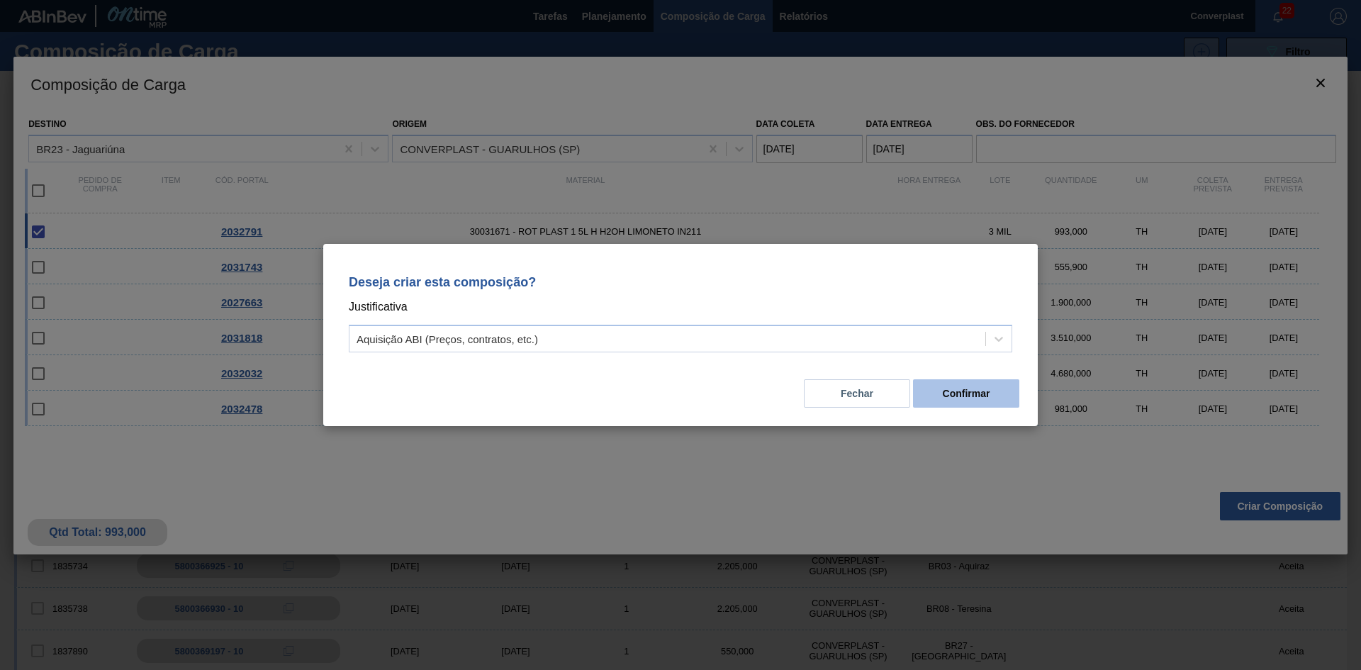
click at [943, 397] on button "Confirmar" at bounding box center [966, 393] width 106 height 28
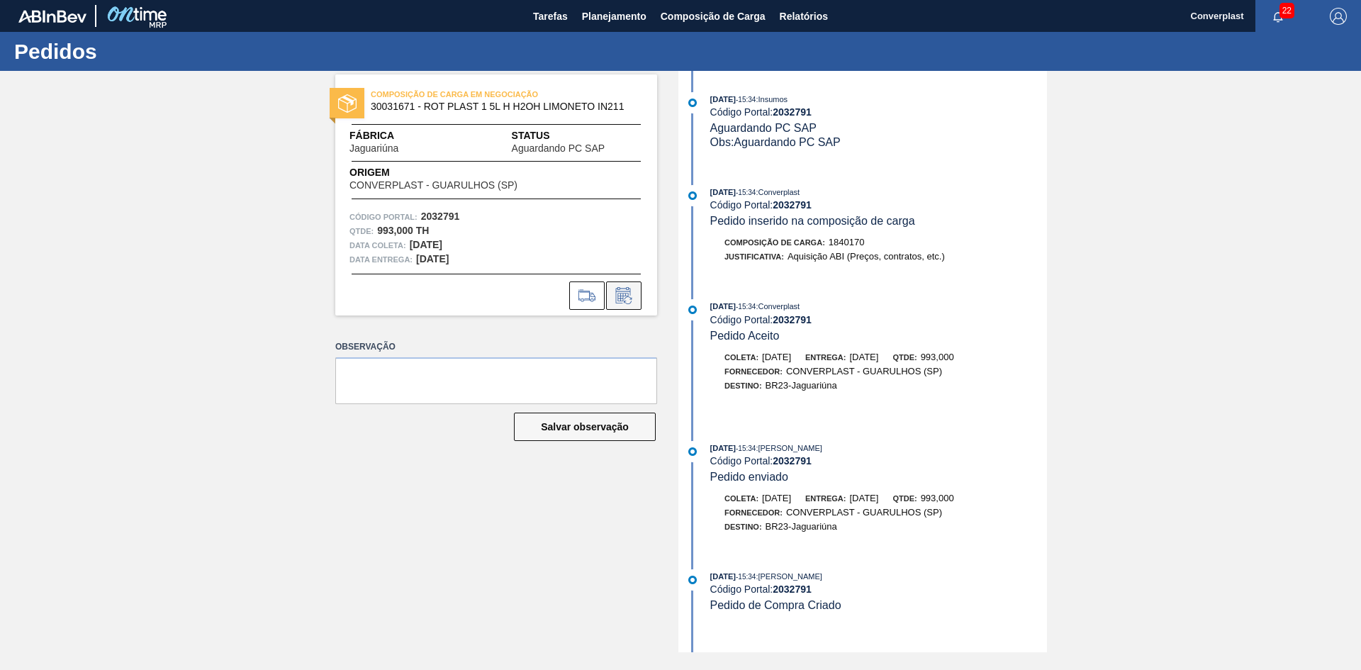
click at [618, 296] on icon at bounding box center [622, 297] width 11 height 9
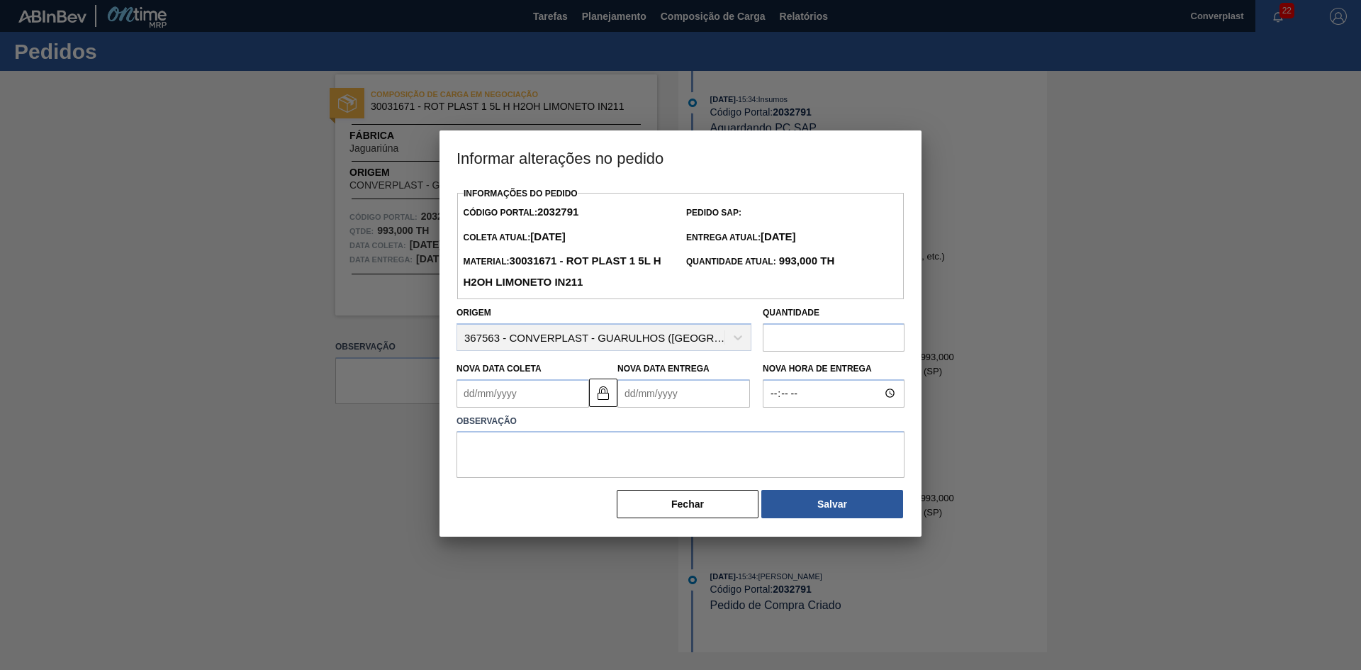
click at [813, 335] on input "text" at bounding box center [834, 337] width 142 height 28
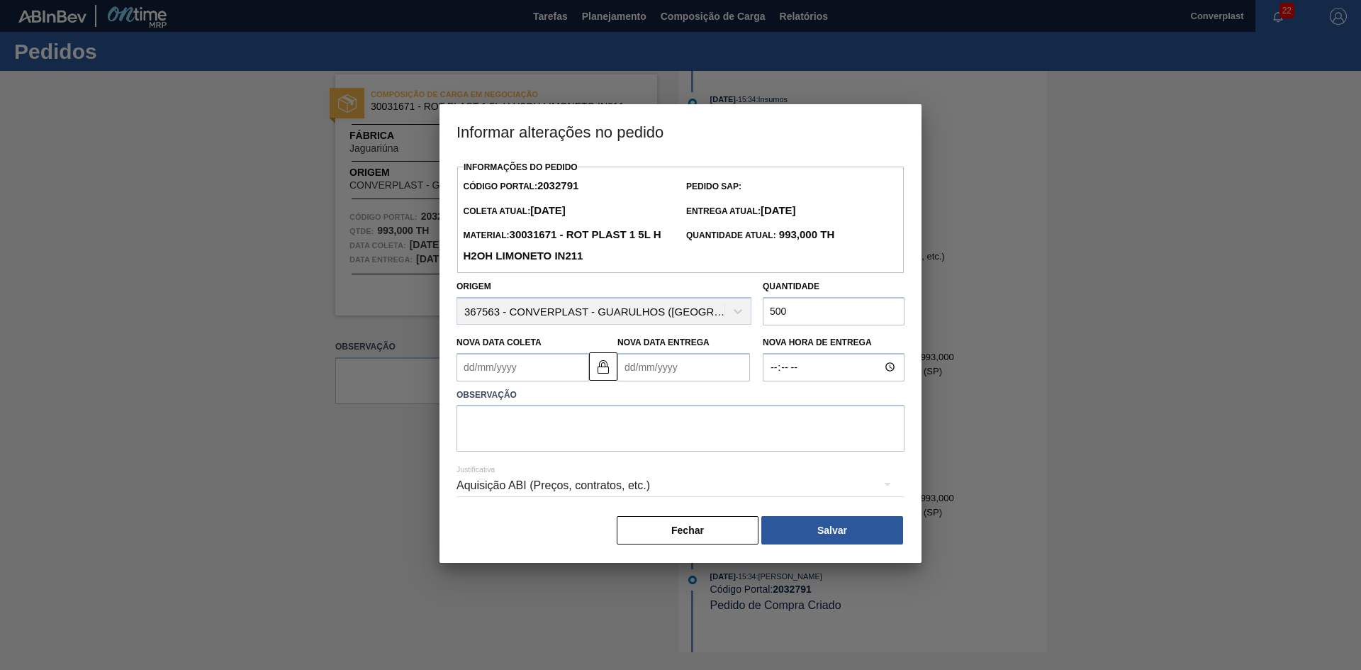
type input "500"
click at [697, 369] on Entrega2032791 "Nova Data Entrega" at bounding box center [683, 367] width 133 height 28
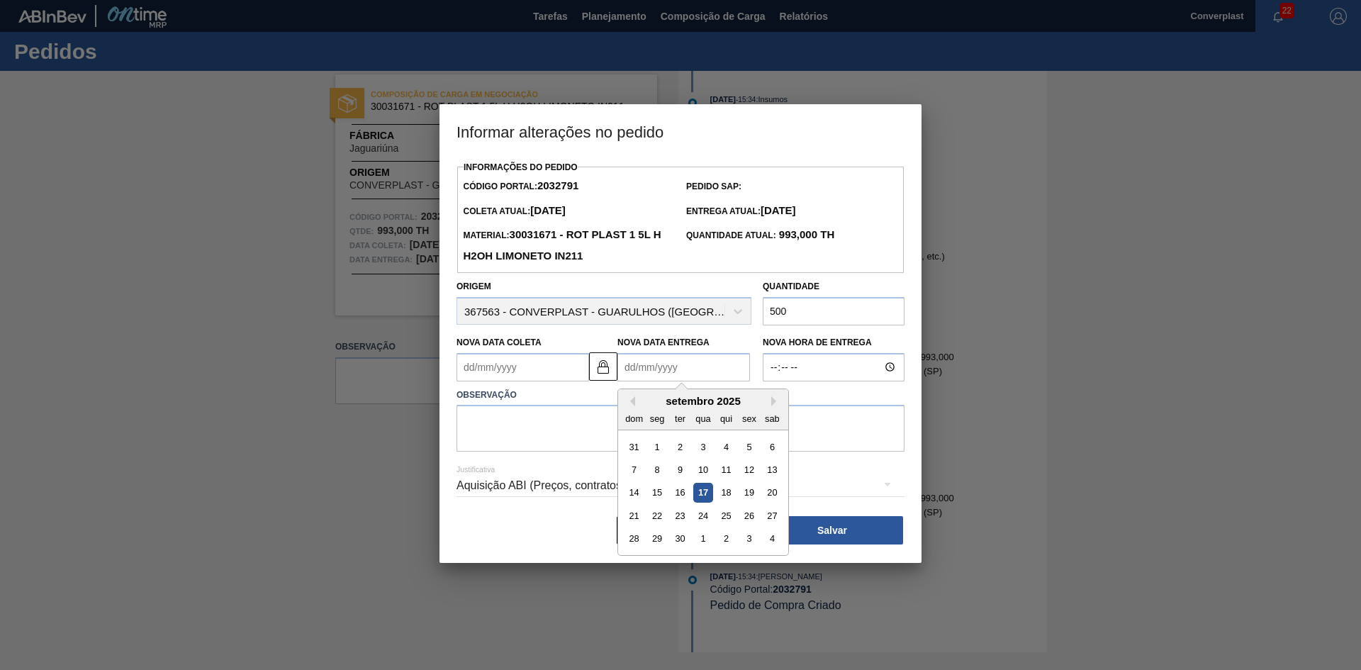
type Coleta2032791 "[DATE]"
type Entrega2032791 "1"
type Coleta2032791 "[DATE]"
type Entrega2032791 "12/"
type Coleta2032791 "[DATE]"
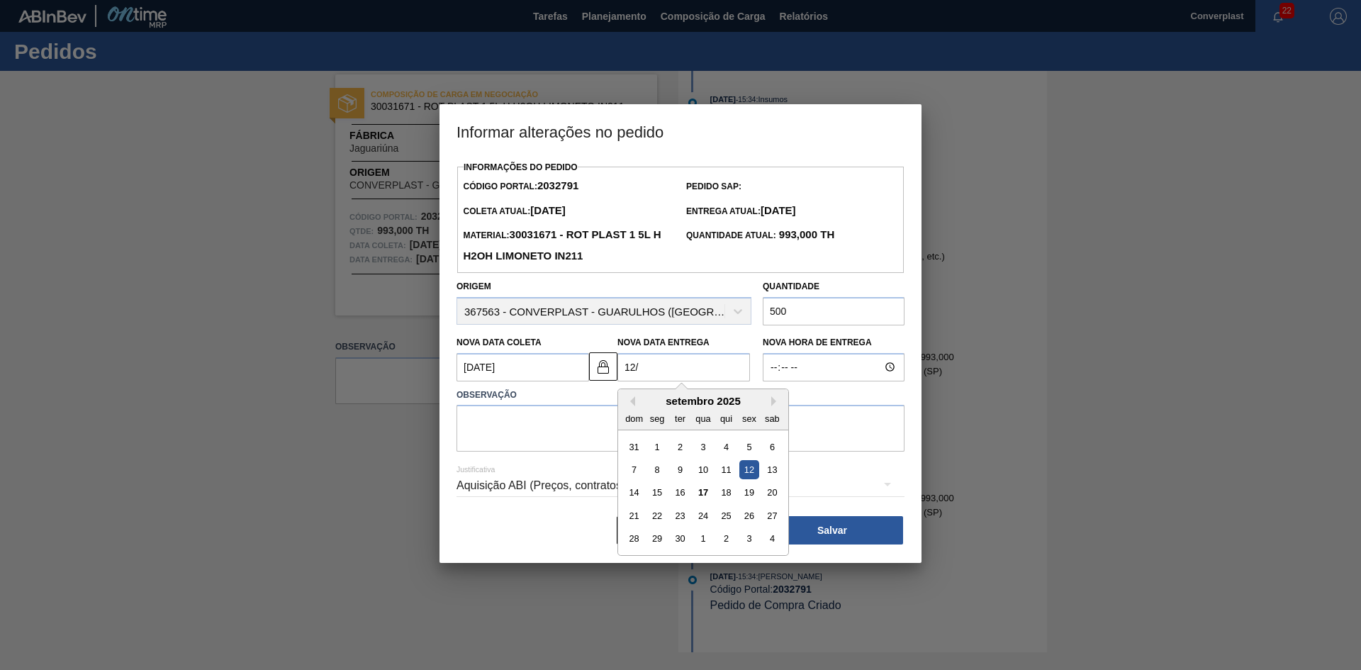
type Entrega2032791 "12/1"
type Coleta2032791 "[DATE]"
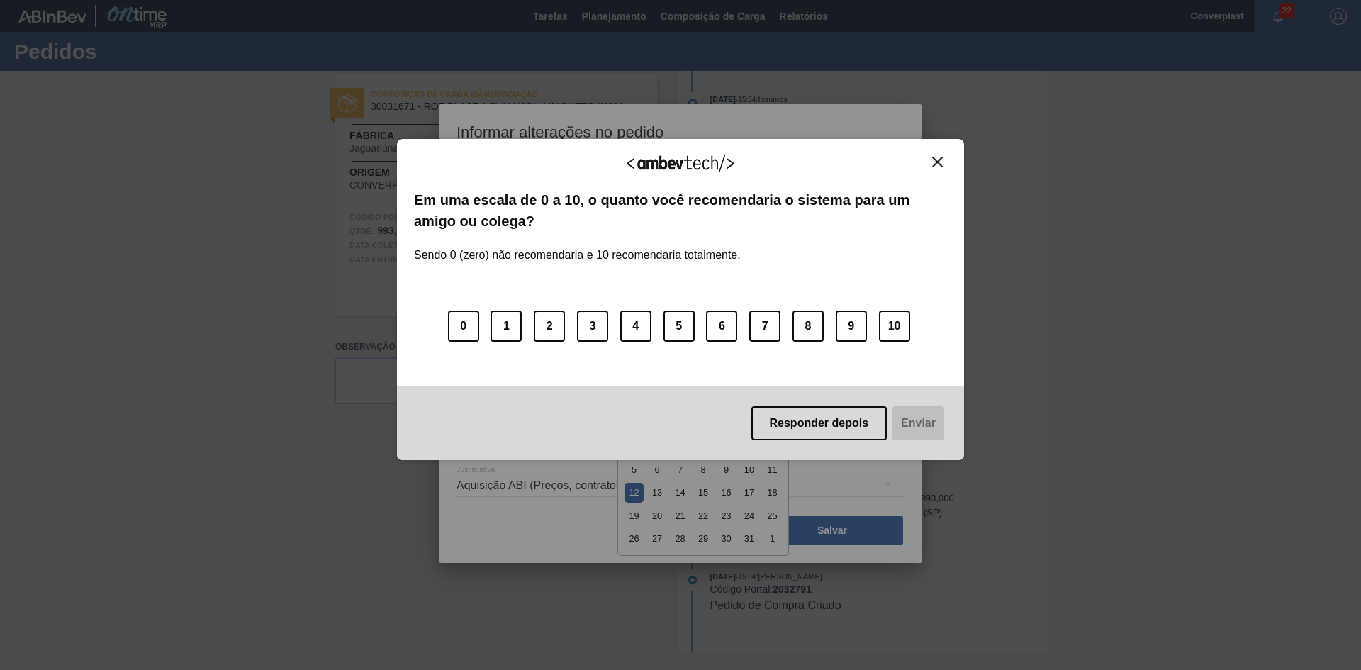
type Entrega2032791 "[DATE]"
click at [631, 496] on div "Agradecemos seu feedback! Em uma escala de 0 a 10, o quanto você recomendaria o…" at bounding box center [680, 299] width 567 height 630
click at [940, 165] on img "Close" at bounding box center [937, 162] width 11 height 11
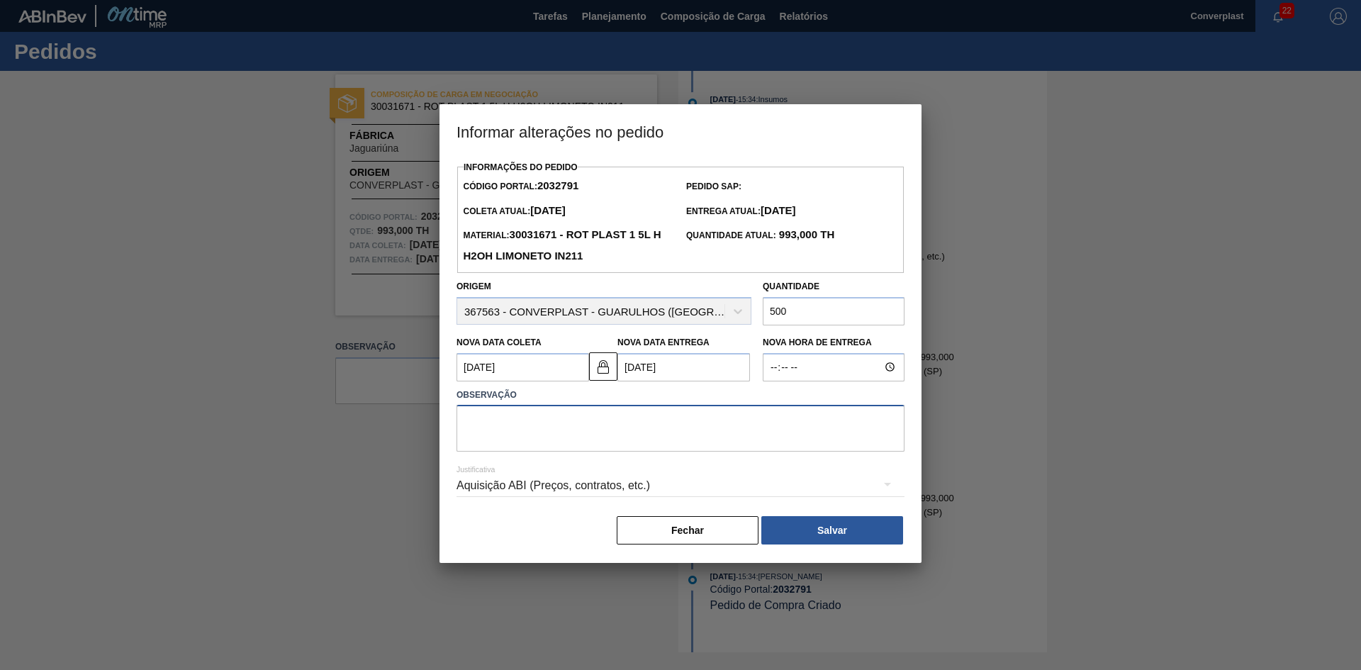
click at [568, 421] on textarea at bounding box center [681, 428] width 448 height 47
type textarea "AJUSTE DATA"
click at [846, 527] on button "Salvar" at bounding box center [832, 530] width 142 height 28
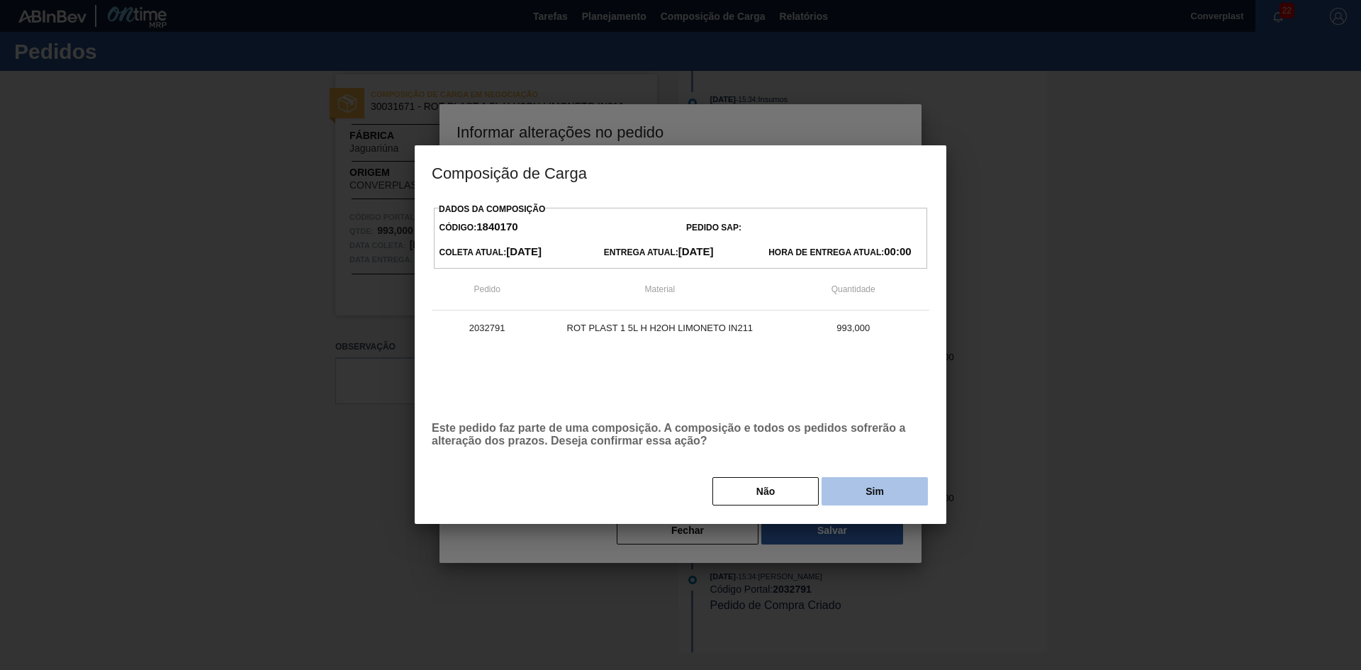
click at [866, 493] on button "Sim" at bounding box center [875, 491] width 106 height 28
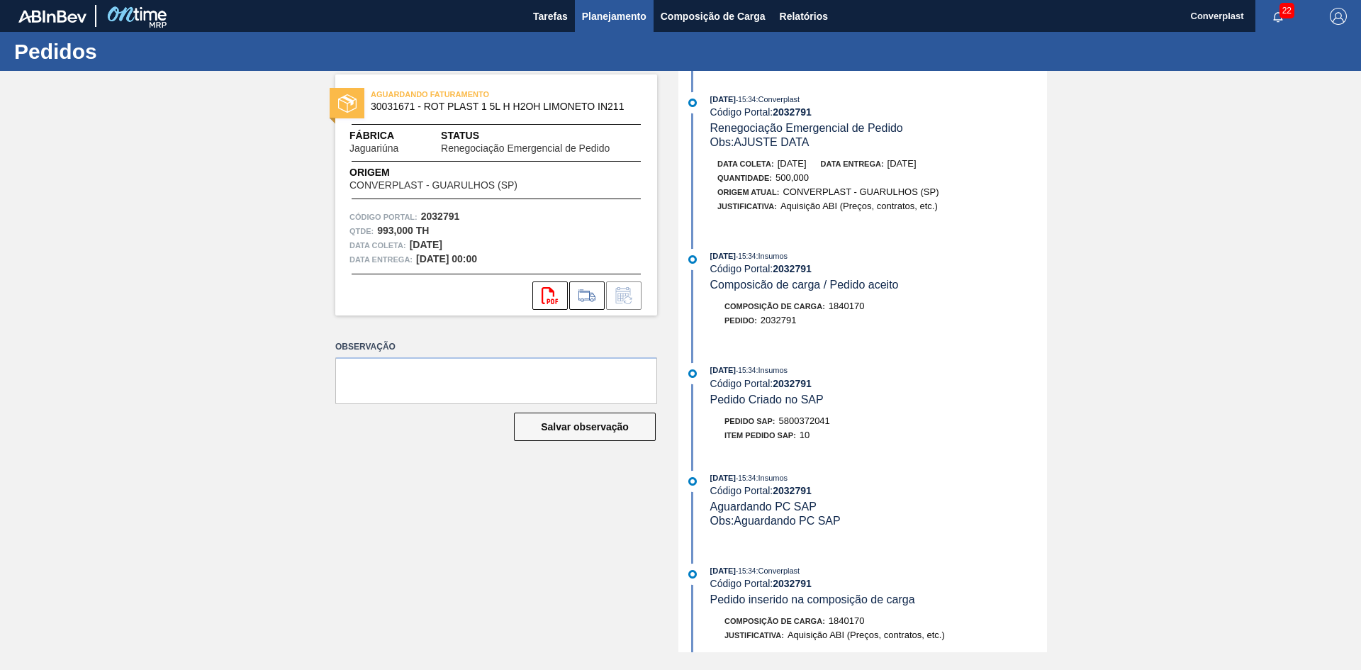
click at [625, 22] on span "Planejamento" at bounding box center [614, 16] width 65 height 17
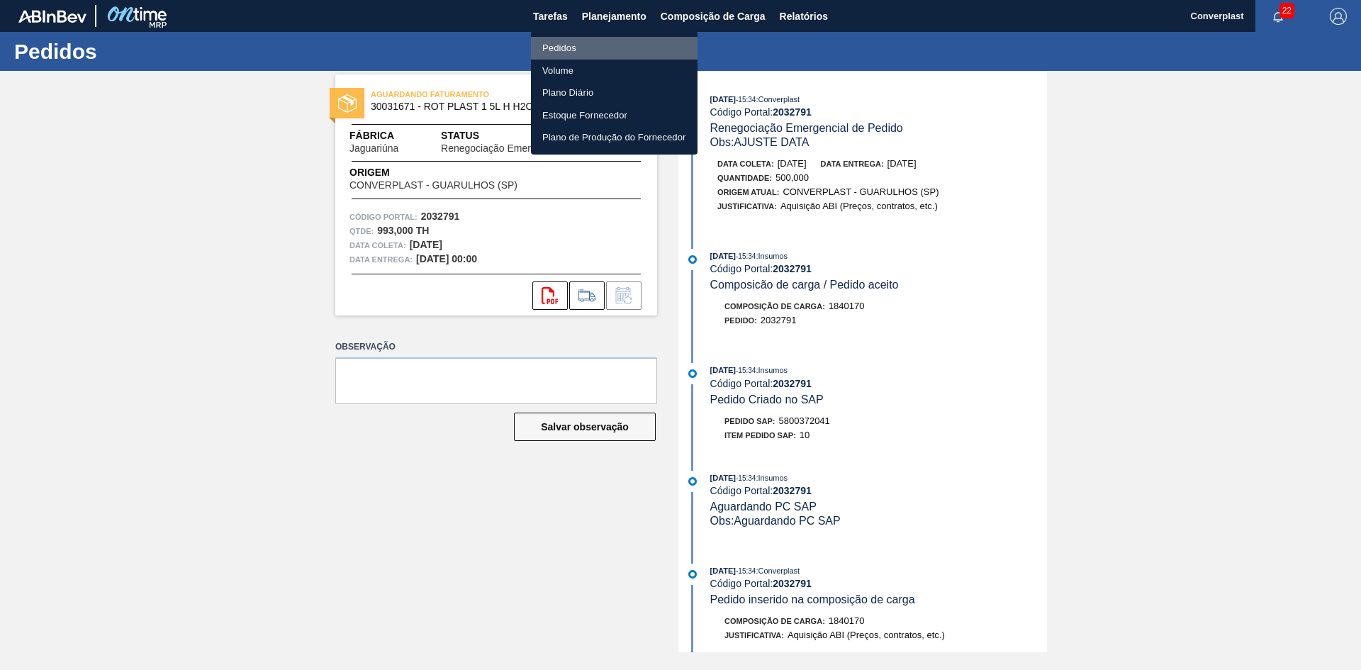
click at [612, 48] on li "Pedidos" at bounding box center [614, 48] width 167 height 23
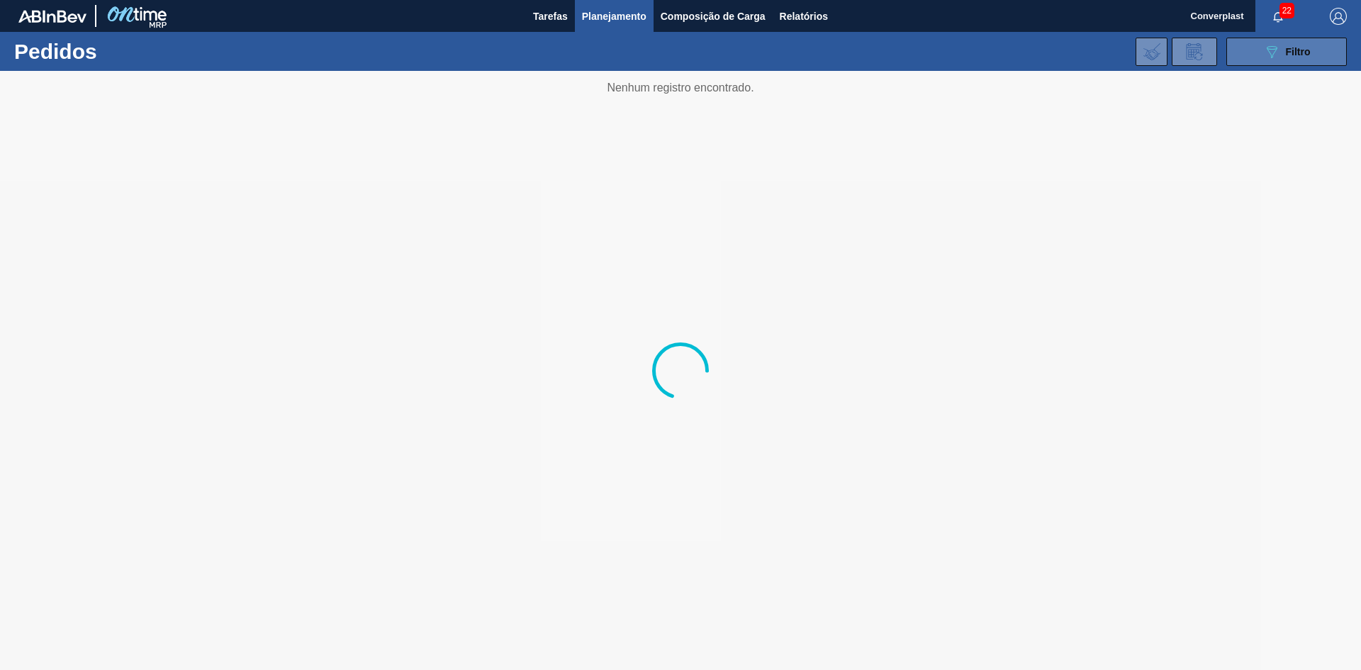
click at [1266, 63] on button "089F7B8B-B2A5-4AFE-B5C0-19BA573D28AC Filtro" at bounding box center [1286, 52] width 121 height 28
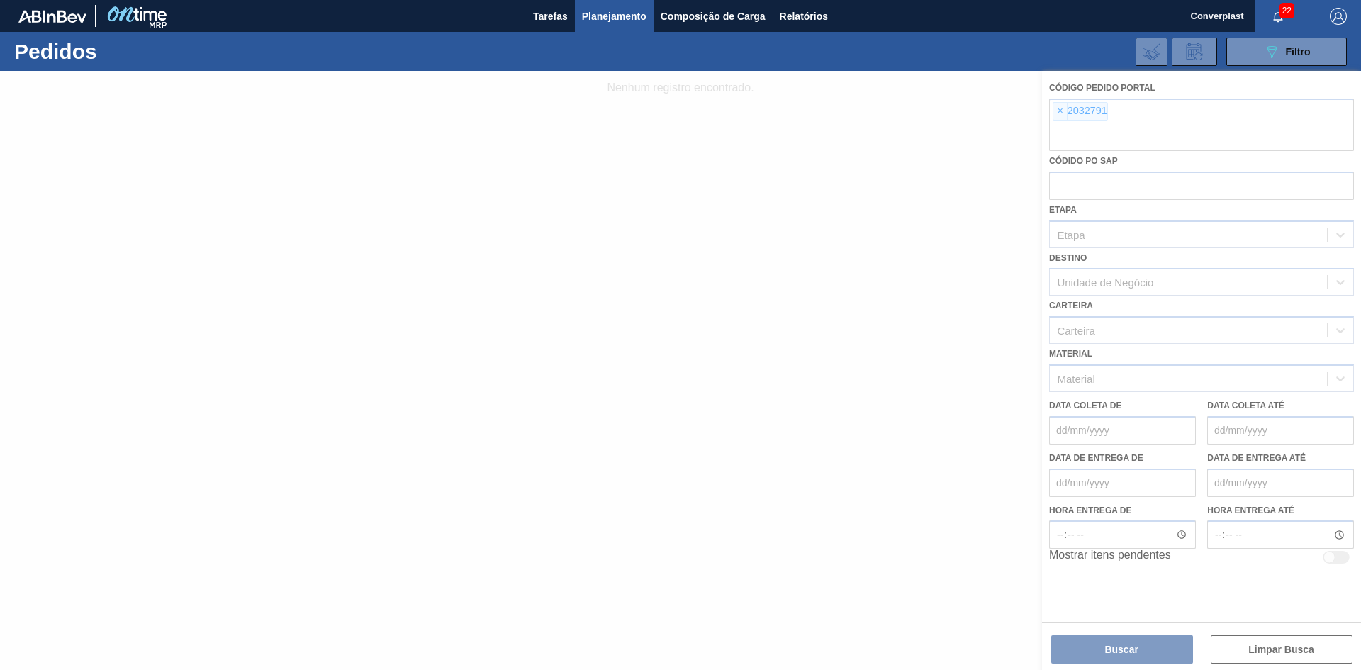
click at [1057, 111] on div at bounding box center [680, 370] width 1361 height 599
click at [1055, 114] on div at bounding box center [680, 370] width 1361 height 599
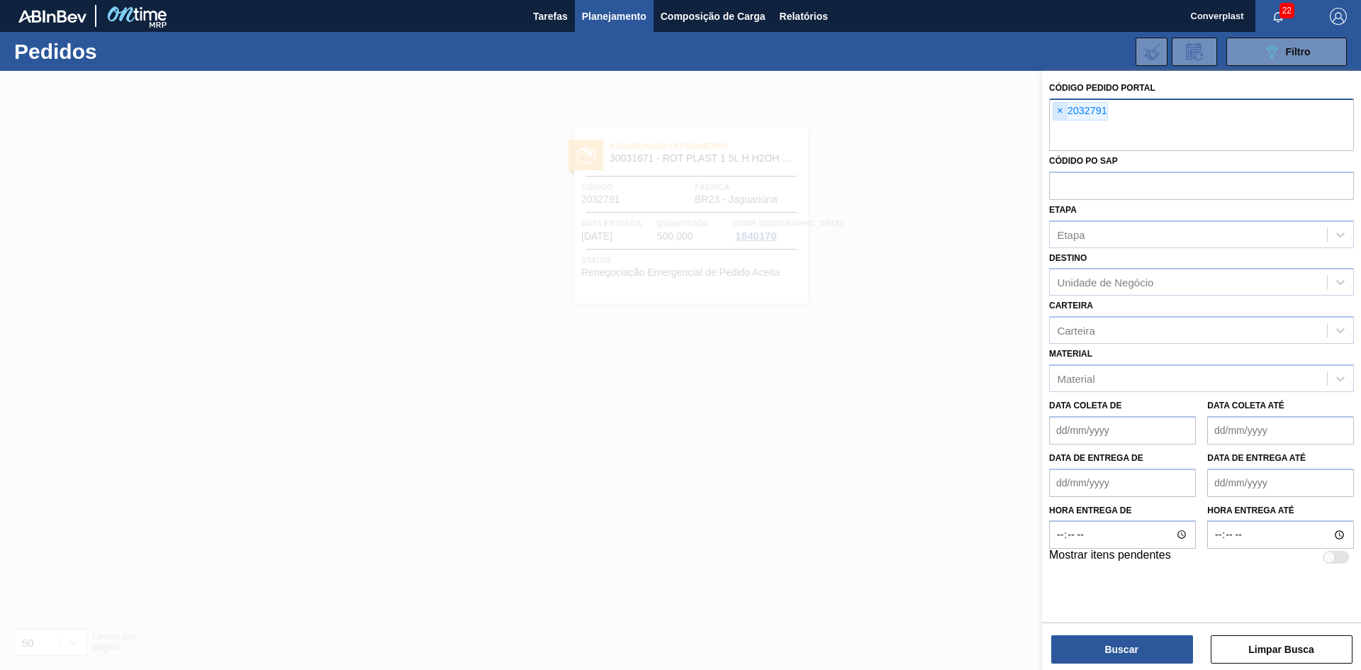
click at [1058, 115] on span "×" at bounding box center [1059, 111] width 13 height 17
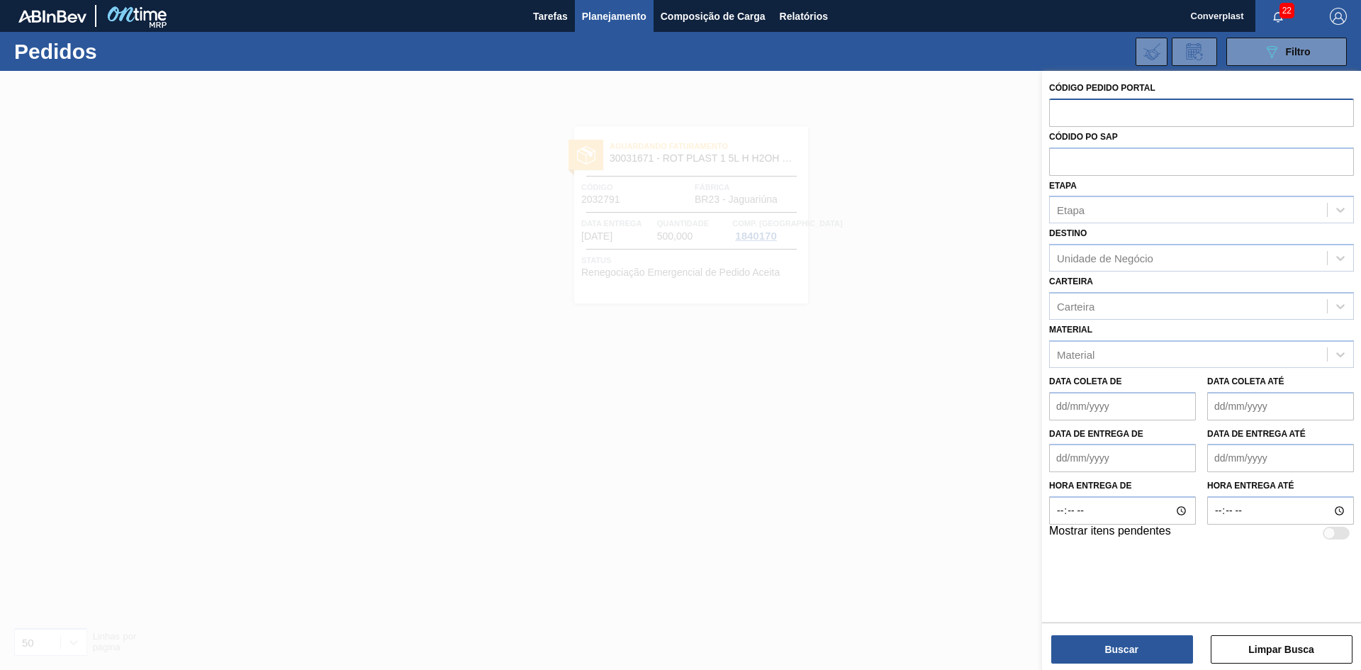
paste input "2008215"
type input "2008215"
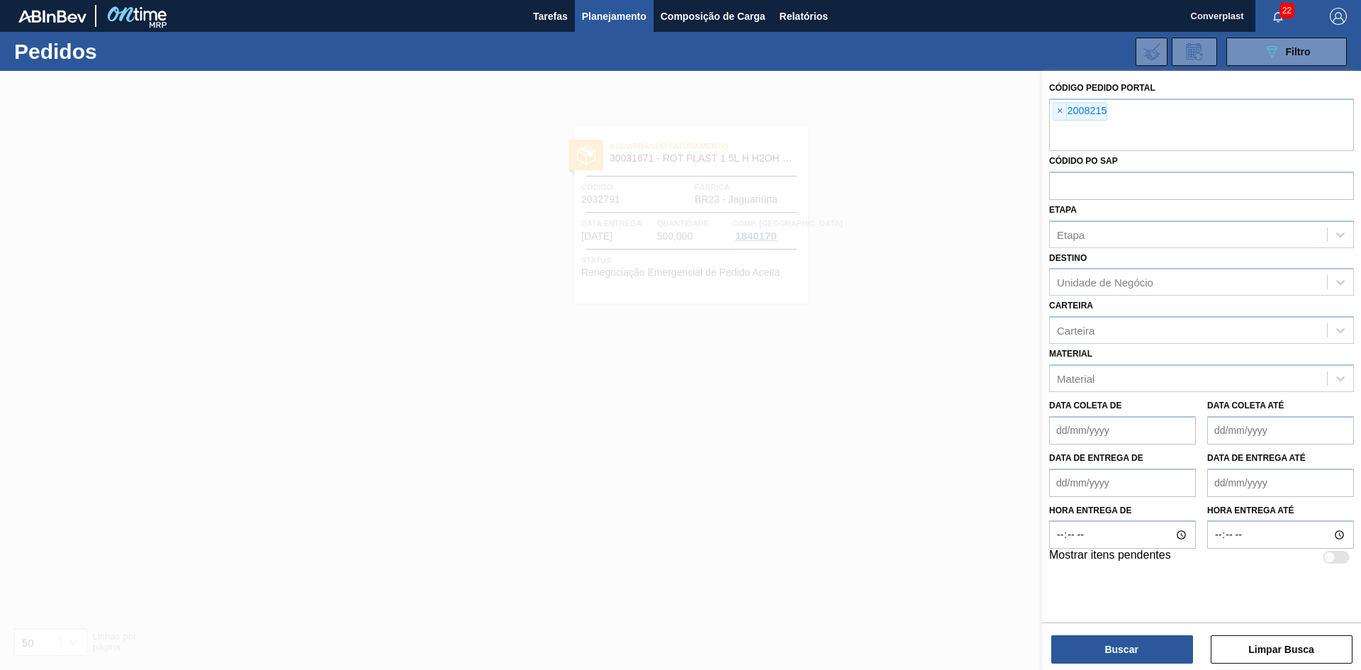
click at [1092, 634] on div "Buscar Limpar Busca" at bounding box center [1201, 642] width 319 height 40
click at [1095, 647] on button "Buscar" at bounding box center [1122, 649] width 142 height 28
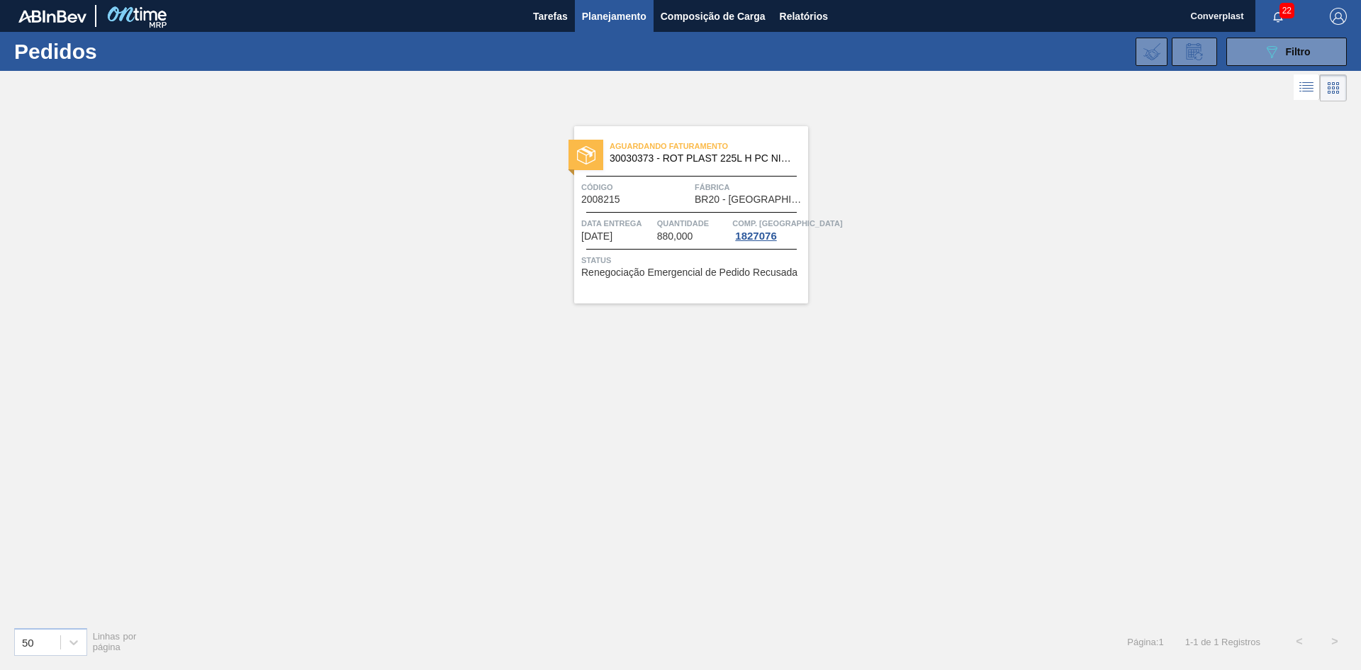
click at [646, 213] on div "Aguardando Faturamento 30030373 - ROT PLAST 225L H PC NIV24 Código 2008215 Fábr…" at bounding box center [691, 214] width 234 height 177
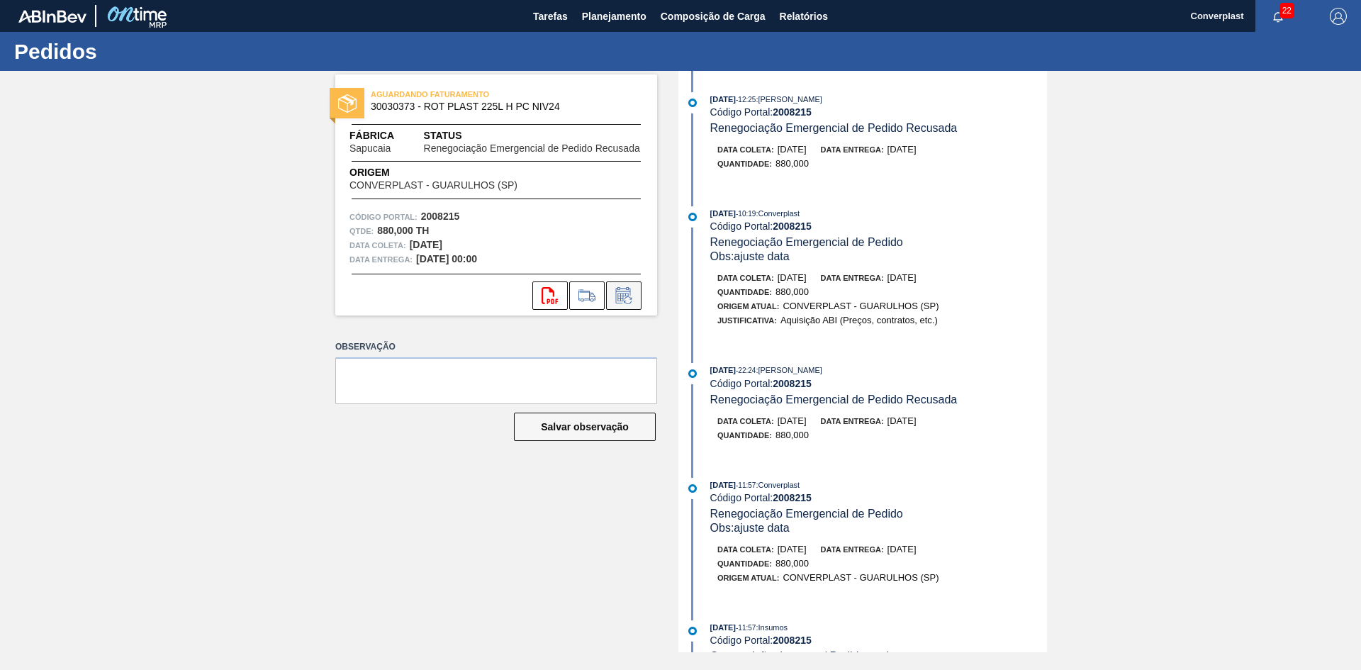
click at [622, 304] on button at bounding box center [623, 295] width 35 height 28
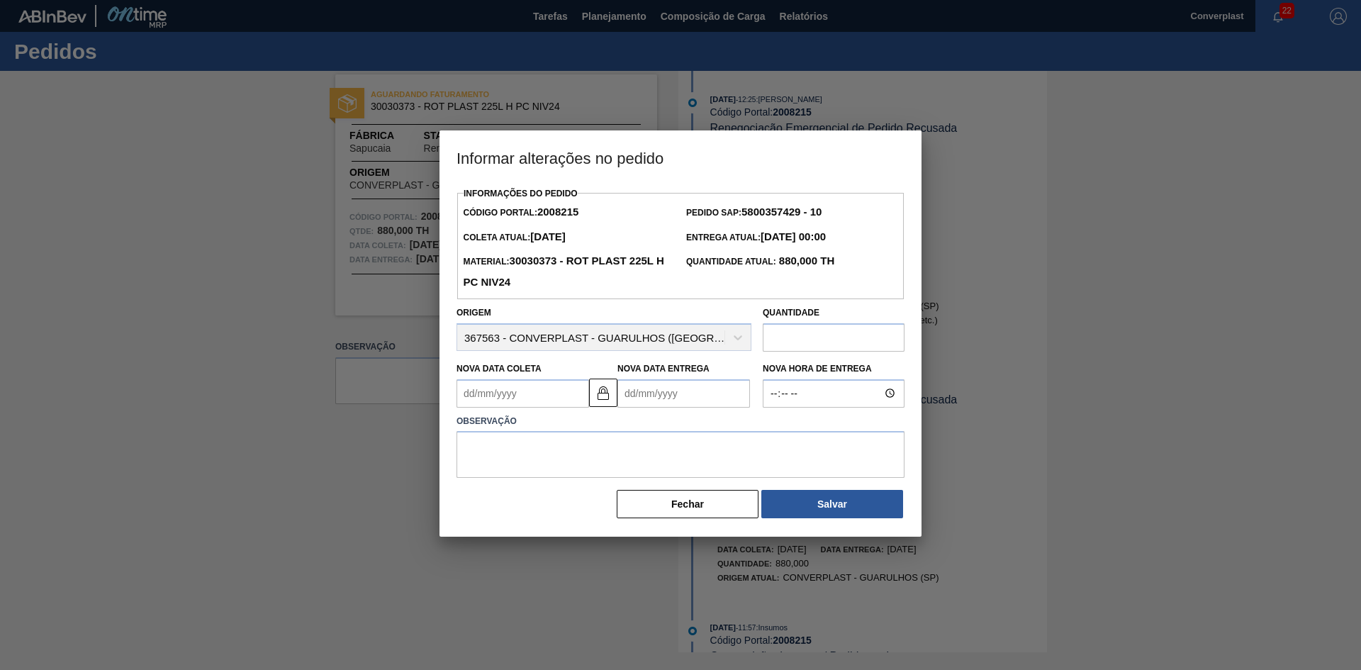
click at [524, 398] on Coleta2008215 "Nova Data Coleta" at bounding box center [523, 393] width 133 height 28
type Coleta2008215 "2"
type Entrega2008215 "[DATE]"
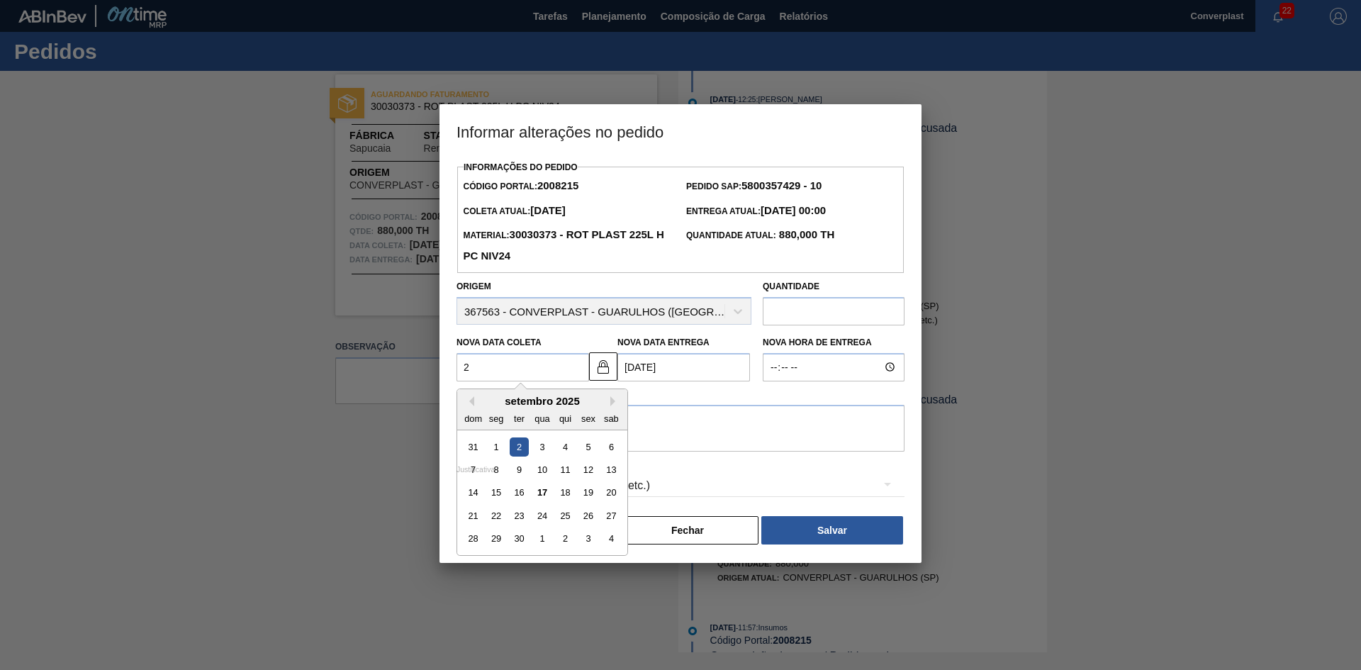
type Coleta2008215 "27"
type Entrega2008215 "[DATE]"
click at [537, 369] on Coleta2008215 "27/09" at bounding box center [523, 367] width 133 height 28
type Coleta2008215 "[DATE]"
type Entrega2008215 "[DATE]"
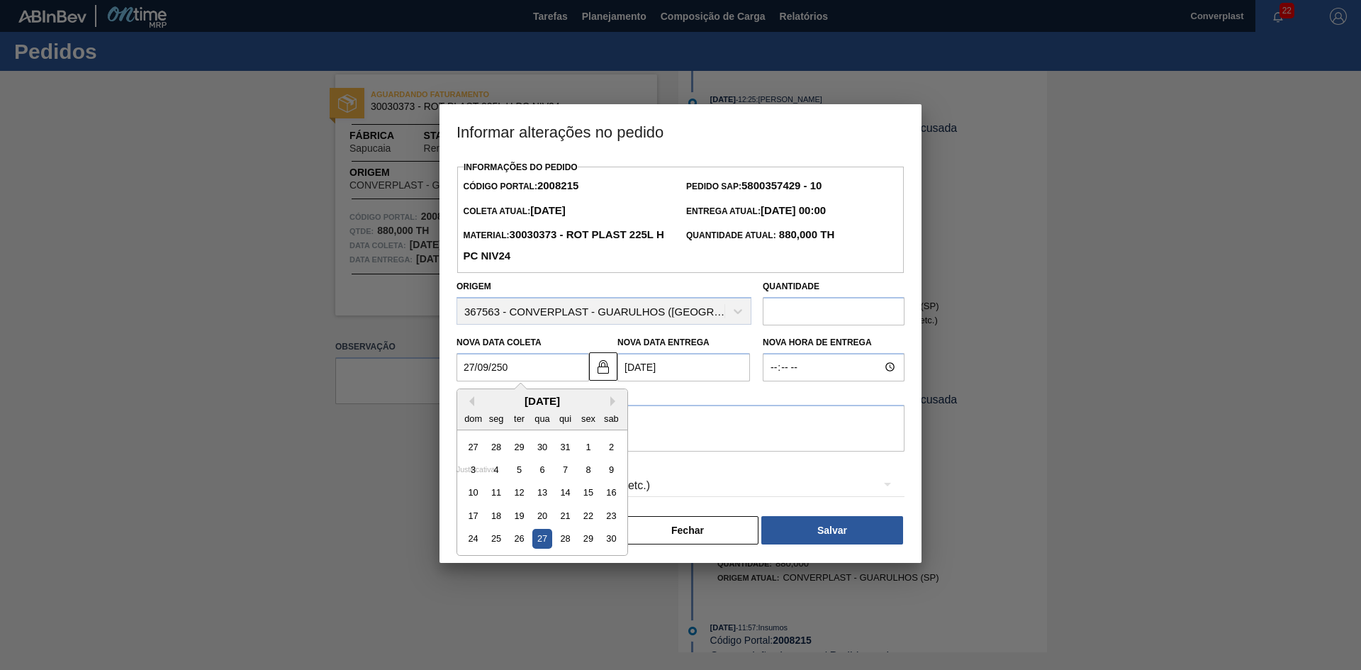
type Coleta2008215 "[DATE]"
type Entrega2008215 "[DATE]"
type Coleta2008215 "[DATE]"
type Entrega2008215 "[DATE]"
type Coleta2008215 "[DATE]"
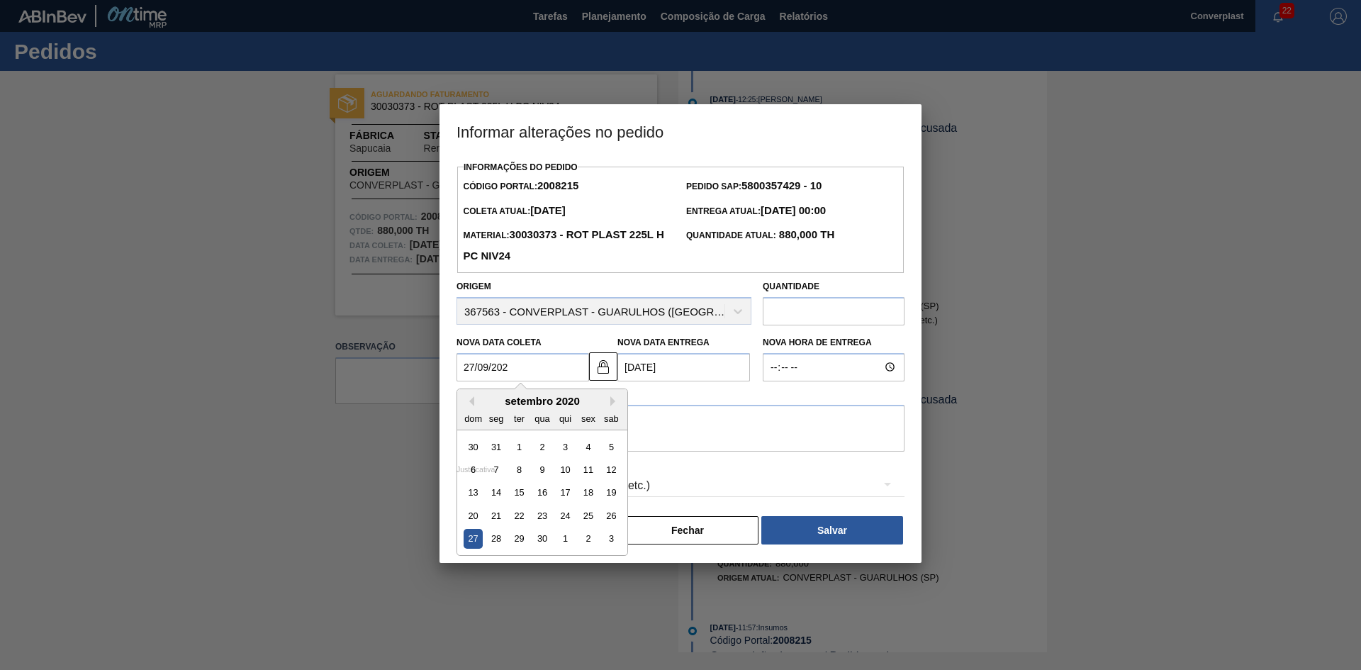
type Entrega2008215 "[DATE]"
type Coleta2008215 "[DATE]"
click at [606, 515] on div "27" at bounding box center [611, 515] width 19 height 19
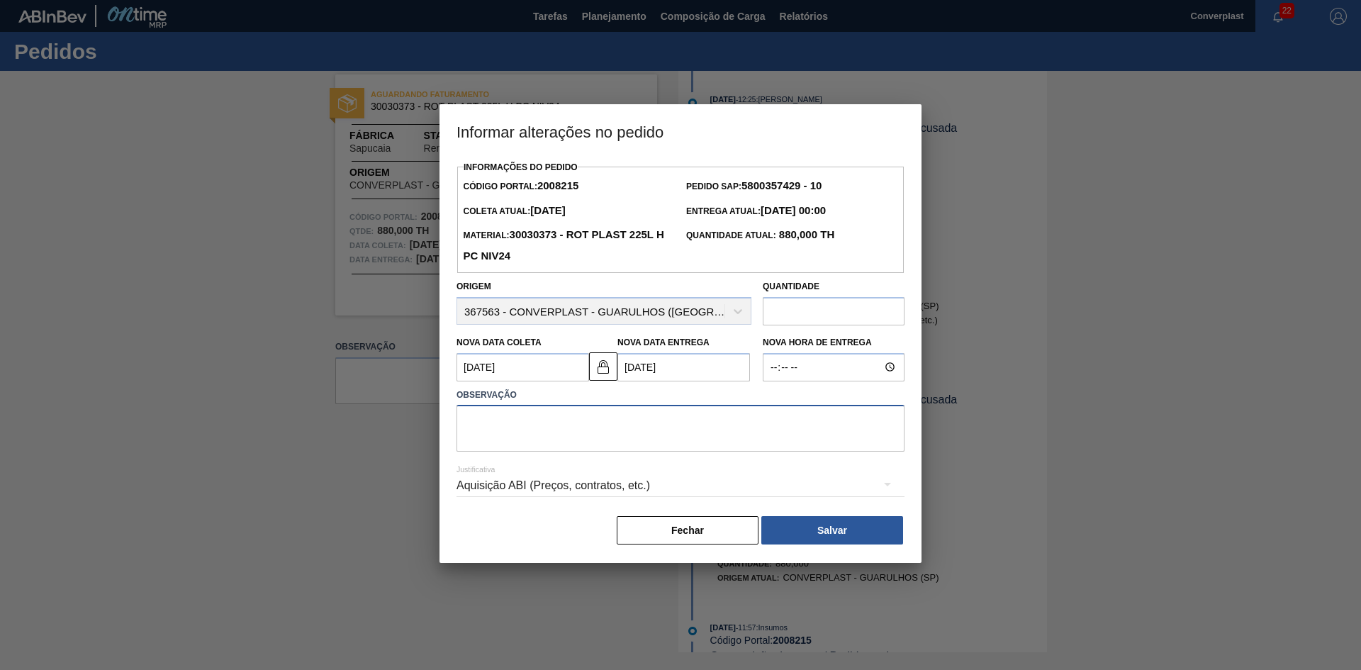
click at [603, 422] on textarea at bounding box center [681, 428] width 448 height 47
type textarea "AJUSTE DATA"
click at [810, 513] on div "Aquisição ABI (Preços, contratos, etc.)" at bounding box center [681, 486] width 448 height 51
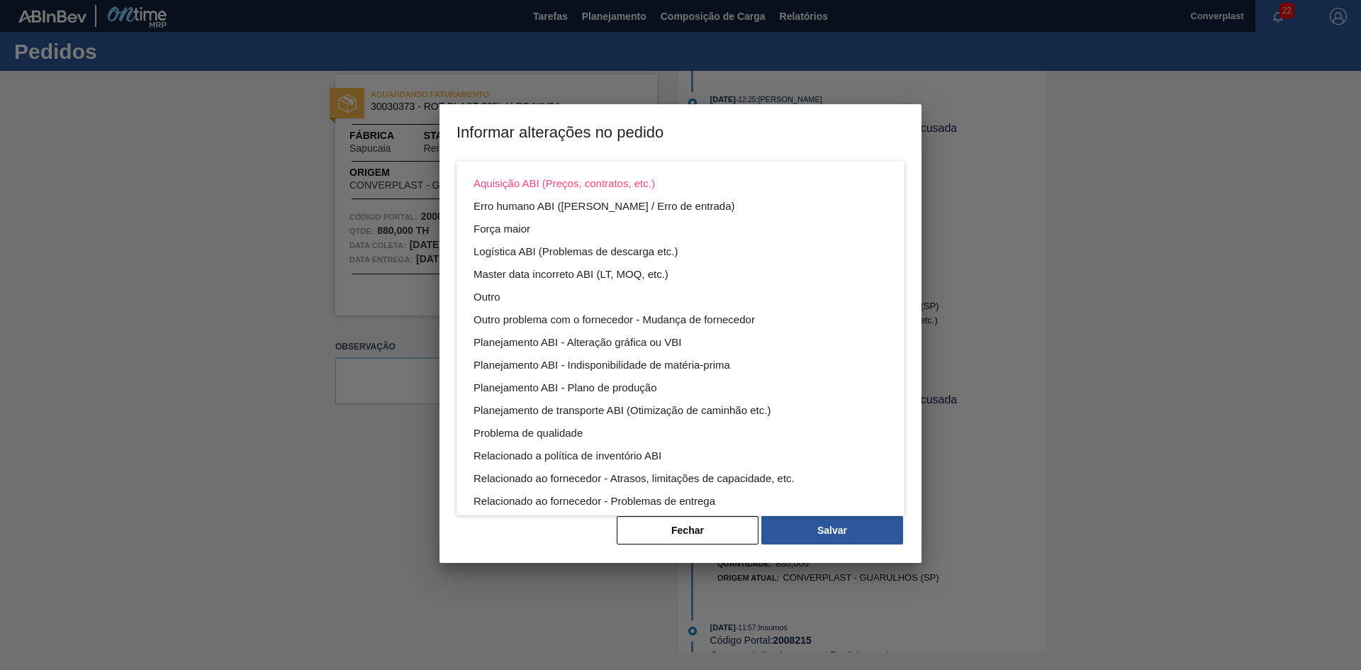
click at [810, 527] on div "Aquisição ABI (Preços, contratos, etc.) Erro humano ABI (Cálculo / Erro de entr…" at bounding box center [680, 335] width 1361 height 670
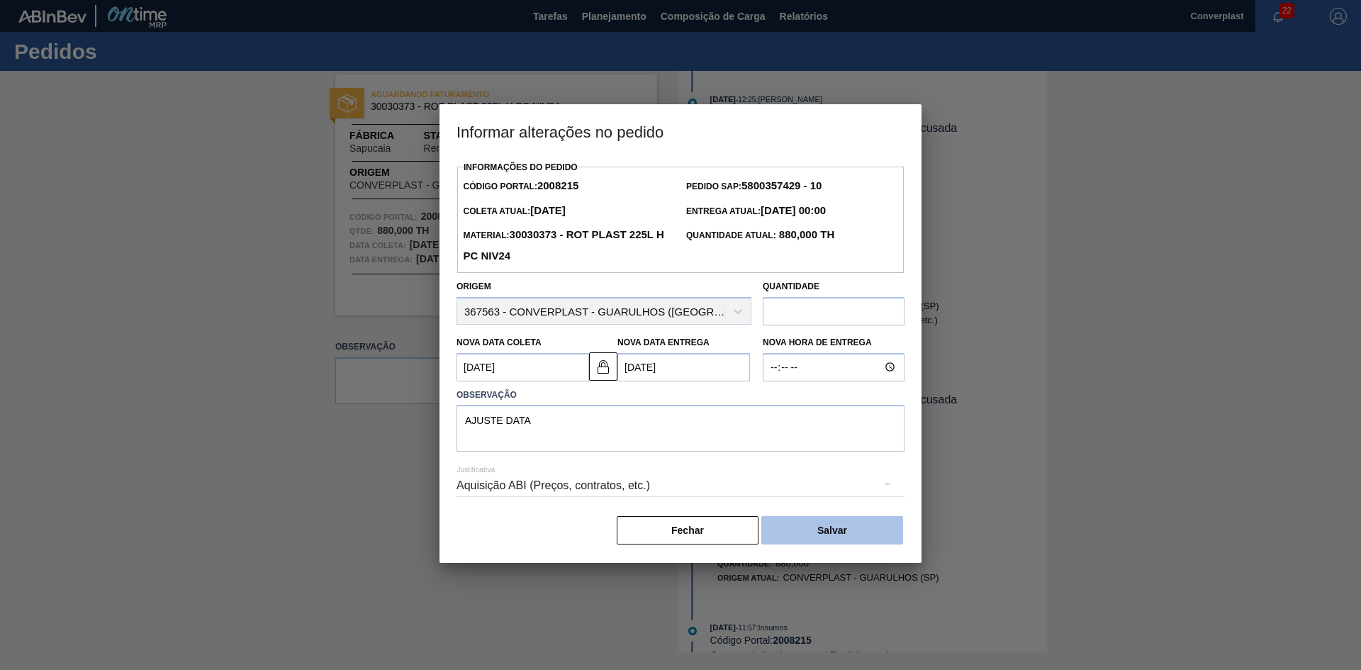
click at [839, 534] on button "Salvar" at bounding box center [832, 530] width 142 height 28
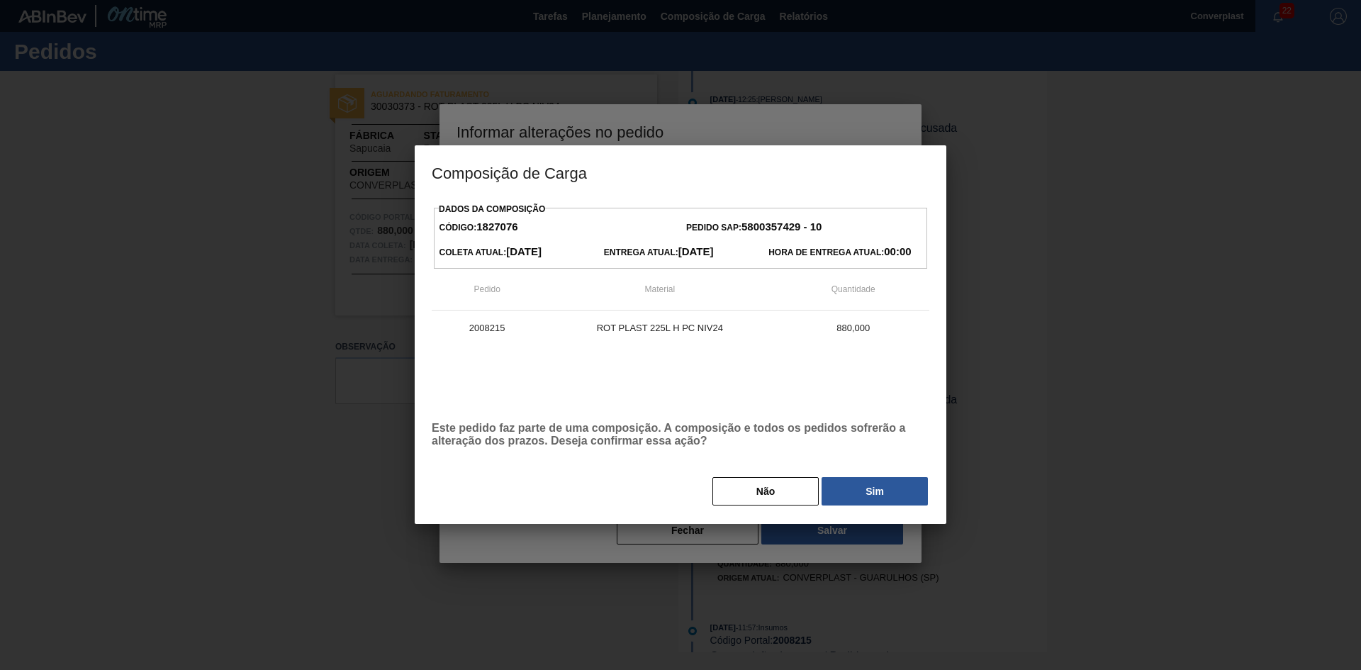
click at [853, 490] on button "Sim" at bounding box center [875, 491] width 106 height 28
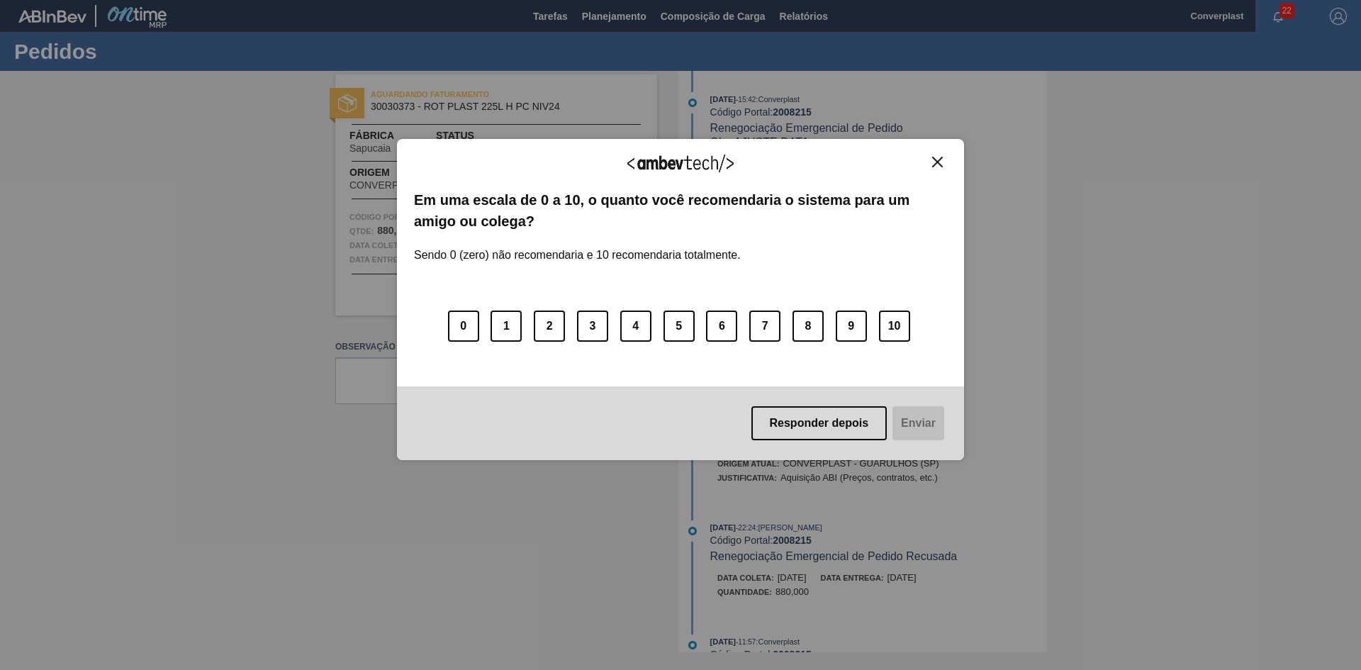
click at [939, 164] on img "Close" at bounding box center [937, 162] width 11 height 11
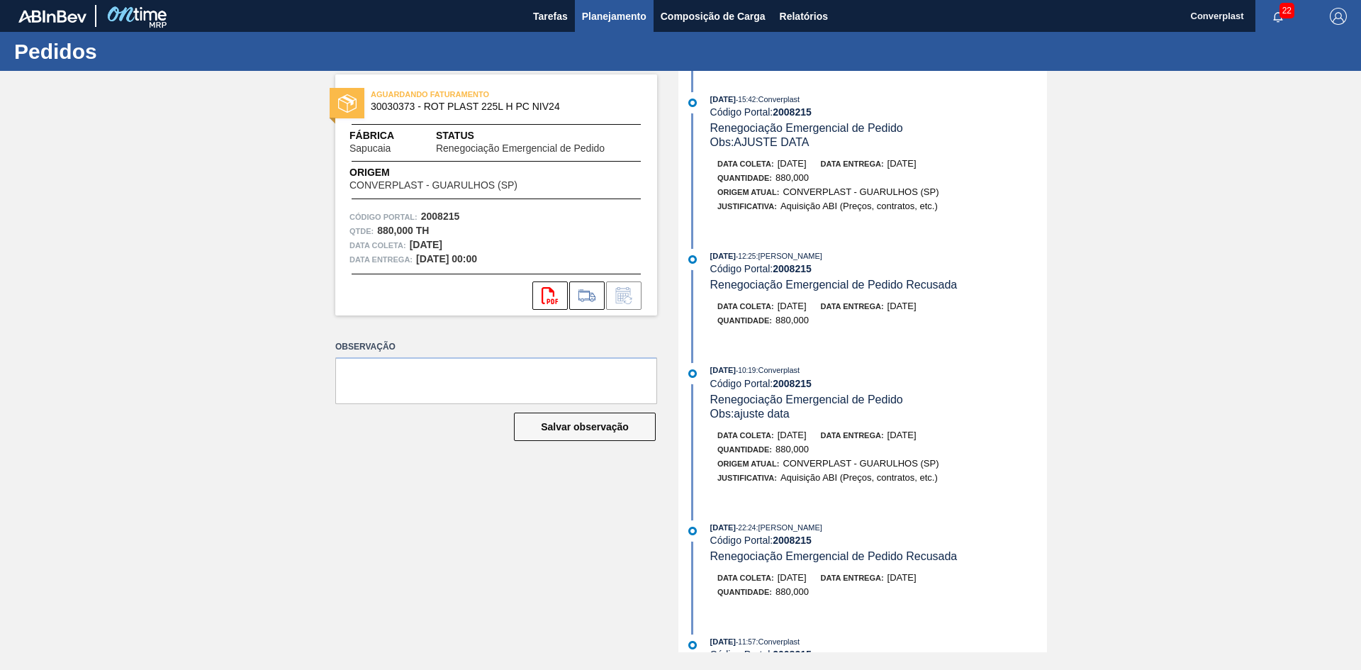
click at [618, 12] on span "Planejamento" at bounding box center [614, 16] width 65 height 17
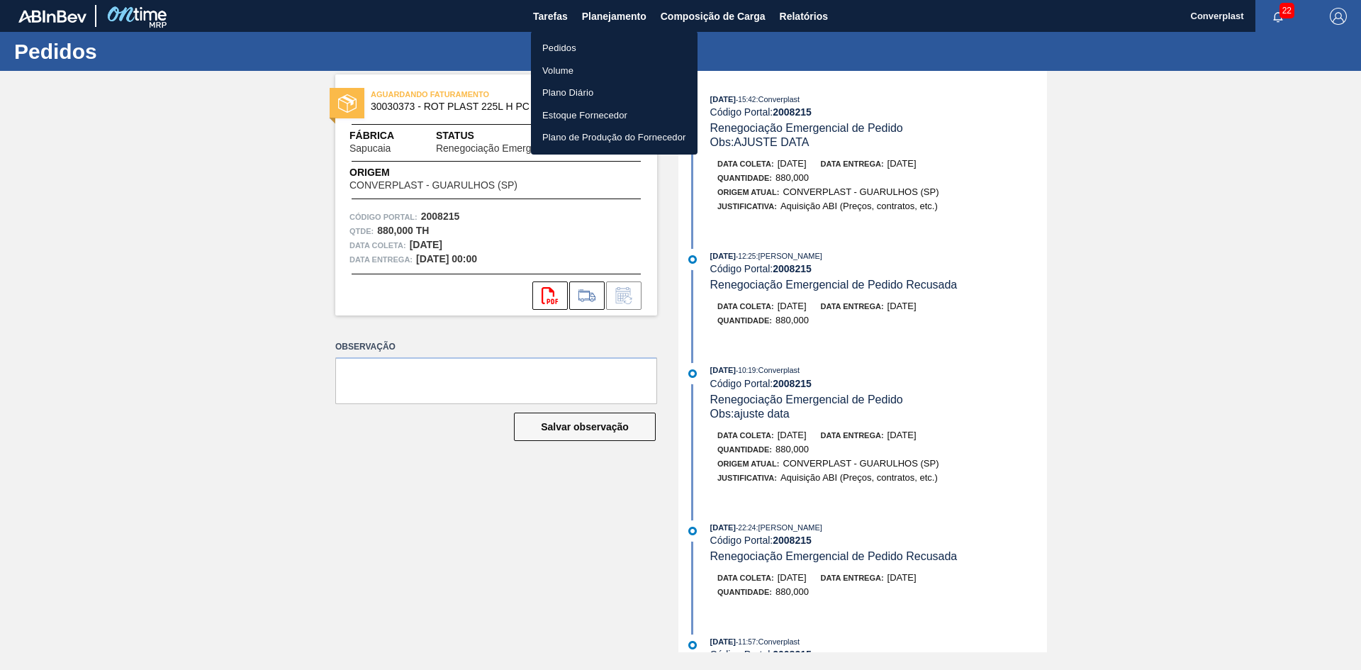
click at [610, 40] on li "Pedidos" at bounding box center [614, 48] width 167 height 23
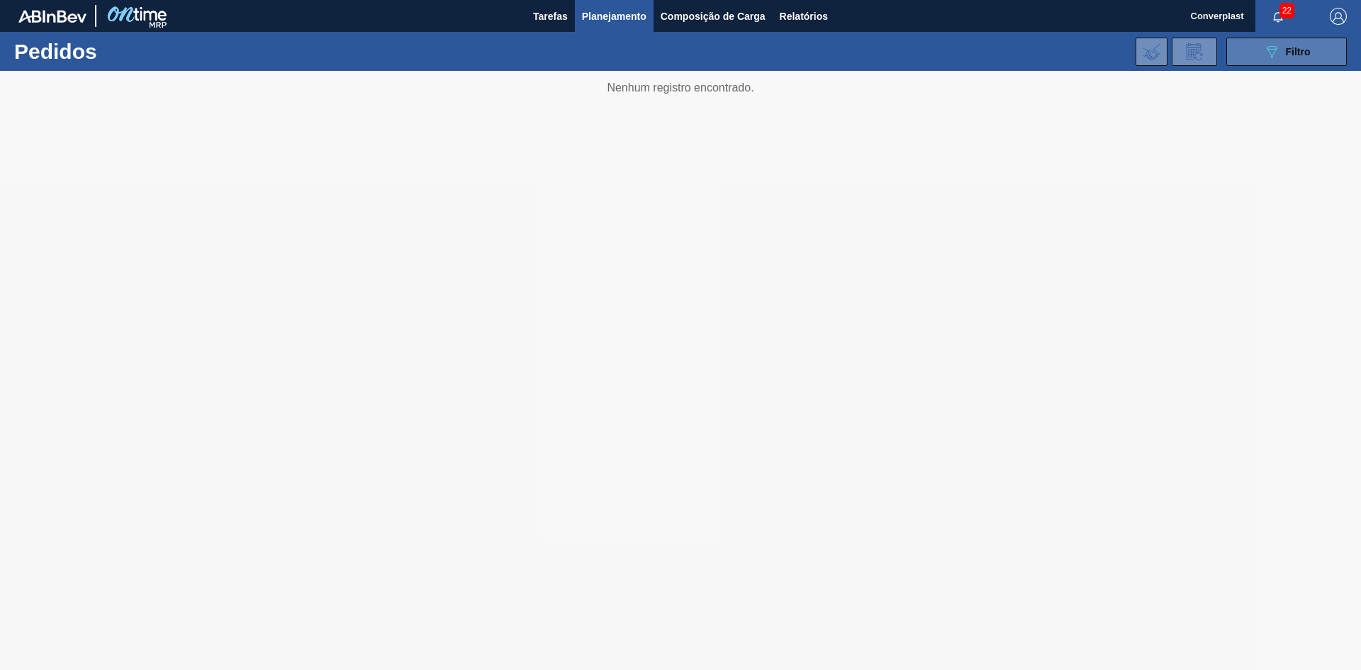
click at [1328, 56] on button "089F7B8B-B2A5-4AFE-B5C0-19BA573D28AC Filtro" at bounding box center [1286, 52] width 121 height 28
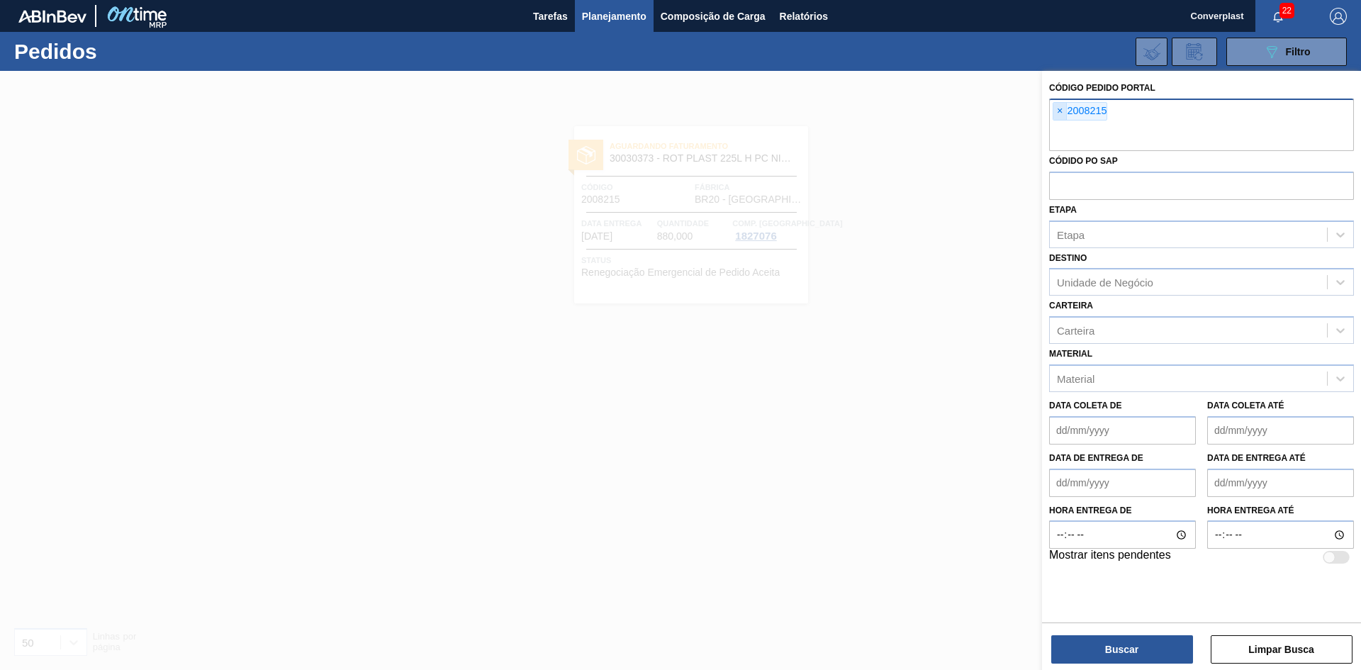
click at [1061, 105] on span "×" at bounding box center [1059, 111] width 13 height 17
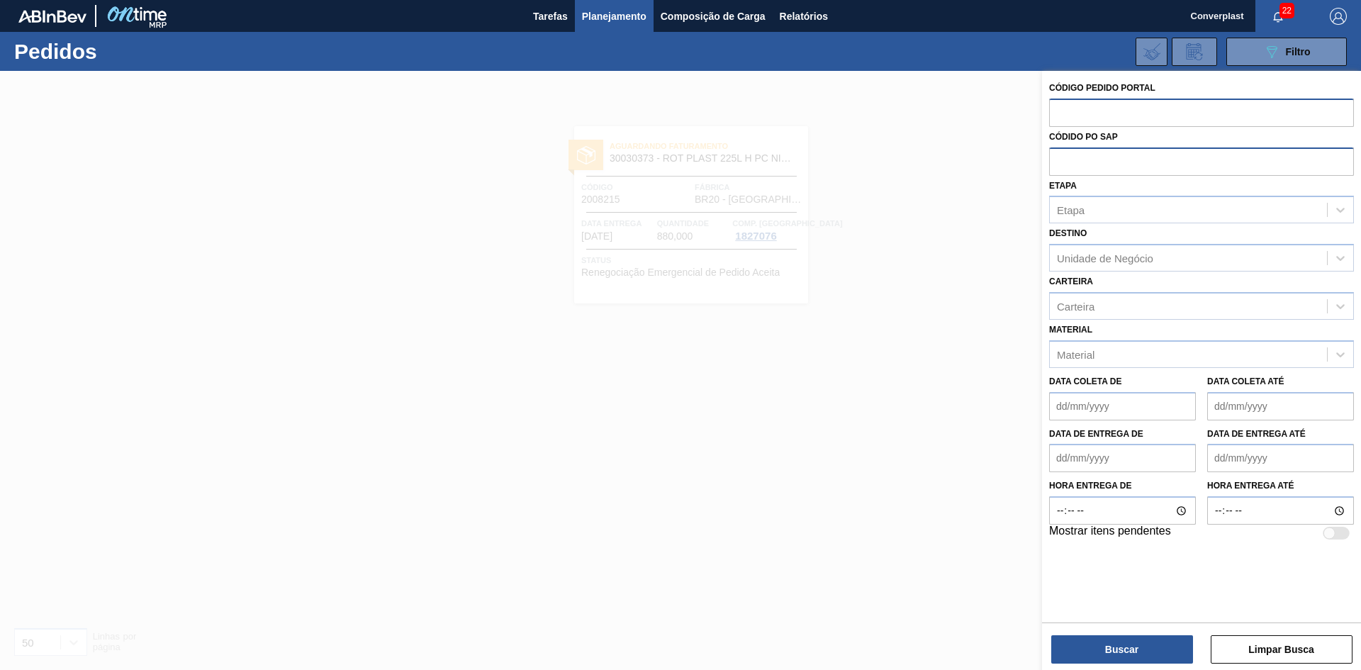
paste input "2027799"
type input "2027799"
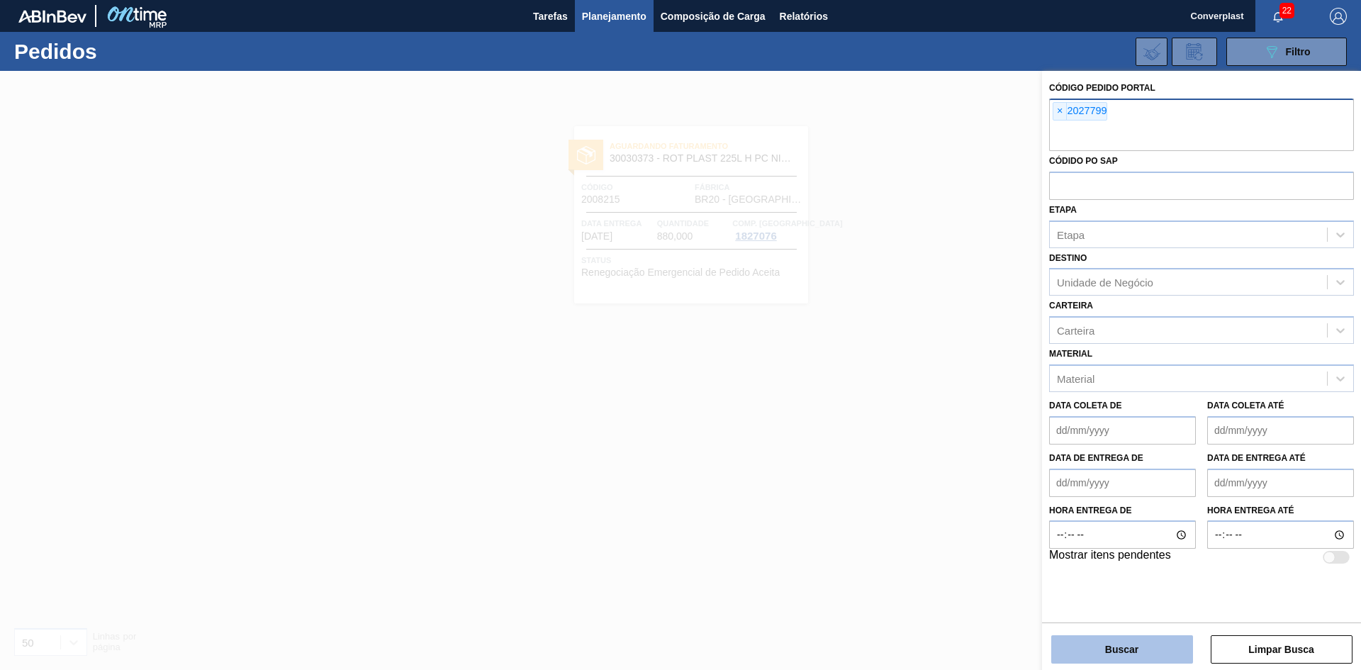
click at [1111, 646] on button "Buscar" at bounding box center [1122, 649] width 142 height 28
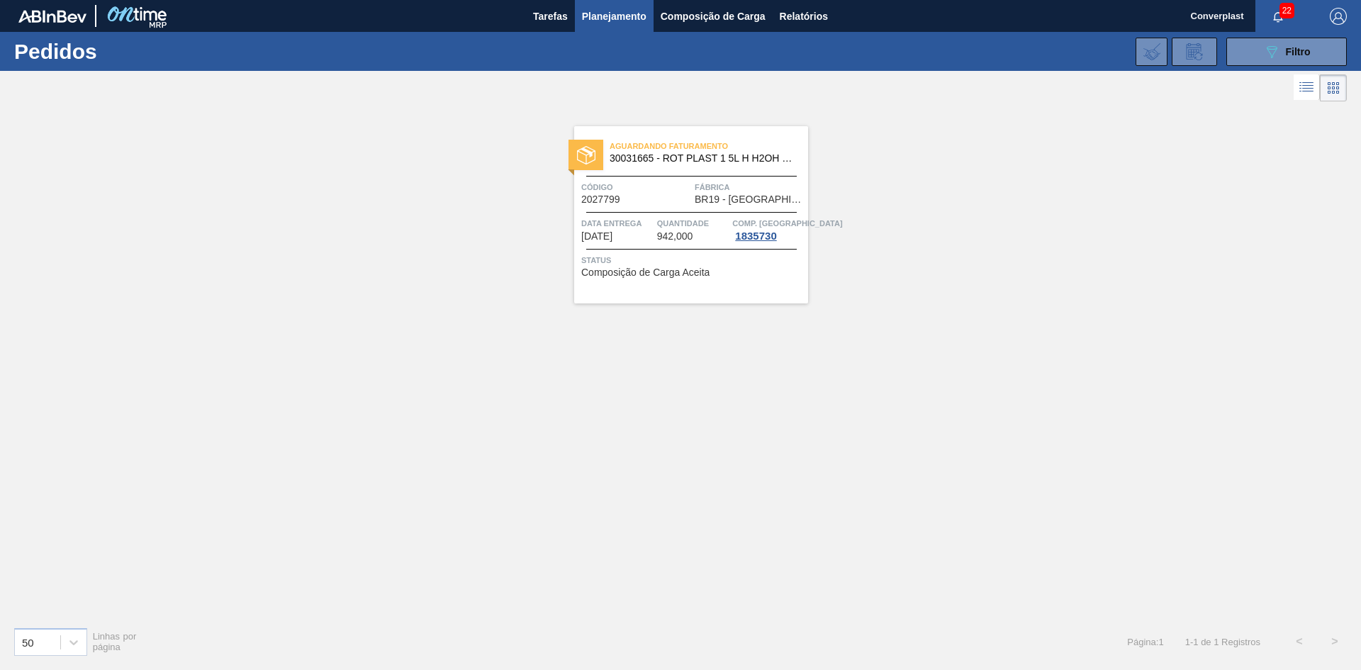
click at [700, 193] on span "Fábrica" at bounding box center [750, 187] width 110 height 14
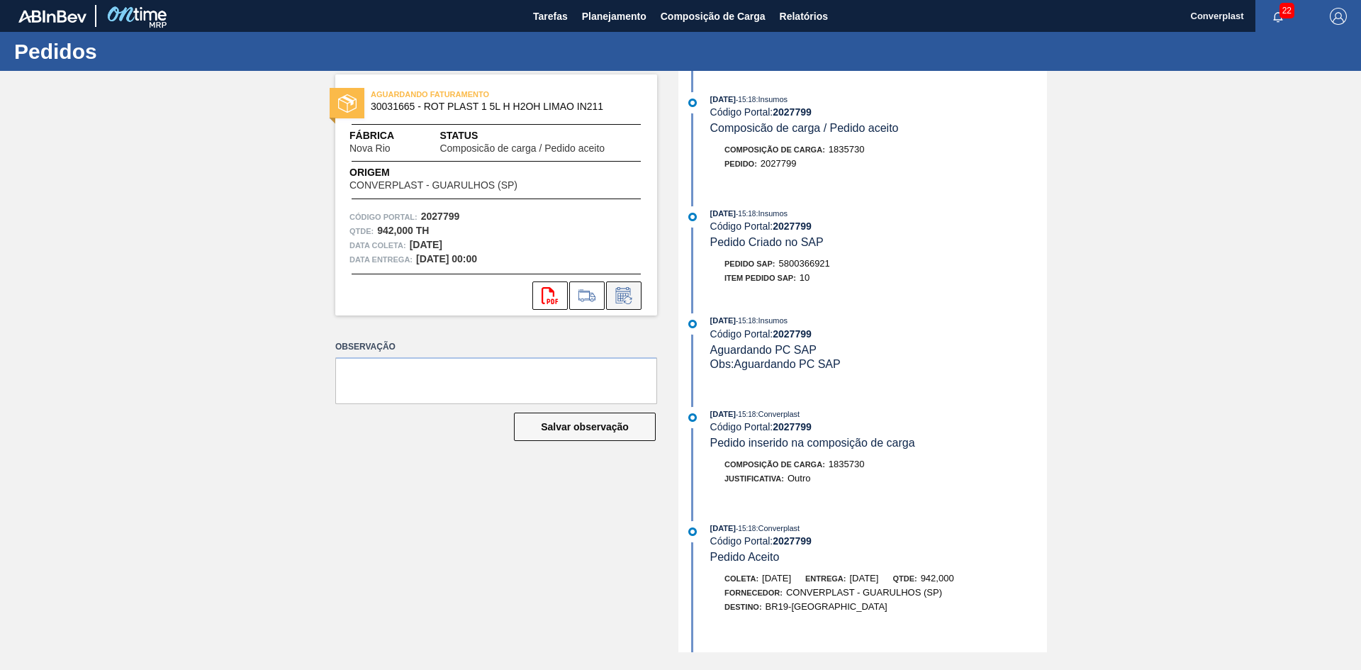
click at [620, 306] on button at bounding box center [623, 295] width 35 height 28
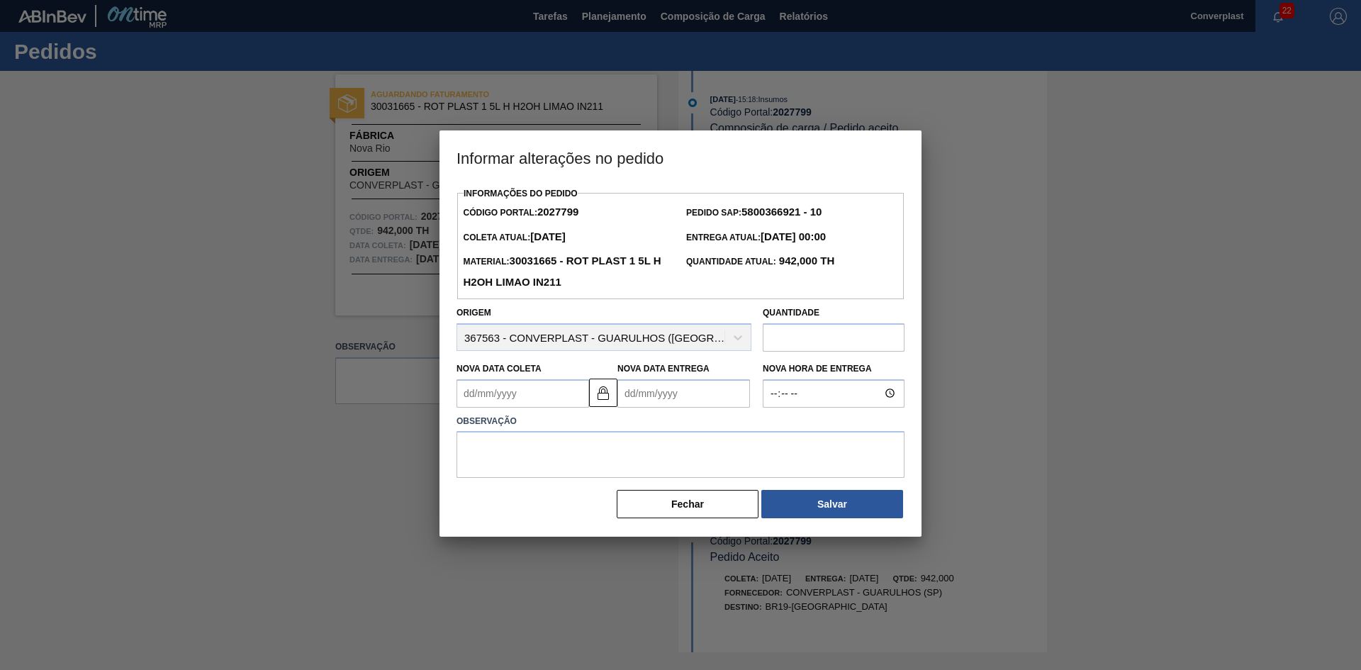
click at [547, 398] on Coleta2027799 "Nova Data Coleta" at bounding box center [523, 393] width 133 height 28
type Coleta2027799 "3"
type Entrega2027799 "[DATE]"
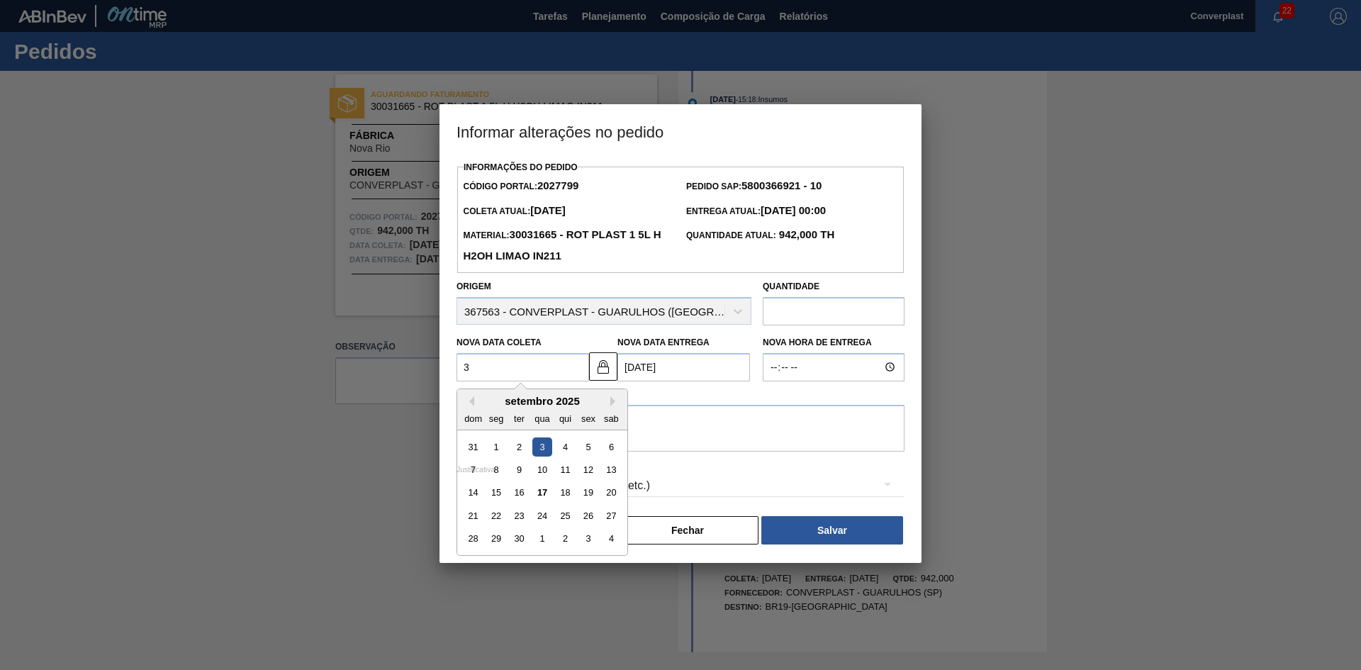
type Coleta2027799 "30"
type Entrega2027799 "[DATE]"
click at [517, 534] on div "30" at bounding box center [519, 538] width 19 height 19
type Coleta2027799 "[DATE]"
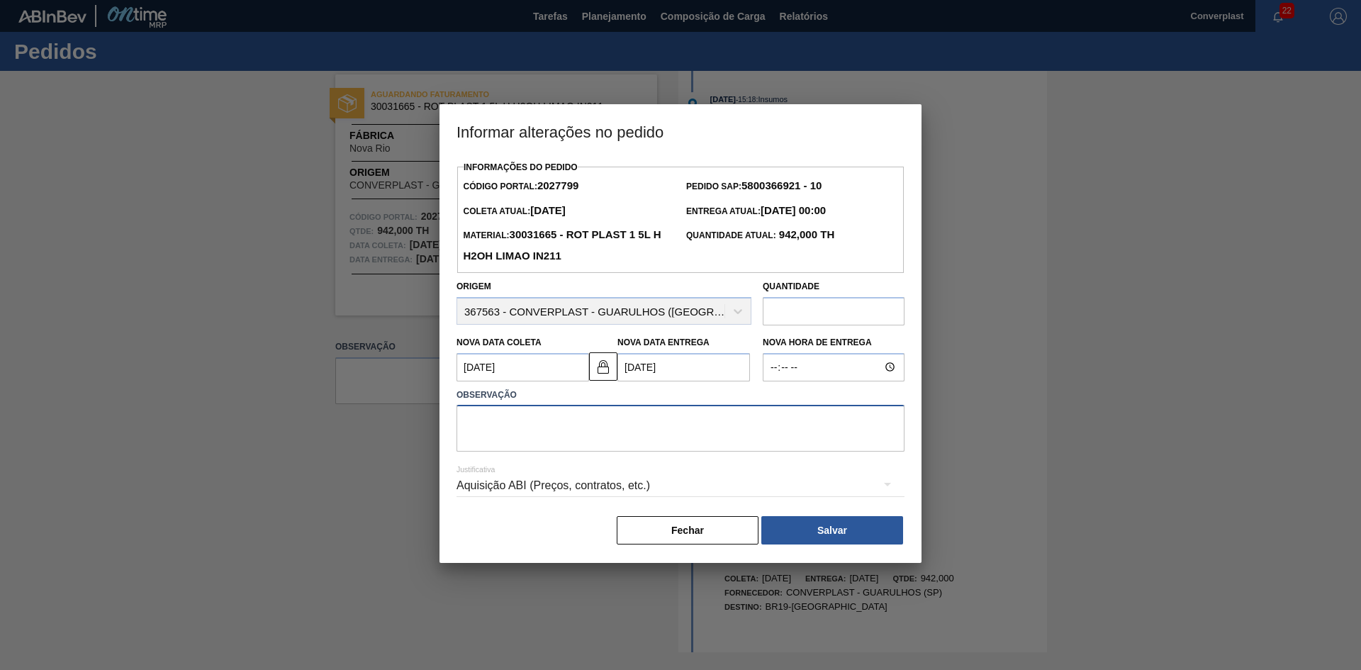
click at [594, 440] on textarea at bounding box center [681, 428] width 448 height 47
type textarea "AJUSTE DATA"
click at [831, 537] on button "Salvar" at bounding box center [832, 530] width 142 height 28
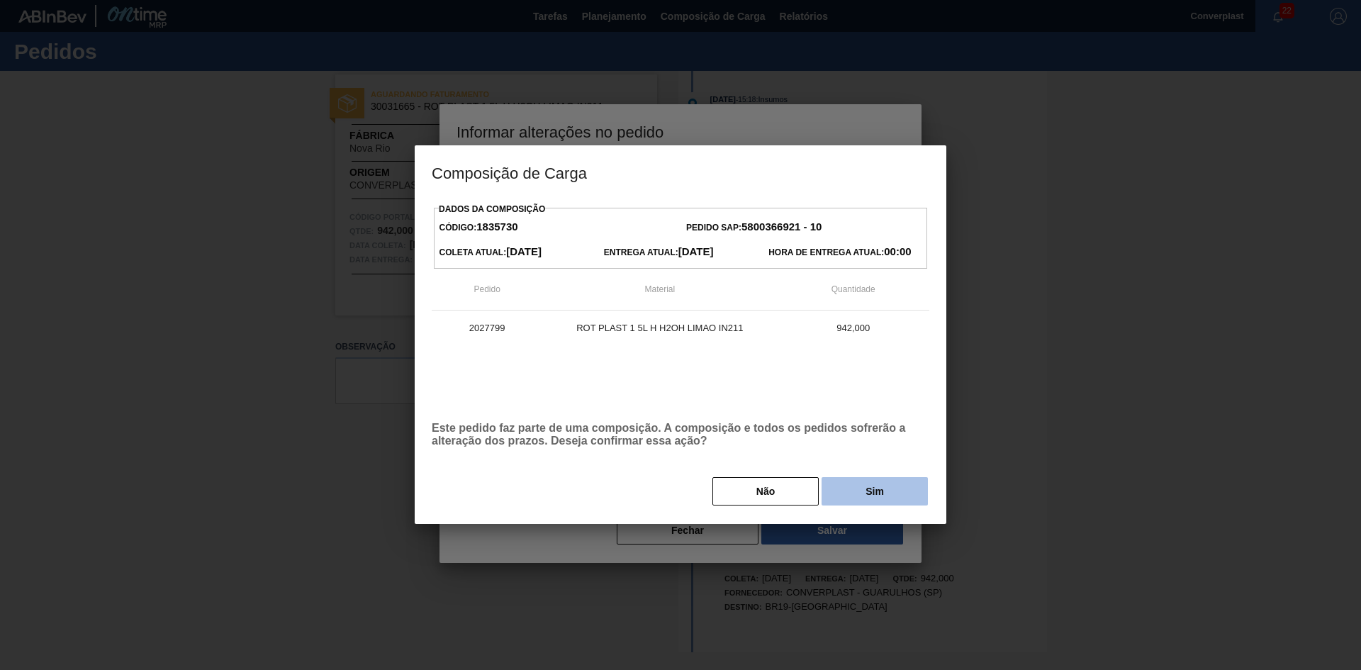
click at [854, 484] on button "Sim" at bounding box center [875, 491] width 106 height 28
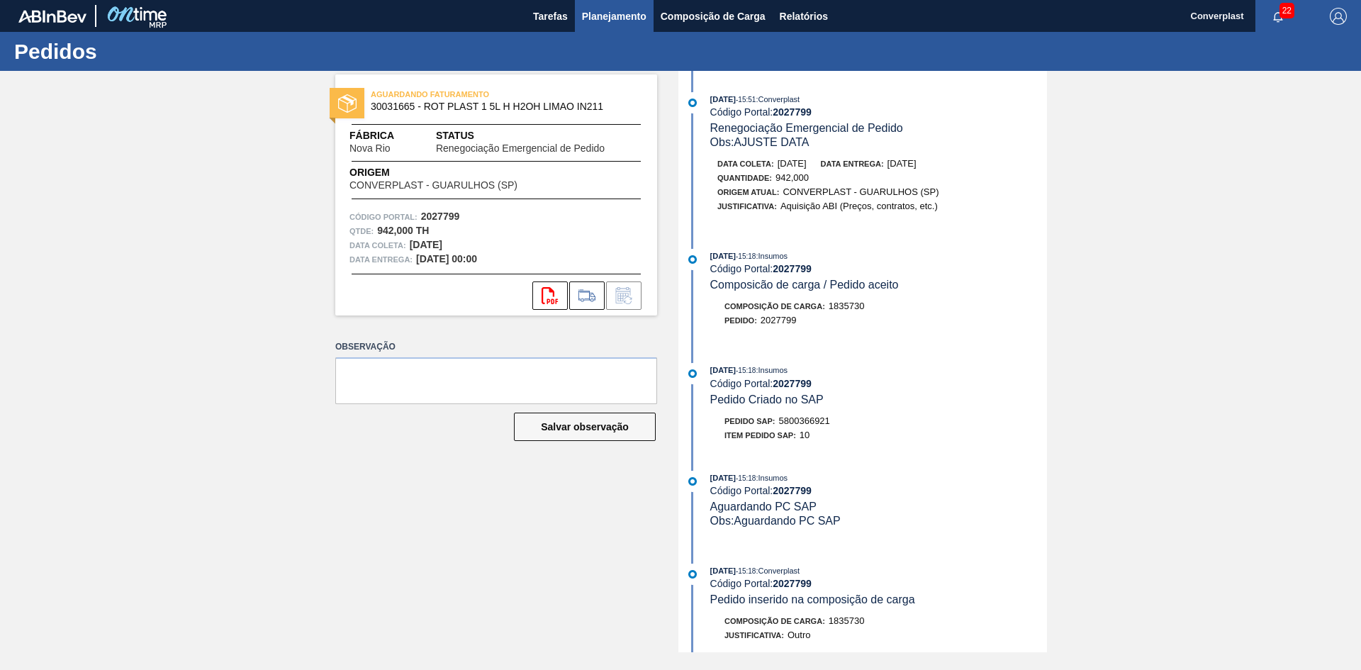
click at [586, 23] on span "Planejamento" at bounding box center [614, 16] width 65 height 17
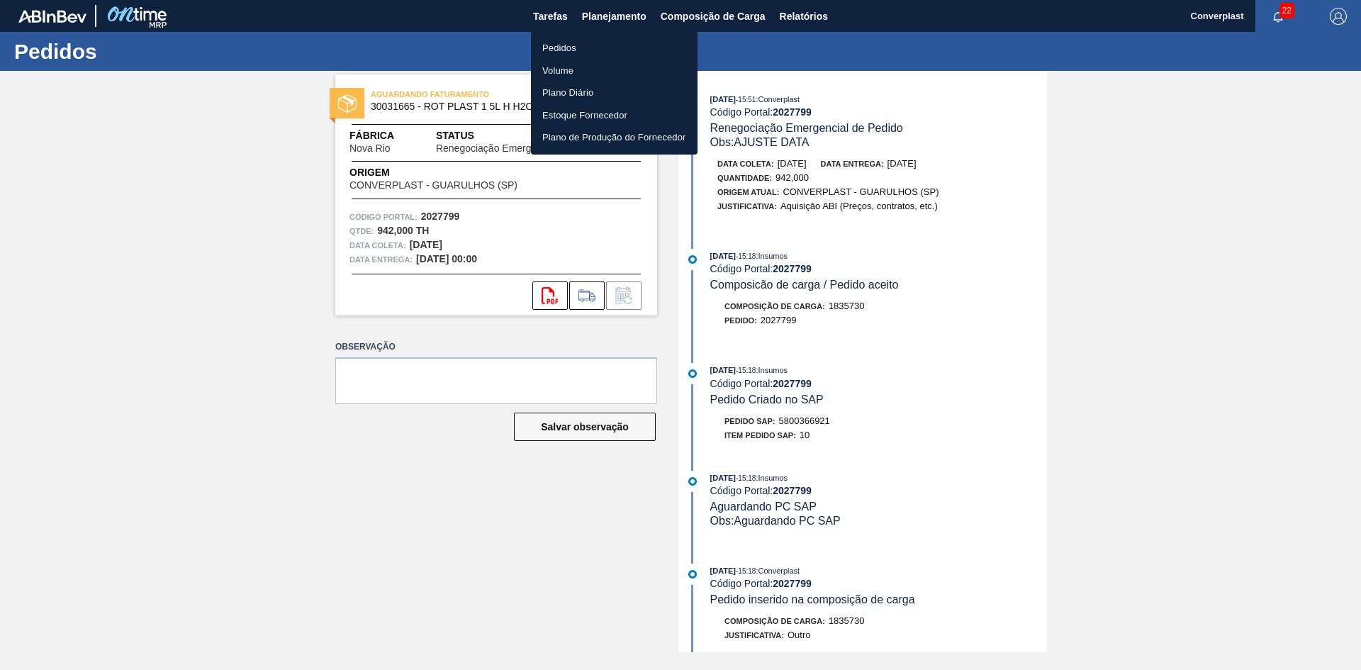
click at [585, 53] on li "Pedidos" at bounding box center [614, 48] width 167 height 23
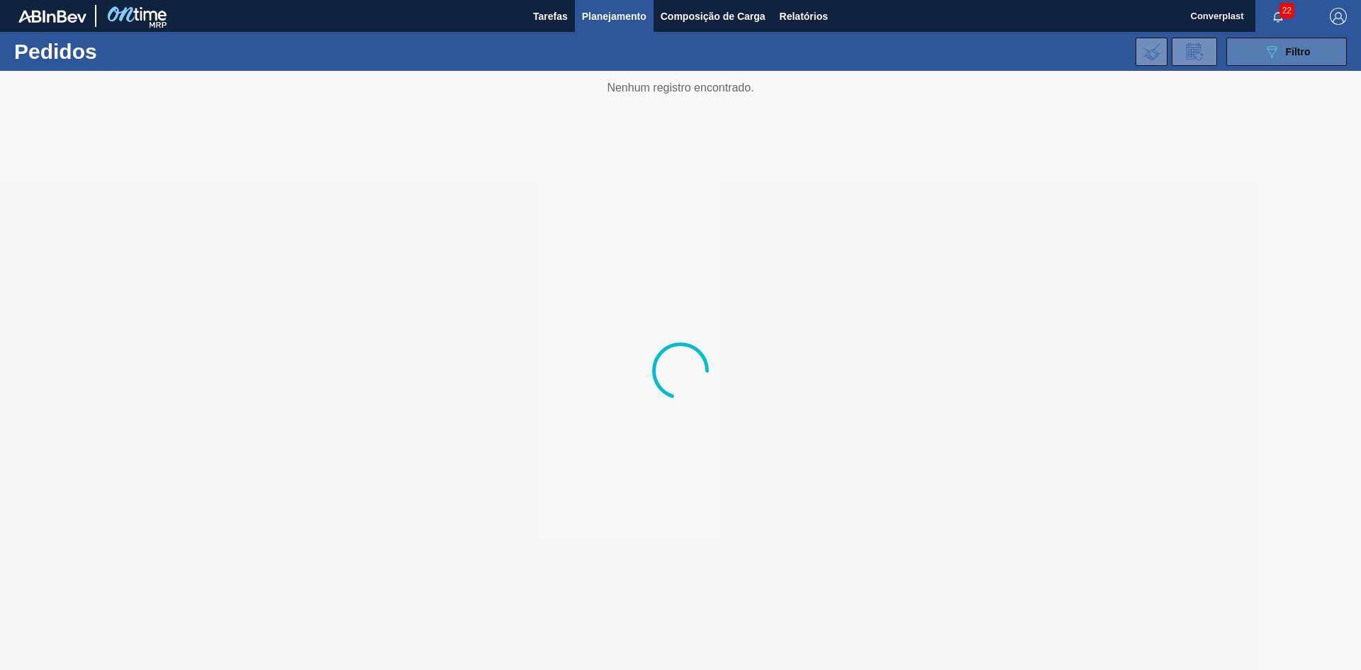
click at [1240, 51] on button "089F7B8B-B2A5-4AFE-B5C0-19BA573D28AC Filtro" at bounding box center [1286, 52] width 121 height 28
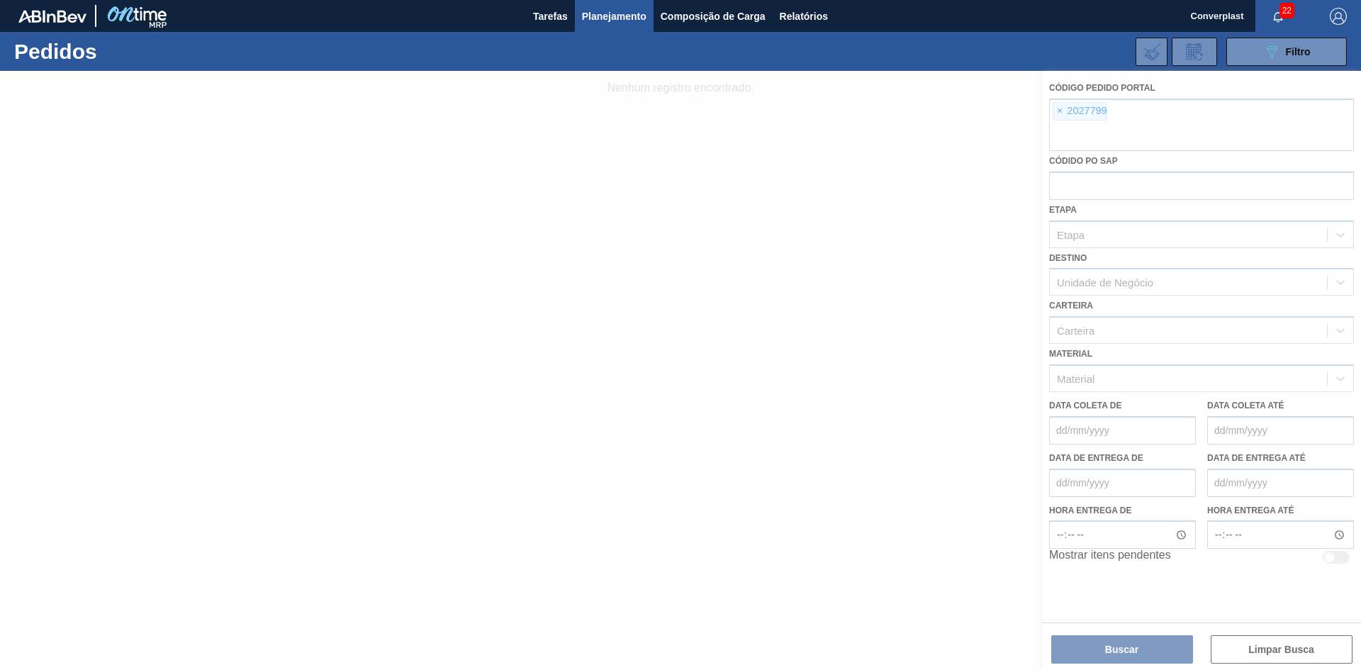
click at [1047, 111] on div at bounding box center [680, 370] width 1361 height 599
click at [1057, 111] on div at bounding box center [680, 370] width 1361 height 599
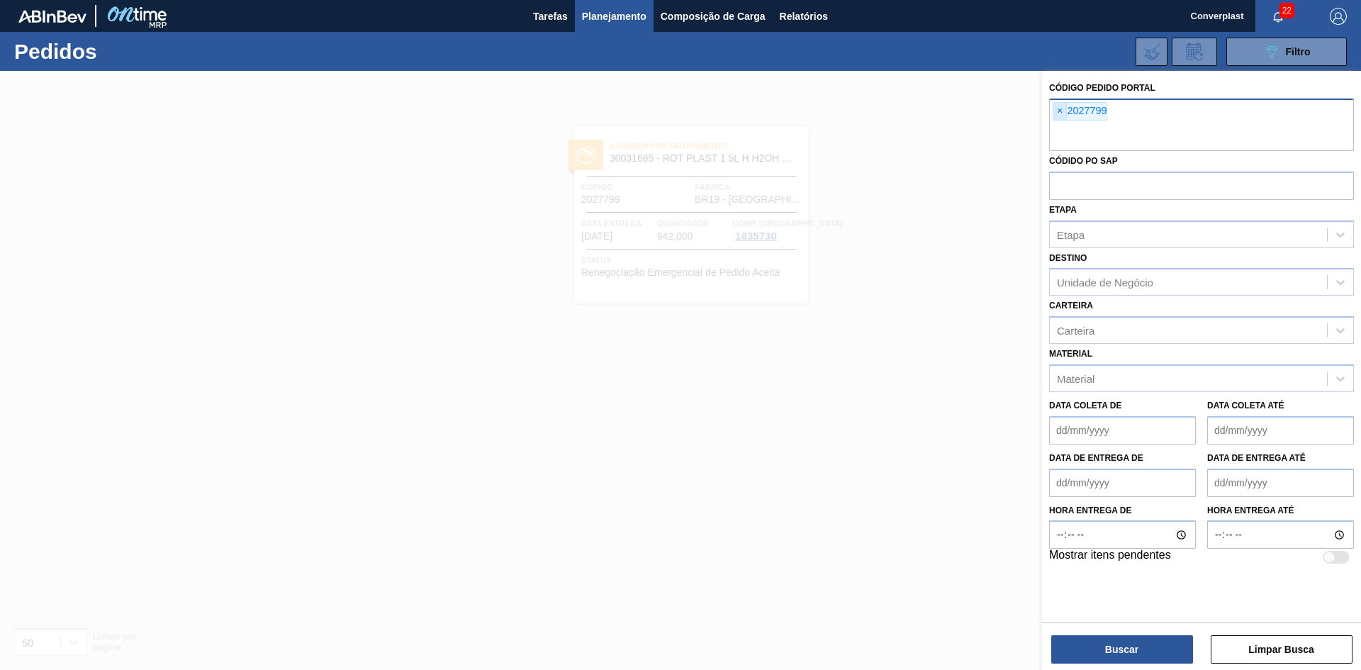
click at [1059, 112] on span "×" at bounding box center [1059, 111] width 13 height 17
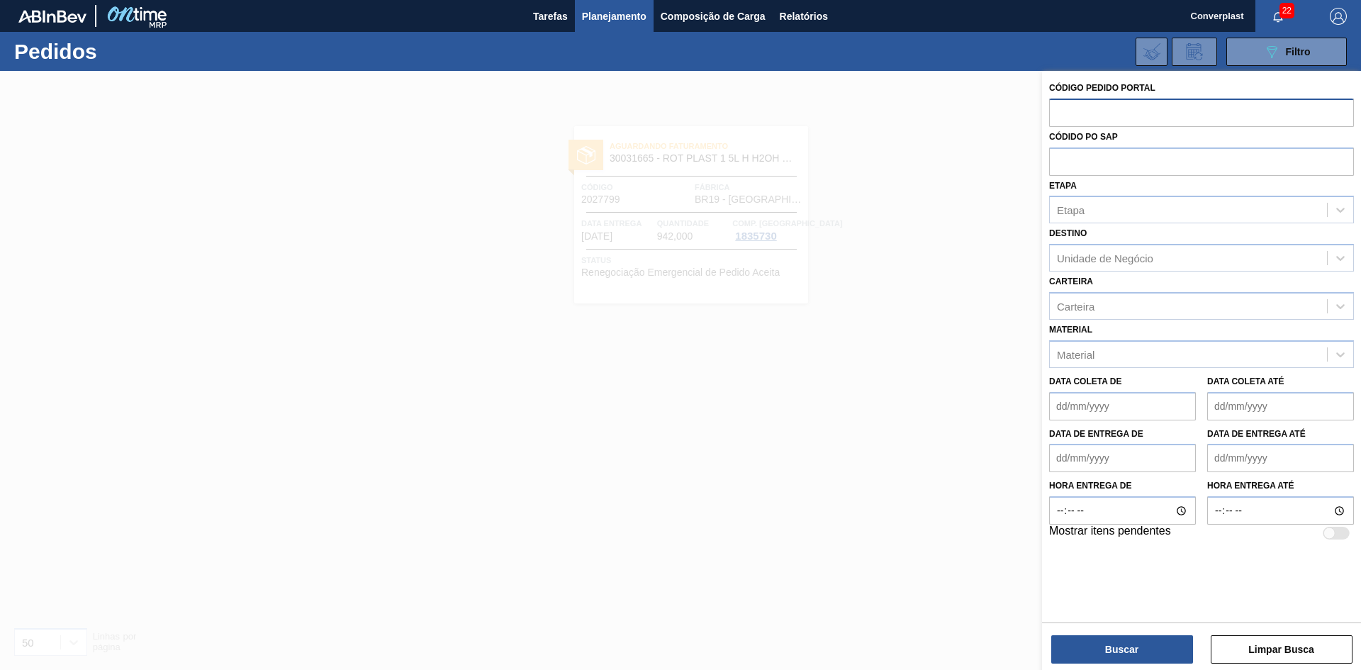
paste input "2023519"
type input "2023519"
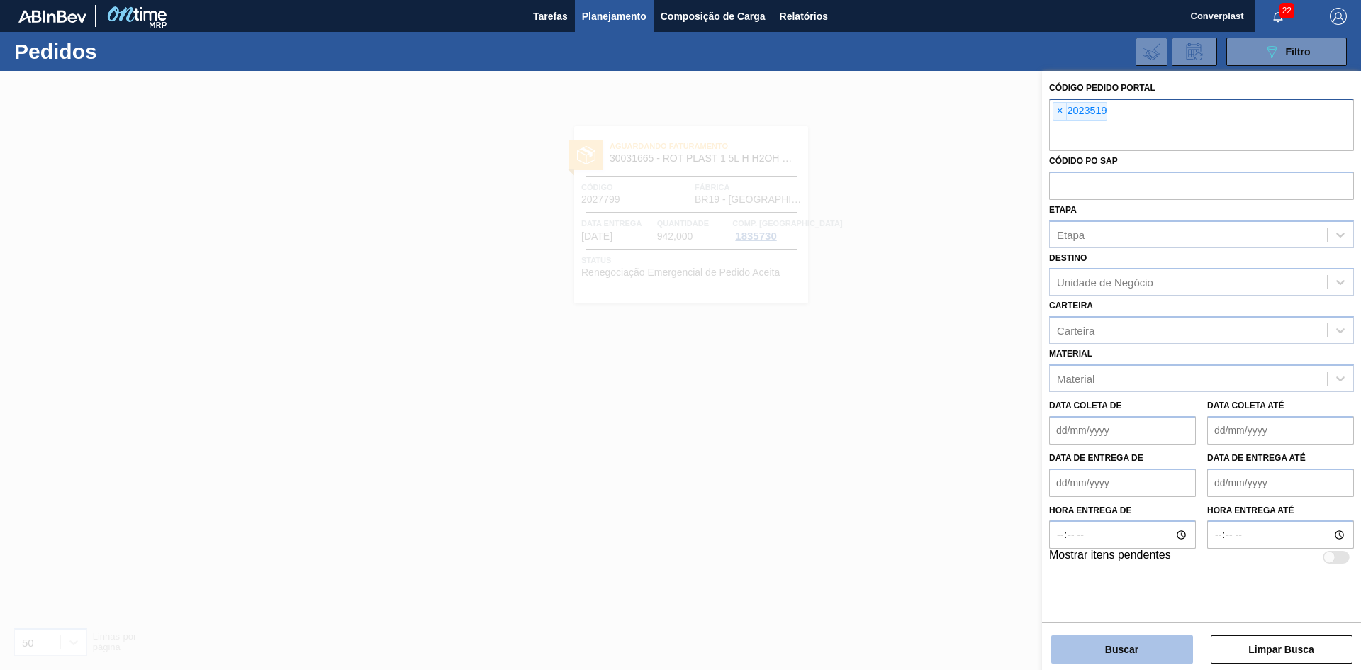
click at [1129, 656] on button "Buscar" at bounding box center [1122, 649] width 142 height 28
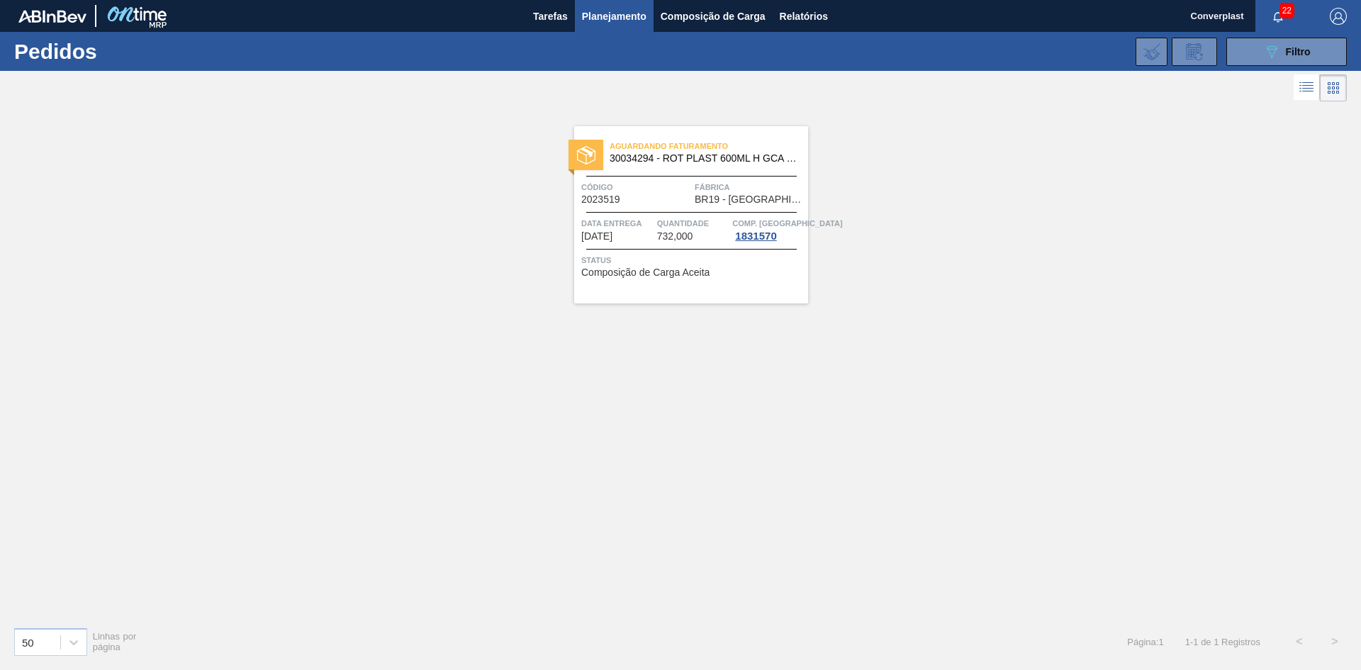
click at [705, 167] on div "Aguardando Faturamento 30034294 - ROT PLAST 600ML H GCA S CLAIM NIV25" at bounding box center [691, 153] width 234 height 32
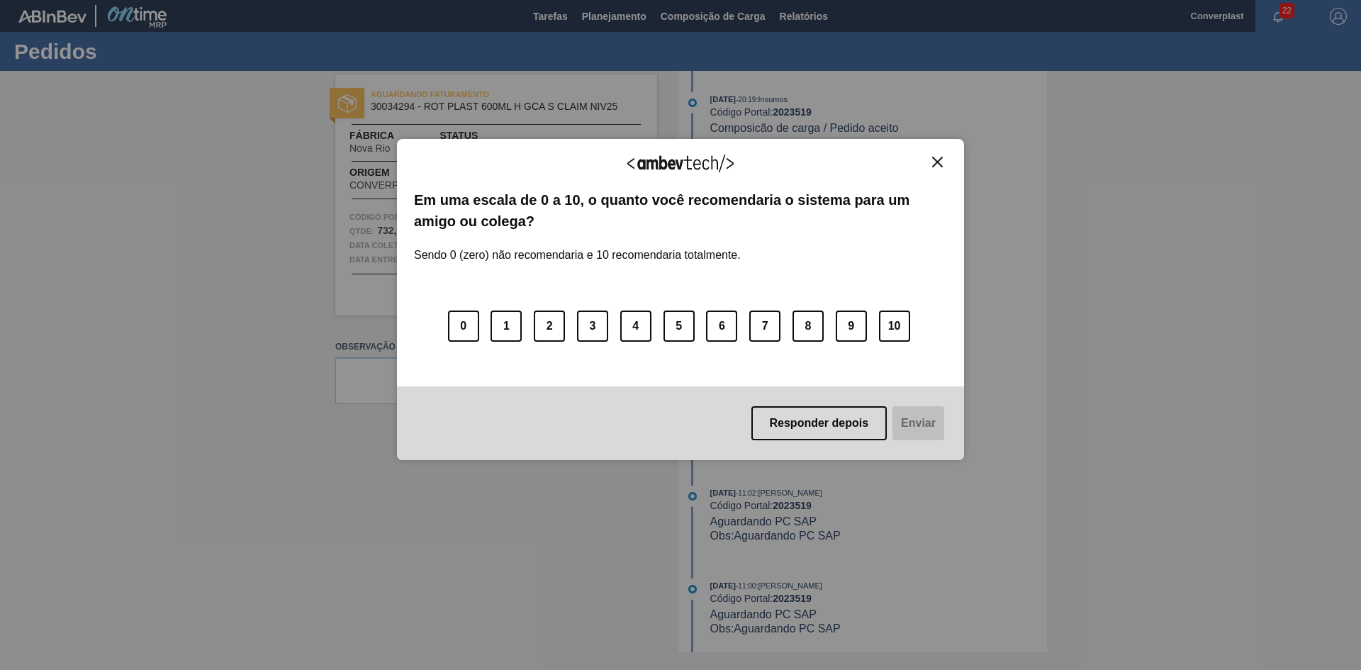
click at [628, 298] on div "0 1 2 3 4 5 6 7 8 9 10" at bounding box center [680, 318] width 533 height 112
click at [937, 155] on div "Agradecemos seu feedback! Em uma escala de 0 a 10, o quanto você recomendaria o…" at bounding box center [680, 300] width 567 height 322
click at [943, 158] on button "Close" at bounding box center [937, 162] width 19 height 12
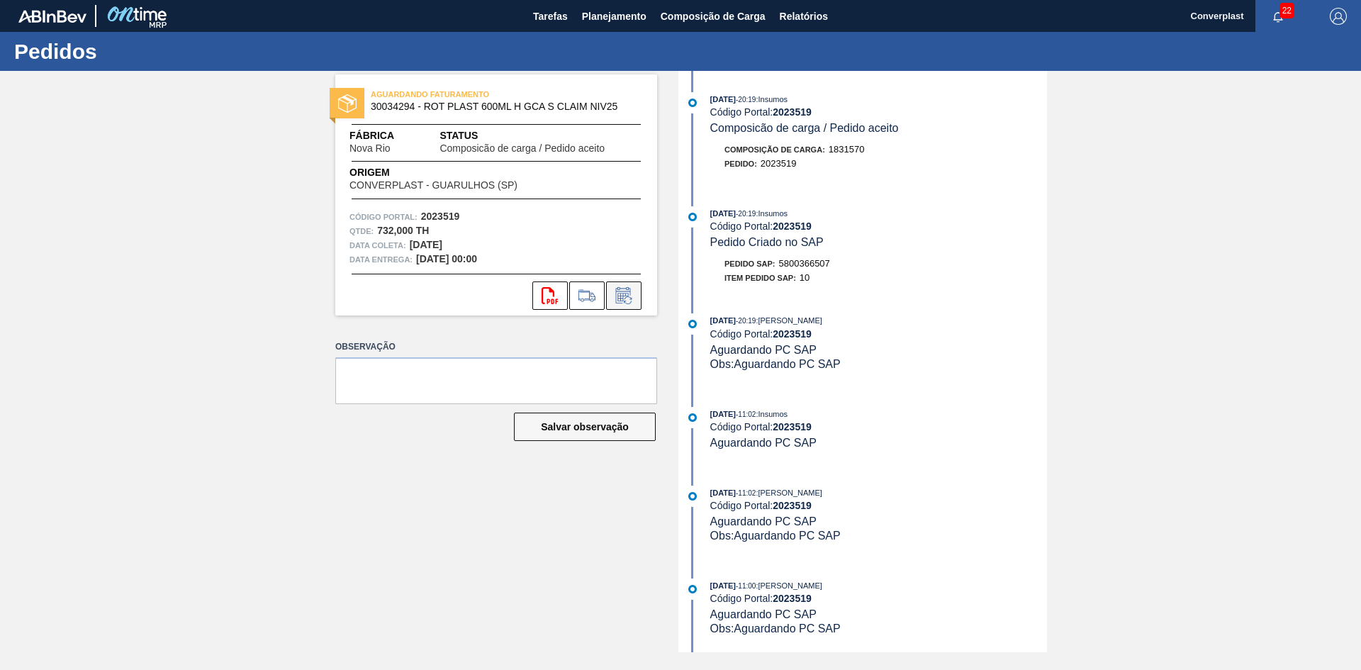
click at [629, 293] on icon at bounding box center [623, 295] width 23 height 17
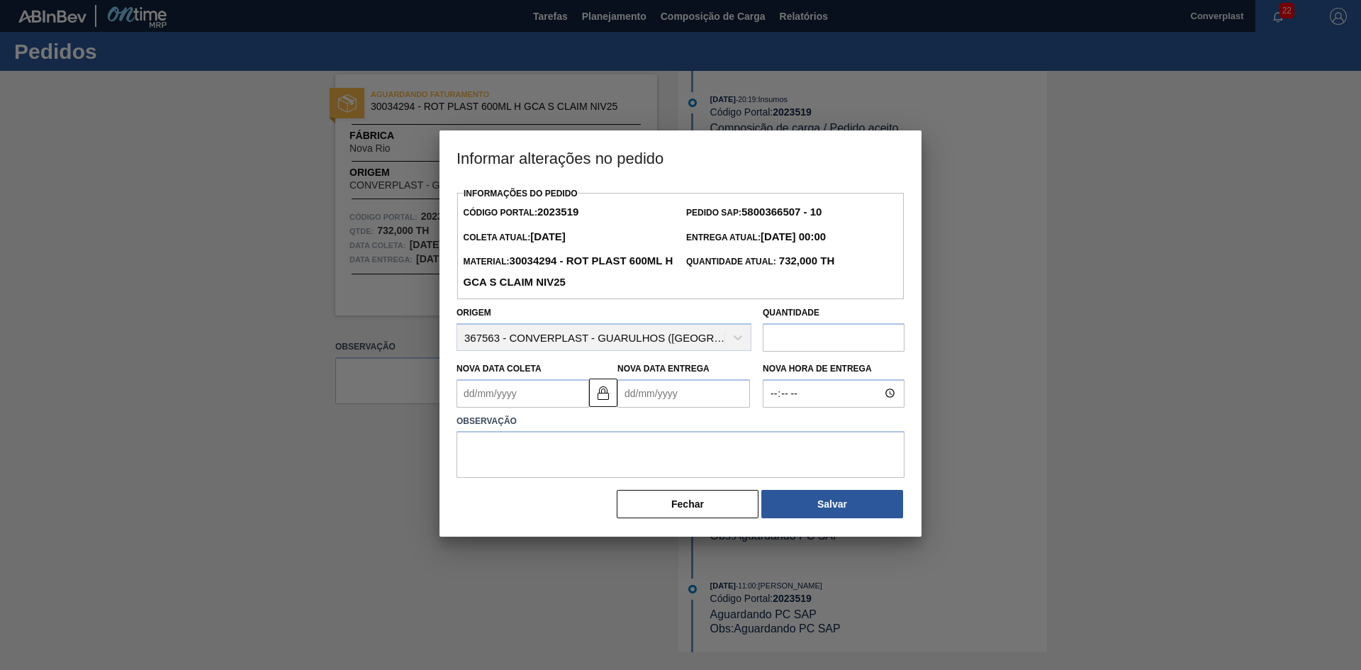
click at [651, 391] on Entrega2023519 "Nova Data Entrega" at bounding box center [683, 393] width 133 height 28
type Coleta2023519 "[DATE]"
type Entrega2023519 "0"
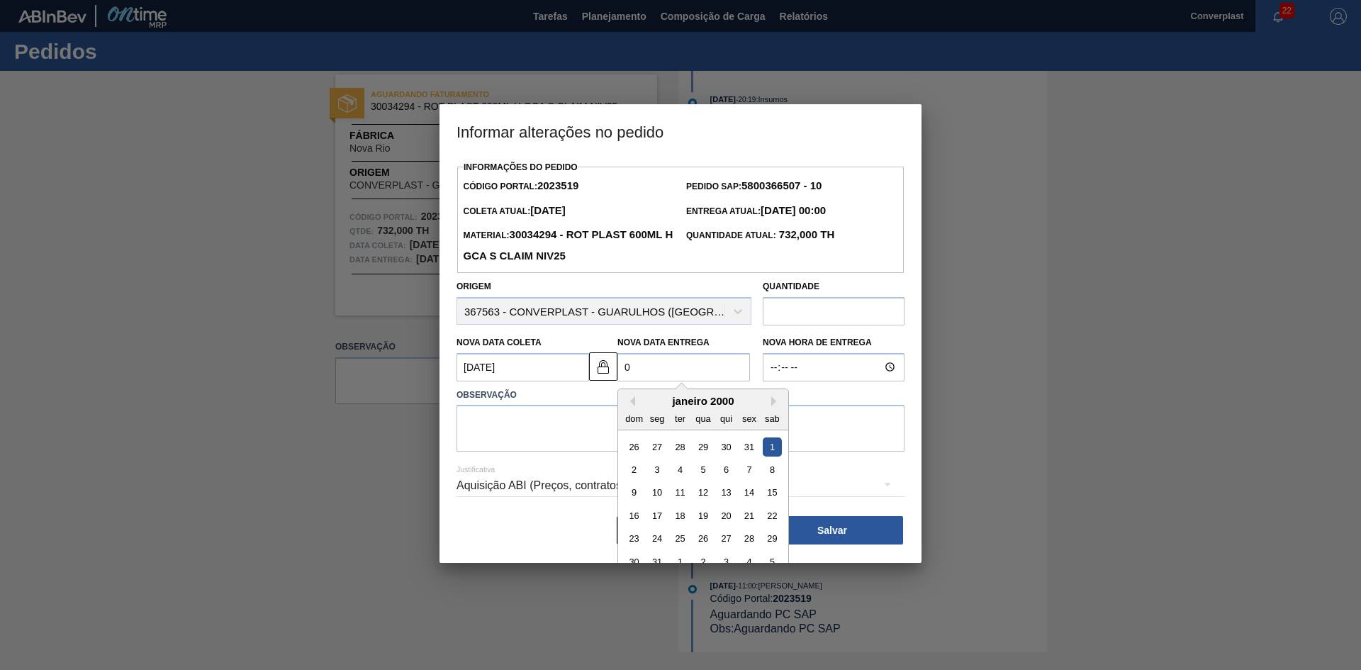
type Coleta2023519 "[DATE]"
type Entrega2023519 "06/"
type Coleta2023519 "[DATE]"
type Entrega2023519 "06/1"
type Coleta2023519 "[DATE]"
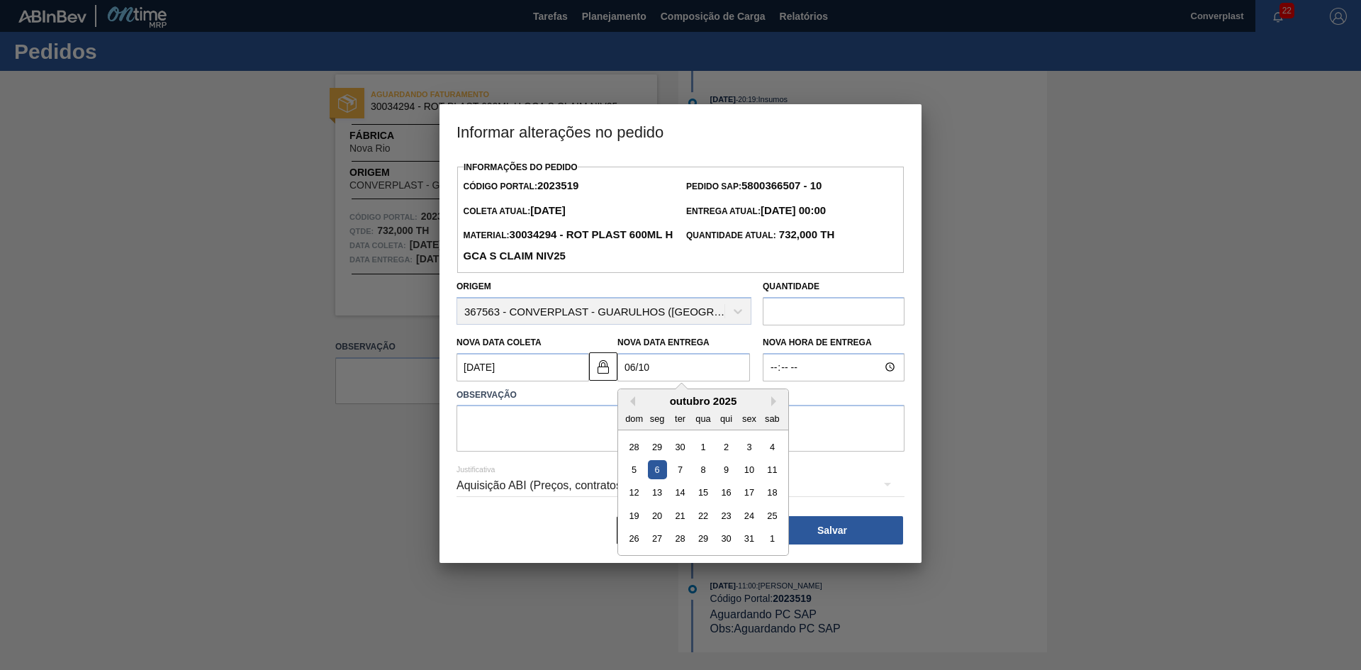
click at [661, 474] on div "6" at bounding box center [657, 469] width 19 height 19
type Entrega2023519 "[DATE]"
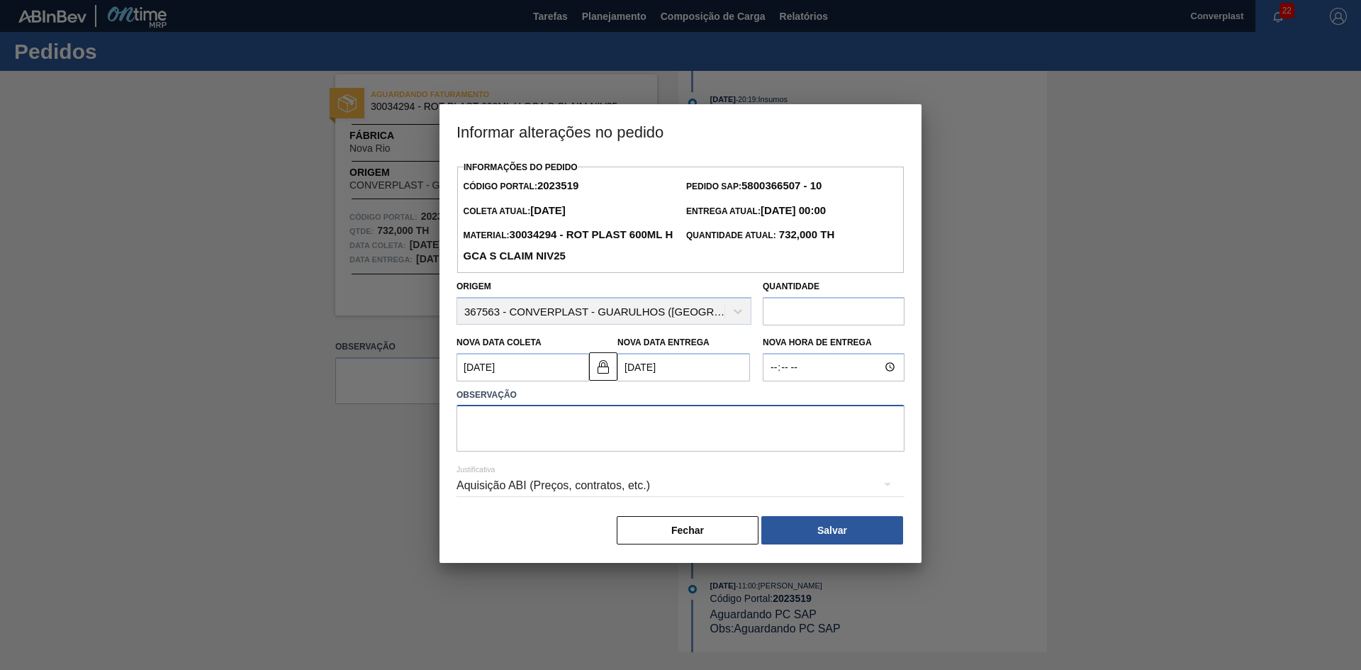
click at [591, 433] on textarea at bounding box center [681, 428] width 448 height 47
type textarea "AJUSTE DATA"
click at [828, 535] on button "Salvar" at bounding box center [832, 530] width 142 height 28
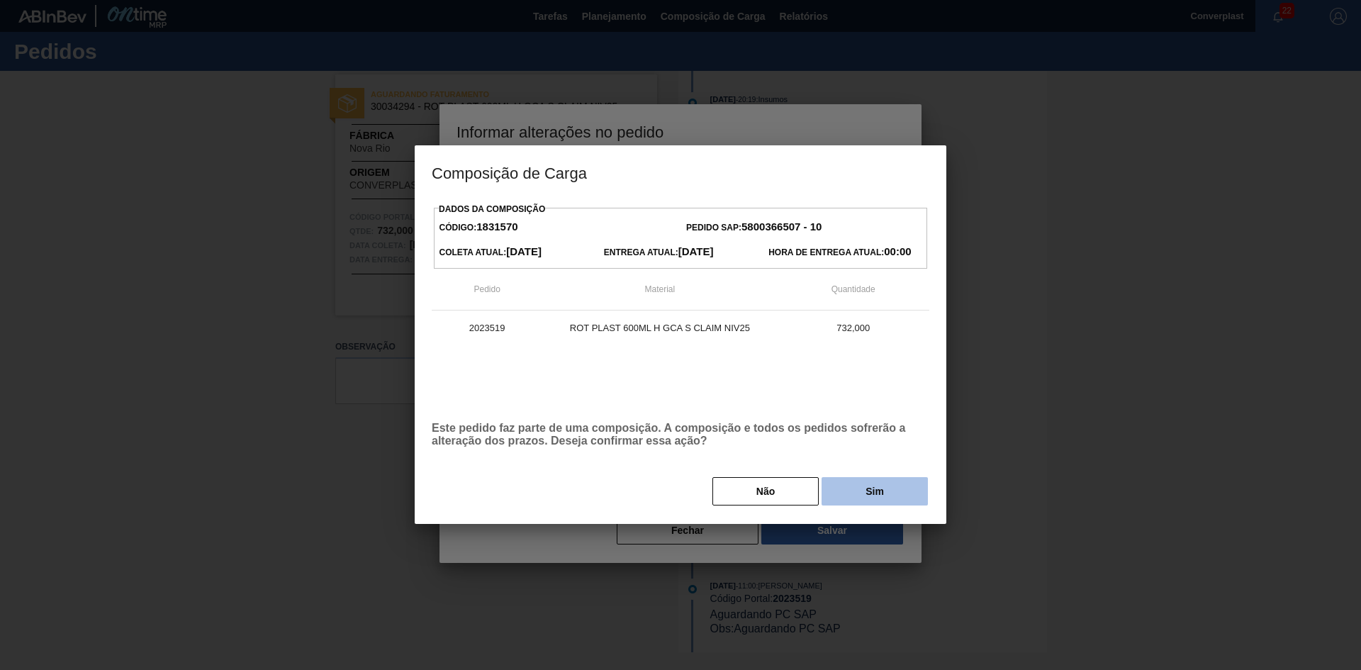
click at [887, 497] on button "Sim" at bounding box center [875, 491] width 106 height 28
